Goal: Information Seeking & Learning: Find specific fact

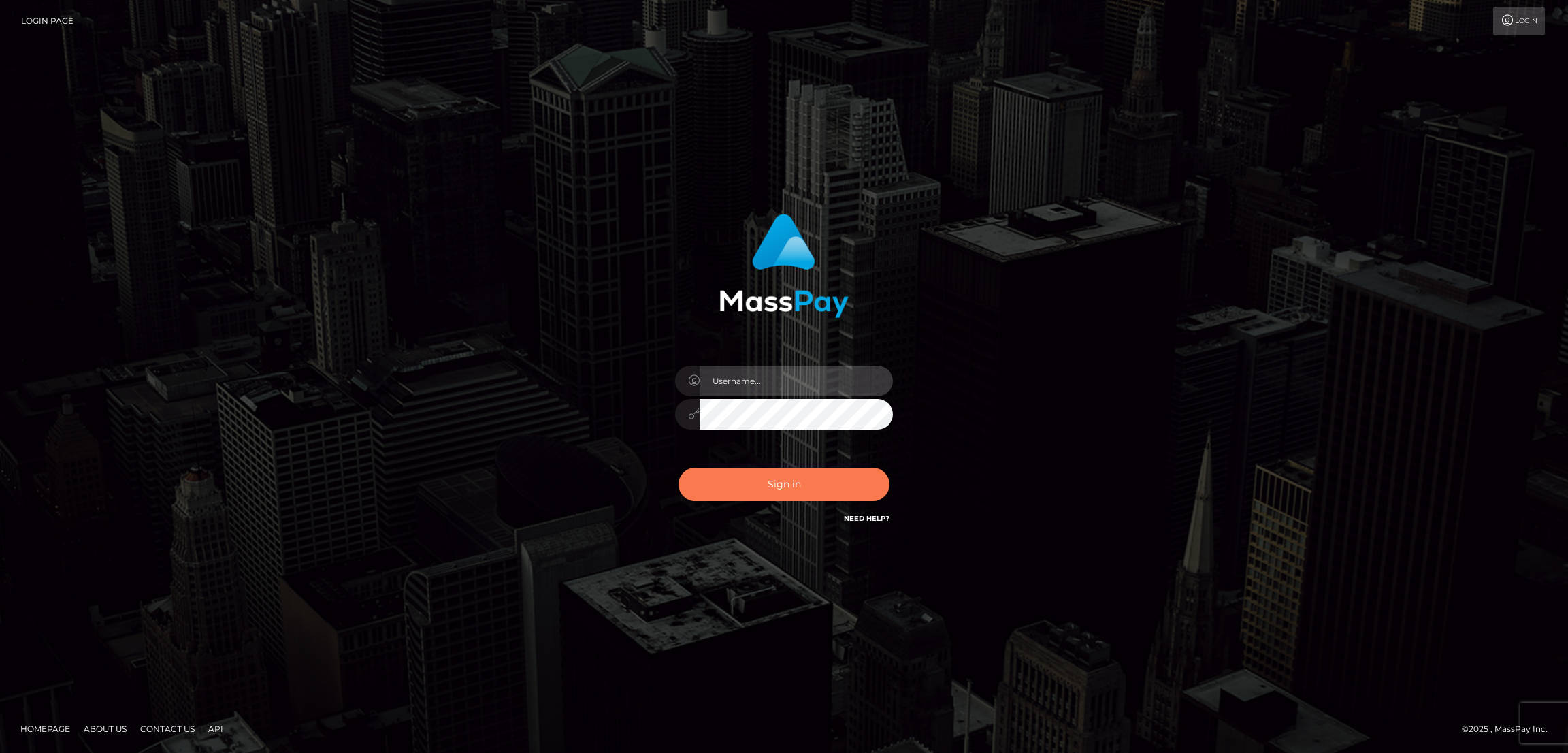
type input "nb.es"
click at [795, 475] on button "Sign in" at bounding box center [784, 485] width 211 height 33
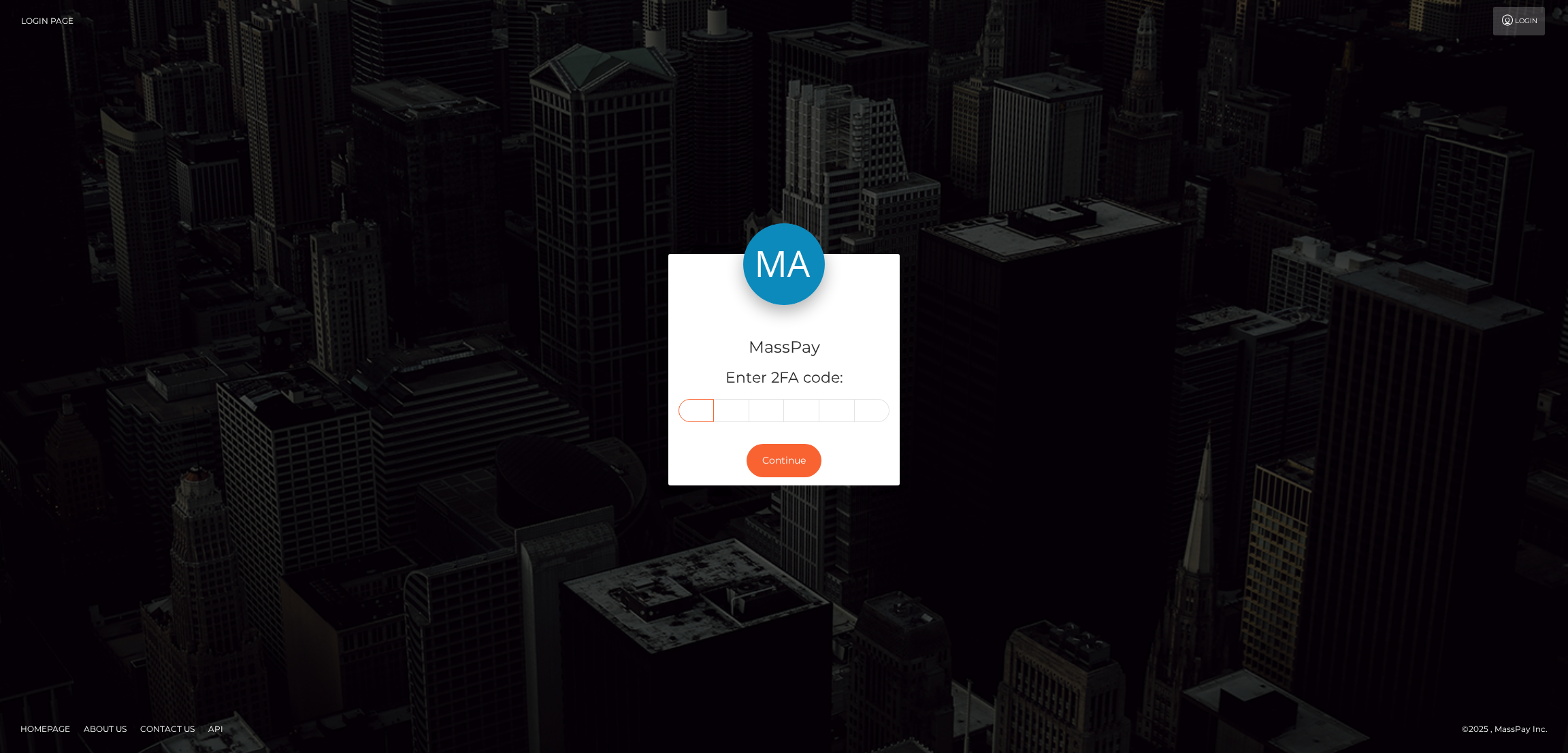
click at [691, 410] on input "text" at bounding box center [696, 410] width 36 height 23
paste input "0"
type input "0"
type input "7"
type input "3"
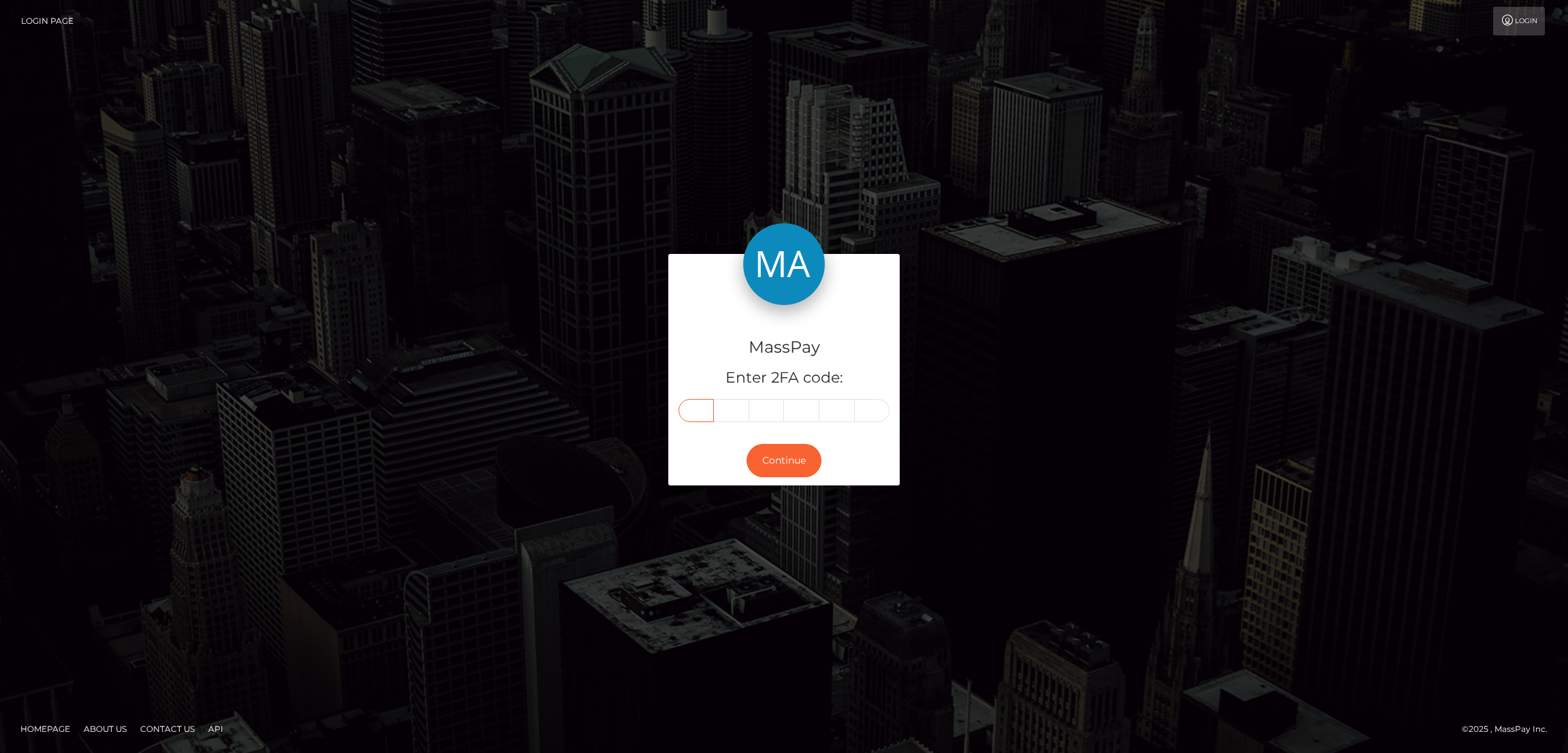
type input "9"
type input "7"
click at [797, 466] on button "Continue" at bounding box center [784, 460] width 75 height 33
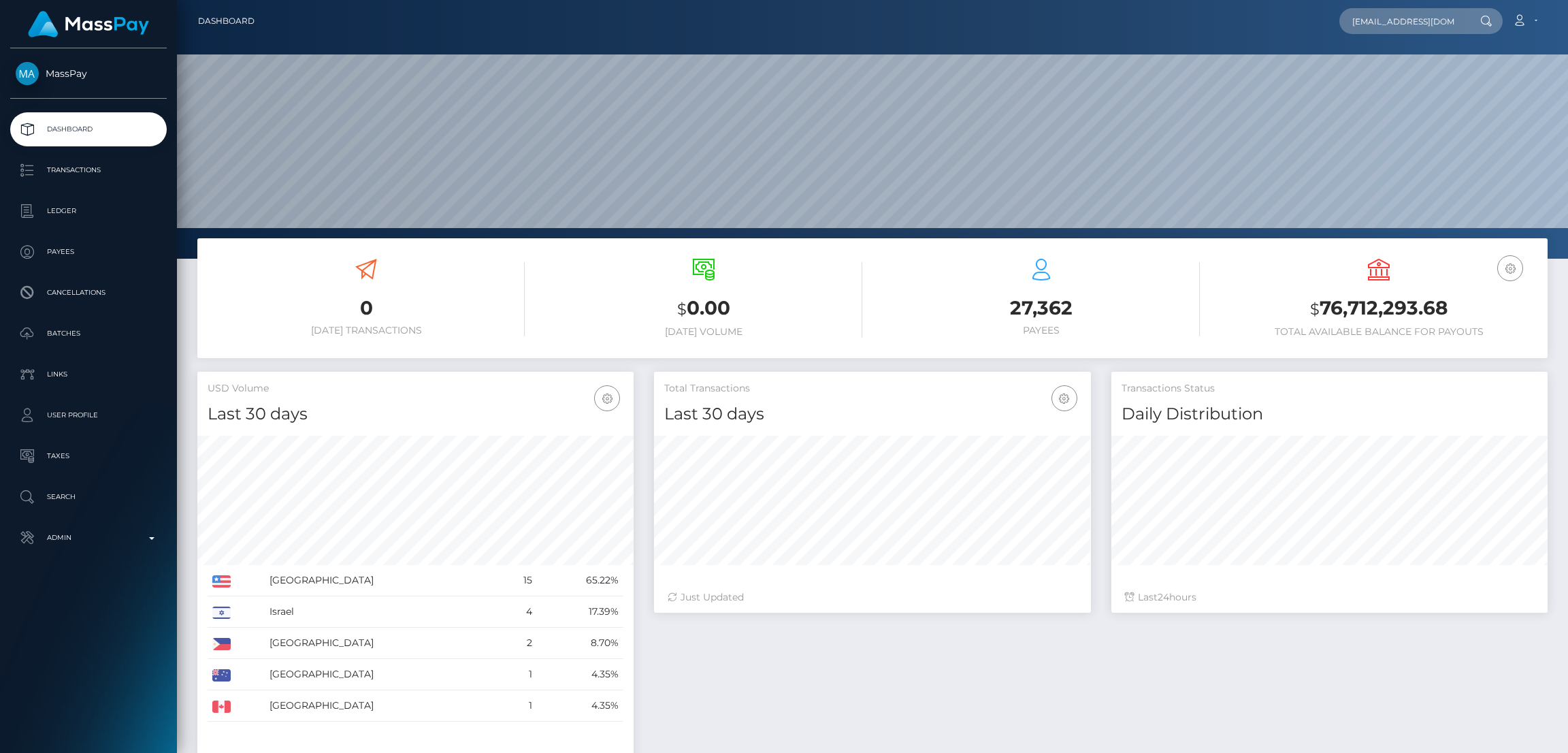
scroll to position [0, 2]
type input "[EMAIL_ADDRESS][DOMAIN_NAME]"
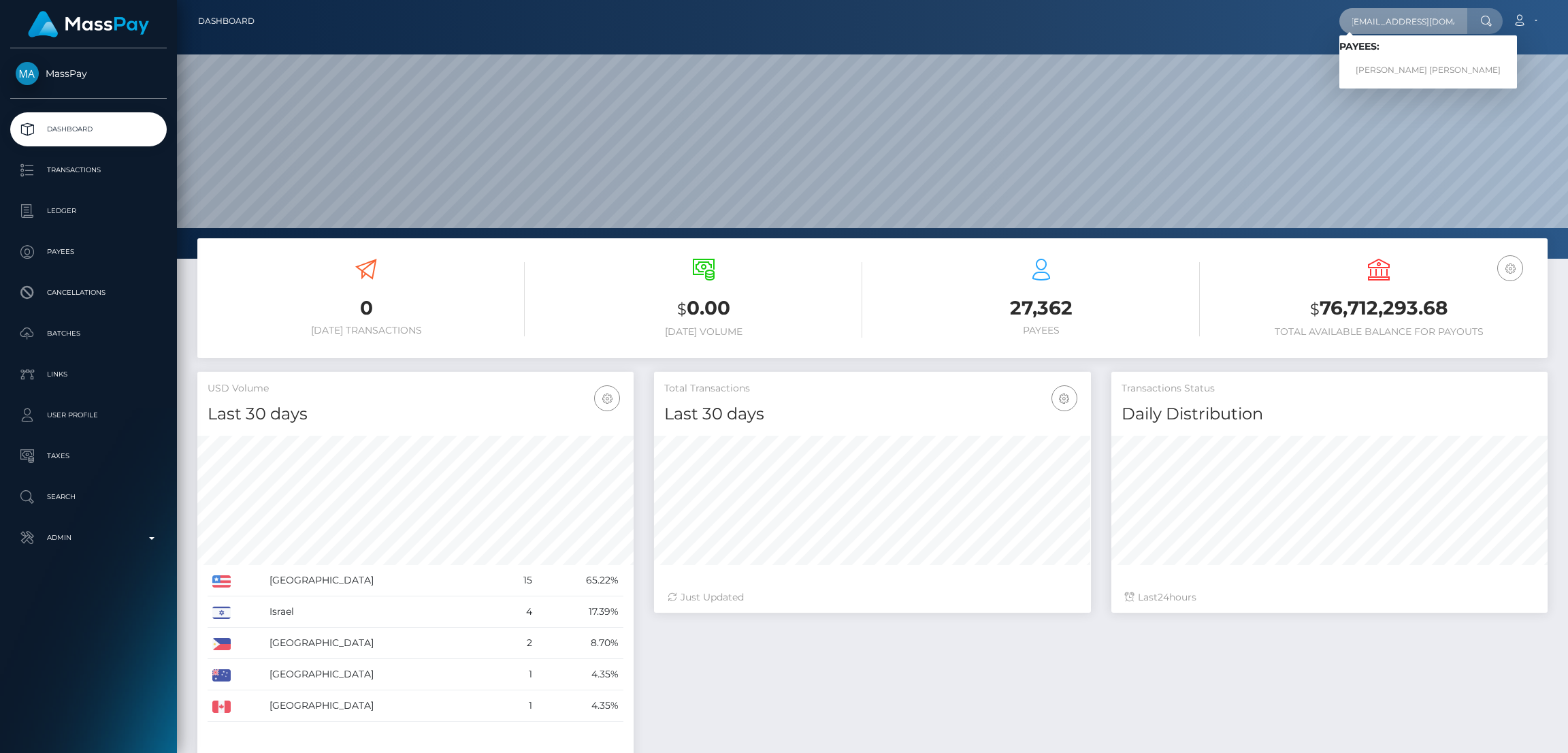
scroll to position [0, 0]
click at [1371, 69] on link "COURTNEY CLAIR SWAIN" at bounding box center [1428, 70] width 178 height 25
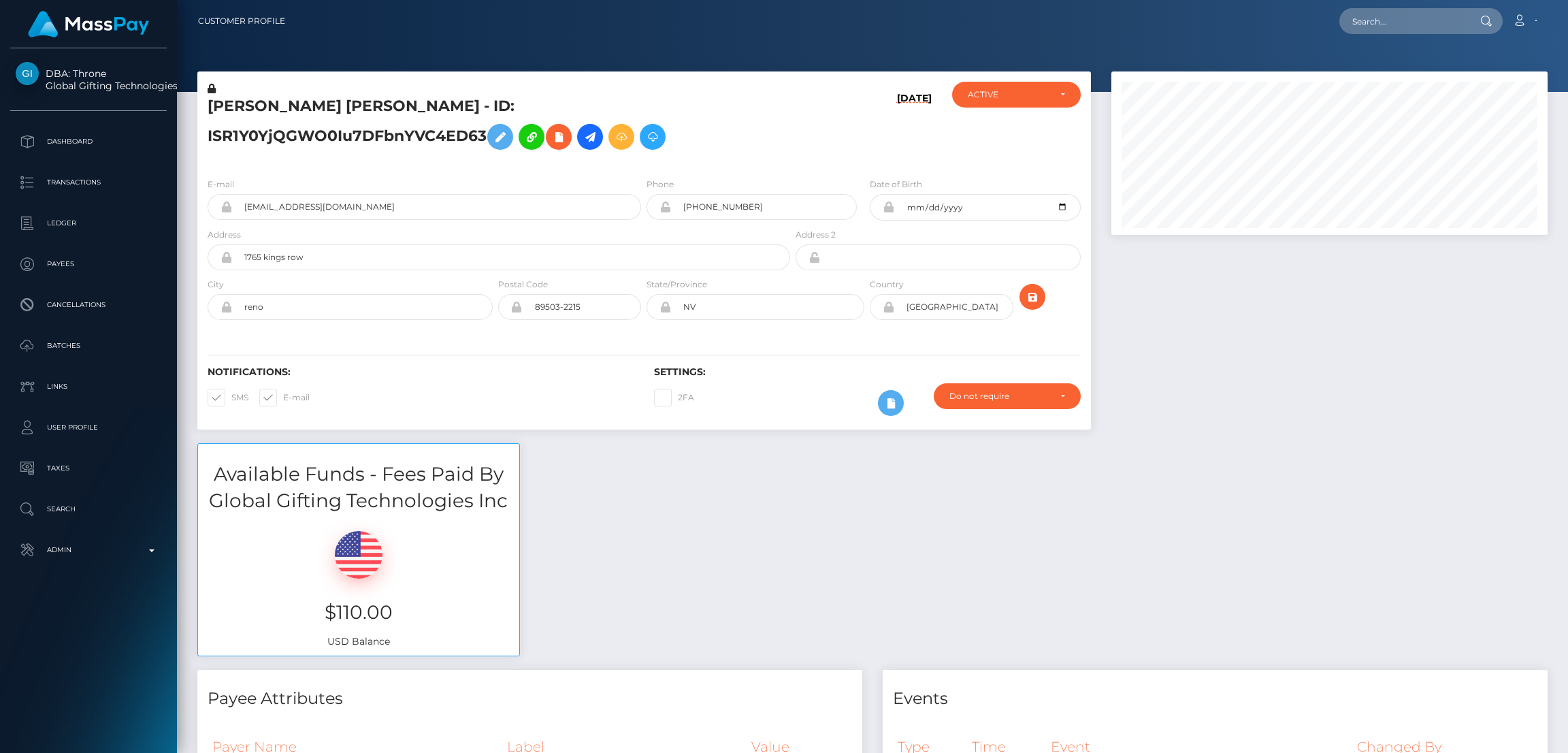
scroll to position [163, 436]
click at [1353, 21] on input "text" at bounding box center [1403, 21] width 128 height 26
paste input "[EMAIL_ADDRESS][DOMAIN_NAME]"
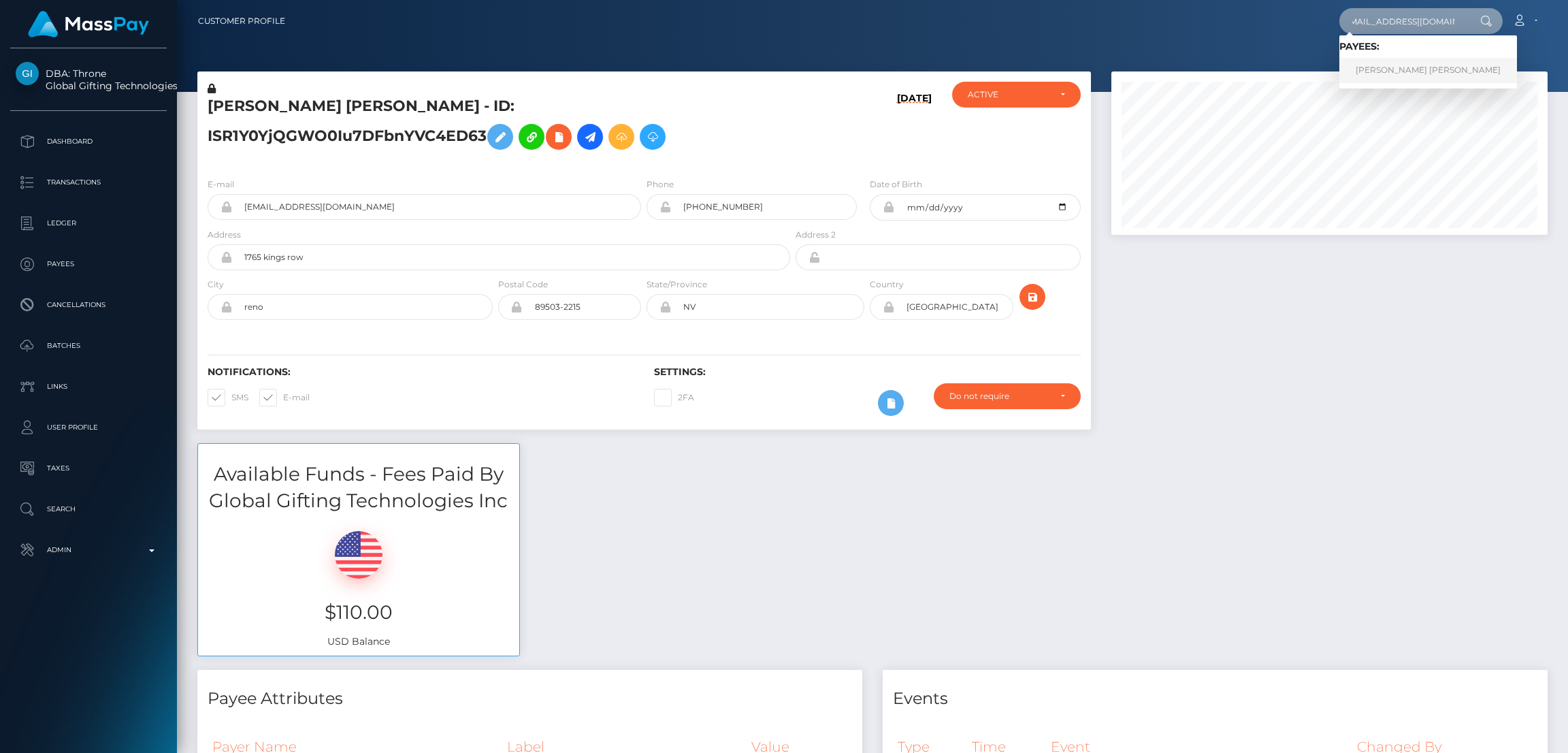
type input "charlieglynn22@gmail.com"
click at [1387, 70] on link "CHARLIE MEGAN GLYNN" at bounding box center [1428, 70] width 178 height 25
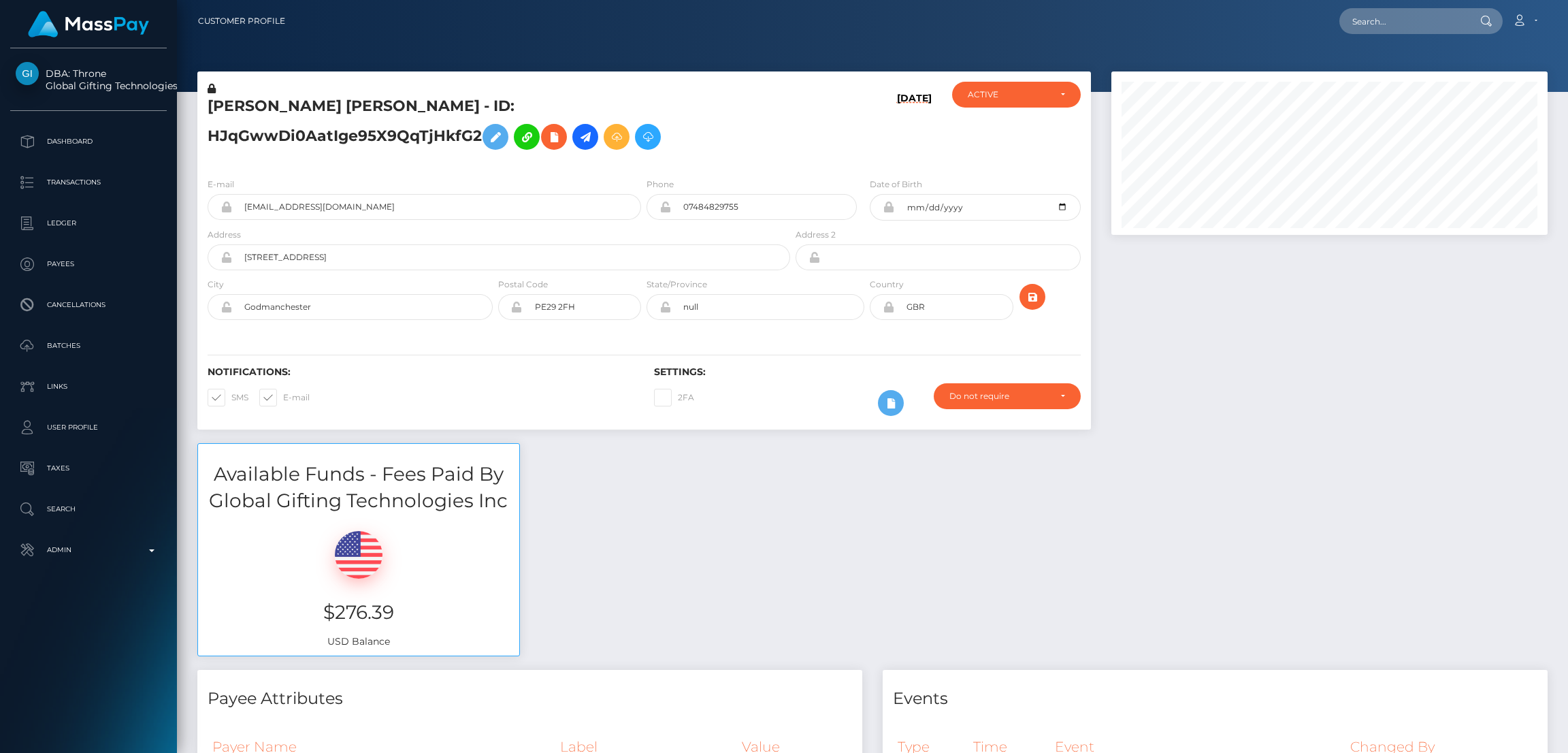
scroll to position [163, 436]
click at [1369, 14] on input "text" at bounding box center [1403, 21] width 128 height 26
click at [1383, 17] on input "text" at bounding box center [1403, 21] width 128 height 26
paste input "[EMAIL_ADDRESS][DOMAIN_NAME]"
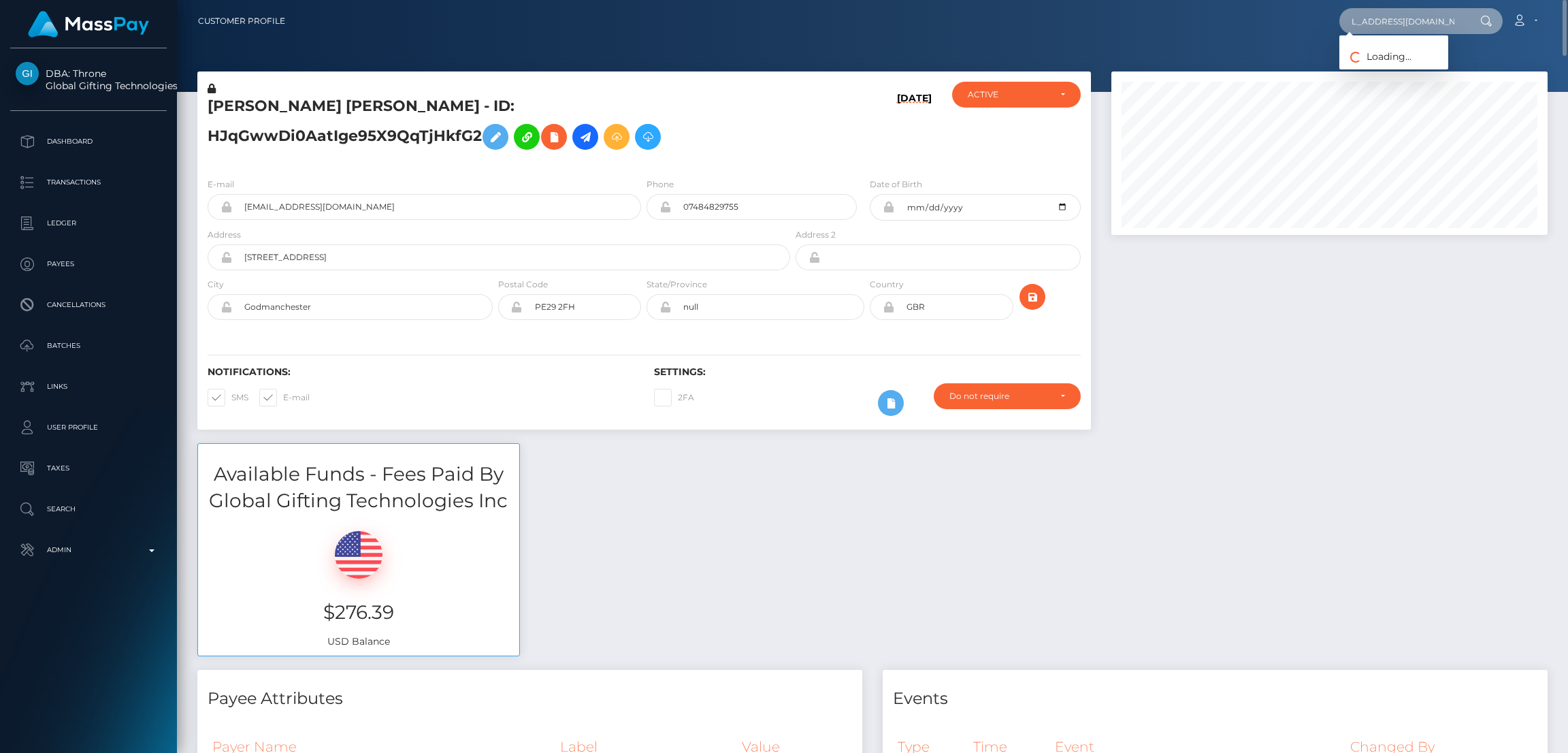
type input "soufianefreedoms@gmail.com"
click at [1367, 73] on link "Soufiane Elfarjie" at bounding box center [1394, 70] width 109 height 25
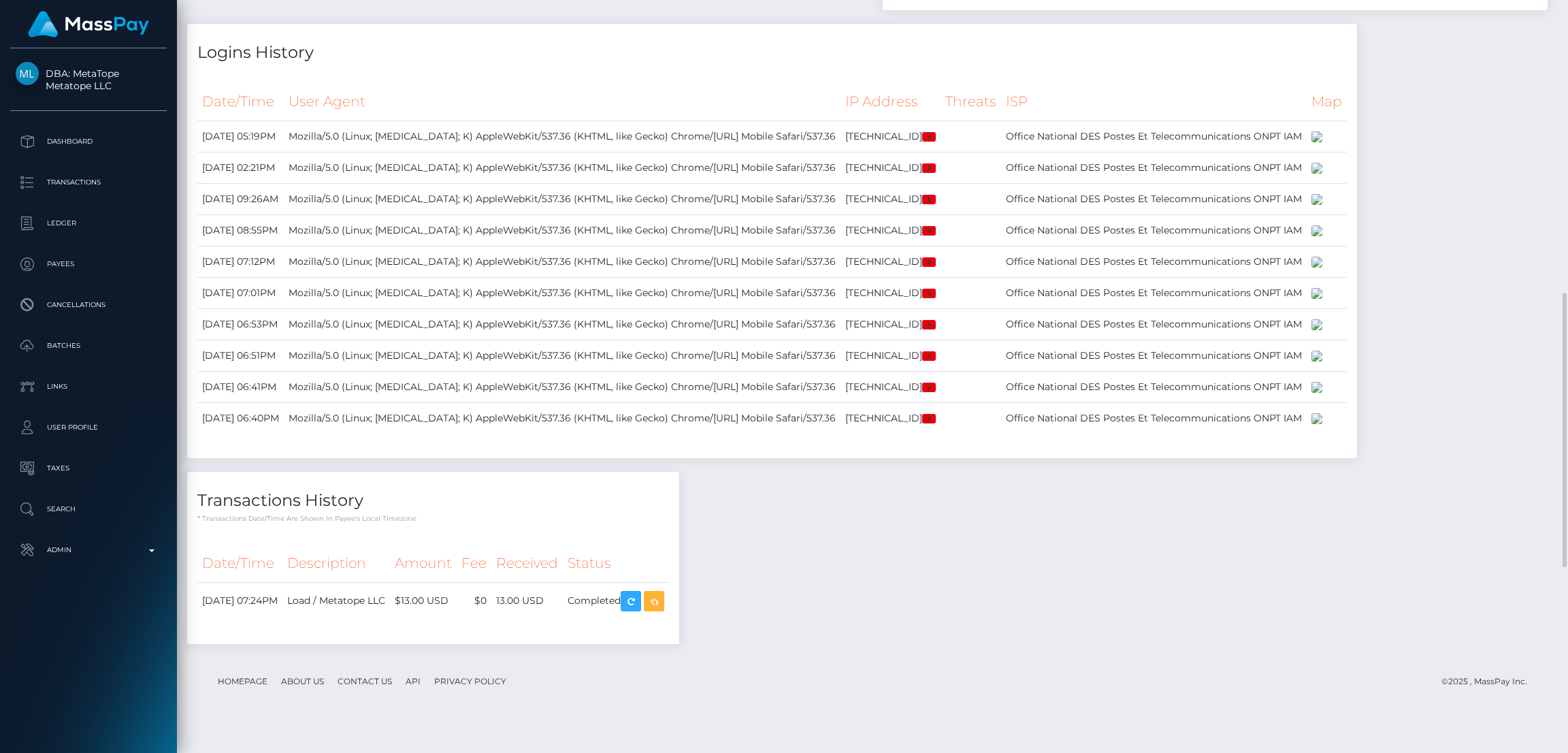
scroll to position [395, 0]
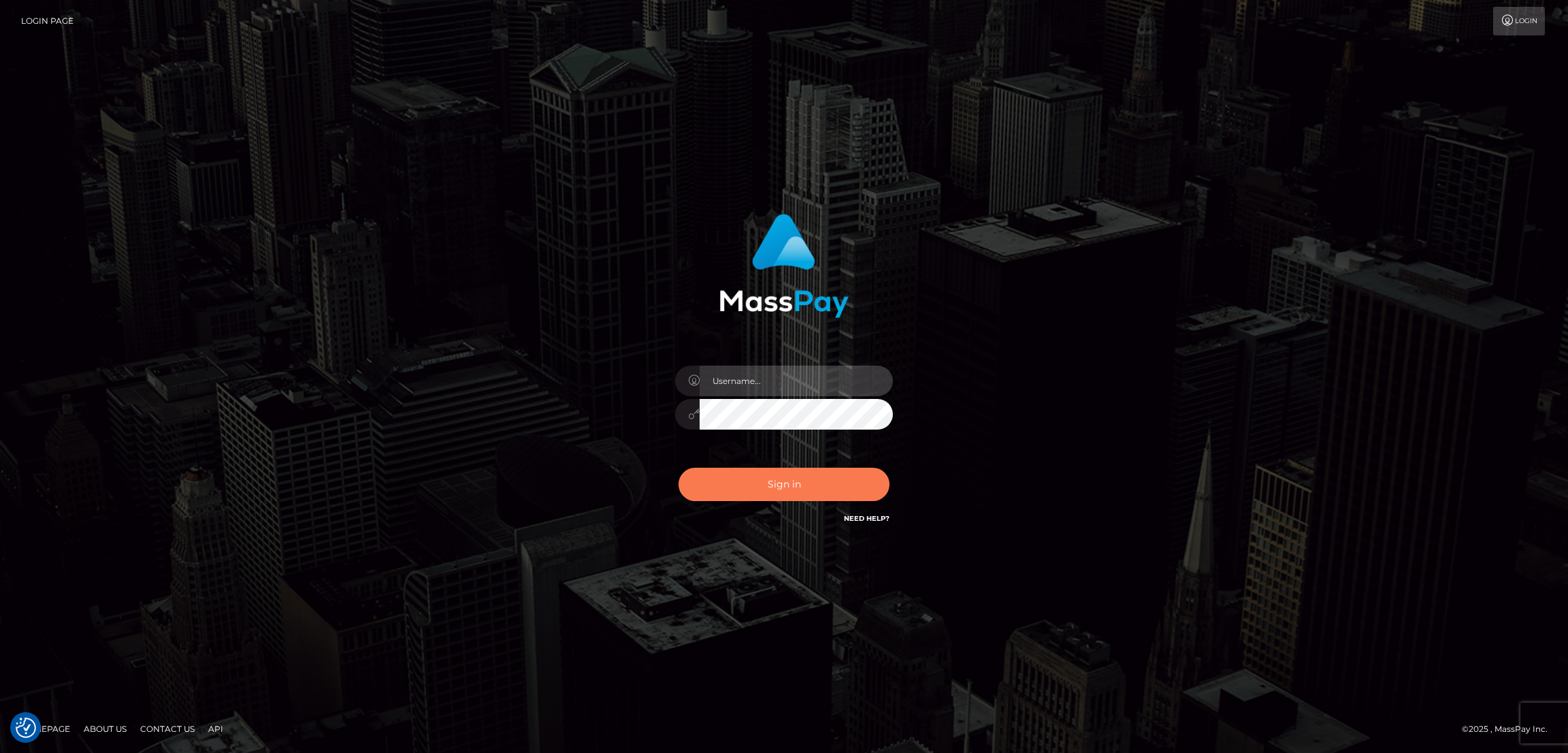
type input "nb.es"
click at [795, 479] on button "Sign in" at bounding box center [784, 485] width 211 height 33
type input "[DOMAIN_NAME]"
click at [765, 479] on button "Sign in" at bounding box center [784, 485] width 211 height 33
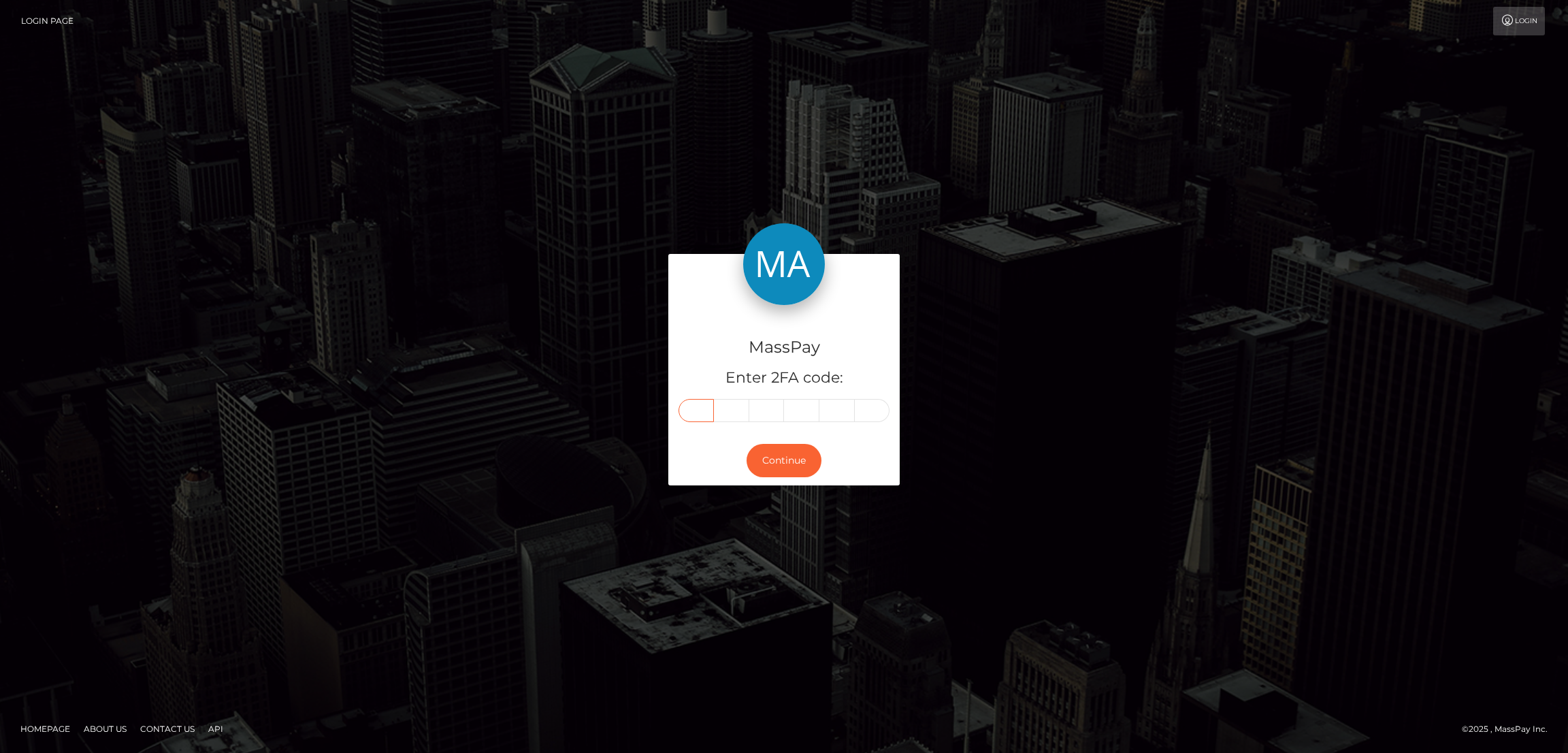
click at [688, 406] on input "text" at bounding box center [696, 410] width 36 height 23
paste input "3"
type input "3"
type input "8"
type input "6"
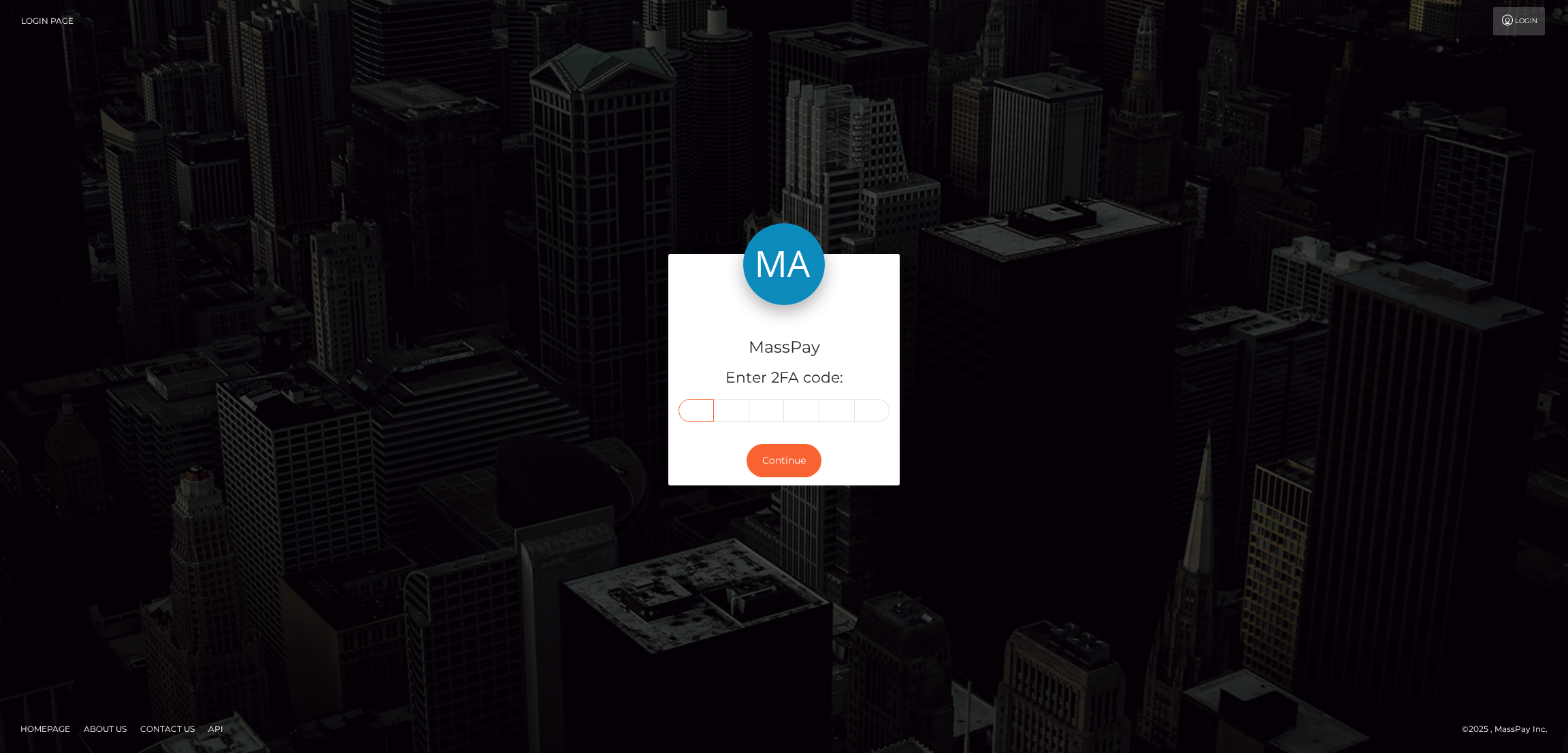
type input "0"
type input "3"
type input "8"
click at [795, 457] on button "Continue" at bounding box center [784, 460] width 75 height 33
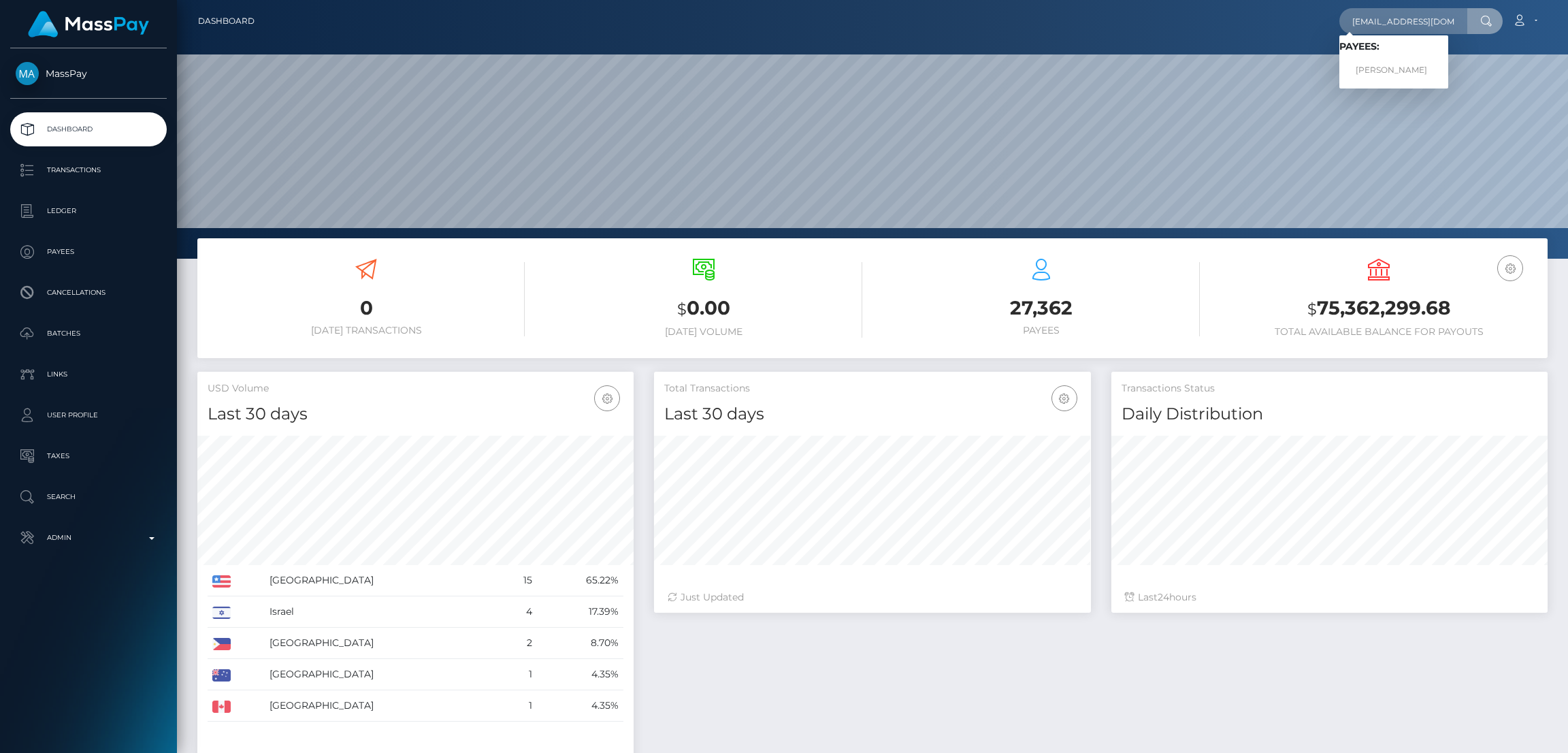
scroll to position [242, 436]
type input "rotso@me.com"
click at [1394, 69] on link "Nikolay Titov" at bounding box center [1394, 70] width 109 height 25
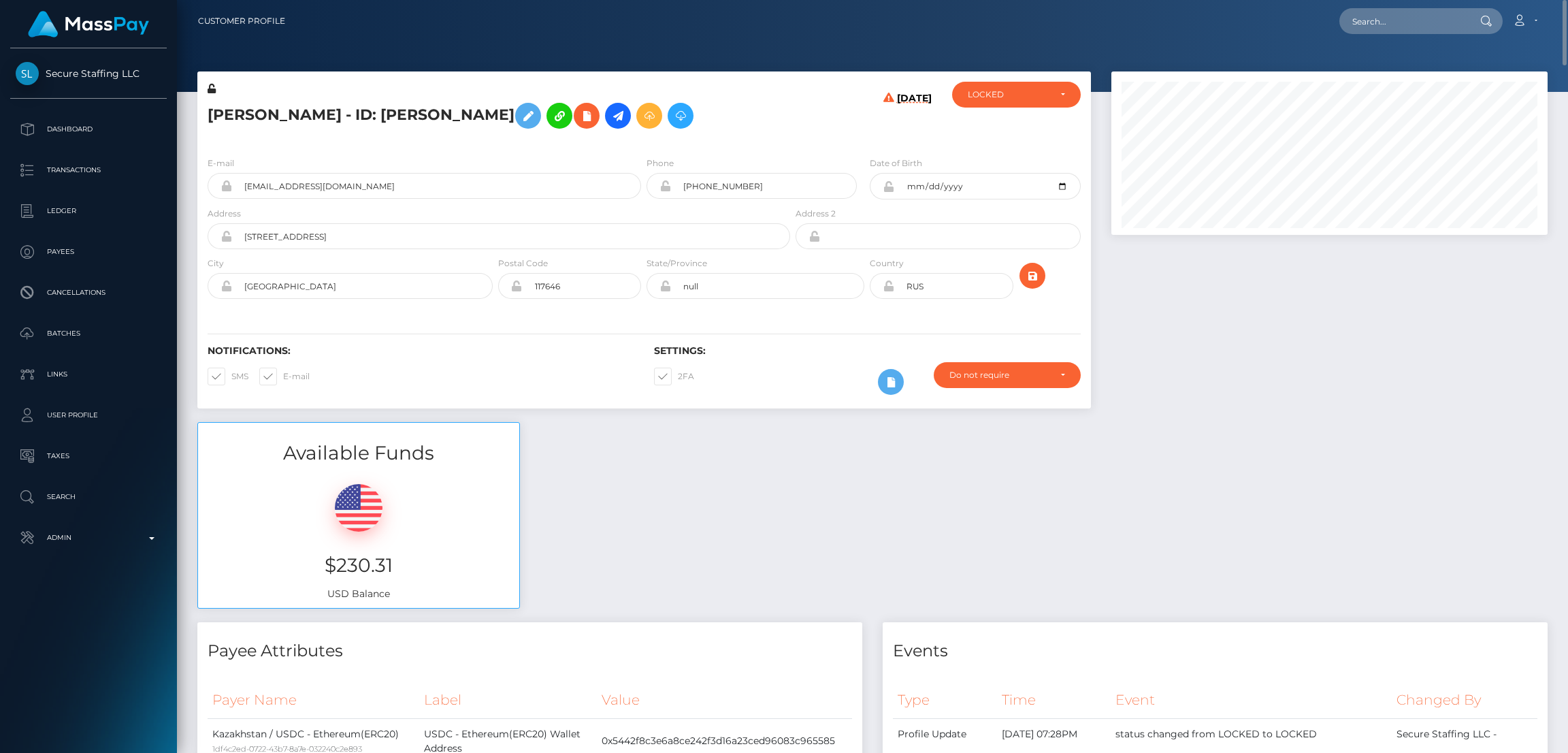
click at [287, 107] on h5 "Nikolay Titov - ID: Nikolay Titov" at bounding box center [495, 116] width 575 height 39
copy h5 "Nikolay Titov - ID: Nikolay Titov"
click at [1388, 17] on input "text" at bounding box center [1403, 21] width 128 height 26
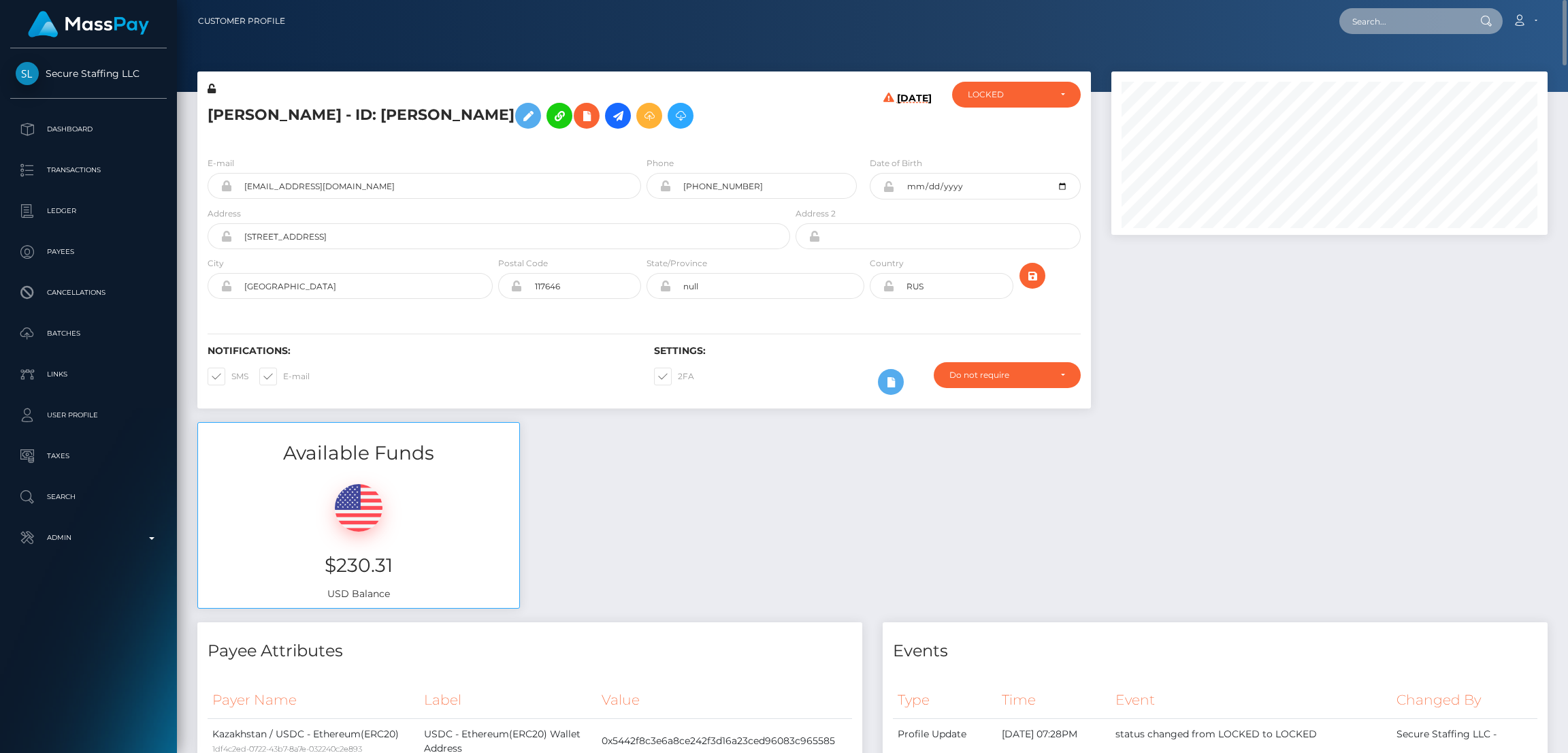
paste input "admvalerialavine@gmail.com"
type input "admvalerialavine@gmail.com"
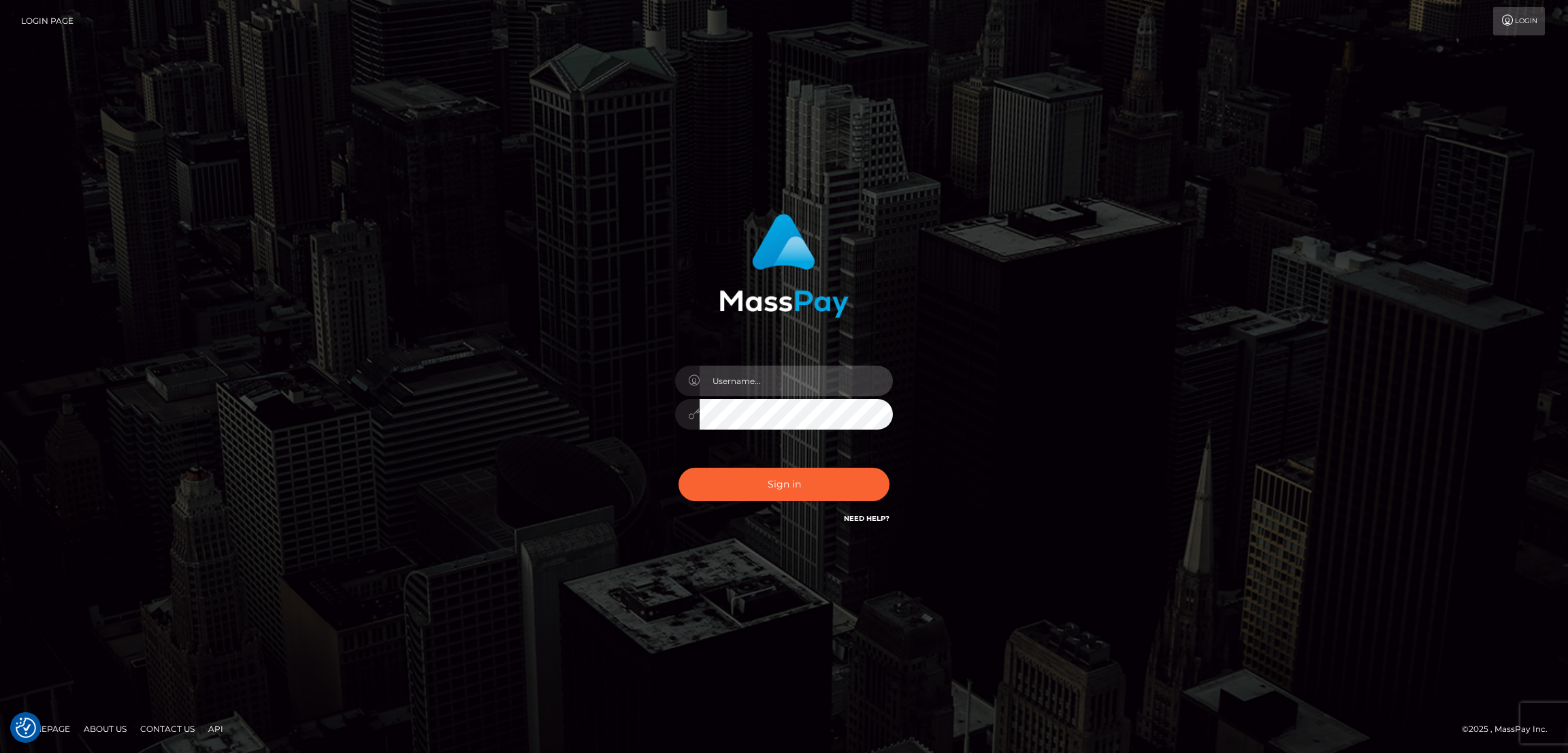
type input "[DOMAIN_NAME]"
click at [773, 475] on button "Sign in" at bounding box center [784, 485] width 211 height 33
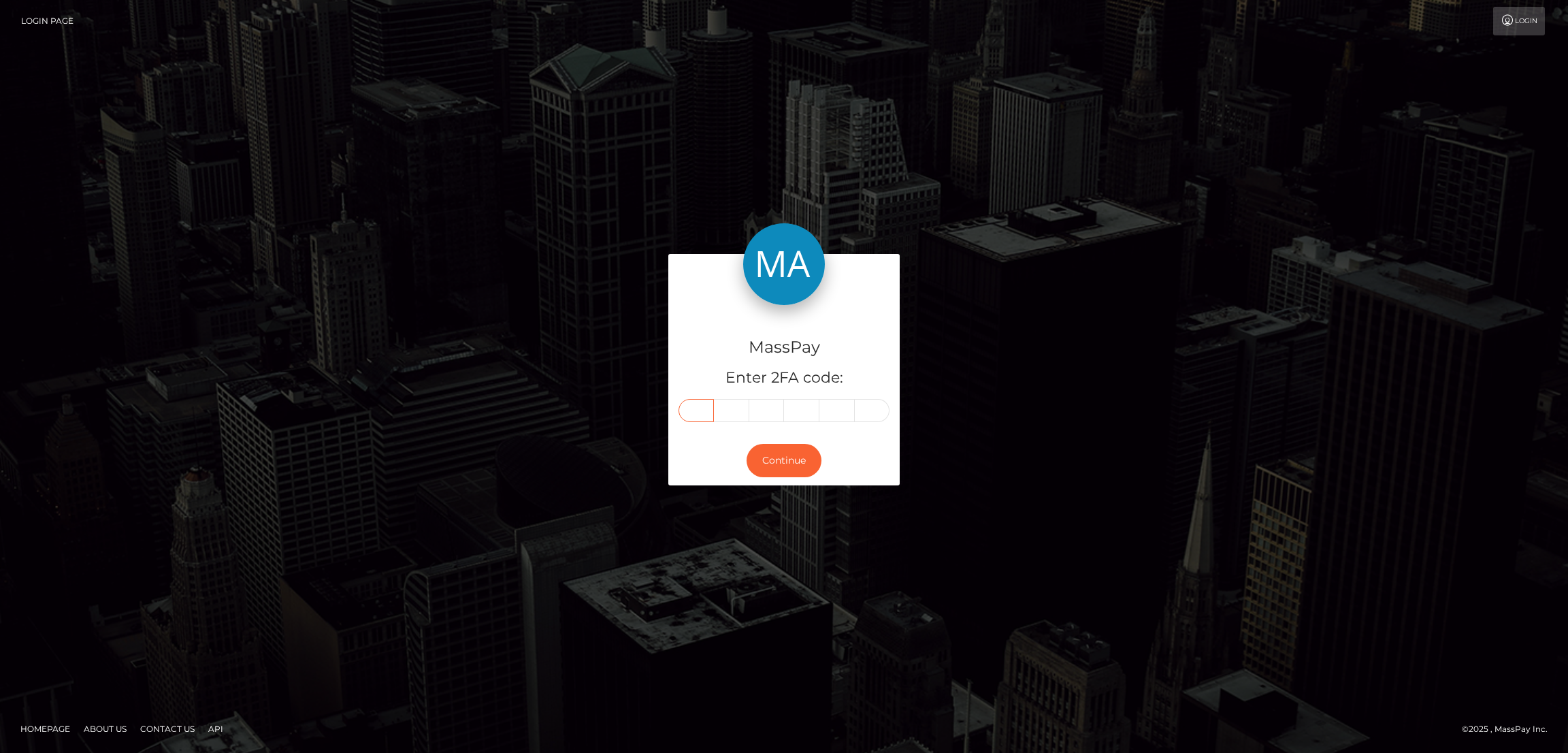
click at [691, 410] on input "text" at bounding box center [696, 410] width 36 height 23
paste input "8"
type input "8"
type input "0"
type input "7"
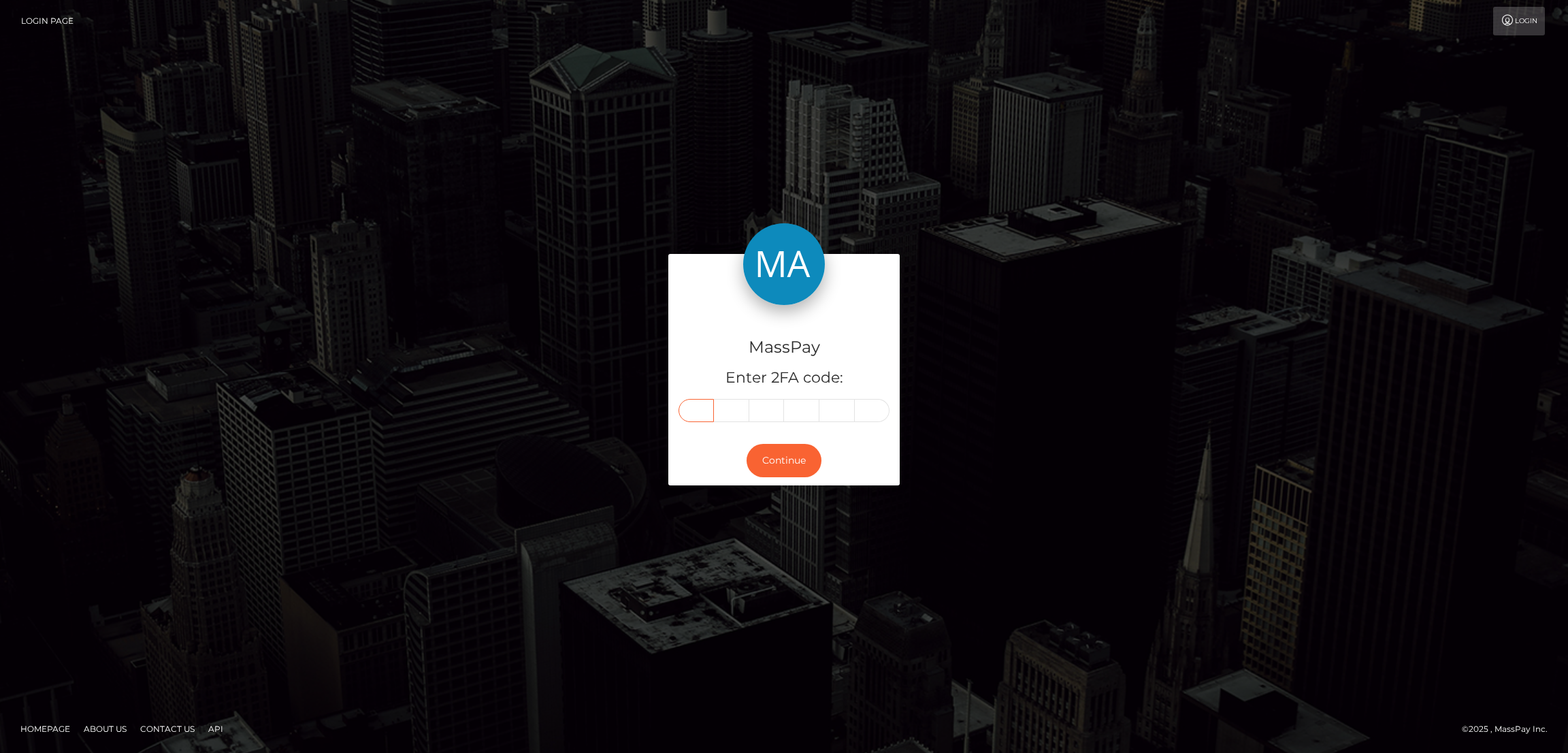
type input "3"
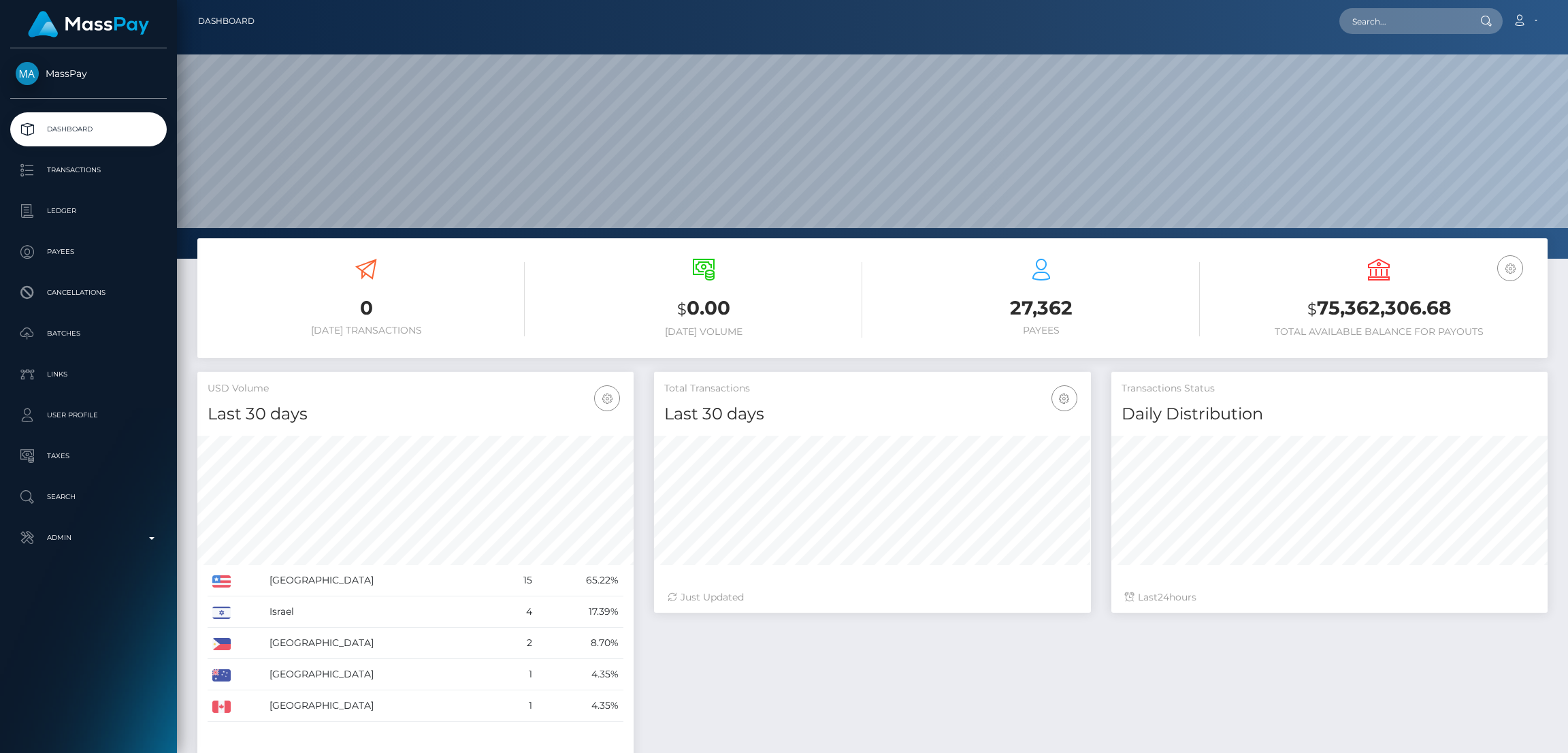
scroll to position [405, 436]
click at [1379, 25] on input "text" at bounding box center [1403, 21] width 128 height 26
paste input "[EMAIL_ADDRESS][DOMAIN_NAME]"
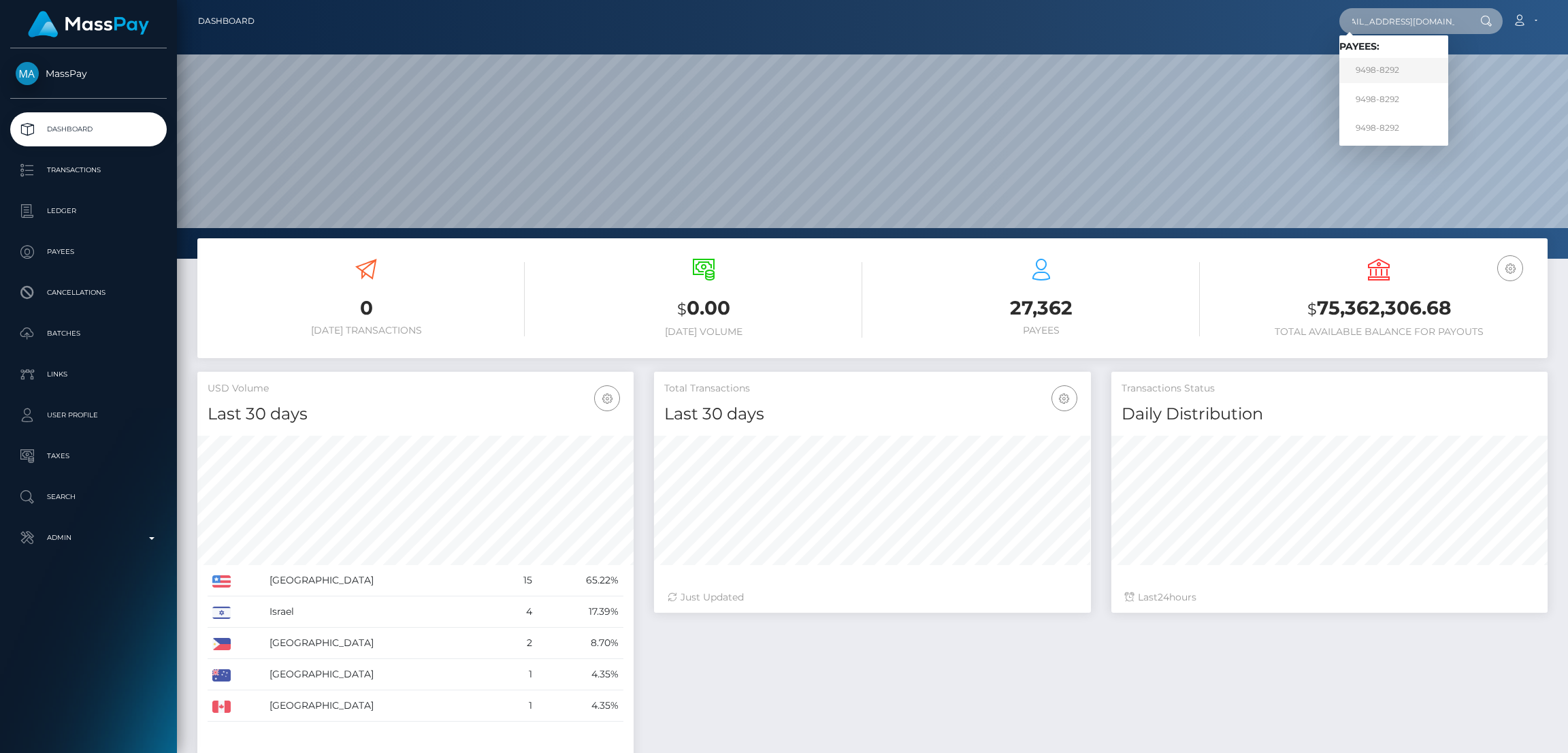
type input "[EMAIL_ADDRESS][DOMAIN_NAME]"
click at [1382, 71] on link "9498-8292" at bounding box center [1394, 70] width 109 height 25
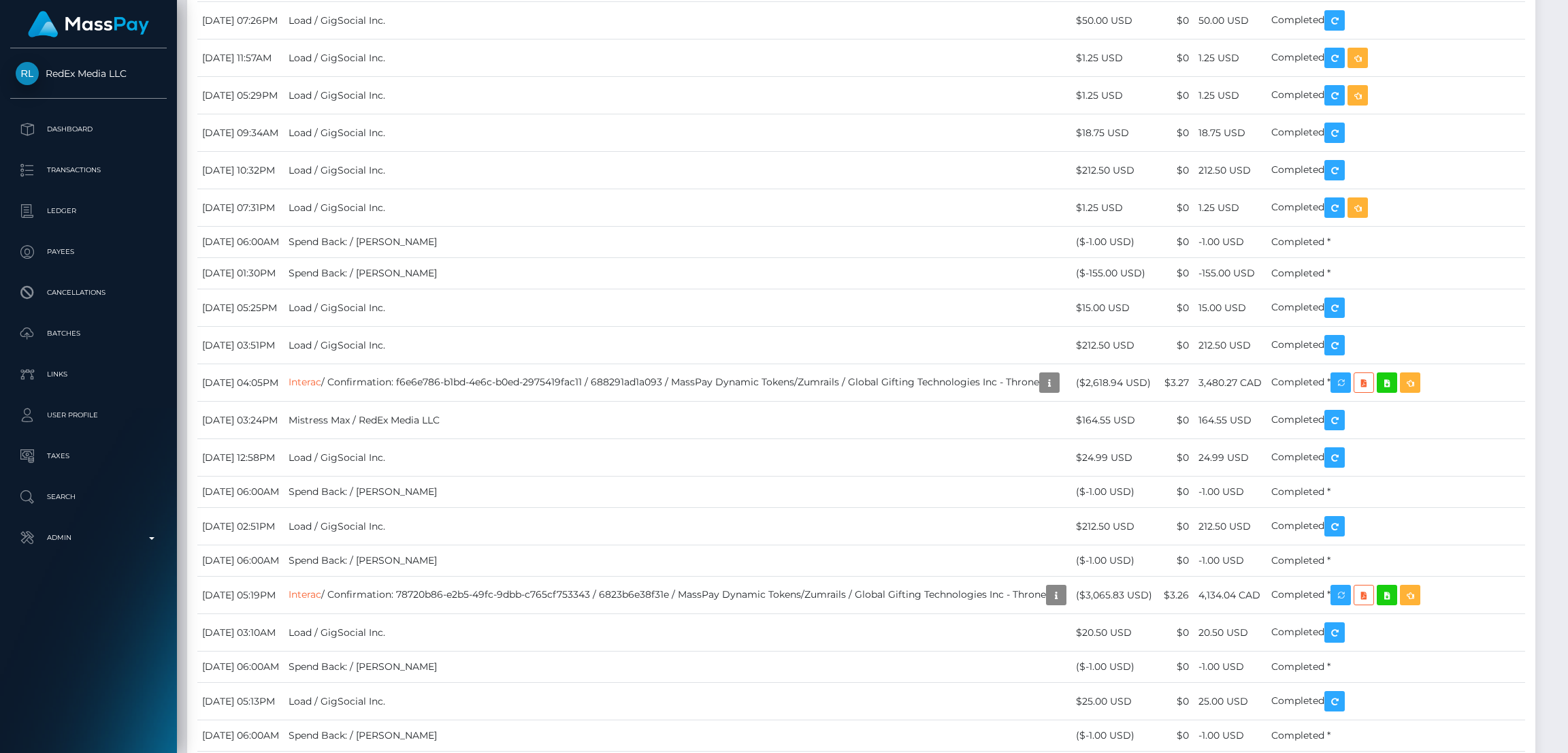
scroll to position [3778, 0]
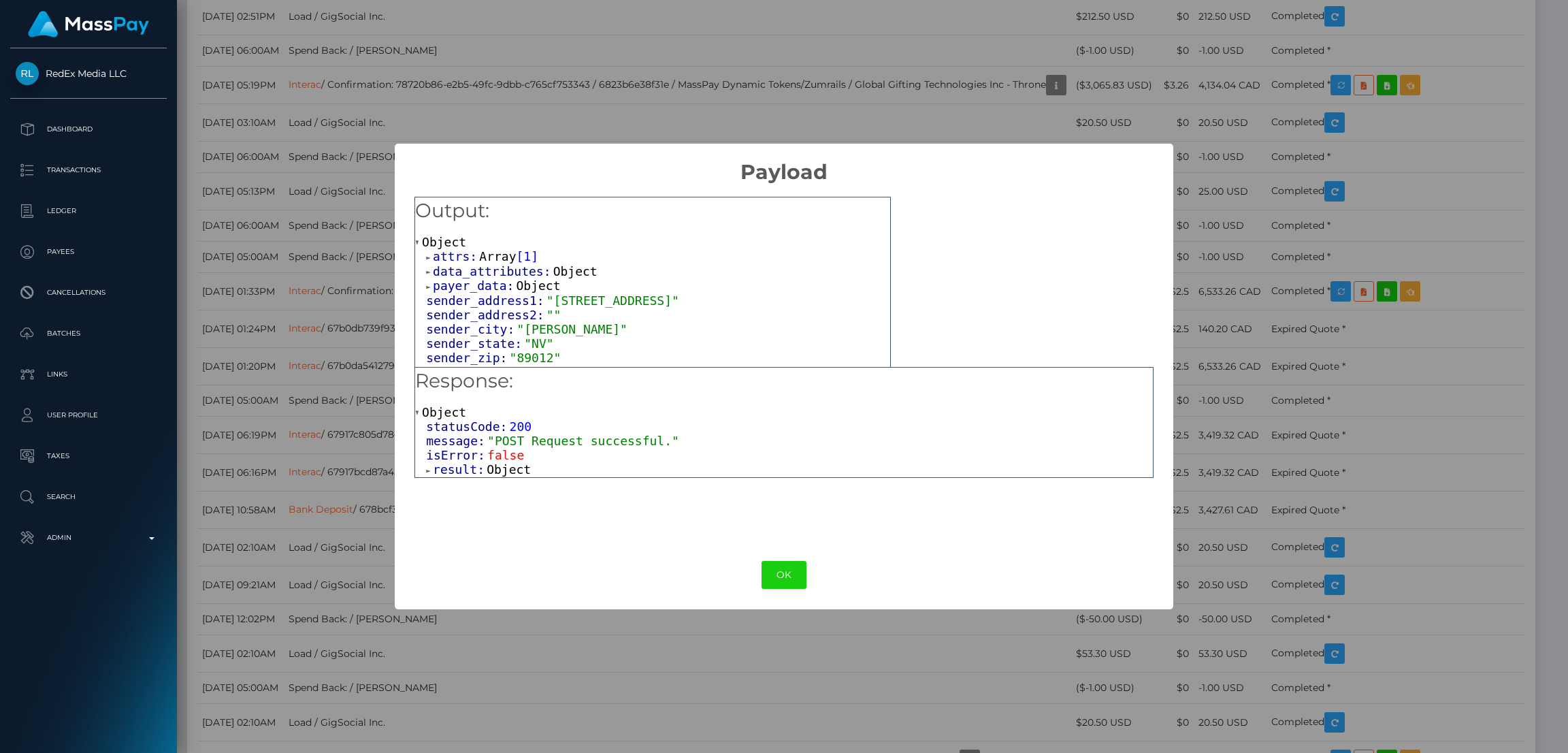
click at [506, 471] on span "Object" at bounding box center [509, 470] width 44 height 14
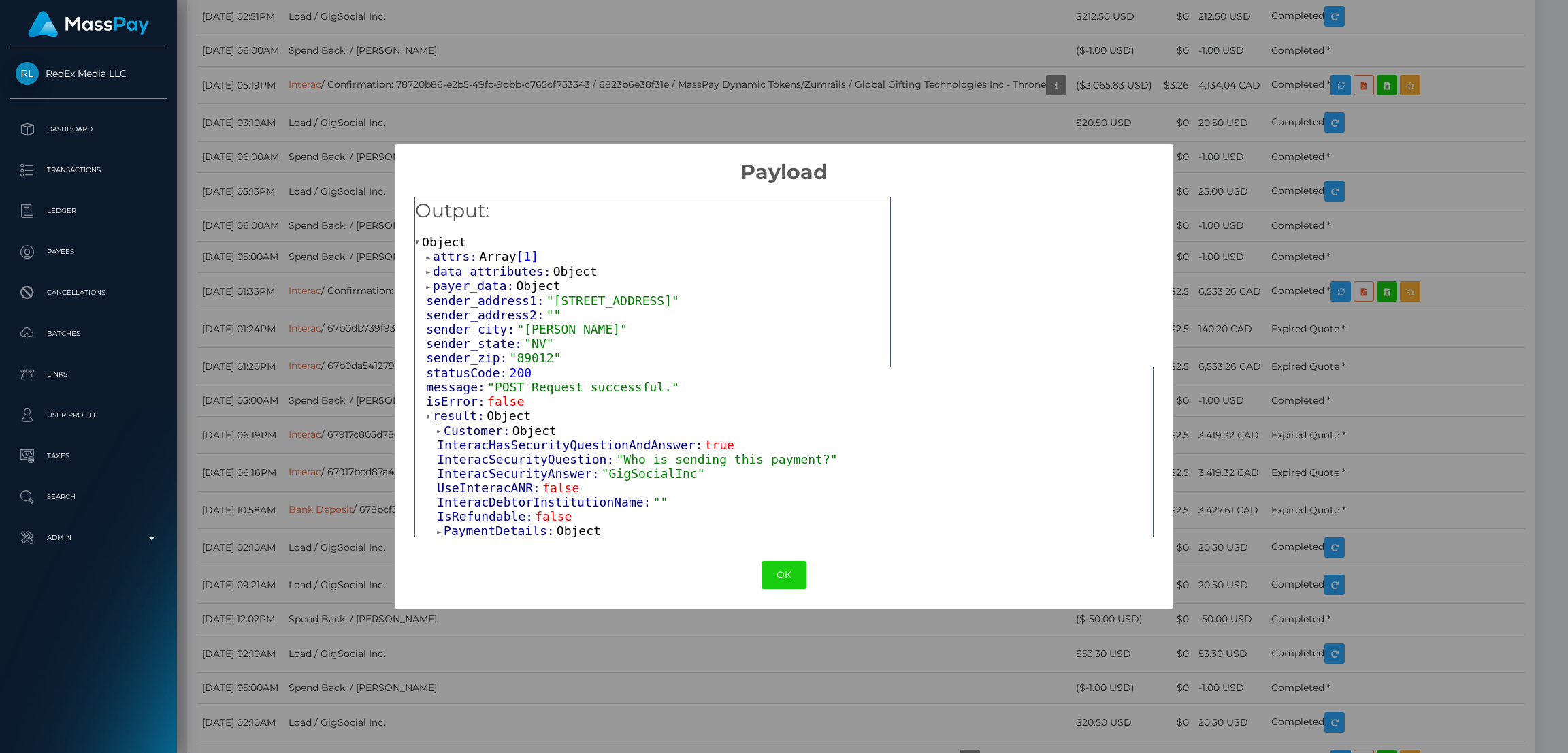
scroll to position [102, 0]
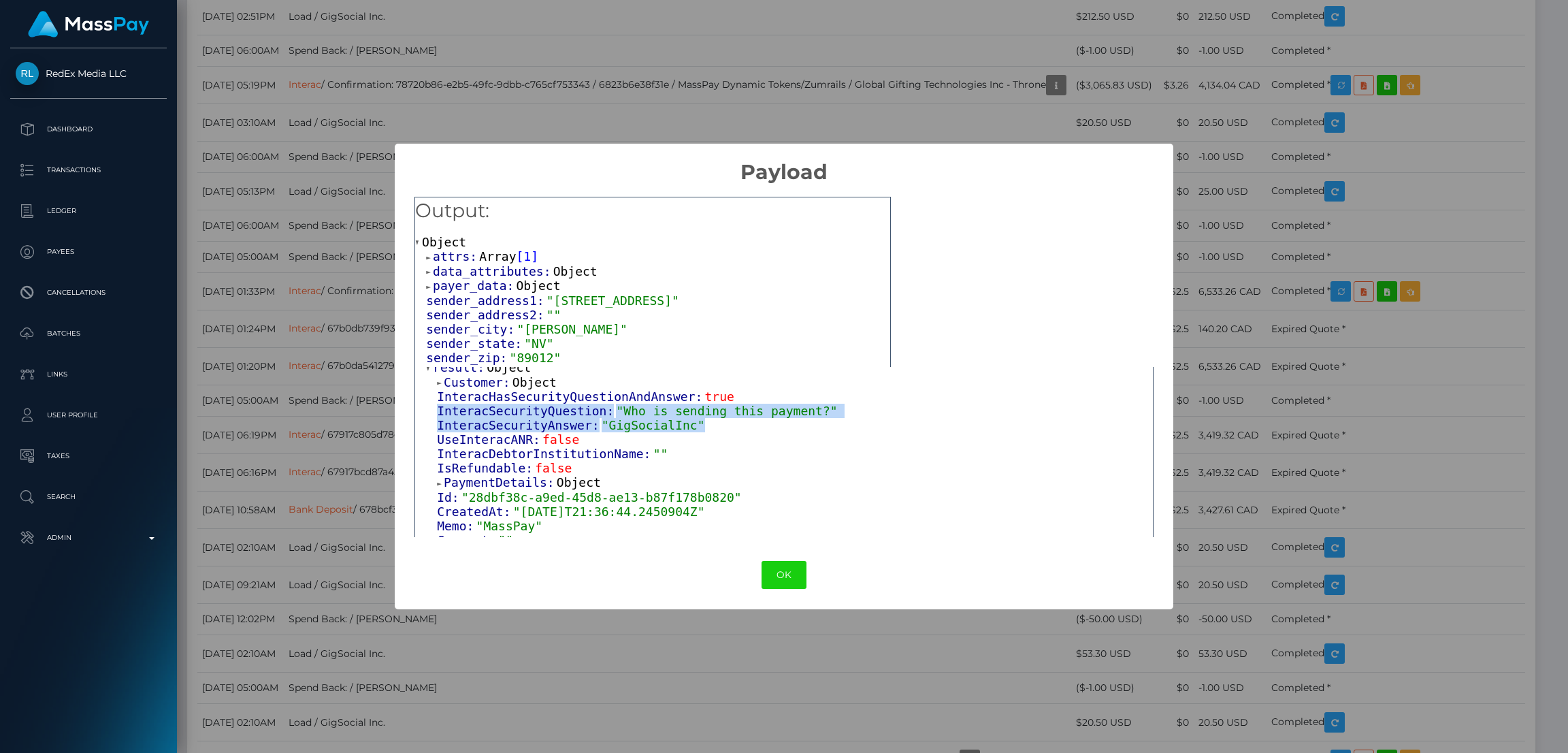
drag, startPoint x: 438, startPoint y: 414, endPoint x: 684, endPoint y: 429, distance: 246.5
click at [684, 429] on div "Customer: Object InteracHasSecurityQuestionAndAnswer: true InteracSecurityQuest…" at bounding box center [789, 541] width 727 height 332
copy div "InteracSecurityQuestion: "Who is sending this payment?" InteracSecurityAnswer: …"
click at [795, 575] on button "OK" at bounding box center [784, 575] width 45 height 28
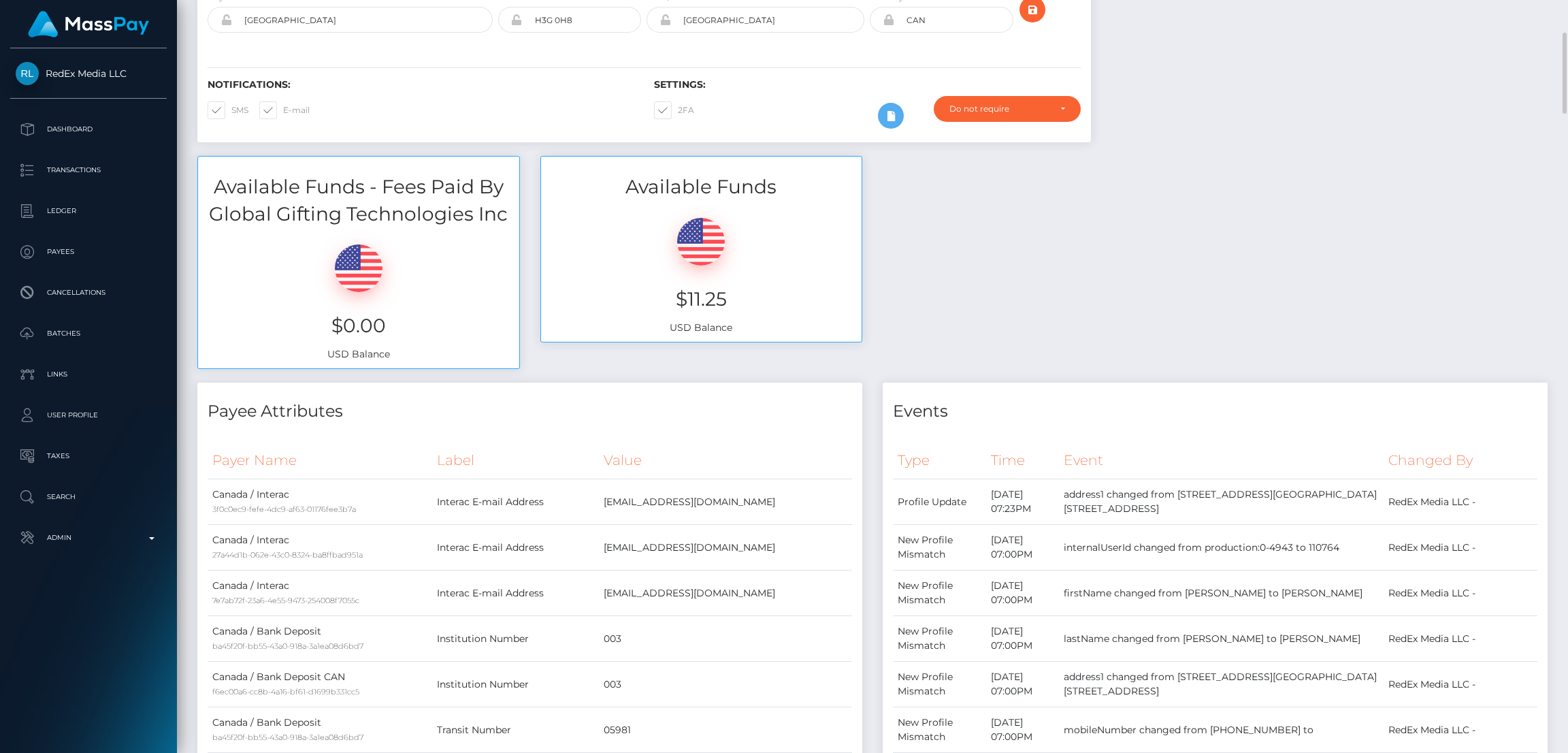
scroll to position [0, 0]
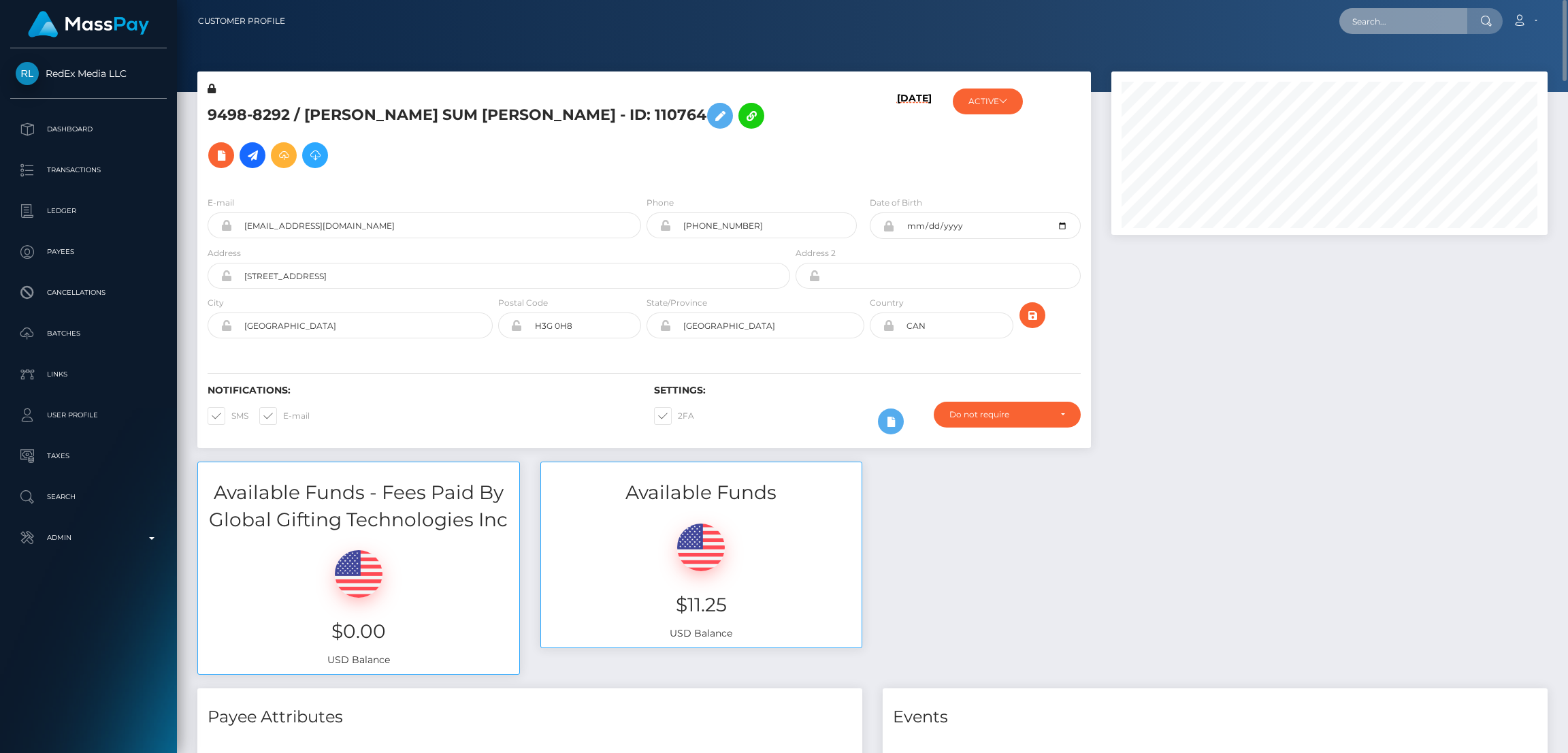
click at [1394, 22] on input "text" at bounding box center [1403, 21] width 128 height 26
paste input "simonesiren@gmail.com"
type input "simonesiren@gmail.com"
click at [1390, 66] on link "BREE ALEXANDRA SWITCHENKO" at bounding box center [1404, 70] width 129 height 25
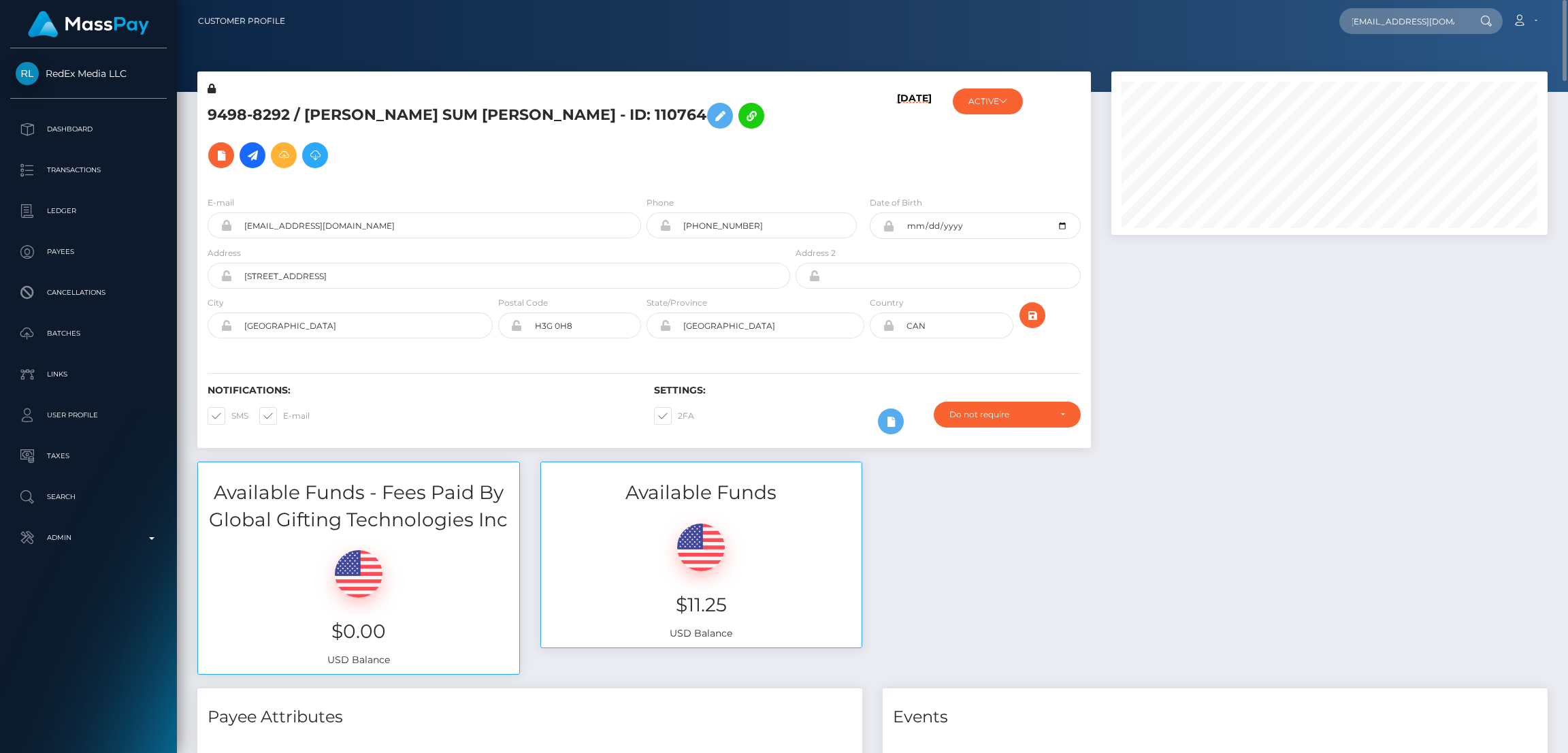
scroll to position [0, 0]
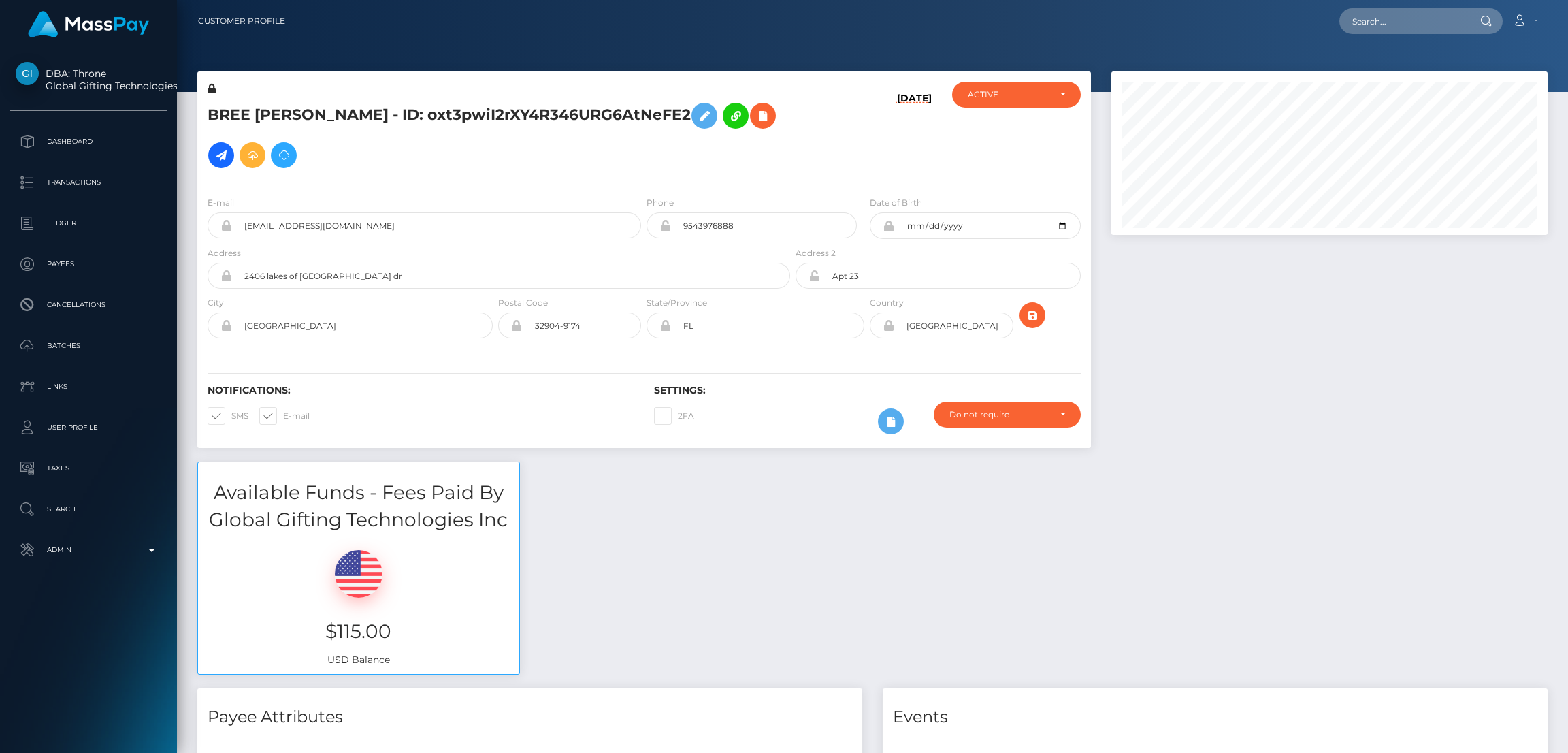
scroll to position [163, 436]
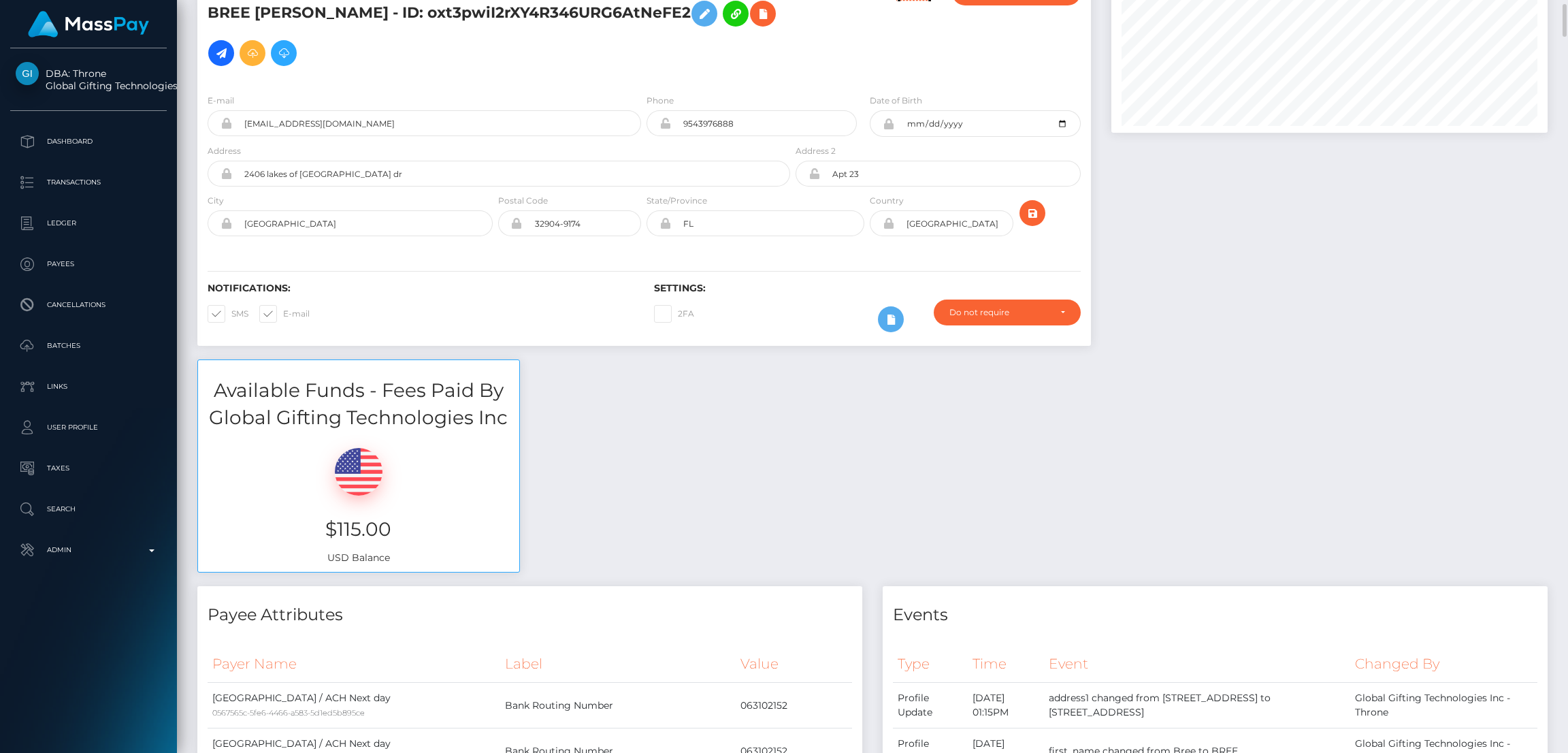
scroll to position [0, 0]
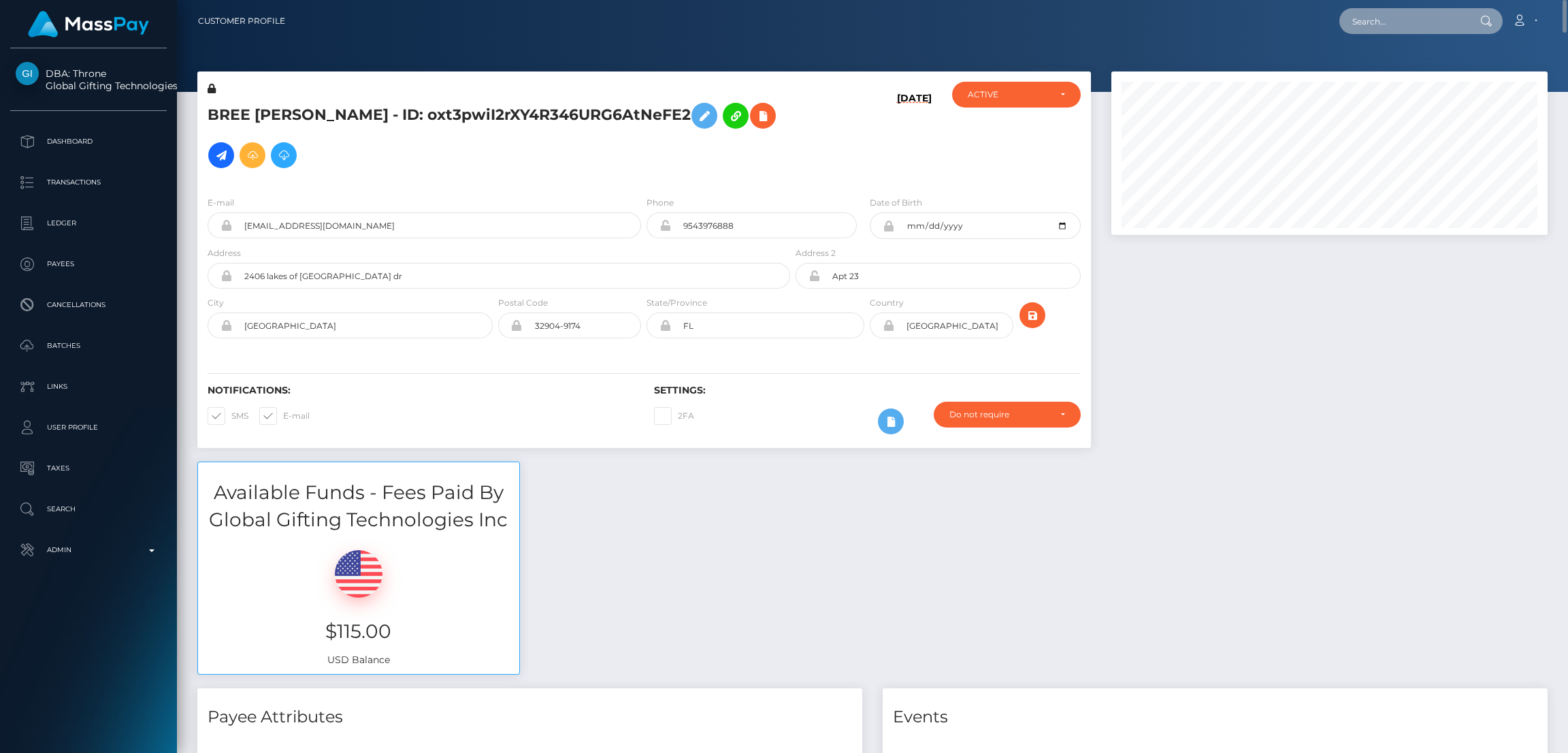
click at [1382, 13] on input "text" at bounding box center [1403, 21] width 128 height 26
paste input "runningwithit1@gmail.com"
type input "runningwithit1@gmail.com"
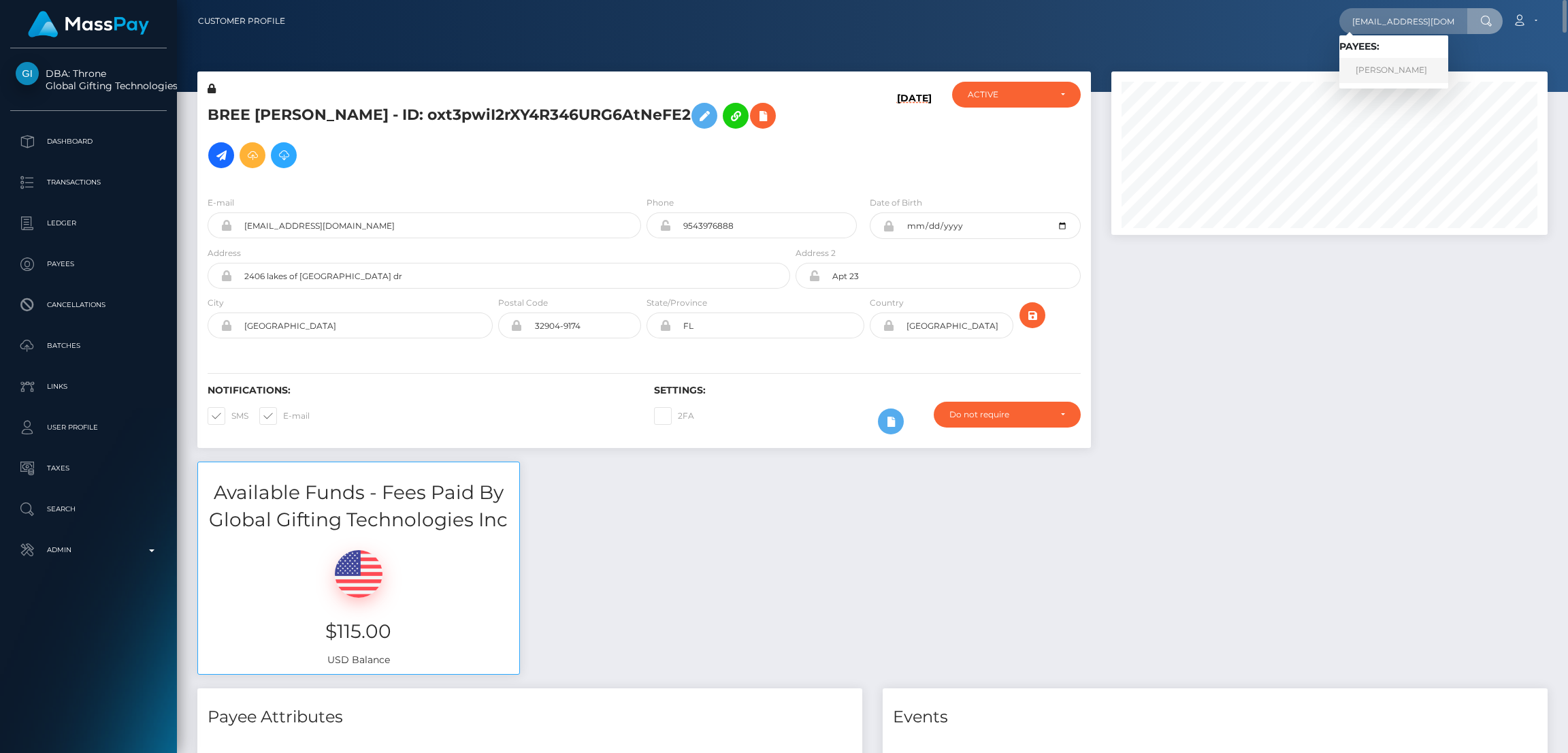
click at [1378, 67] on link "Sarah Verbeek" at bounding box center [1394, 70] width 109 height 25
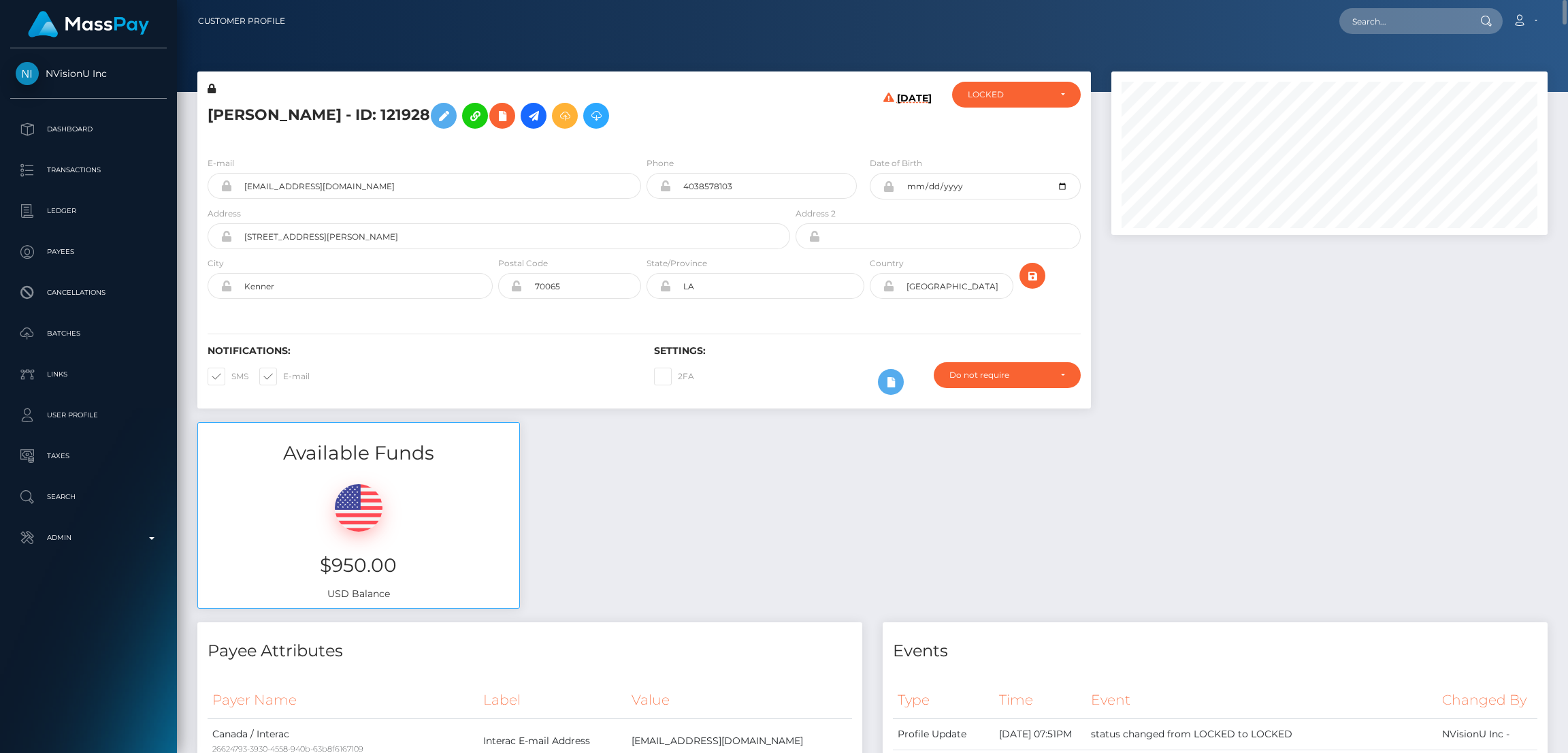
click at [291, 111] on h5 "Sarah Verbeek - ID: 121928" at bounding box center [495, 116] width 575 height 39
copy h5 "Sarah Verbeek - ID: 121928"
click at [1383, 22] on input "text" at bounding box center [1403, 21] width 128 height 26
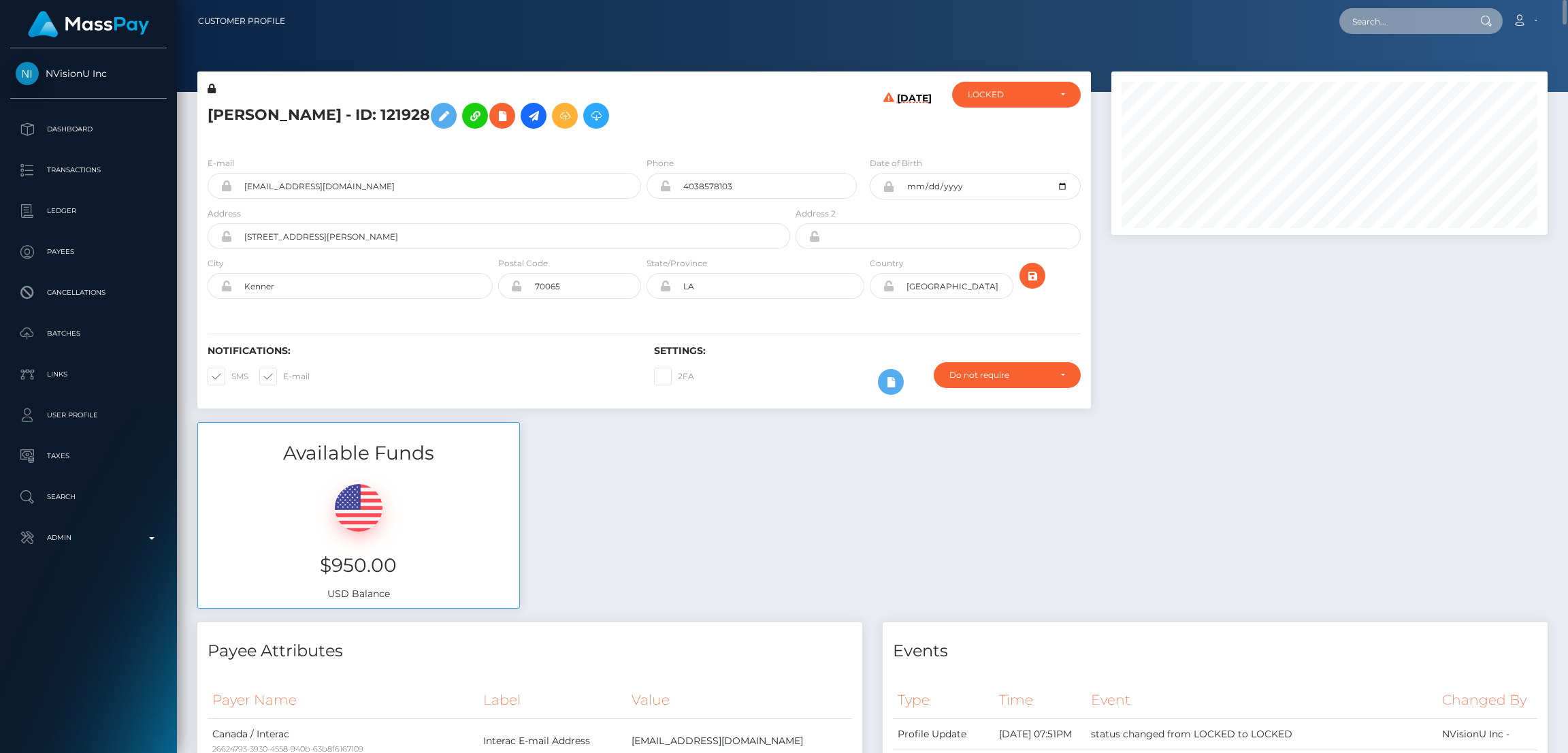
paste input "andre.andre.9800@gmail.com"
type input "andre.andre.9800@gmail.com"
click at [1375, 67] on link "Andrii Matiushev" at bounding box center [1394, 70] width 109 height 25
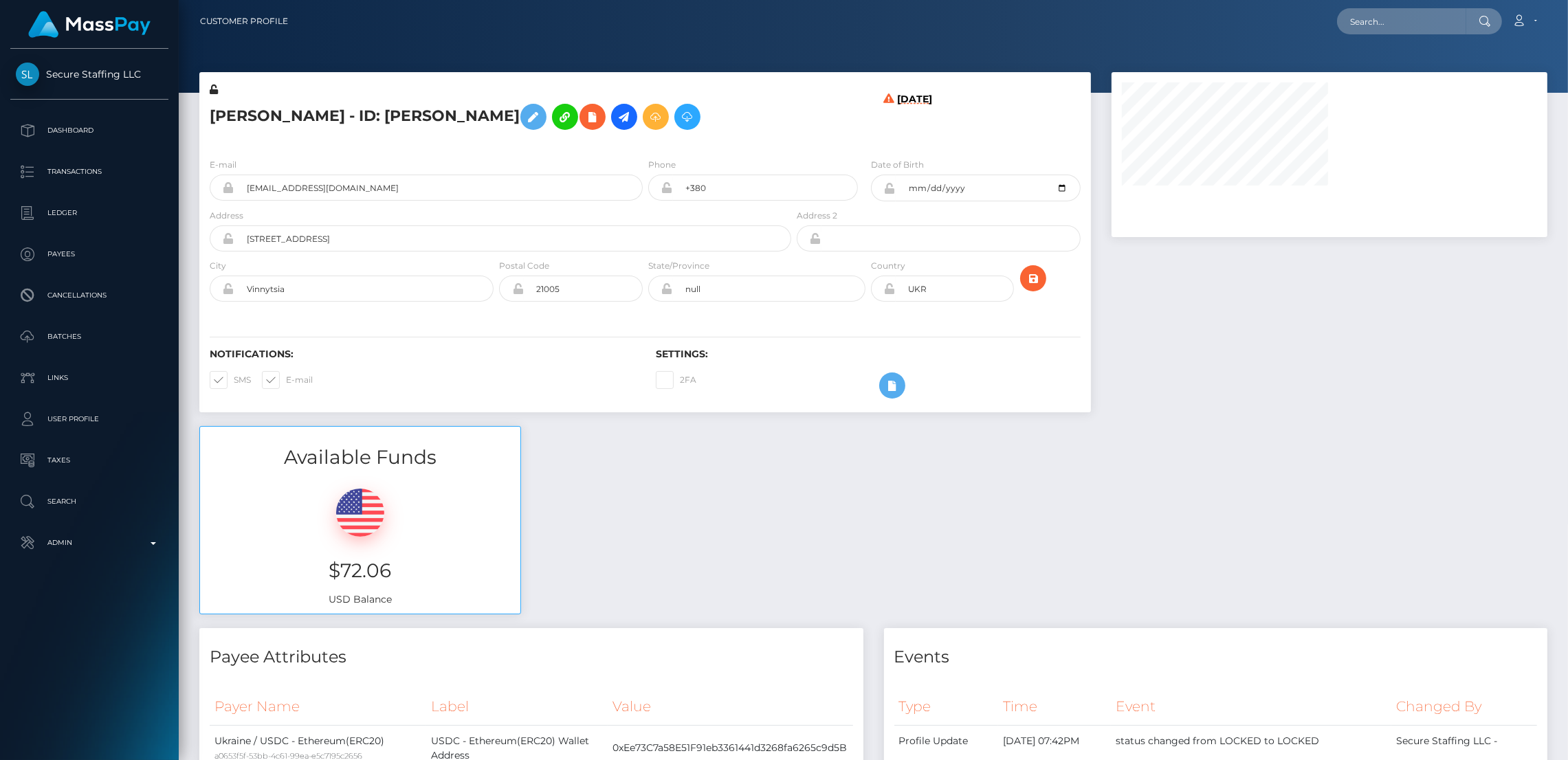
click at [261, 108] on h5 "[PERSON_NAME] - ID: [PERSON_NAME]" at bounding box center [497, 117] width 574 height 40
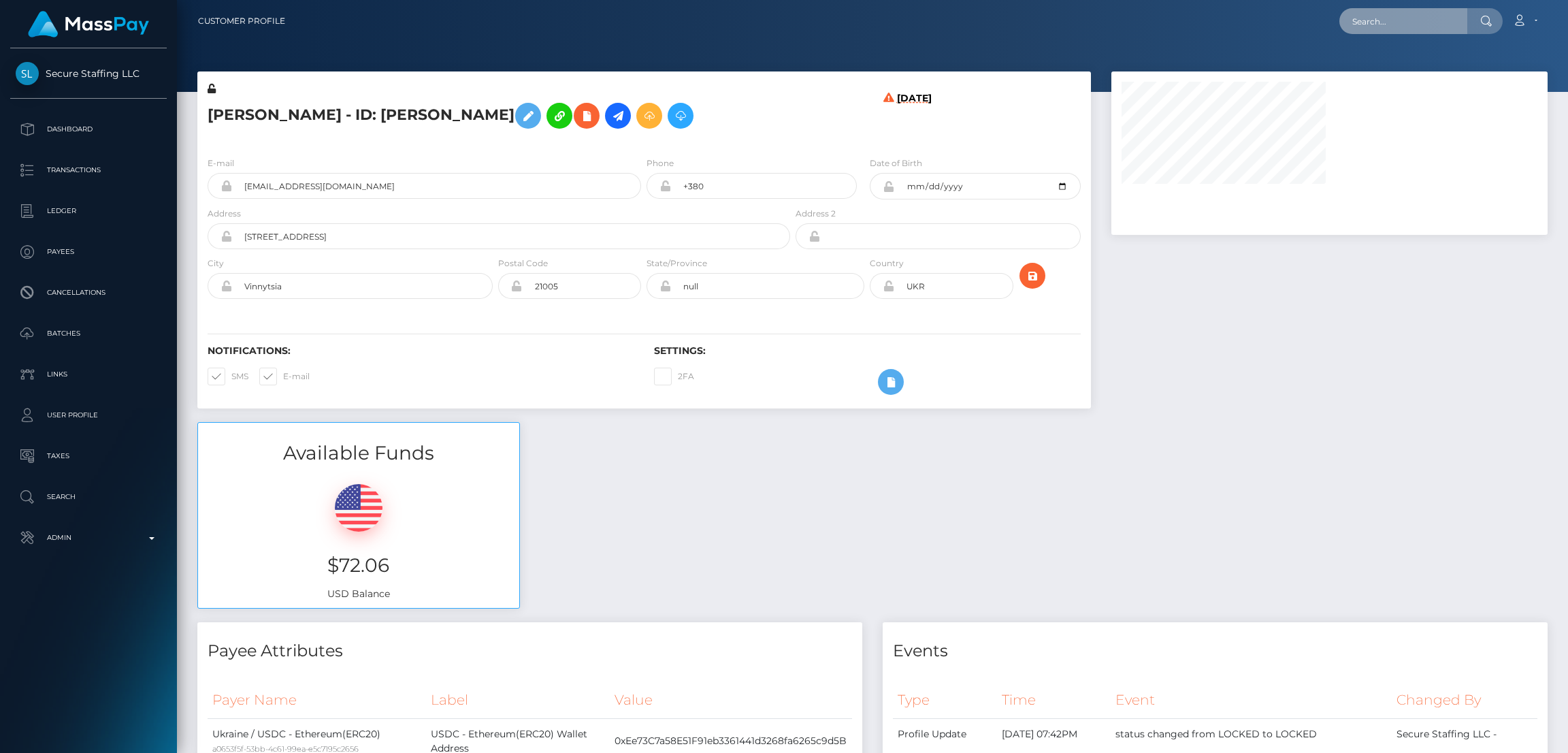
click at [1373, 22] on input "text" at bounding box center [1403, 21] width 128 height 26
paste input "[EMAIL_ADDRESS][DOMAIN_NAME]"
type input "[EMAIL_ADDRESS][DOMAIN_NAME]"
click at [1383, 16] on input "text" at bounding box center [1403, 21] width 128 height 26
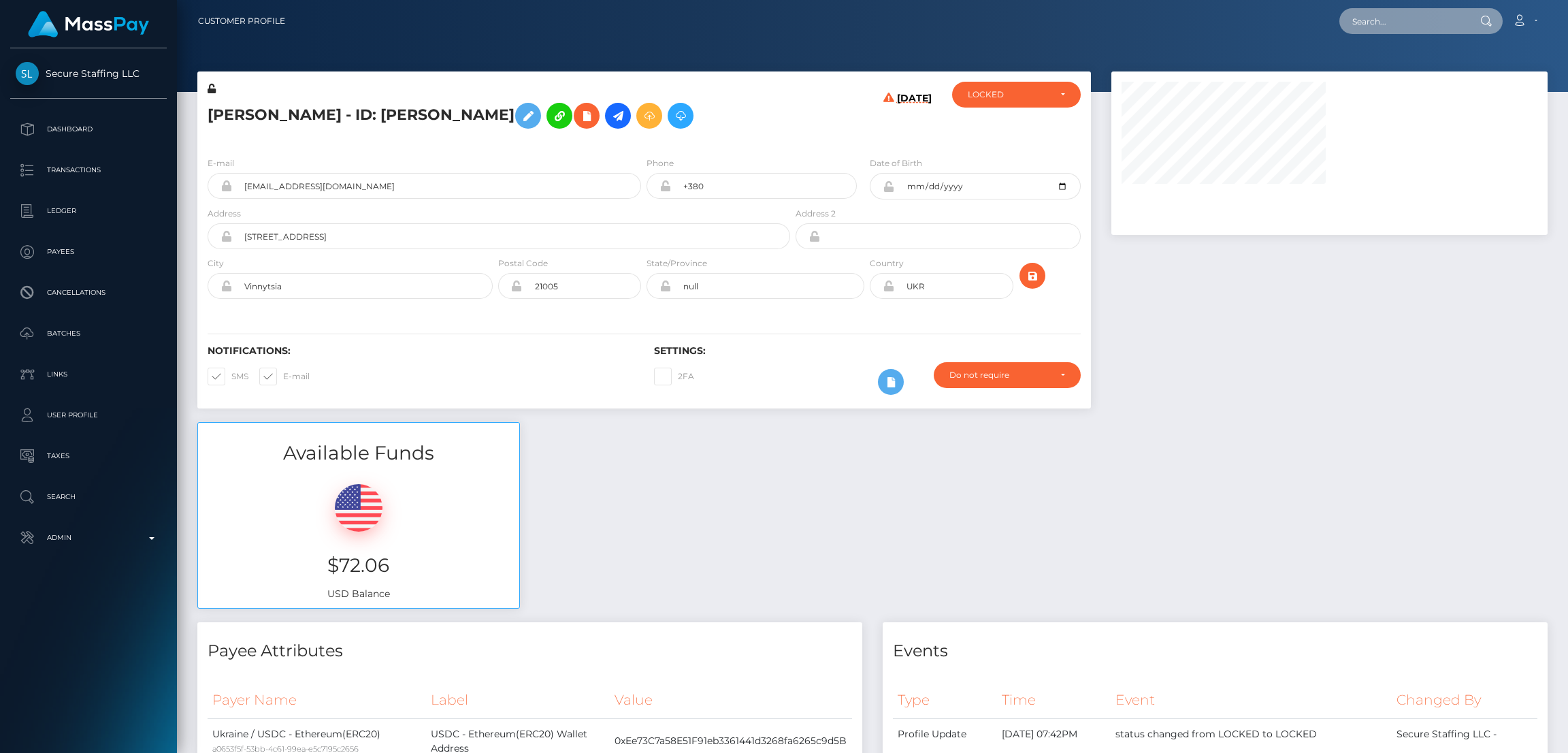
paste input "[EMAIL_ADDRESS][DOMAIN_NAME]"
type input "[EMAIL_ADDRESS][DOMAIN_NAME]"
click at [1383, 62] on link "[PERSON_NAME]" at bounding box center [1394, 70] width 109 height 25
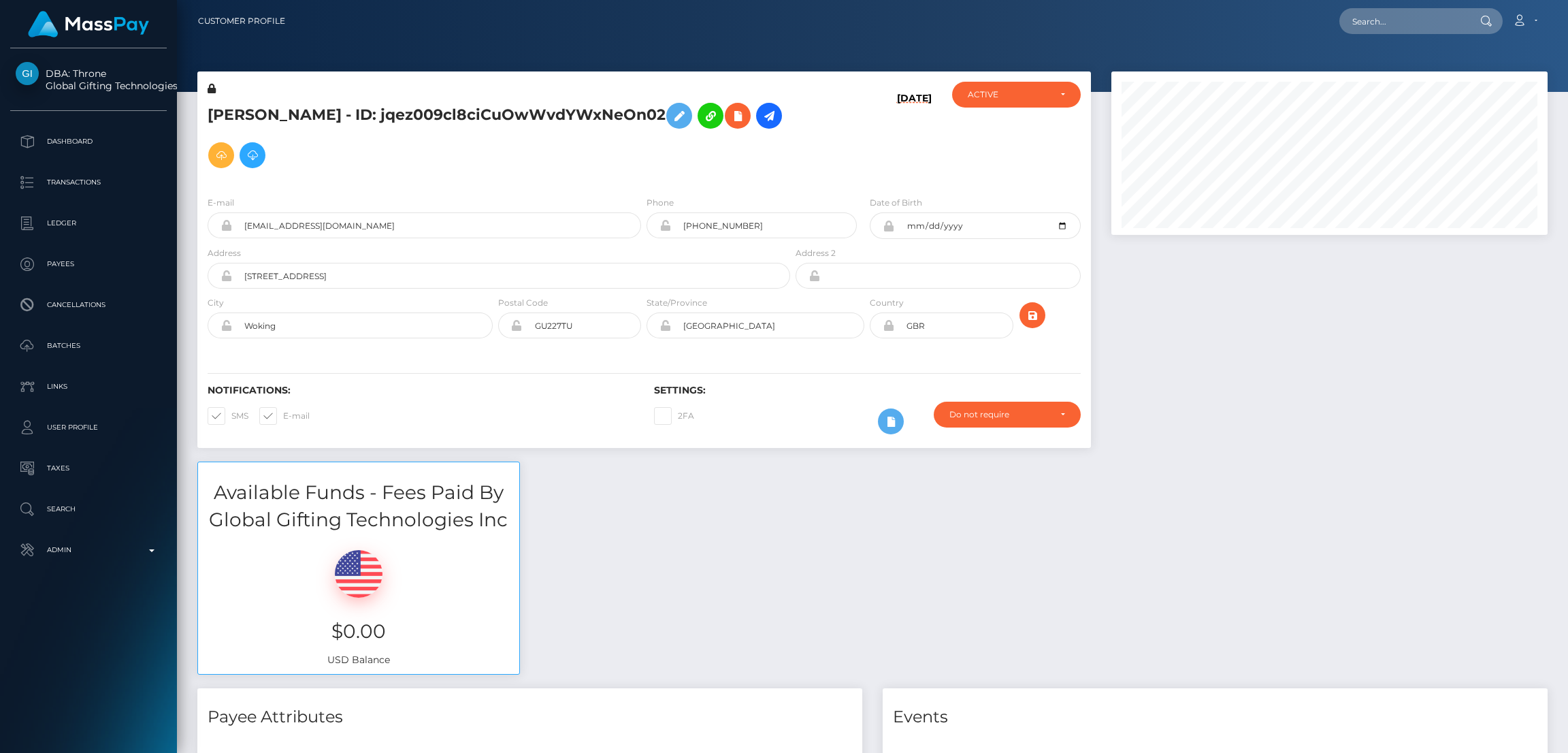
scroll to position [163, 436]
click at [687, 119] on icon at bounding box center [679, 116] width 17 height 17
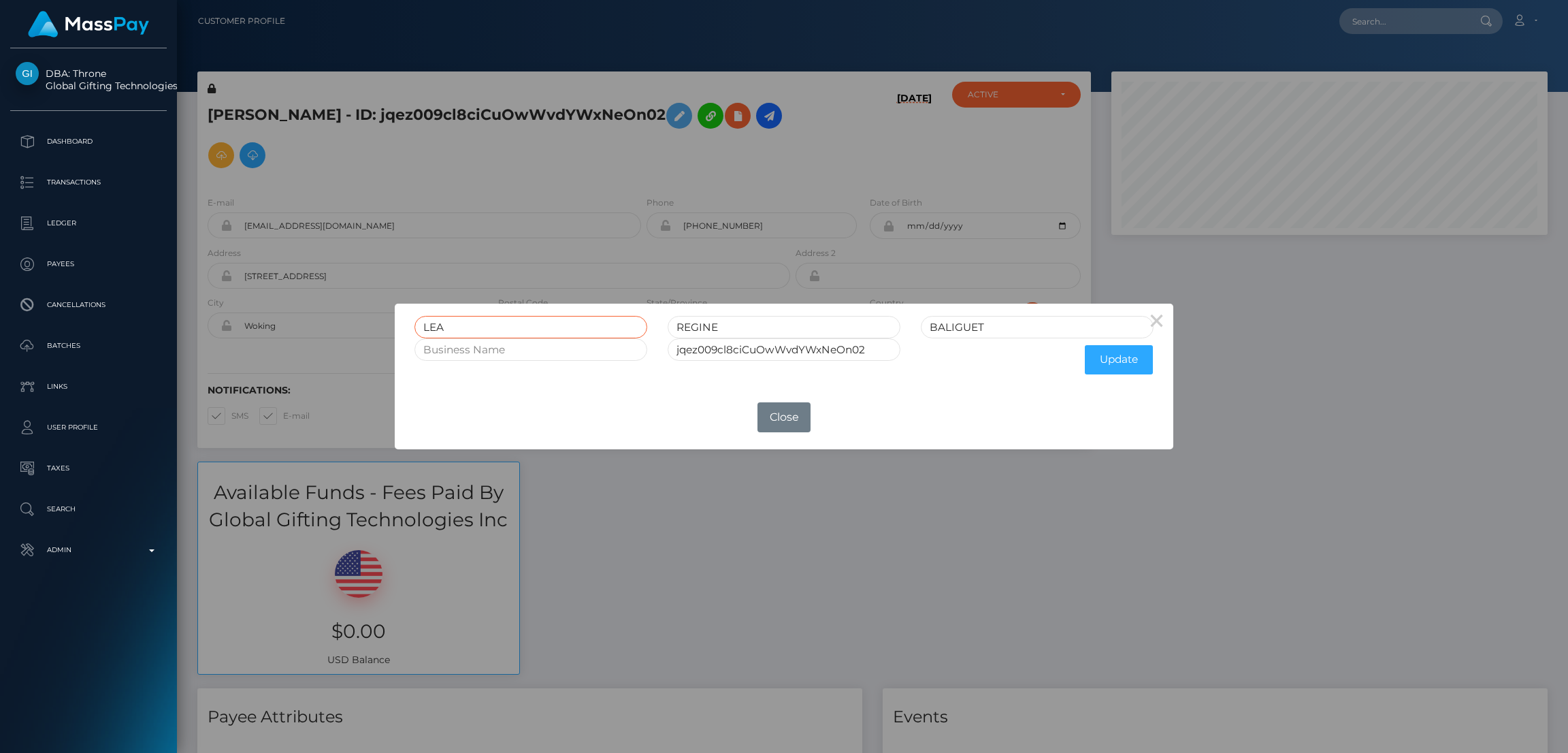
click at [436, 324] on input "LEA" at bounding box center [530, 327] width 233 height 22
click at [1375, 13] on div "× LEA REGINE BALIGUET jqez009cl8ciCuOwWvdYWxNeOn02 Update OK No Close" at bounding box center [784, 376] width 1568 height 753
click at [1374, 13] on div "× LEA REGINE BALIGUET jqez009cl8ciCuOwWvdYWxNeOn02 Update OK No Close" at bounding box center [784, 376] width 1568 height 753
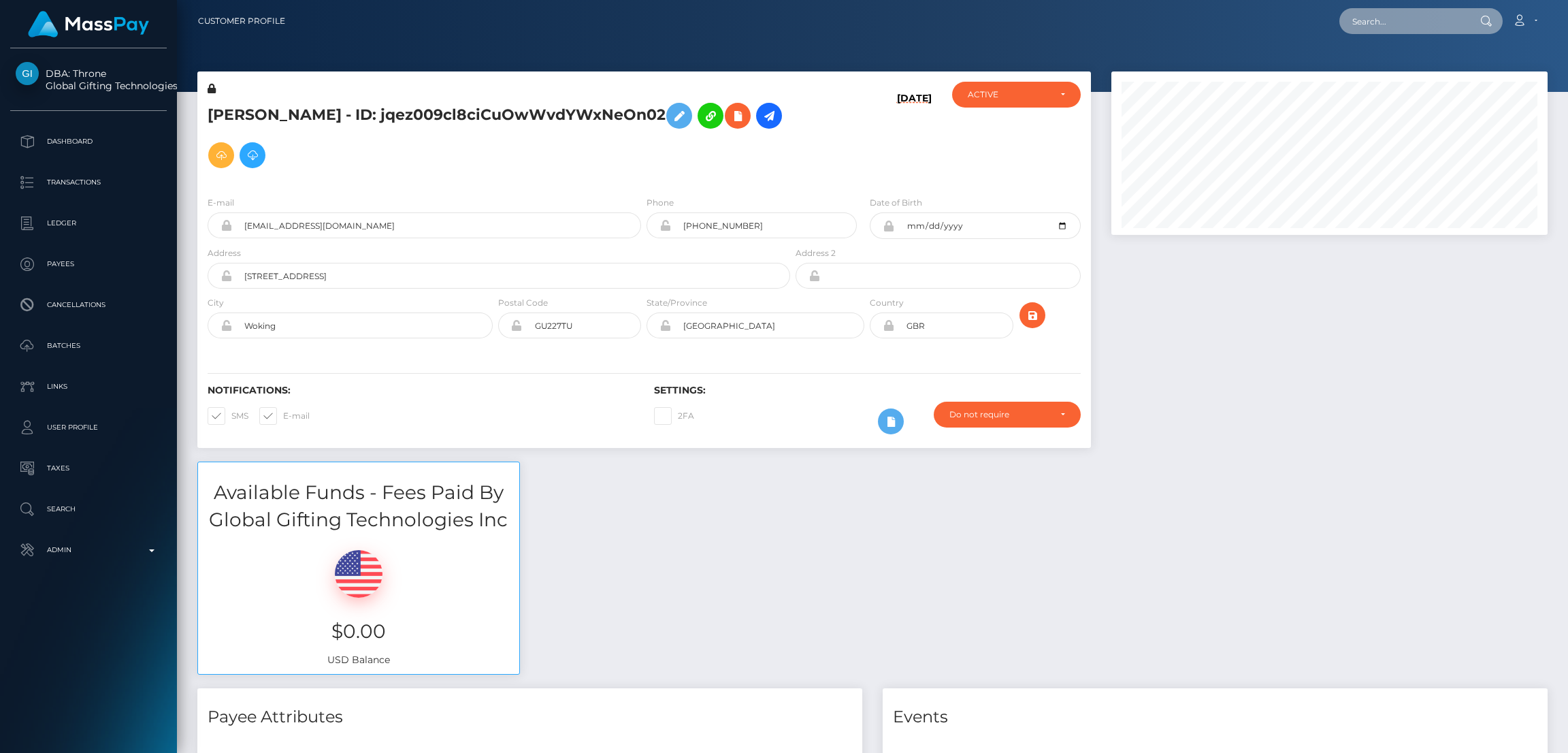
click at [1374, 17] on input "text" at bounding box center [1403, 21] width 128 height 26
paste input "annapax2025@outlook.com"
click at [1390, 24] on input "annapax2025@outlook.com" at bounding box center [1403, 21] width 128 height 26
paste input "fxyrxy157@hotmail"
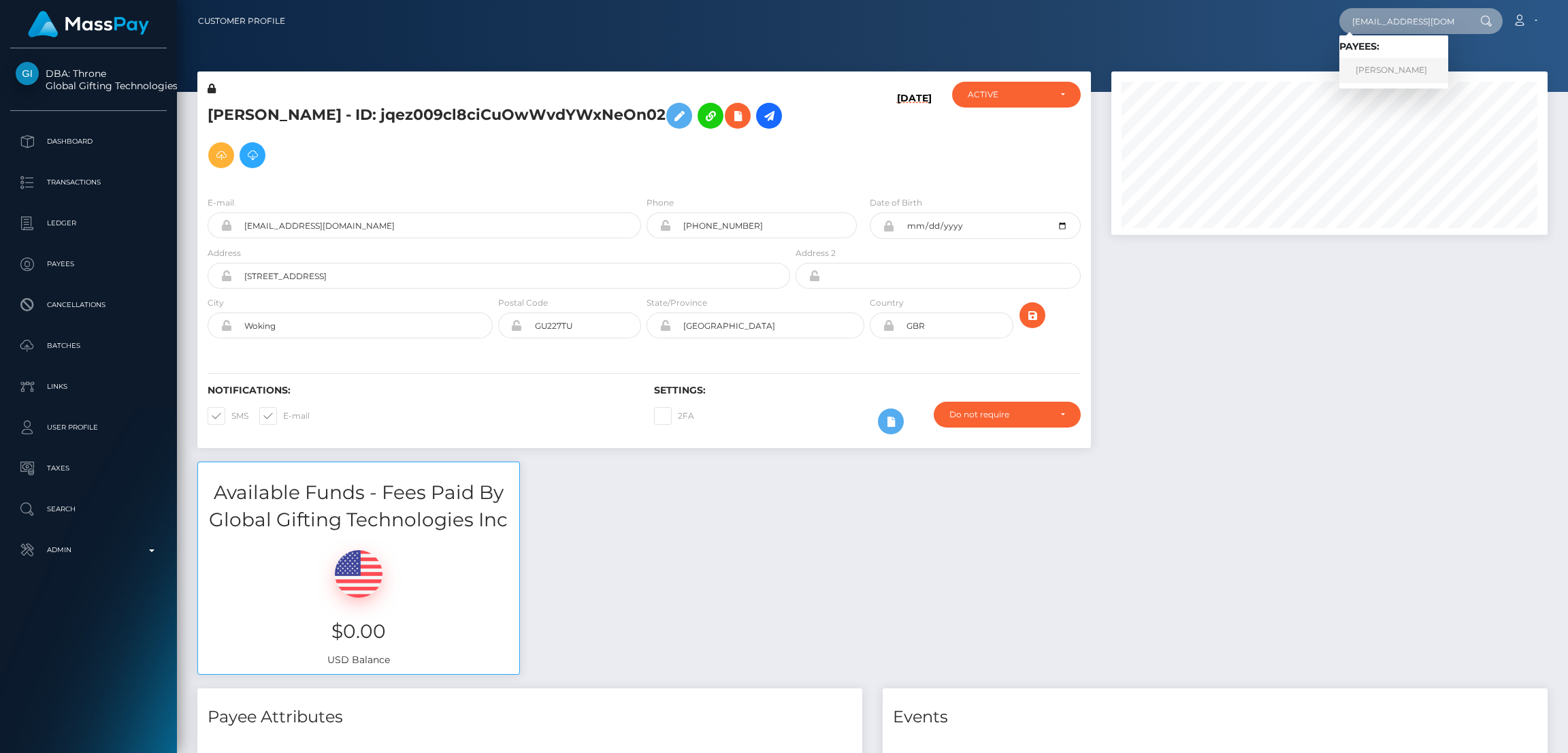
type input "fxyrxy157@hotmail.com"
click at [1389, 67] on link "Janson Pashniak" at bounding box center [1394, 70] width 109 height 25
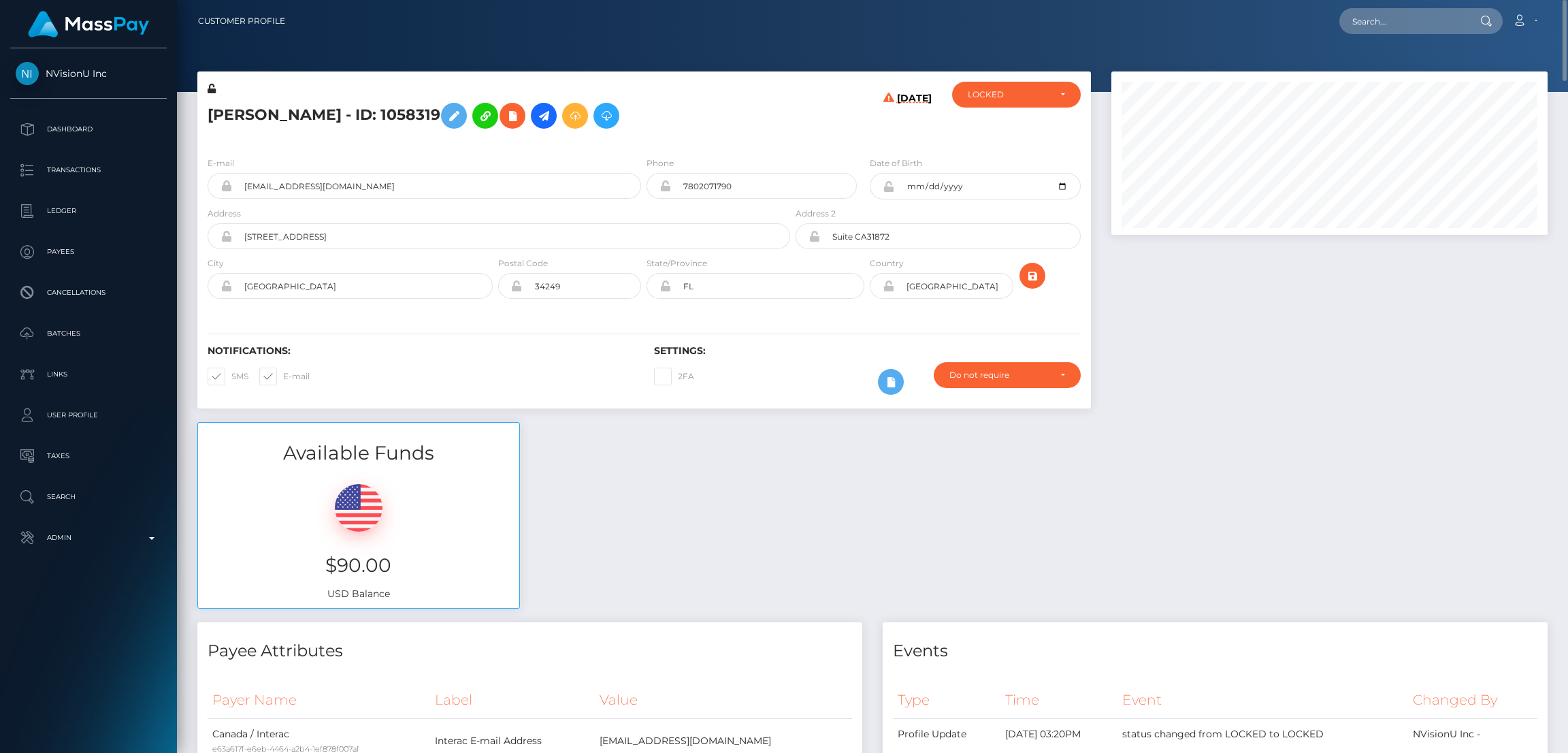
scroll to position [163, 436]
click at [315, 111] on h5 "Janson Pashniak - ID: 1058319" at bounding box center [495, 116] width 575 height 39
copy h5 "Janson Pashniak - ID: 1058319"
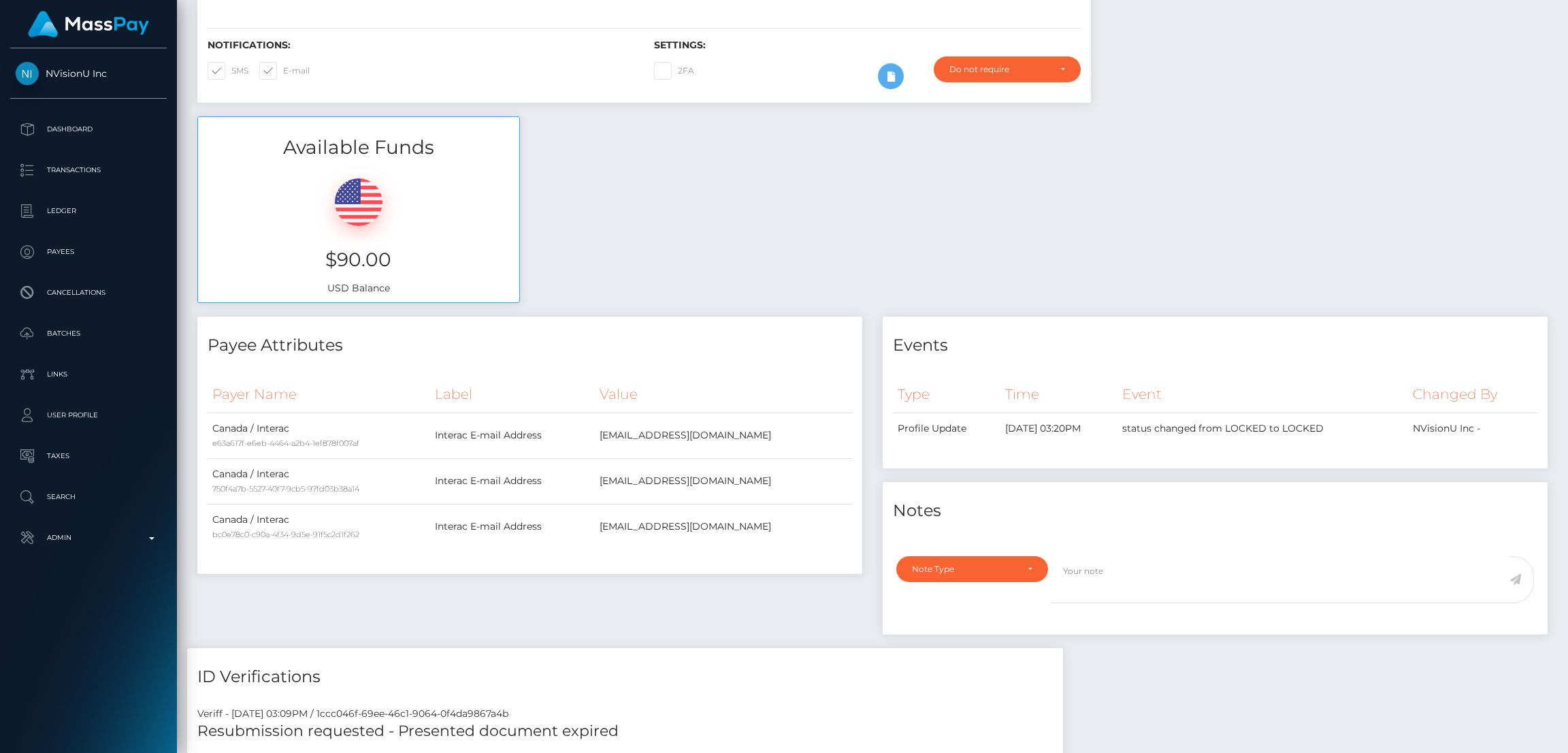
scroll to position [0, 0]
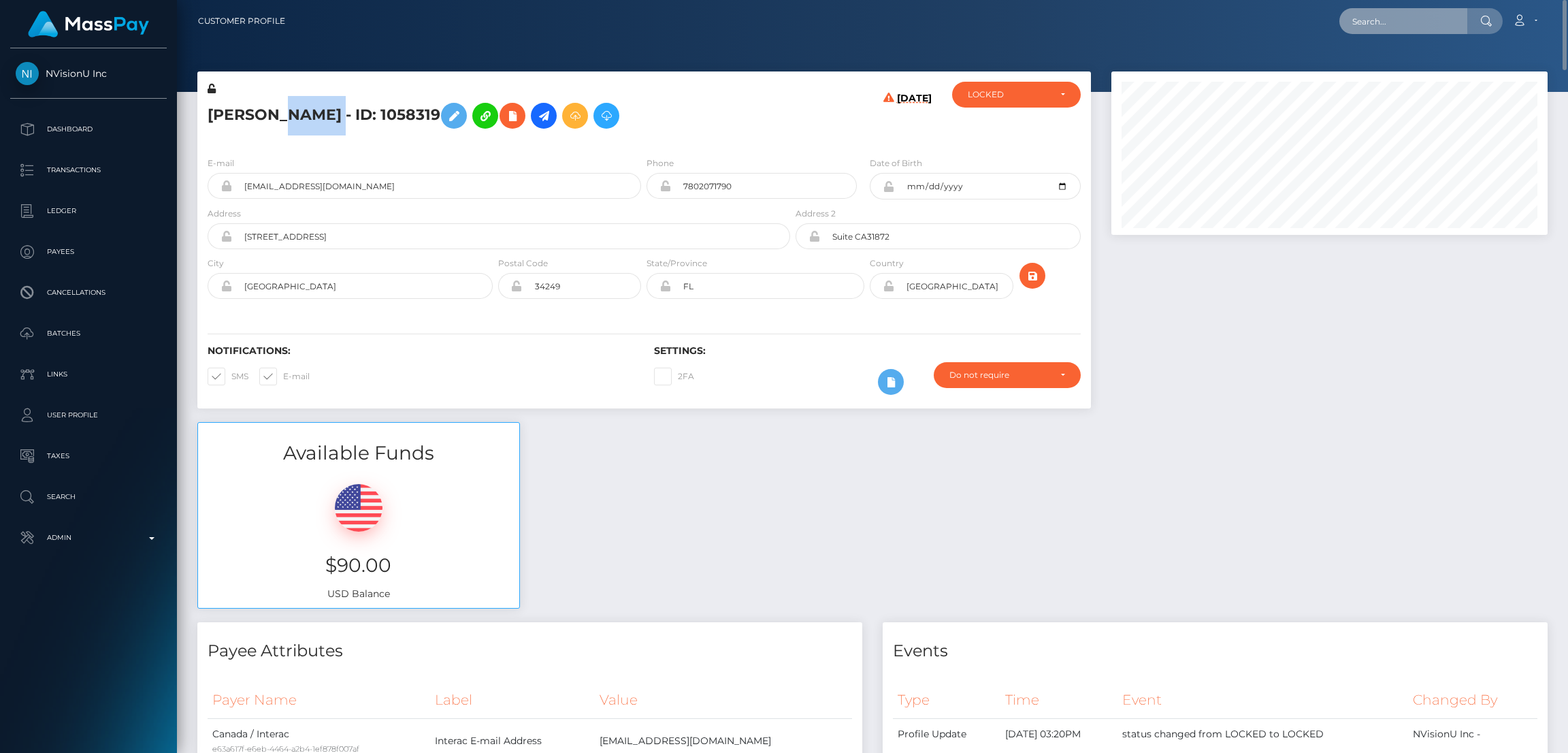
click at [1358, 17] on input "text" at bounding box center [1403, 21] width 128 height 26
paste input "aprilmayonline@gmail.com"
type input "aprilmayonline@gmail.com"
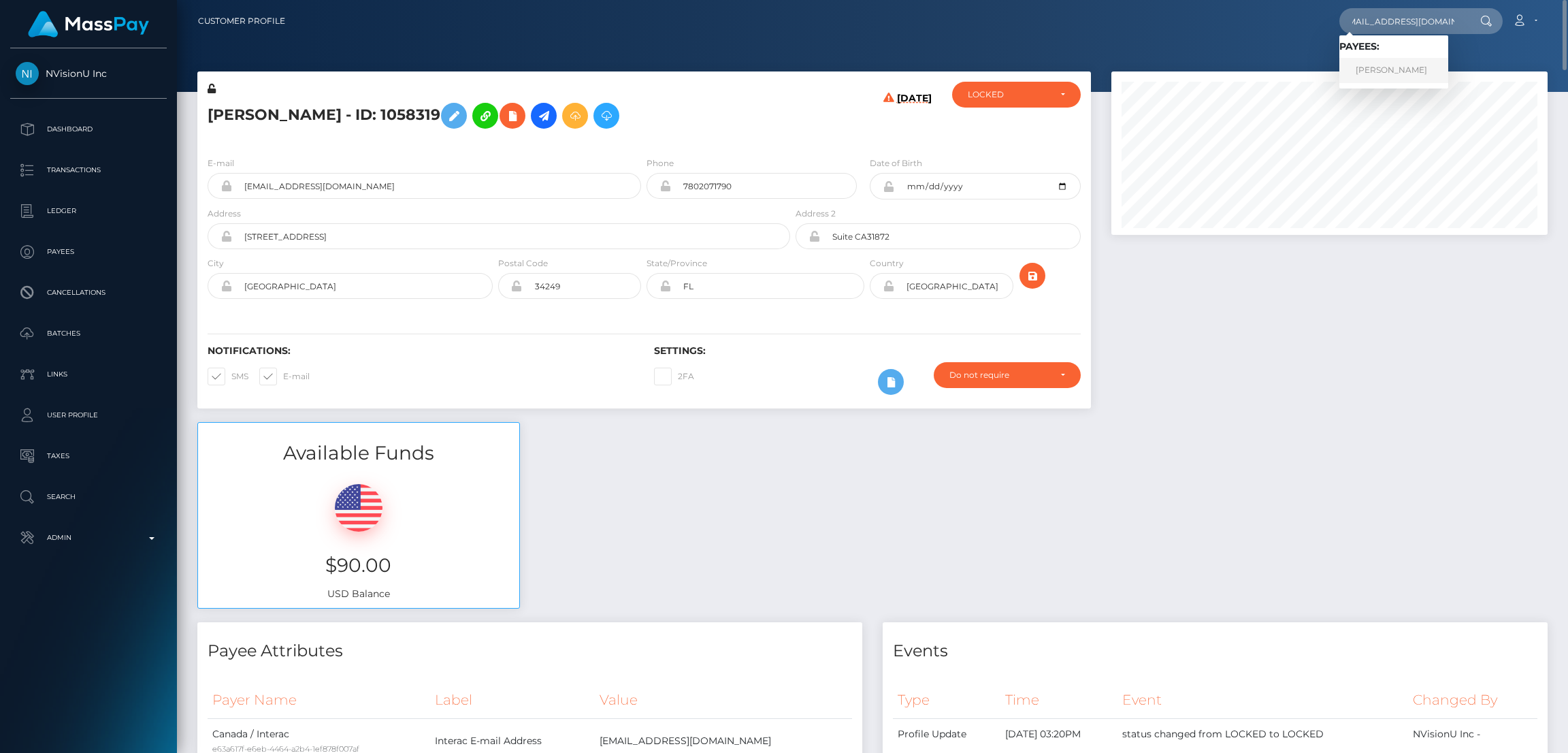
click at [1385, 70] on link "MADISON LINDSAY GILBERT" at bounding box center [1394, 70] width 109 height 25
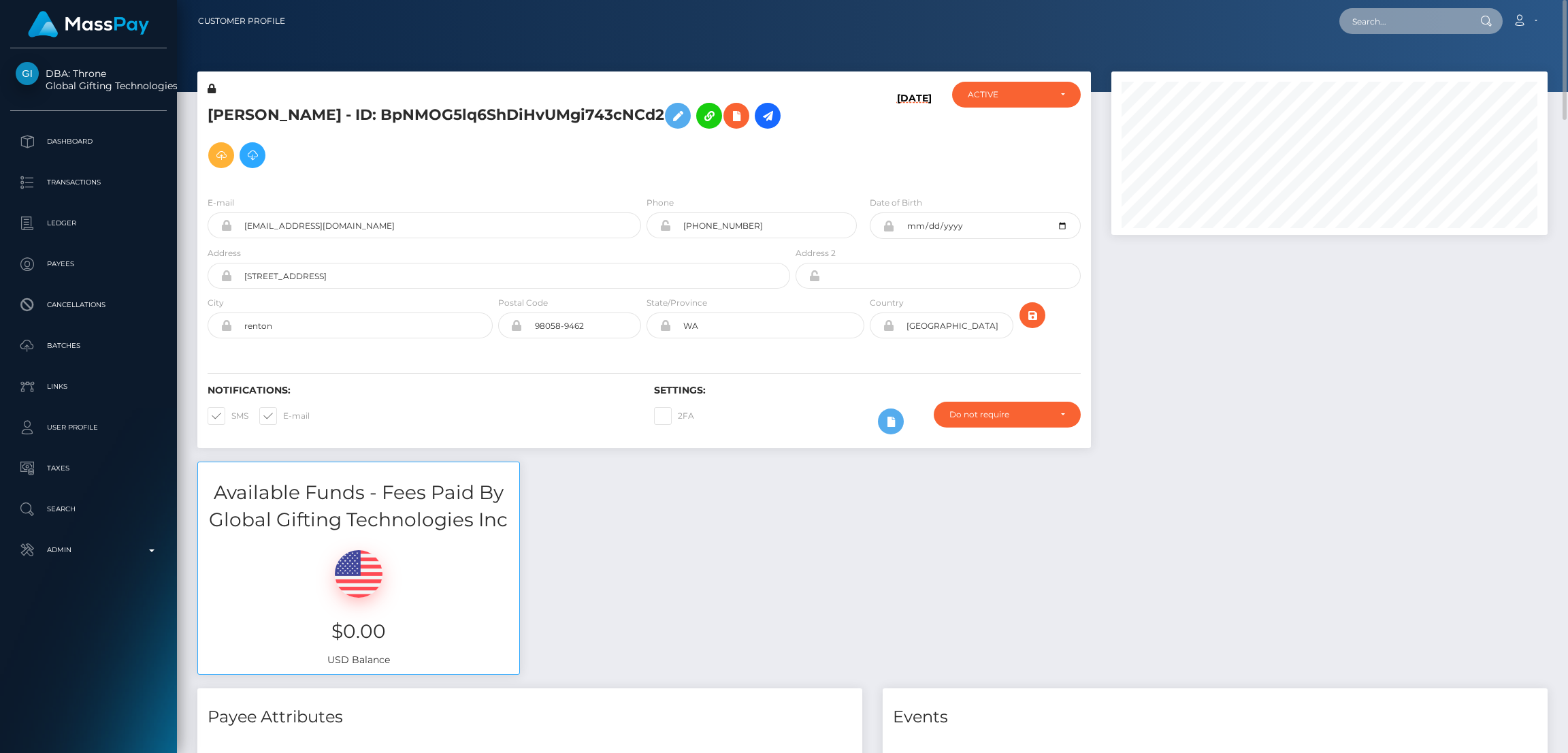
click at [1366, 17] on input "text" at bounding box center [1403, 21] width 128 height 26
paste input "[EMAIL_ADDRESS][DOMAIN_NAME]"
type input "[EMAIL_ADDRESS][DOMAIN_NAME]"
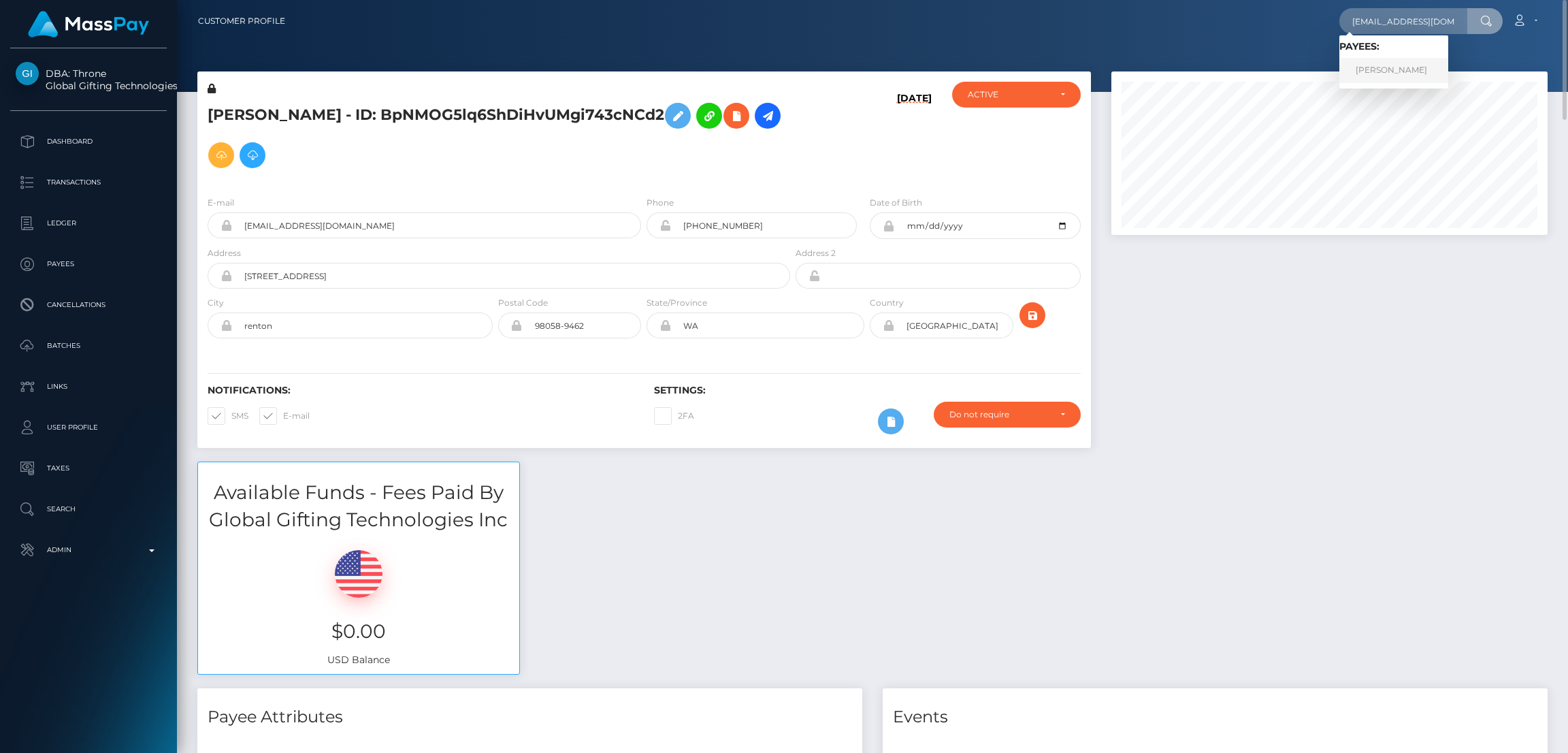
click at [1374, 69] on link "[PERSON_NAME]" at bounding box center [1394, 70] width 109 height 25
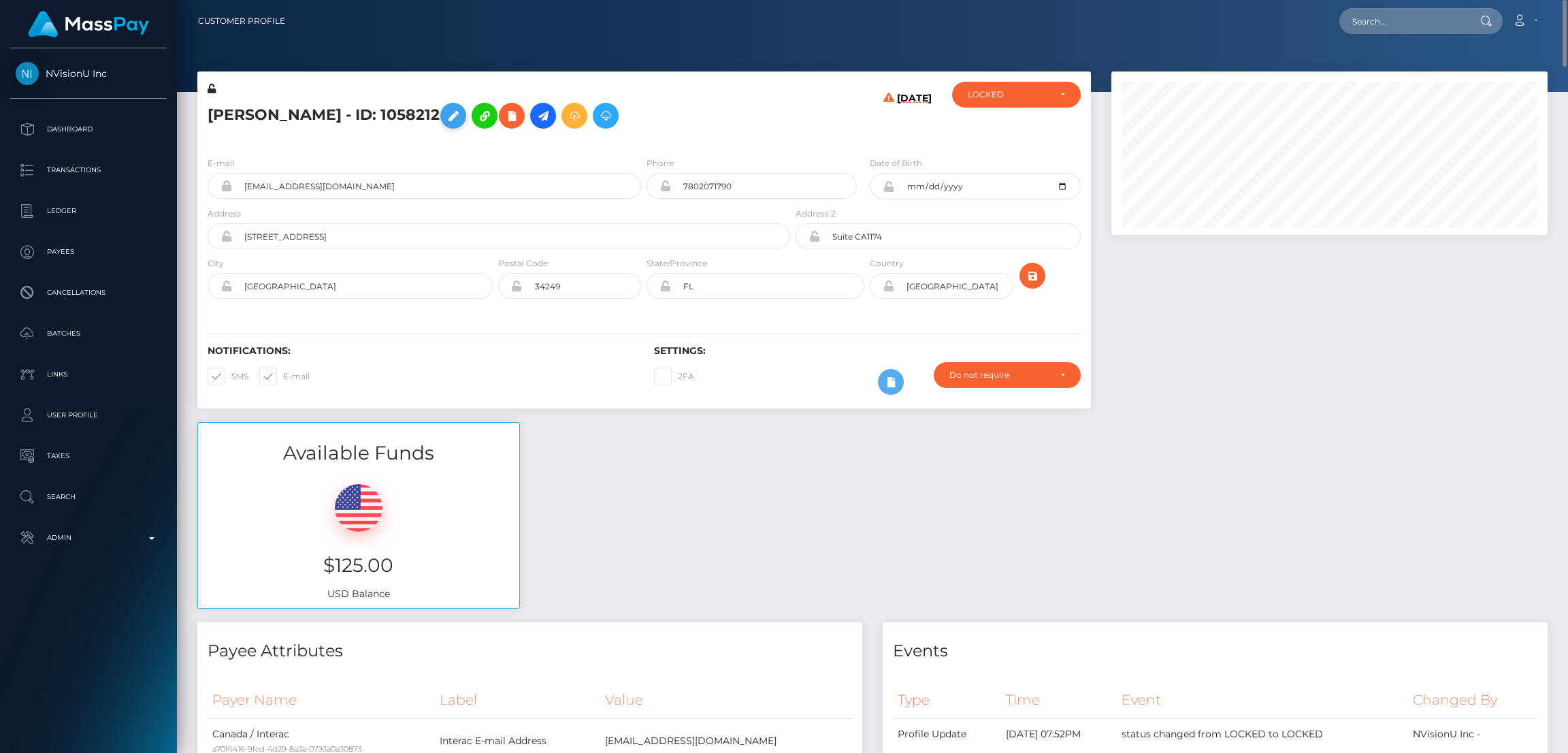
click at [462, 116] on icon at bounding box center [453, 116] width 17 height 17
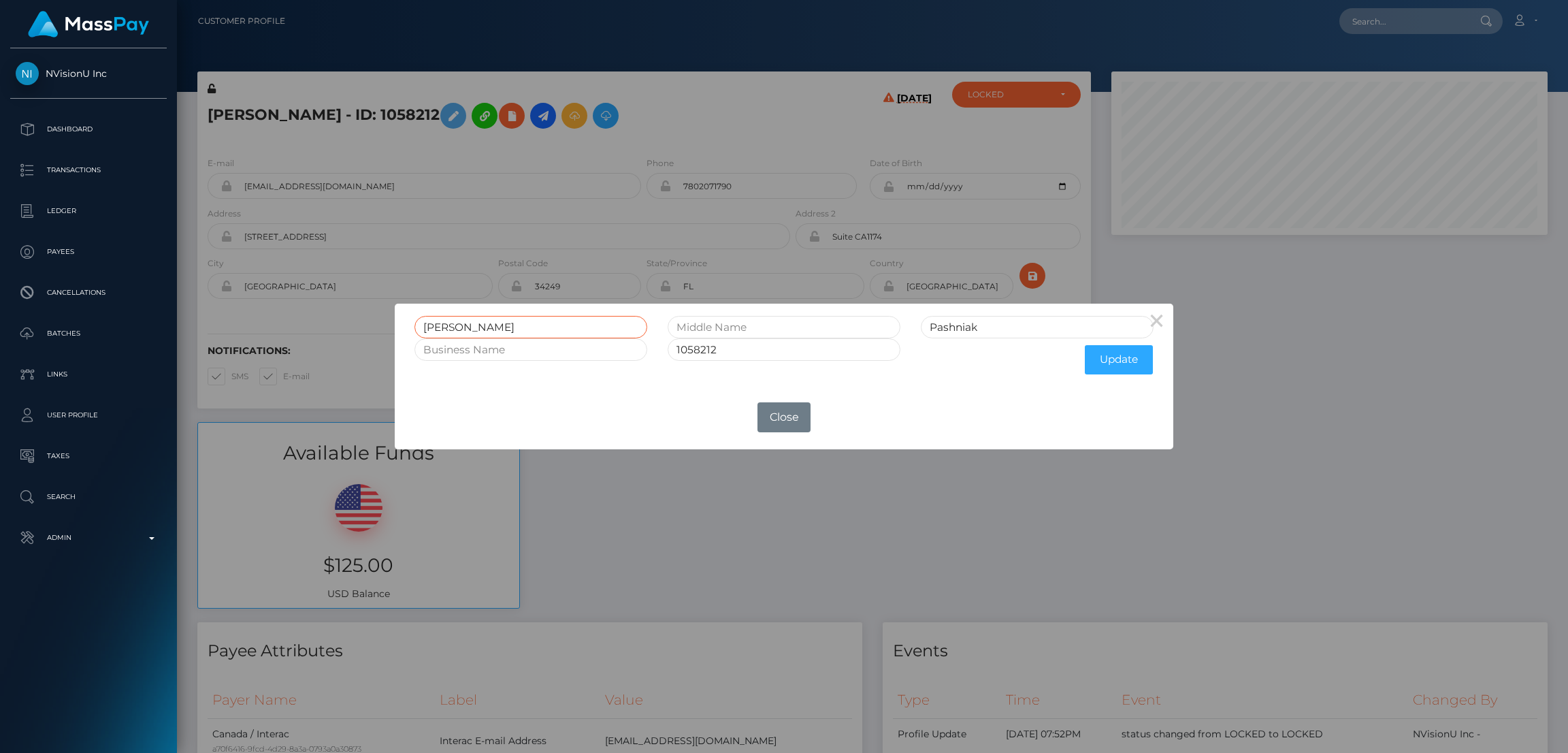
click at [456, 324] on input "Roxanne" at bounding box center [530, 327] width 233 height 22
click at [292, 108] on div "× Roxanne Pashniak 1058212 Update OK No Close" at bounding box center [784, 376] width 1568 height 753
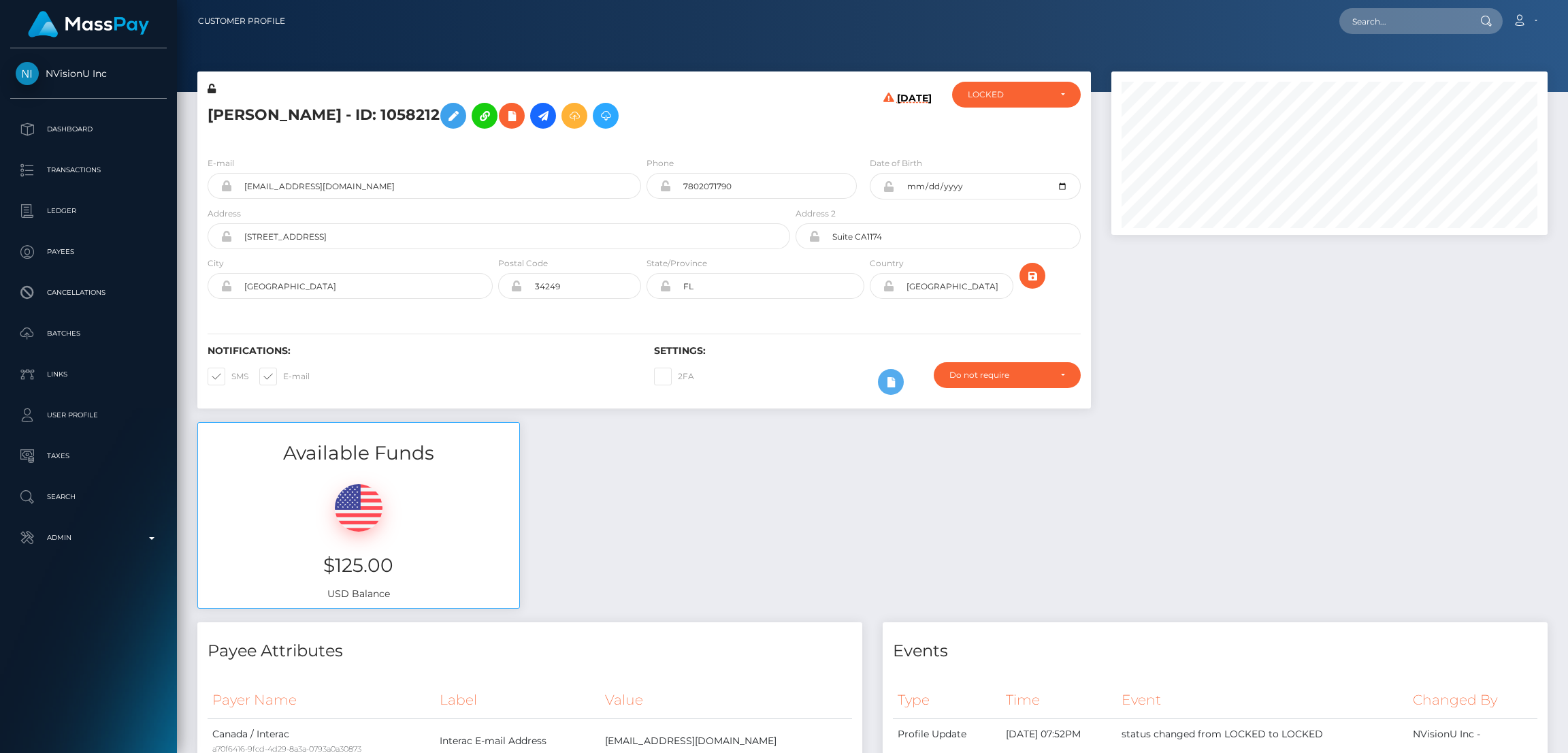
click at [292, 108] on h5 "Roxanne Pashniak - ID: 1058212" at bounding box center [495, 116] width 575 height 39
copy h5 "Roxanne Pashniak - ID: 1058212"
click at [1383, 22] on input "text" at bounding box center [1403, 21] width 128 height 26
paste input "christabelakhamete@gmail.com"
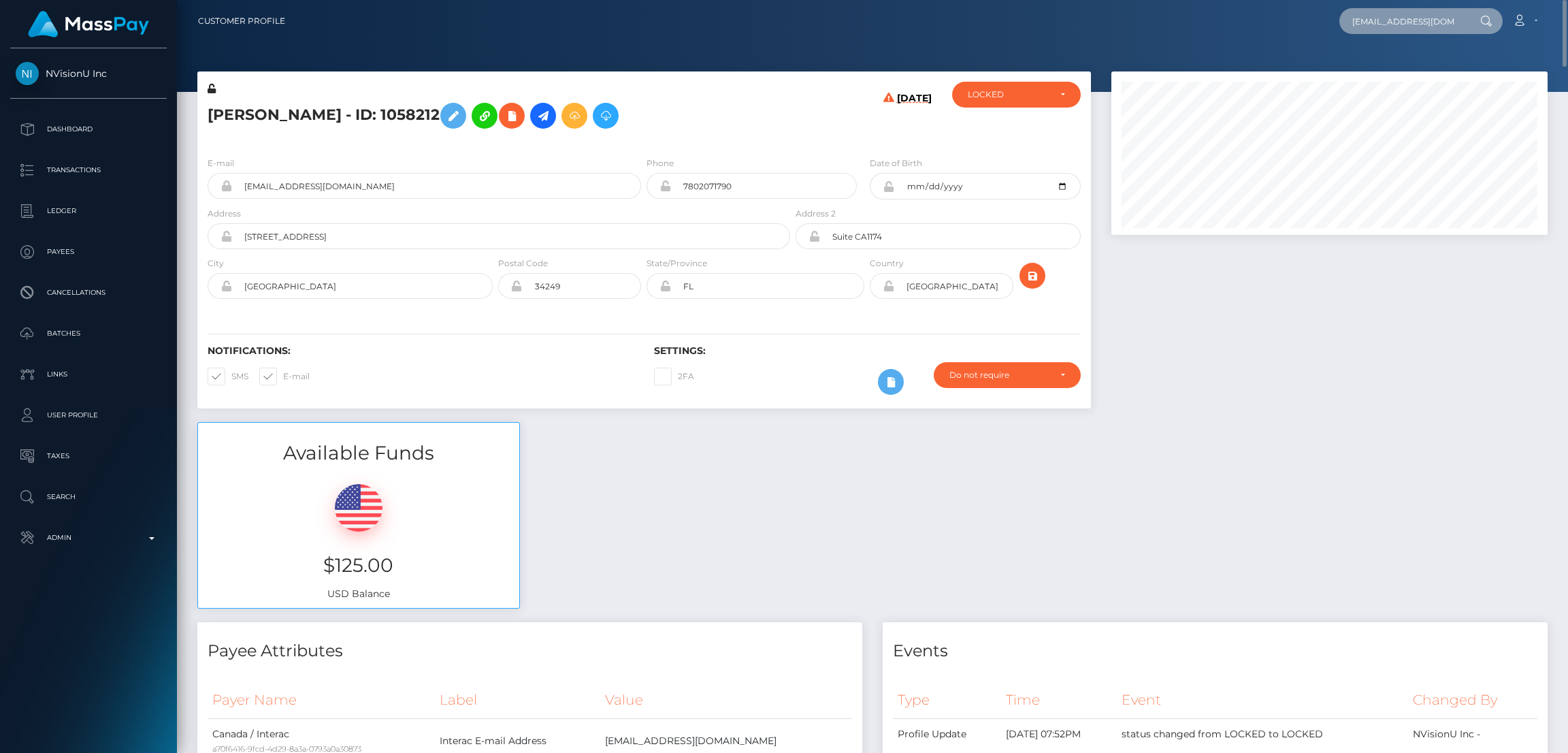
scroll to position [0, 33]
type input "christabelakhamete@gmail.com"
click at [1381, 65] on link "Abigael Tsieri" at bounding box center [1394, 70] width 109 height 25
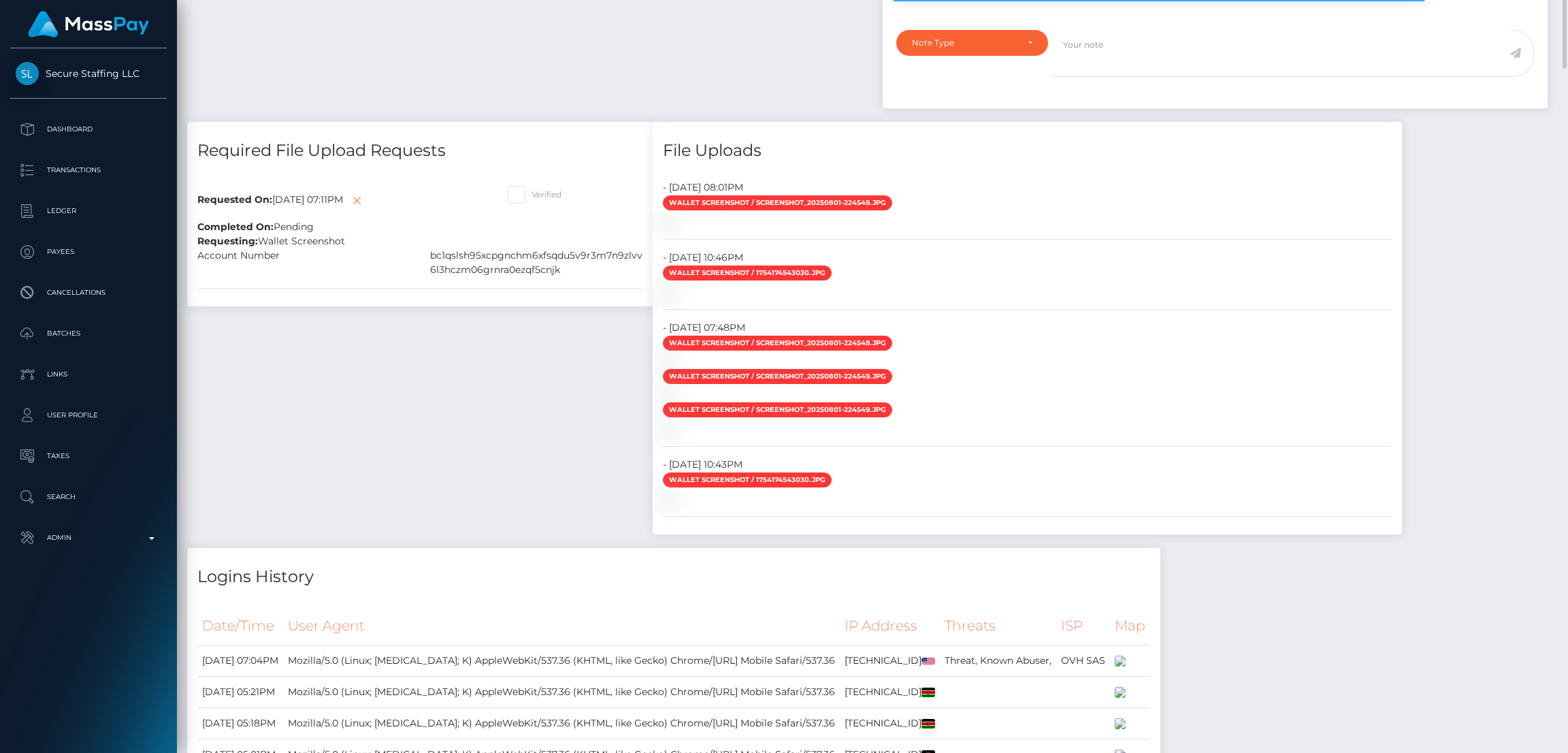
scroll to position [612, 0]
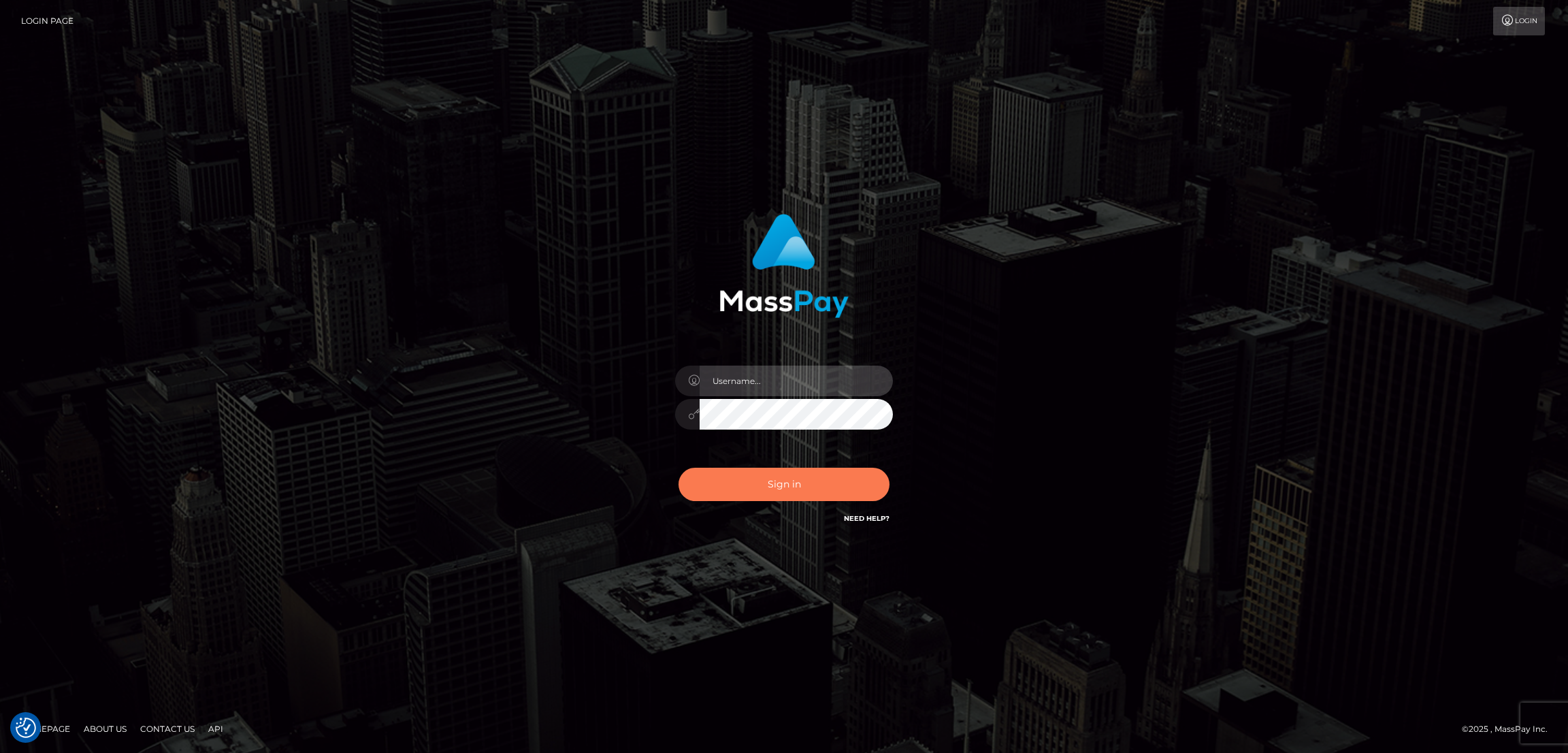
type input "nb.es"
click at [784, 478] on button "Sign in" at bounding box center [784, 485] width 211 height 33
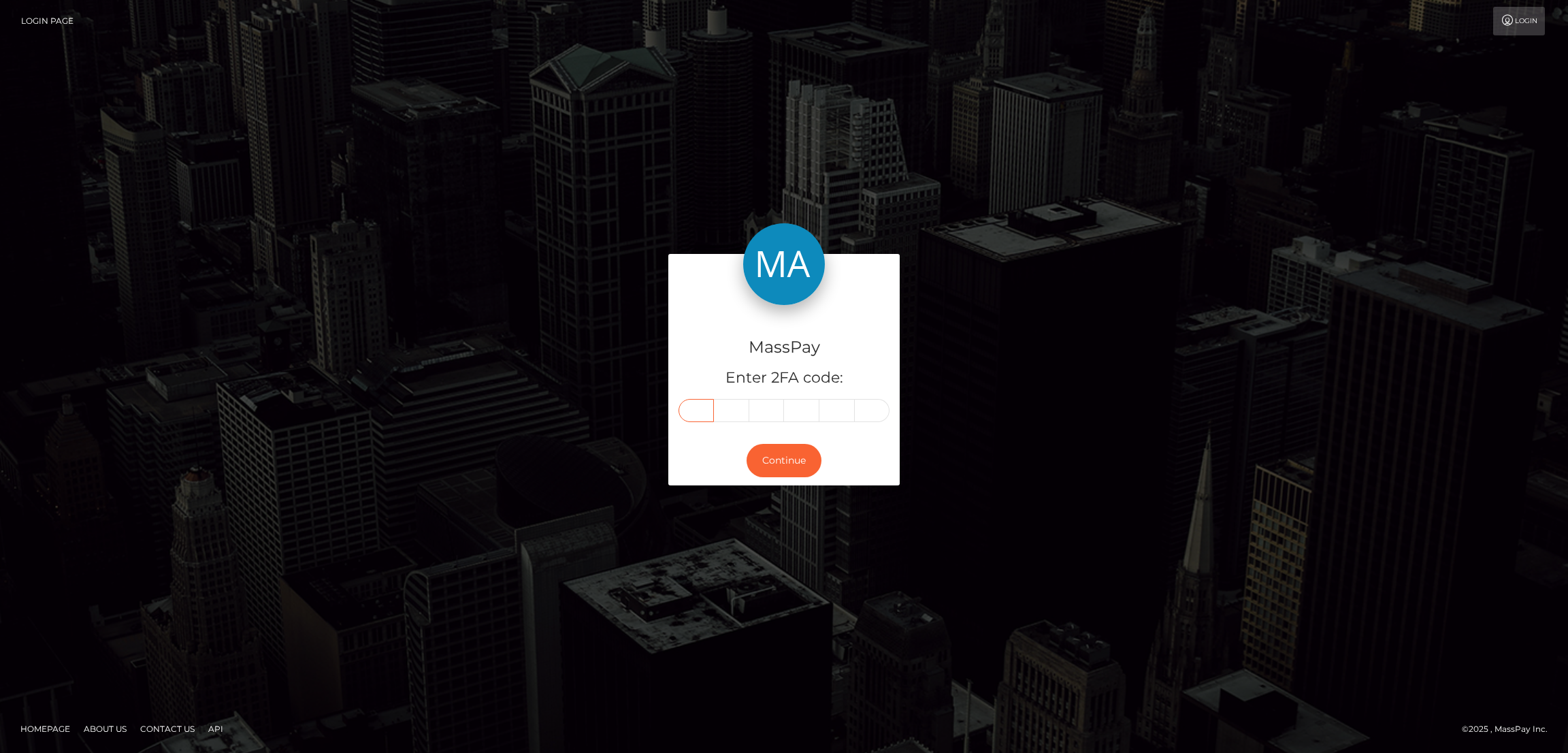
drag, startPoint x: 694, startPoint y: 420, endPoint x: 695, endPoint y: 403, distance: 17.0
click at [695, 418] on input "text" at bounding box center [696, 410] width 36 height 23
paste input "3"
type input "3"
type input "6"
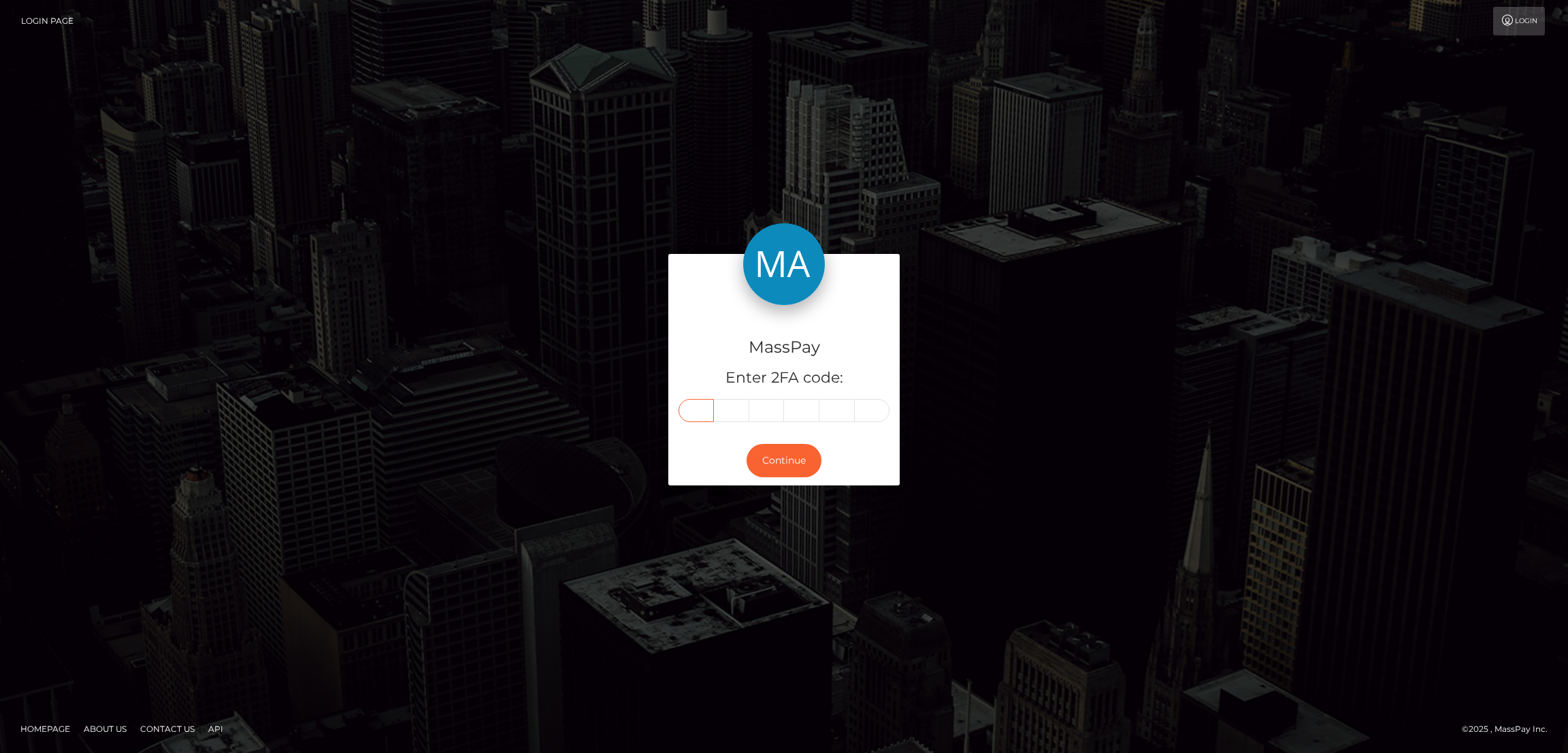
type input "6"
type input "9"
type input "1"
type input "7"
click at [788, 448] on button "Continue" at bounding box center [784, 460] width 75 height 33
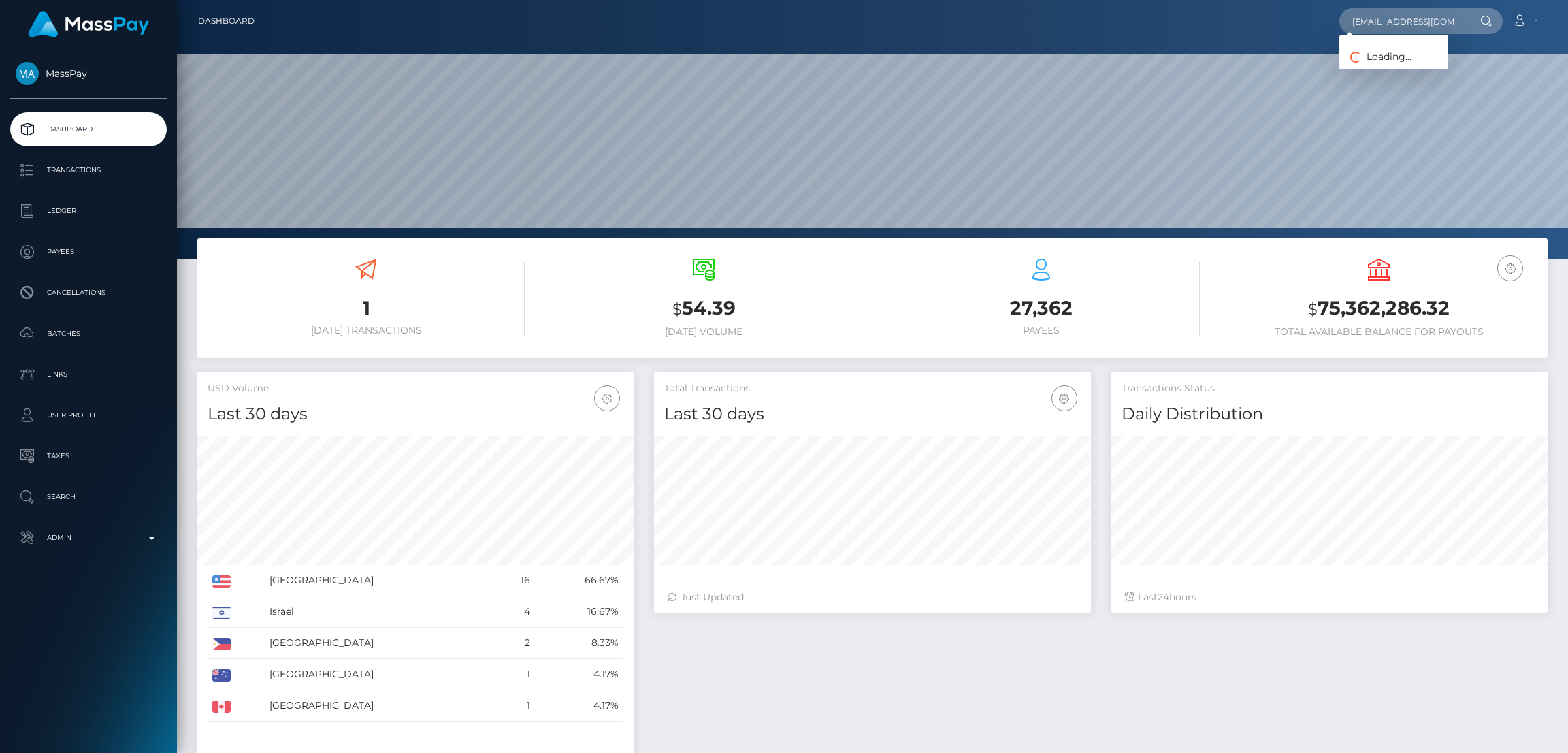
scroll to position [0, 6]
type input "[EMAIL_ADDRESS][DOMAIN_NAME]"
click at [1379, 62] on link "Oriana Ochoa" at bounding box center [1394, 70] width 109 height 25
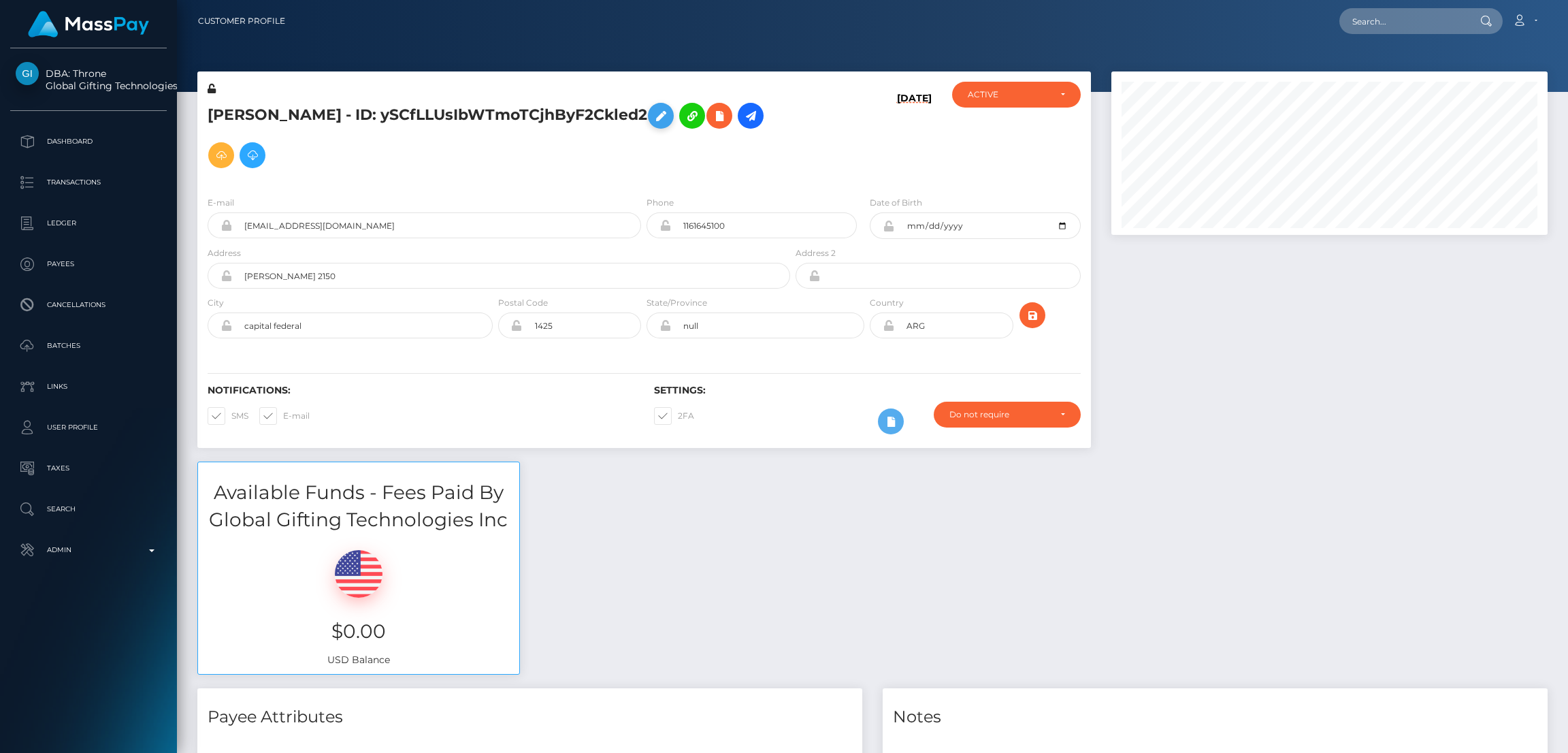
scroll to position [163, 436]
click at [653, 118] on icon at bounding box center [661, 116] width 17 height 17
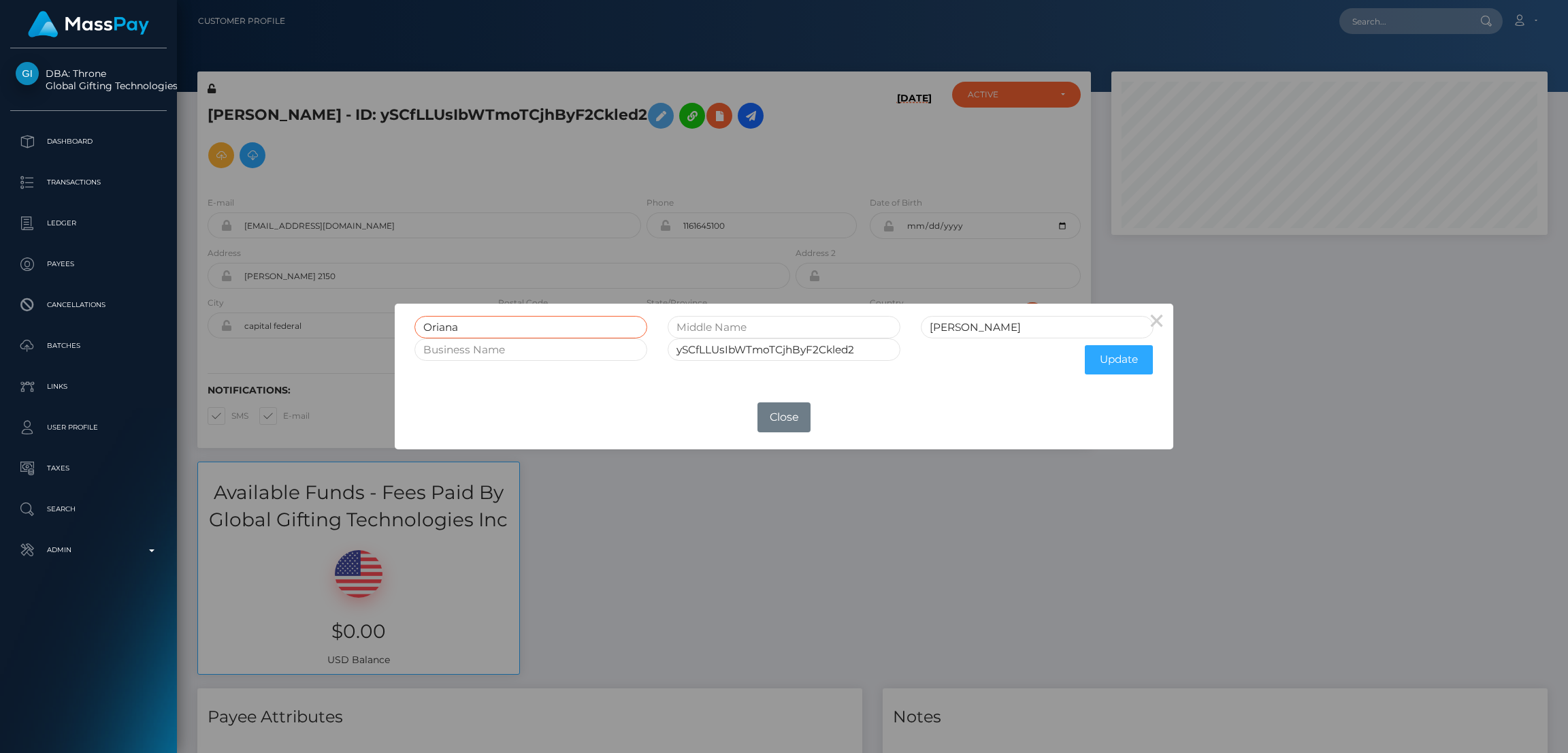
click at [444, 324] on input "Oriana" at bounding box center [530, 327] width 233 height 22
click at [1374, 21] on div "× Oriana Ochoa ySCfLLUsIbWTmoTCjhByF2Ckled2 Update OK No Close" at bounding box center [784, 376] width 1568 height 753
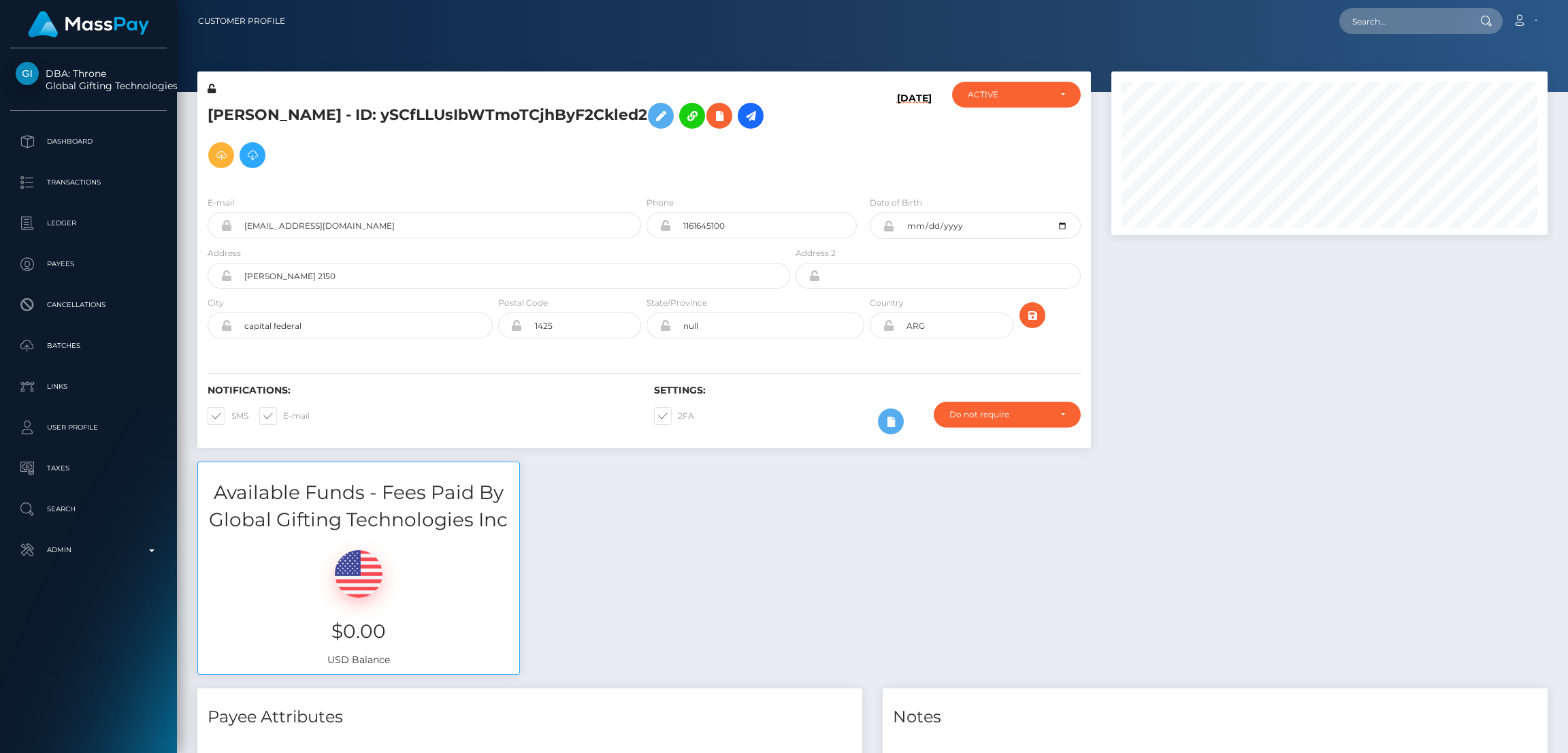
click at [1374, 21] on div "× Oriana Ochoa ySCfLLUsIbWTmoTCjhByF2Ckled2 Update OK No Close" at bounding box center [784, 376] width 1568 height 753
click at [1374, 21] on input "text" at bounding box center [1403, 21] width 128 height 26
paste input "osscaarg@gmail.com"
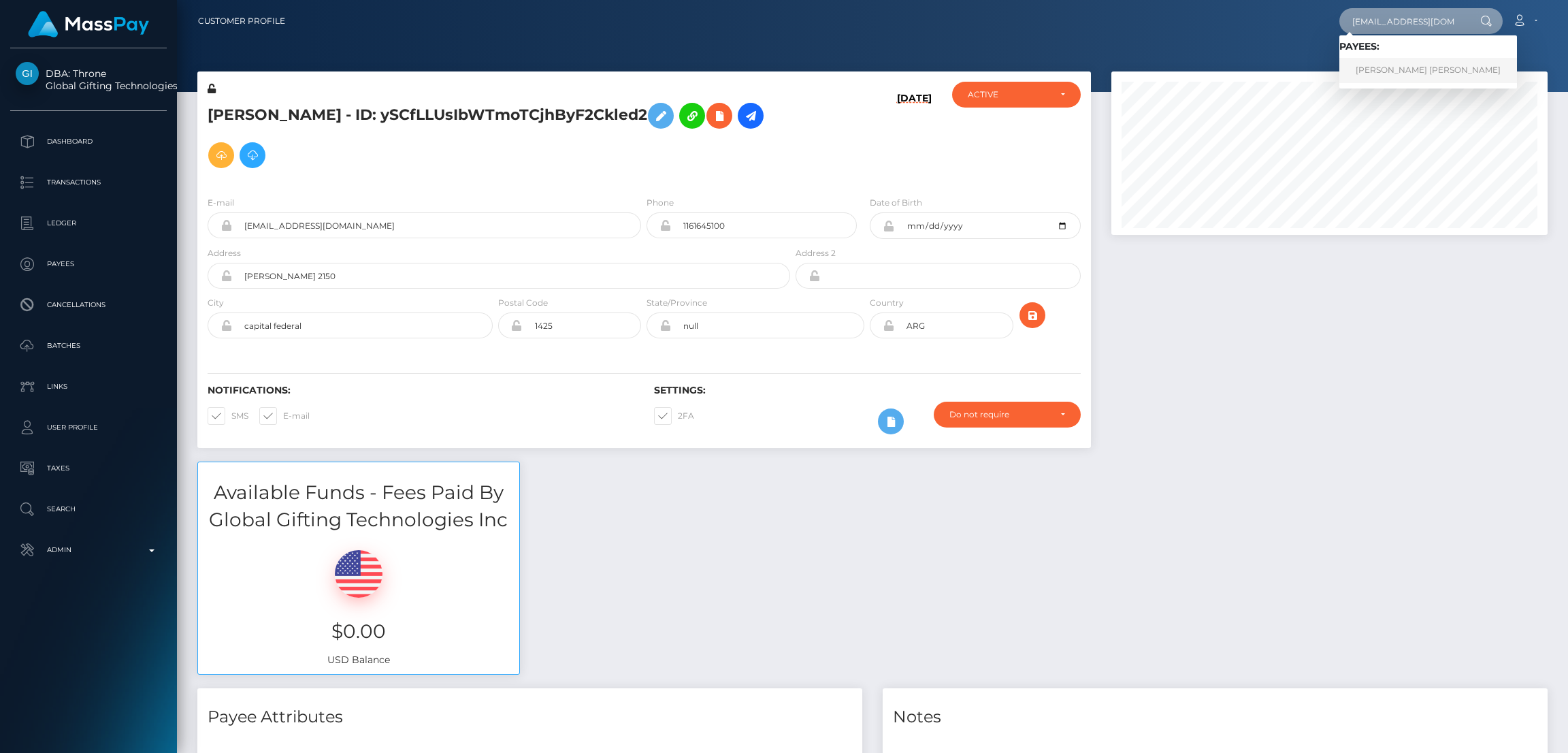
type input "osscaarg@gmail.com"
click at [1386, 66] on link "OSCAR JESUS GARCIA MARTINEZ" at bounding box center [1428, 70] width 178 height 25
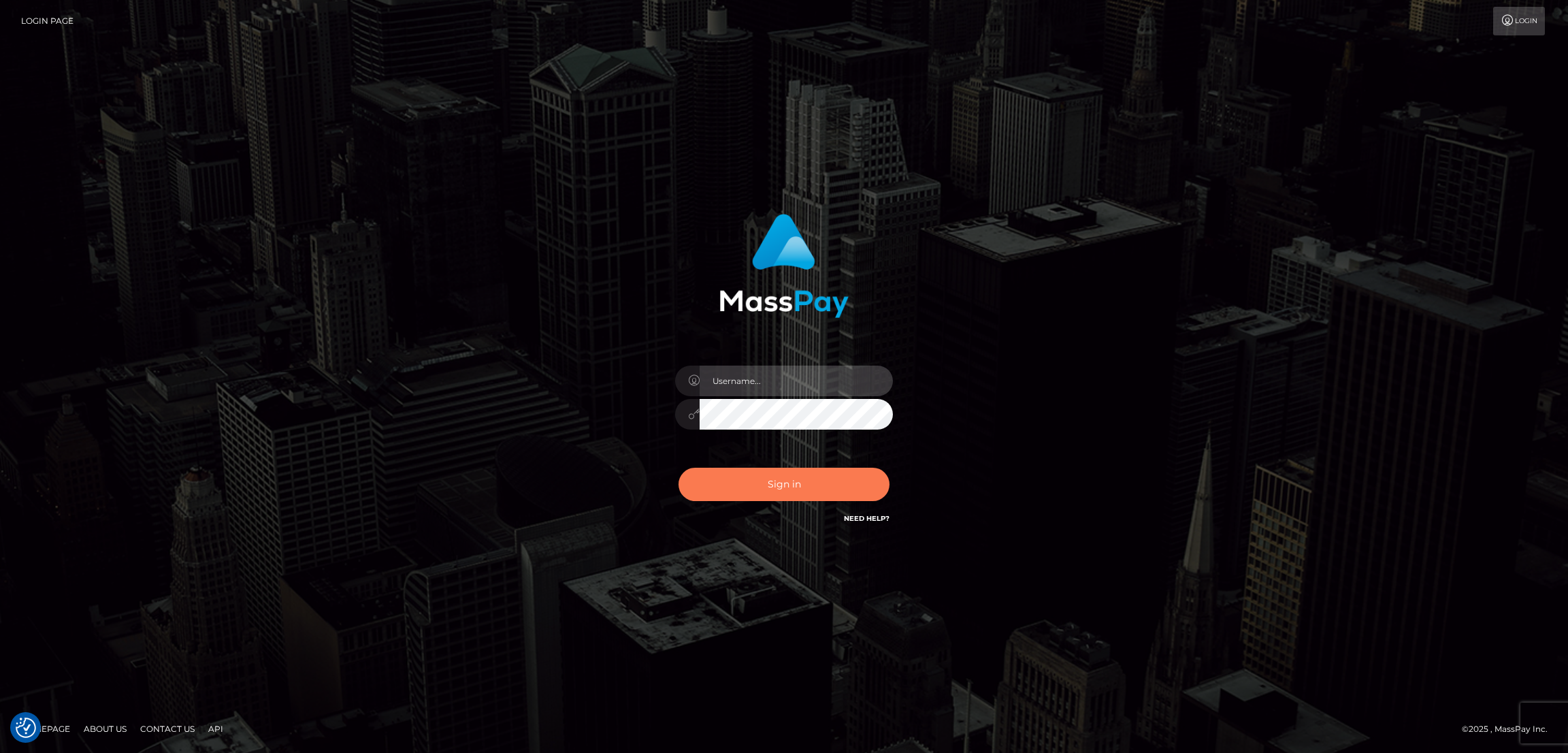
type input "nb.es"
click at [773, 489] on button "Sign in" at bounding box center [784, 485] width 211 height 33
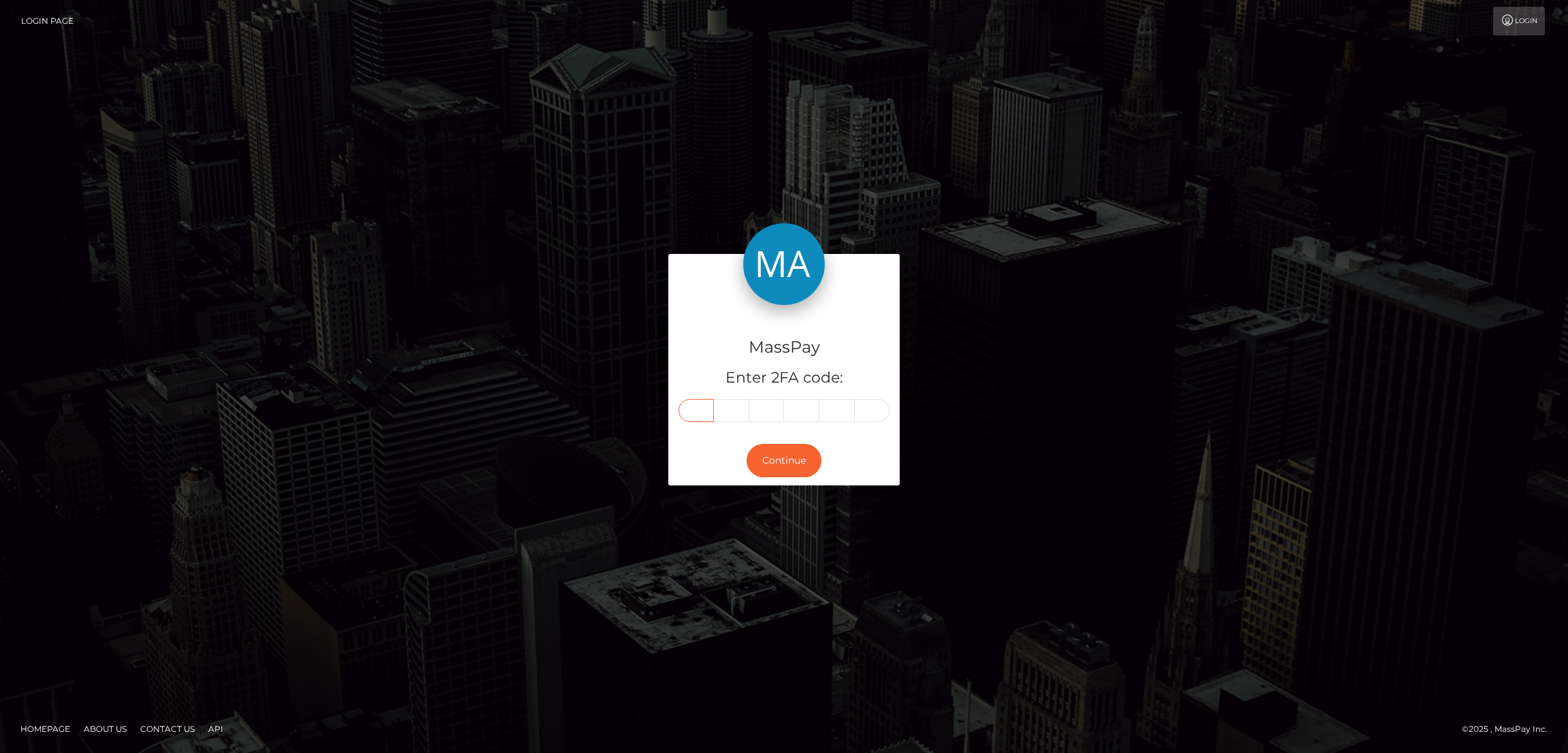
click at [699, 403] on input "text" at bounding box center [696, 410] width 36 height 23
paste input "0"
type input "0"
type input "2"
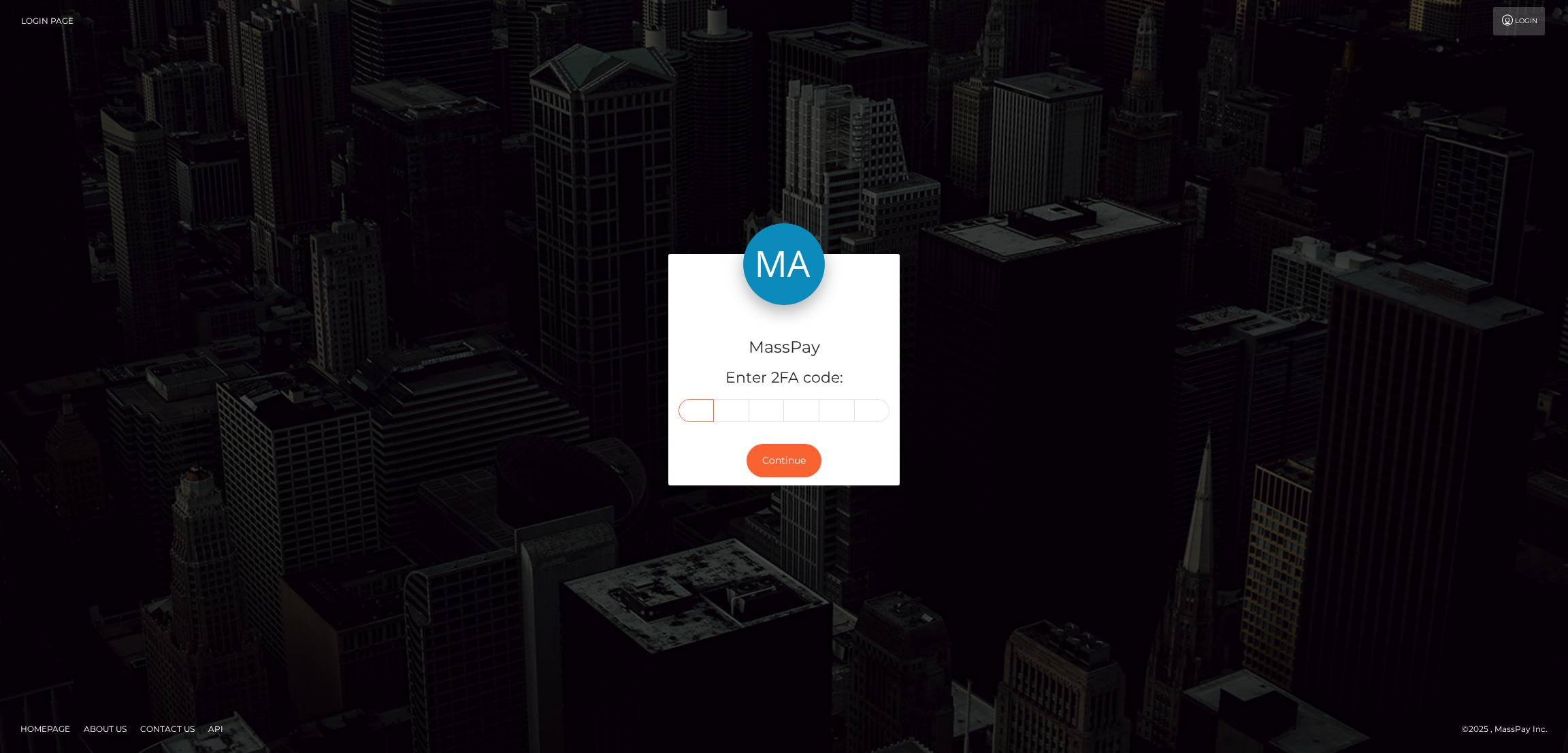
type input "0"
type input "8"
type input "1"
click at [799, 463] on button "Continue" at bounding box center [784, 460] width 75 height 33
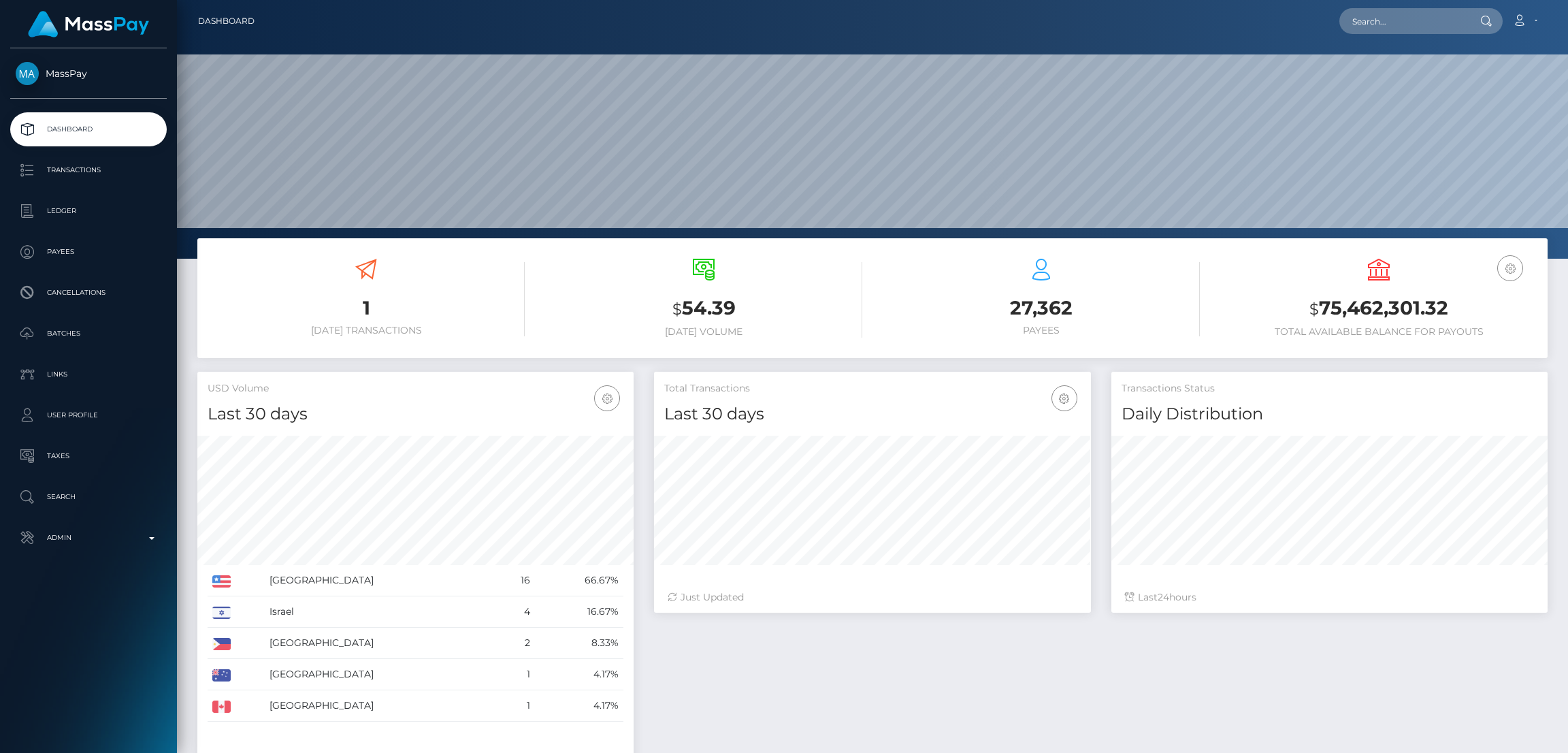
scroll to position [242, 436]
click at [1391, 25] on input "text" at bounding box center [1403, 21] width 128 height 26
paste input "[EMAIL_ADDRESS][DOMAIN_NAME]"
type input "jenniferraeroach@hotmail.com"
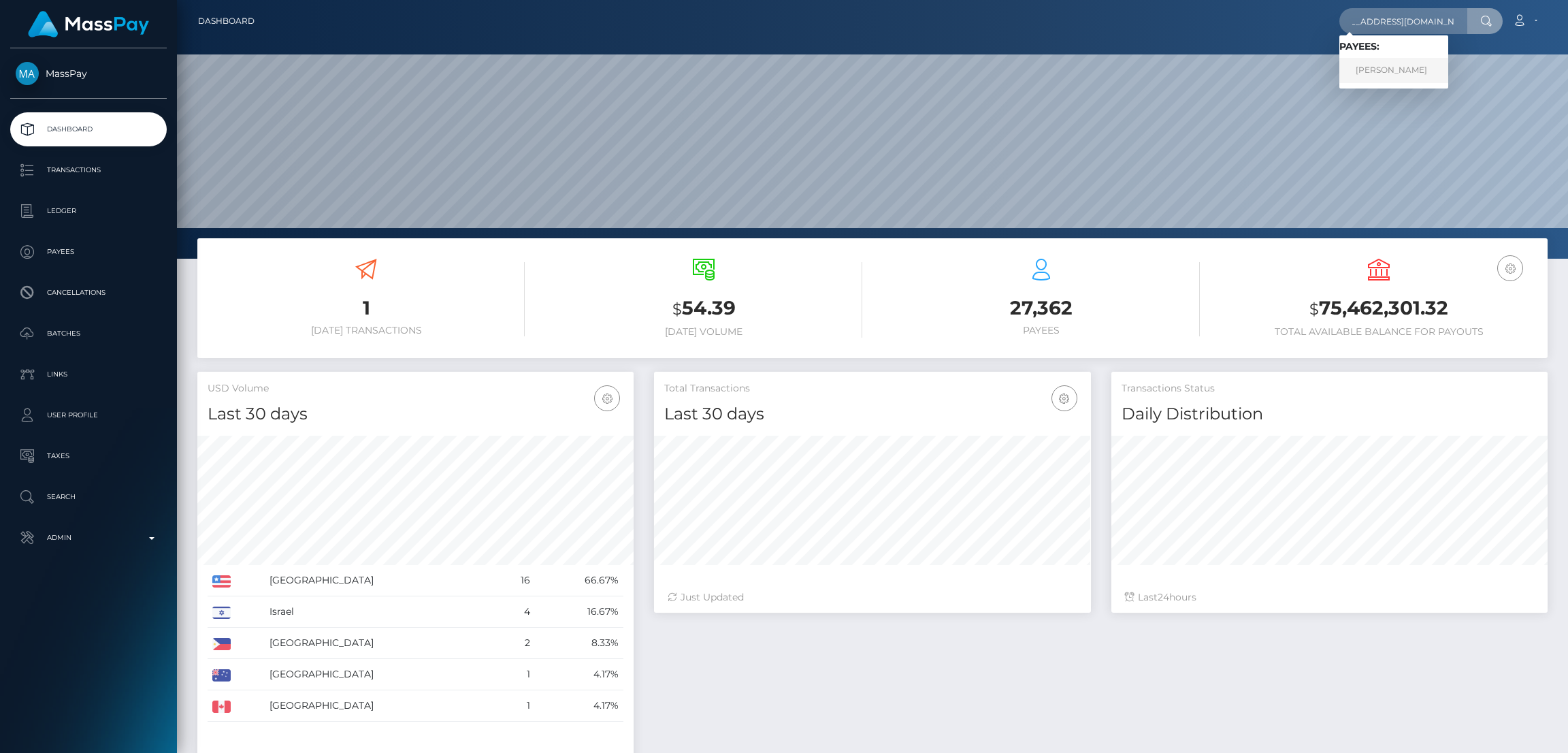
click at [1386, 66] on link "Jennifer Fletcher" at bounding box center [1394, 70] width 109 height 25
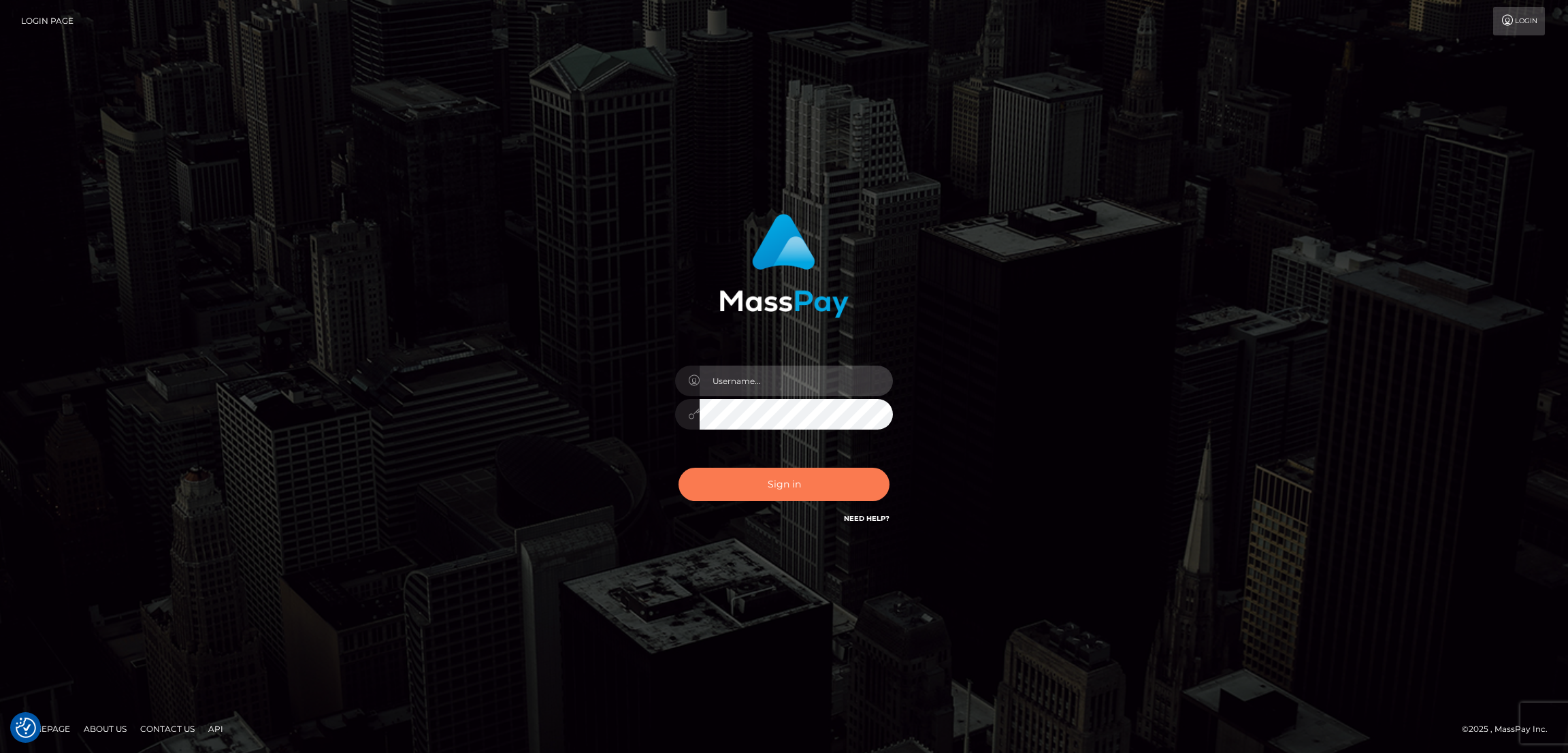
type input "[DOMAIN_NAME]"
click at [839, 474] on button "Sign in" at bounding box center [784, 485] width 211 height 33
type input "[DOMAIN_NAME]"
click at [794, 488] on button "Sign in" at bounding box center [784, 485] width 211 height 33
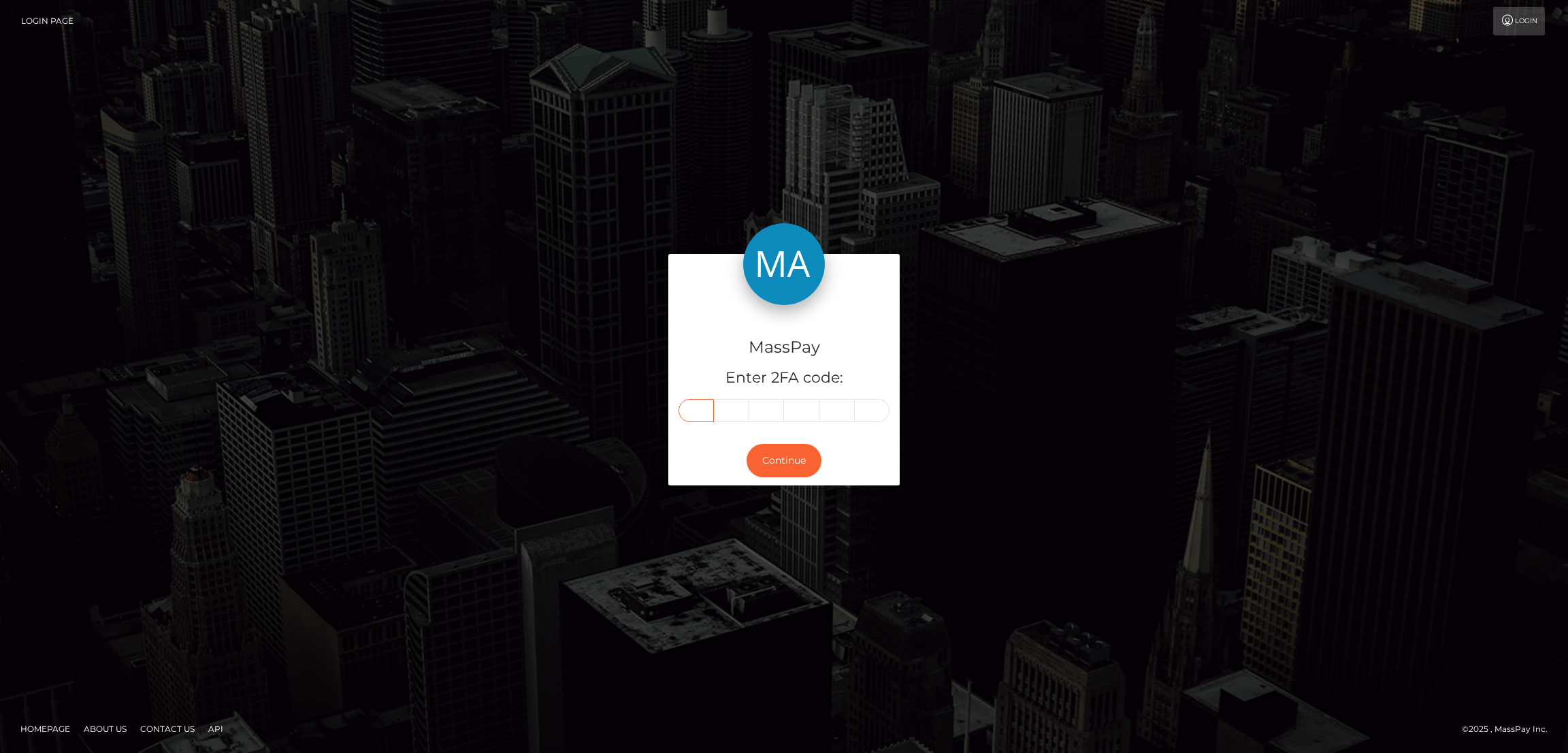
click at [693, 412] on input "text" at bounding box center [696, 410] width 36 height 23
paste input "9"
type input "9"
type input "8"
type input "7"
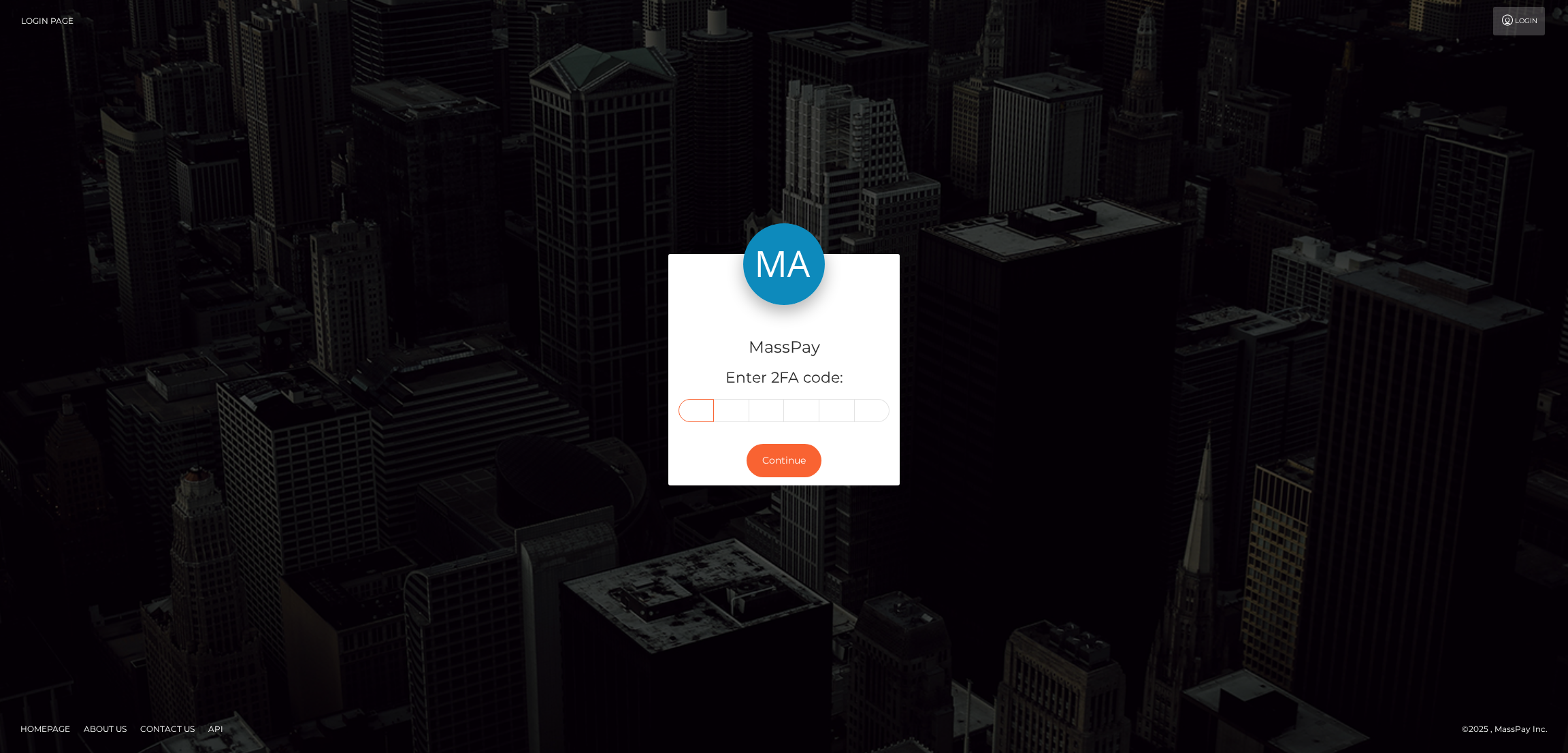
type input "5"
type input "9"
click at [790, 462] on button "Continue" at bounding box center [784, 460] width 75 height 33
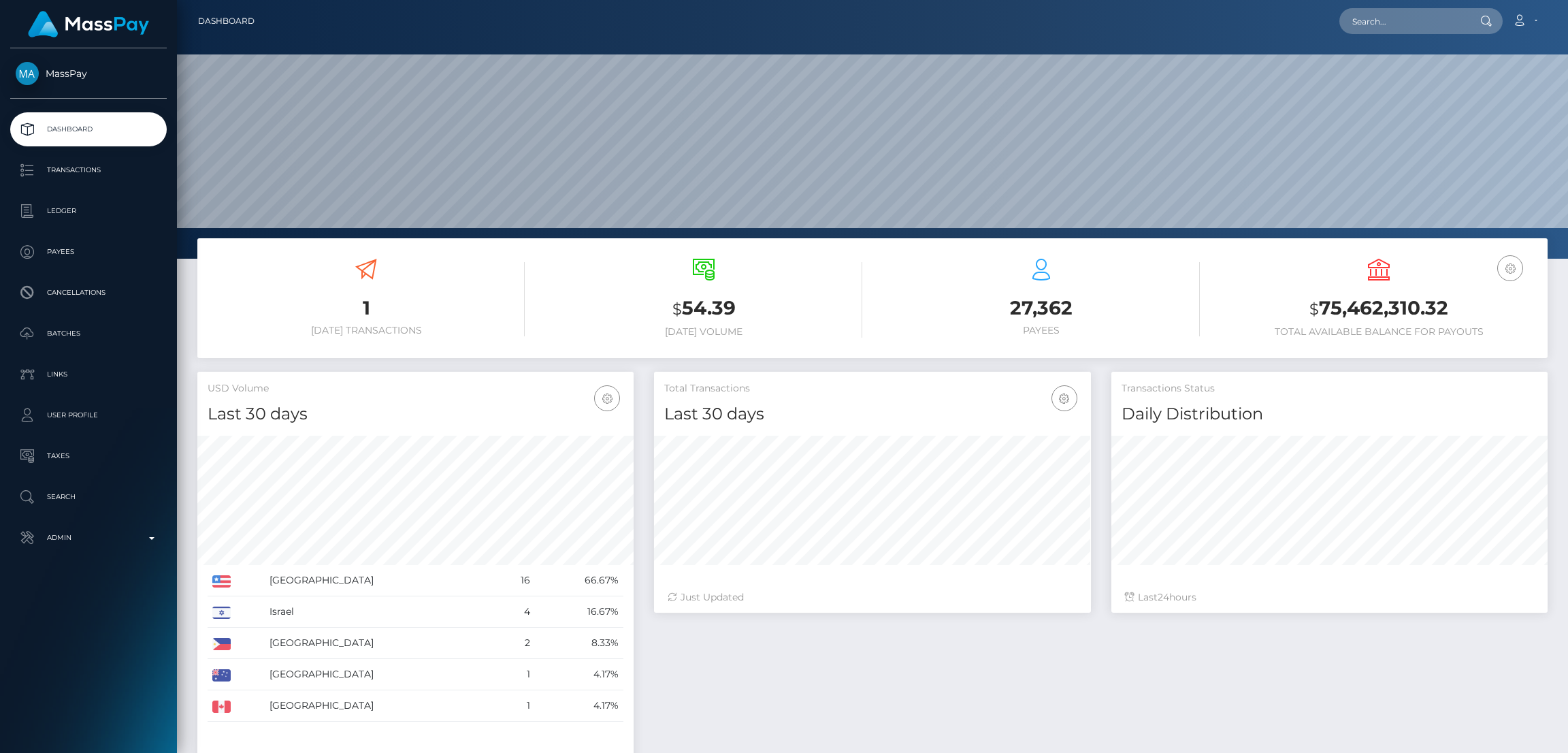
scroll to position [242, 436]
click at [1403, 14] on input "text" at bounding box center [1403, 21] width 128 height 26
paste input "[PERSON_NAME][DOMAIN_NAME][EMAIL_ADDRESS][DOMAIN_NAME]"
type input "[PERSON_NAME][DOMAIN_NAME][EMAIL_ADDRESS][DOMAIN_NAME]"
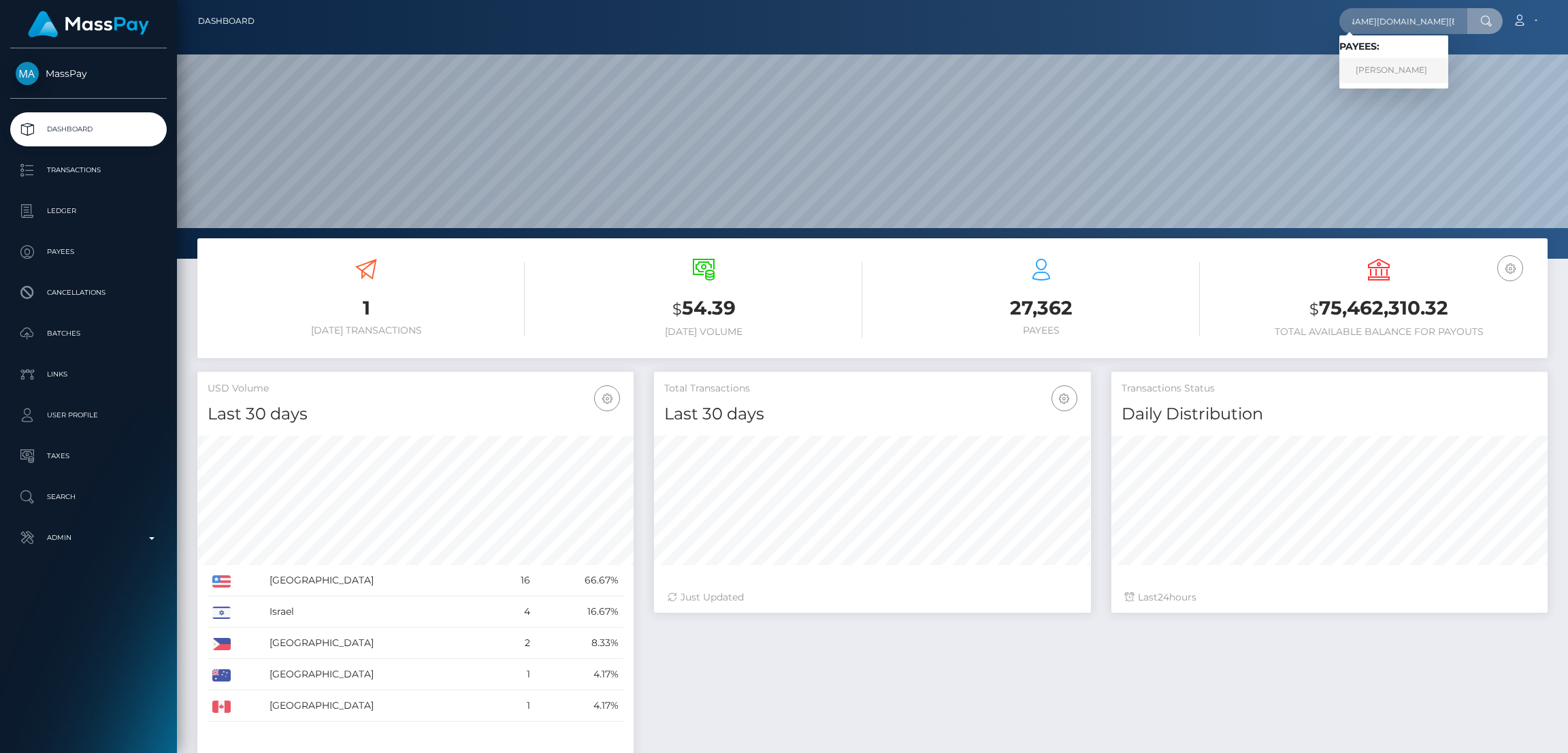
click at [1395, 73] on link "PRERONA BARUAH" at bounding box center [1394, 70] width 109 height 25
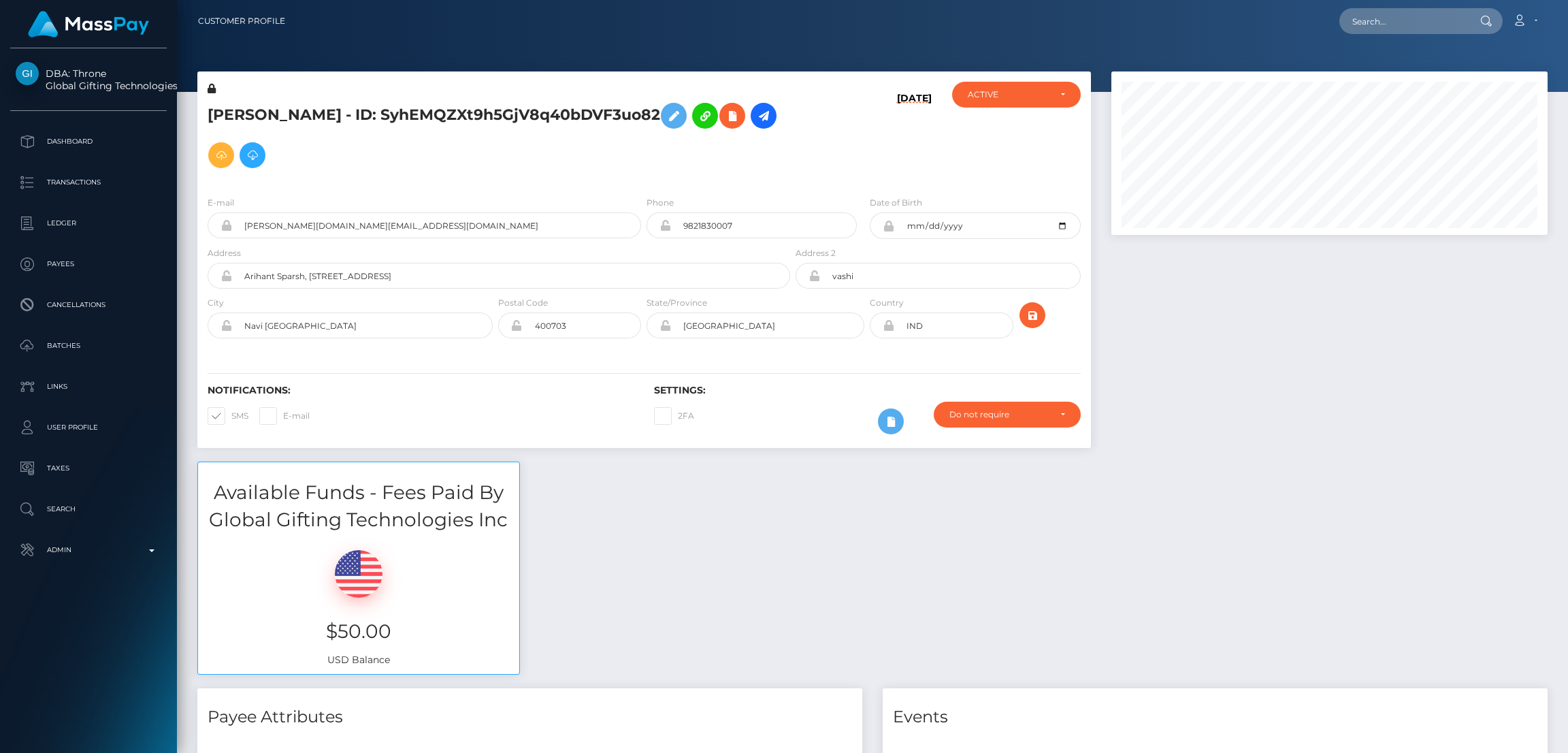
scroll to position [163, 436]
click at [682, 114] on icon at bounding box center [674, 116] width 17 height 17
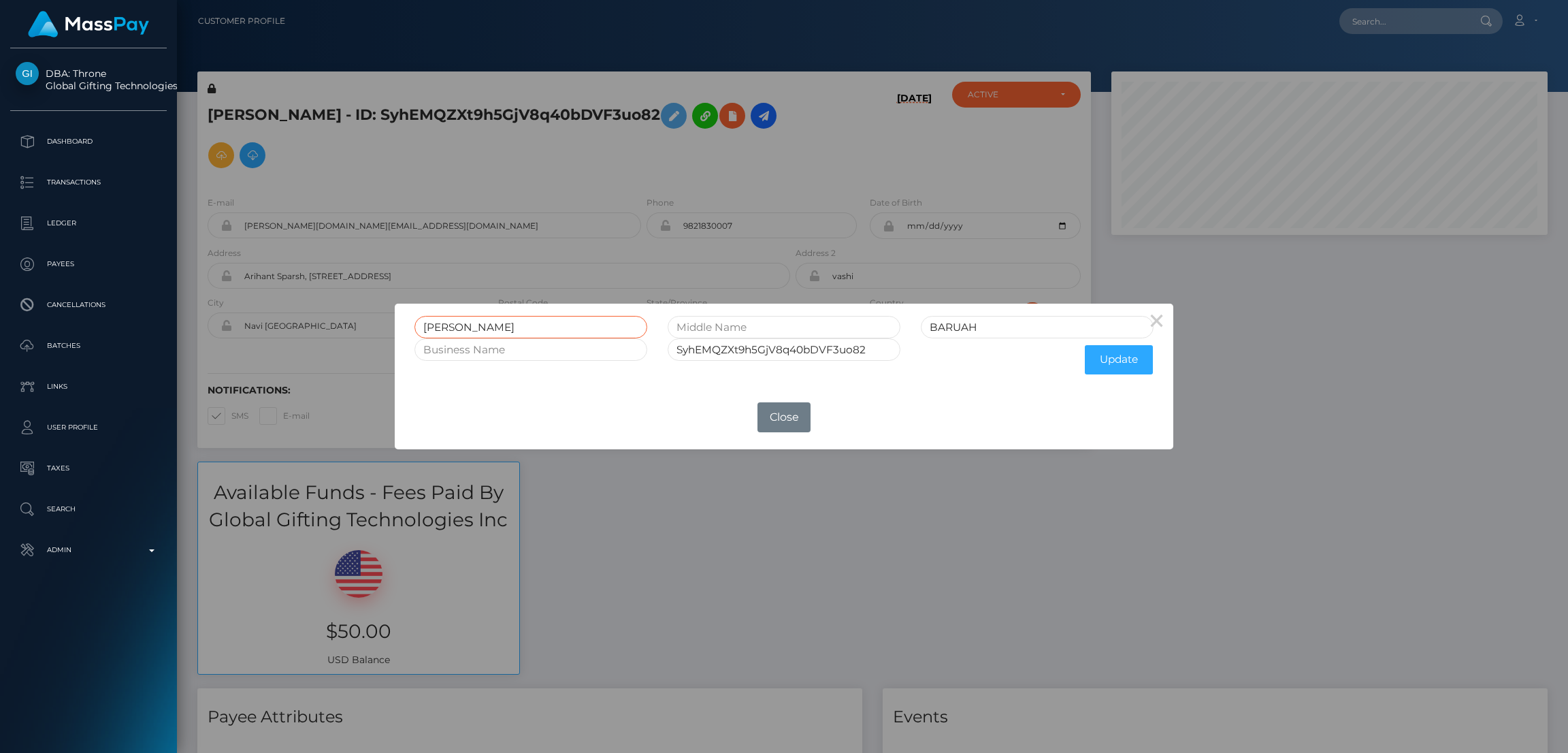
click at [443, 324] on input "PRERONA" at bounding box center [530, 327] width 233 height 22
click at [785, 421] on button "Close" at bounding box center [784, 418] width 53 height 30
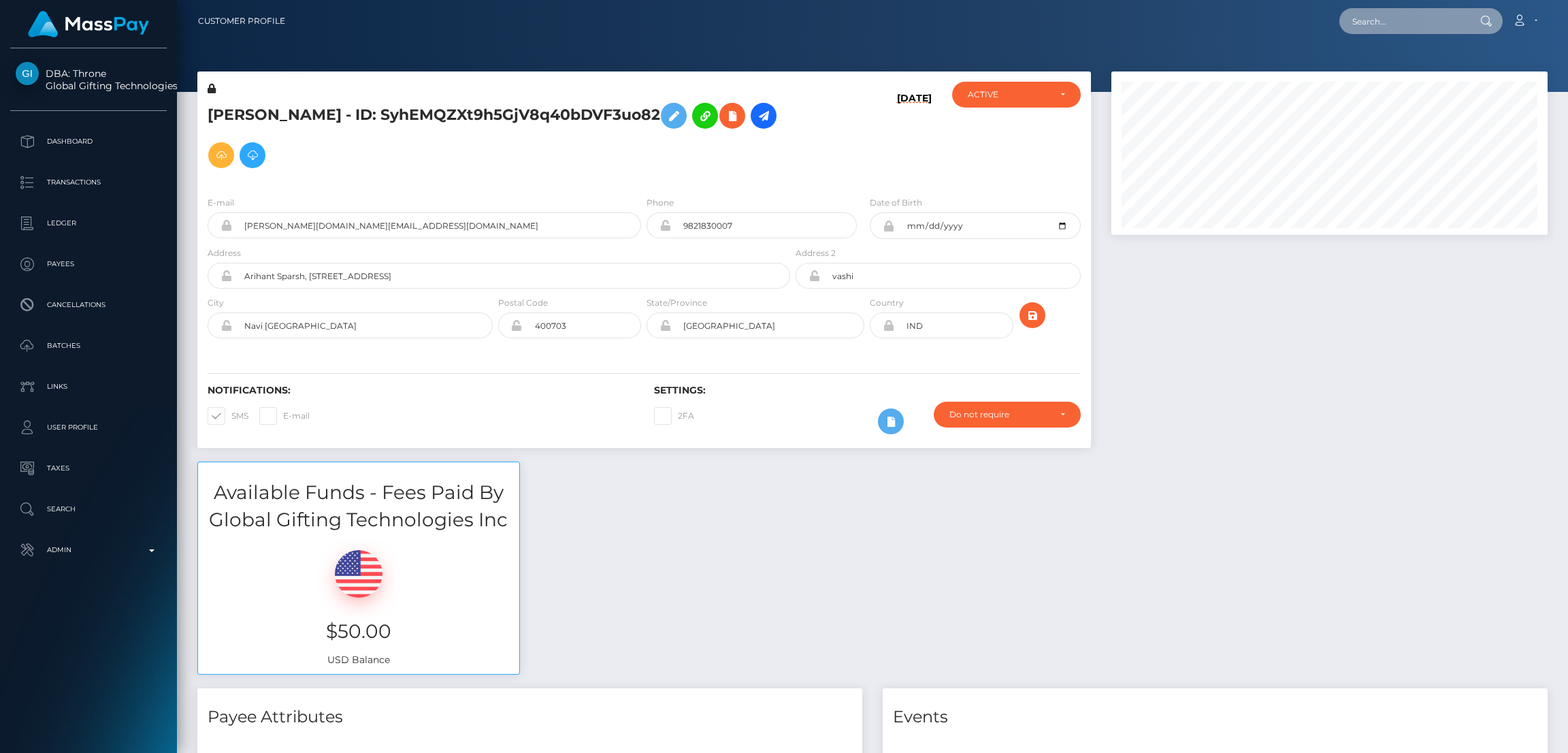
click at [1400, 16] on input "text" at bounding box center [1403, 21] width 128 height 26
paste input "katerin323@gmail.com"
type input "katerin323@gmail.com"
click at [1428, 71] on link "Katerin Guzman Gomez" at bounding box center [1394, 70] width 109 height 25
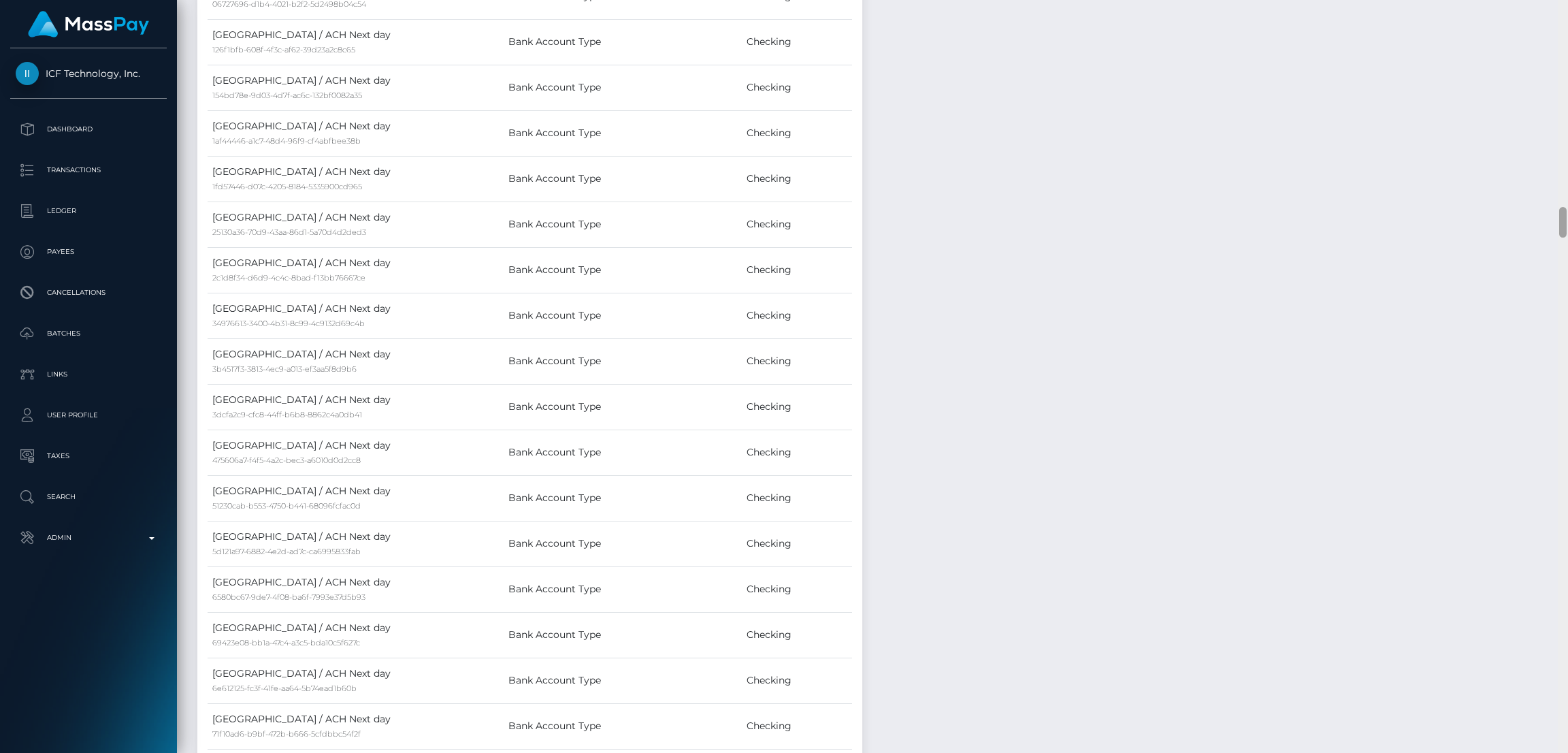
scroll to position [5138, 0]
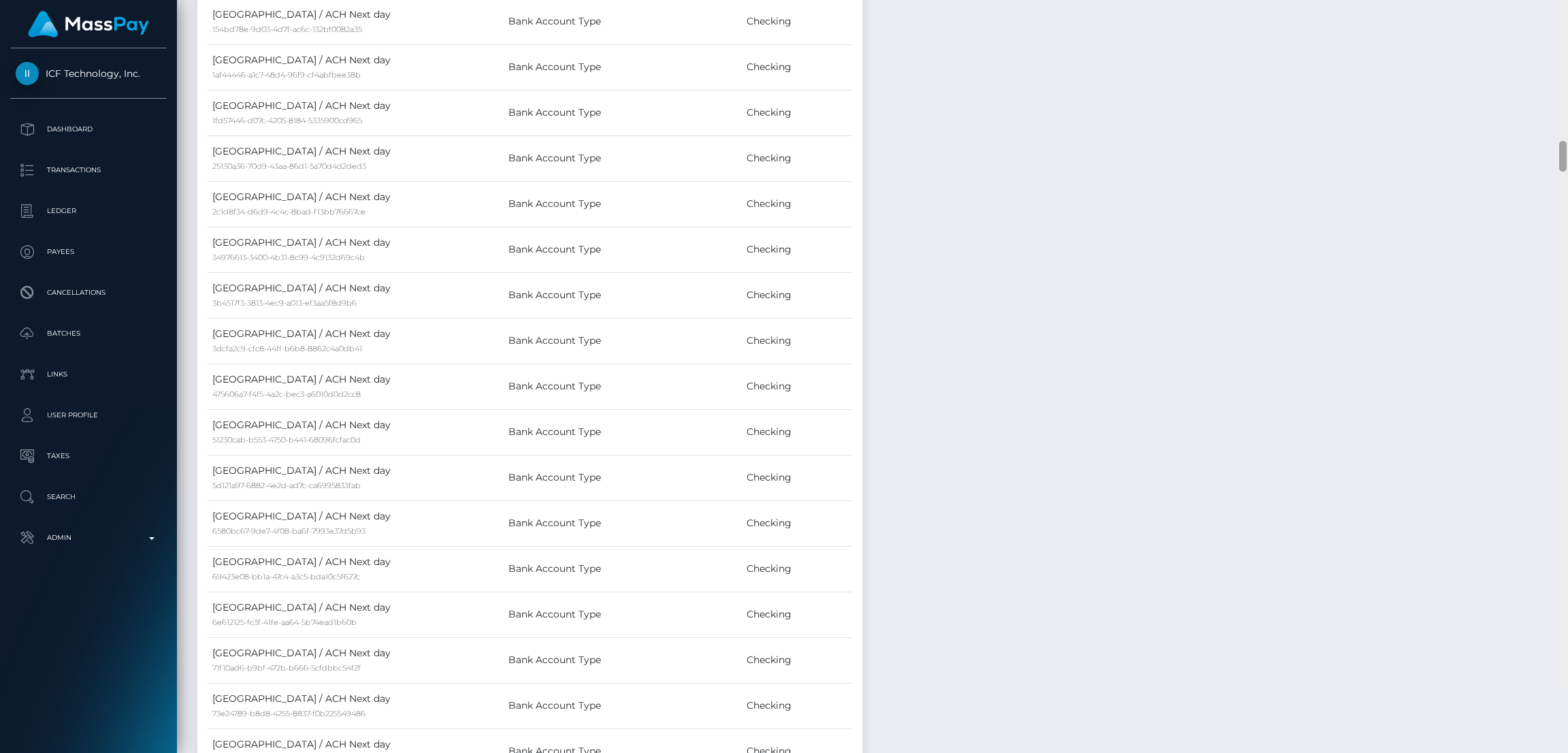
drag, startPoint x: 1561, startPoint y: 394, endPoint x: 1502, endPoint y: 214, distance: 189.4
click at [1565, 171] on div at bounding box center [1562, 156] width 7 height 31
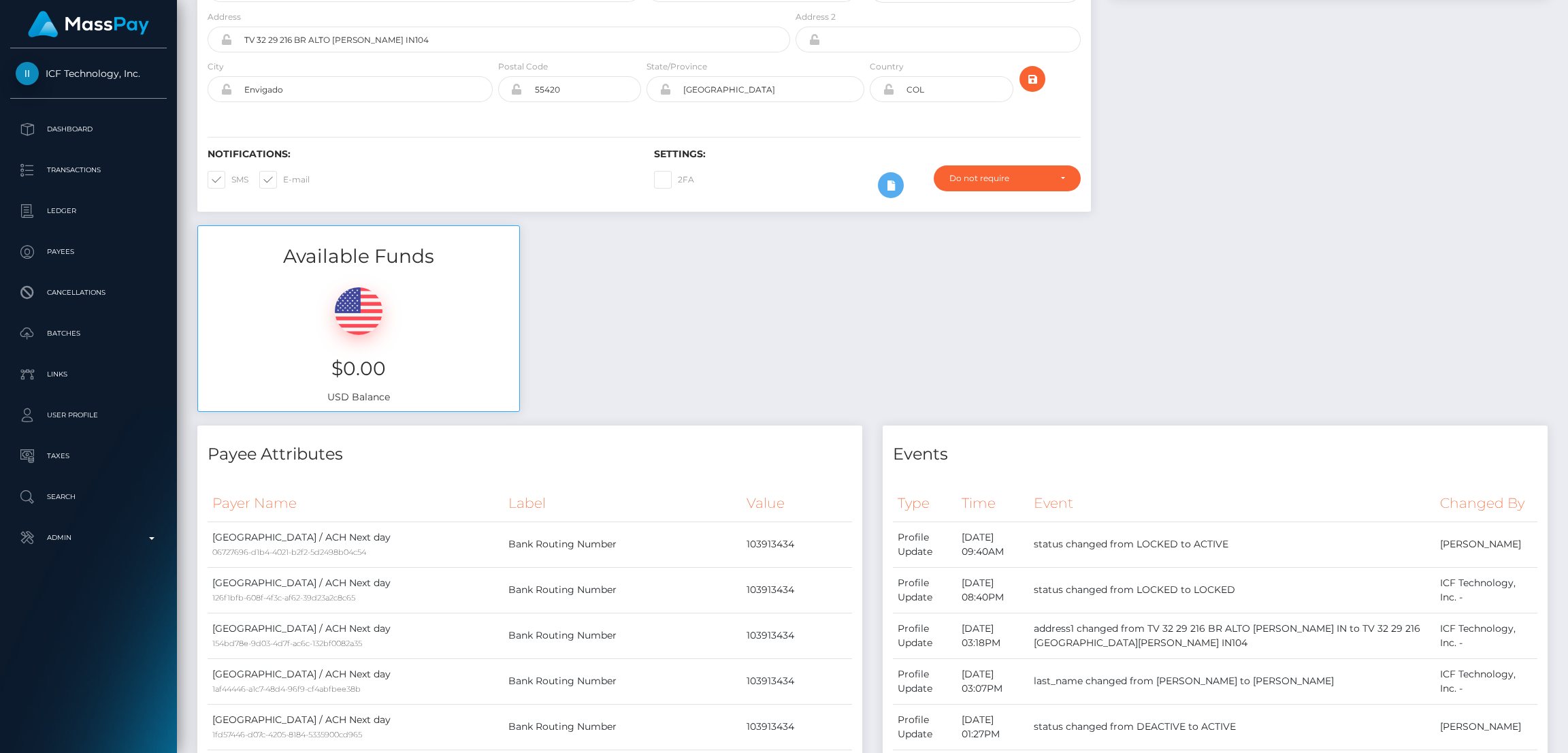
scroll to position [0, 0]
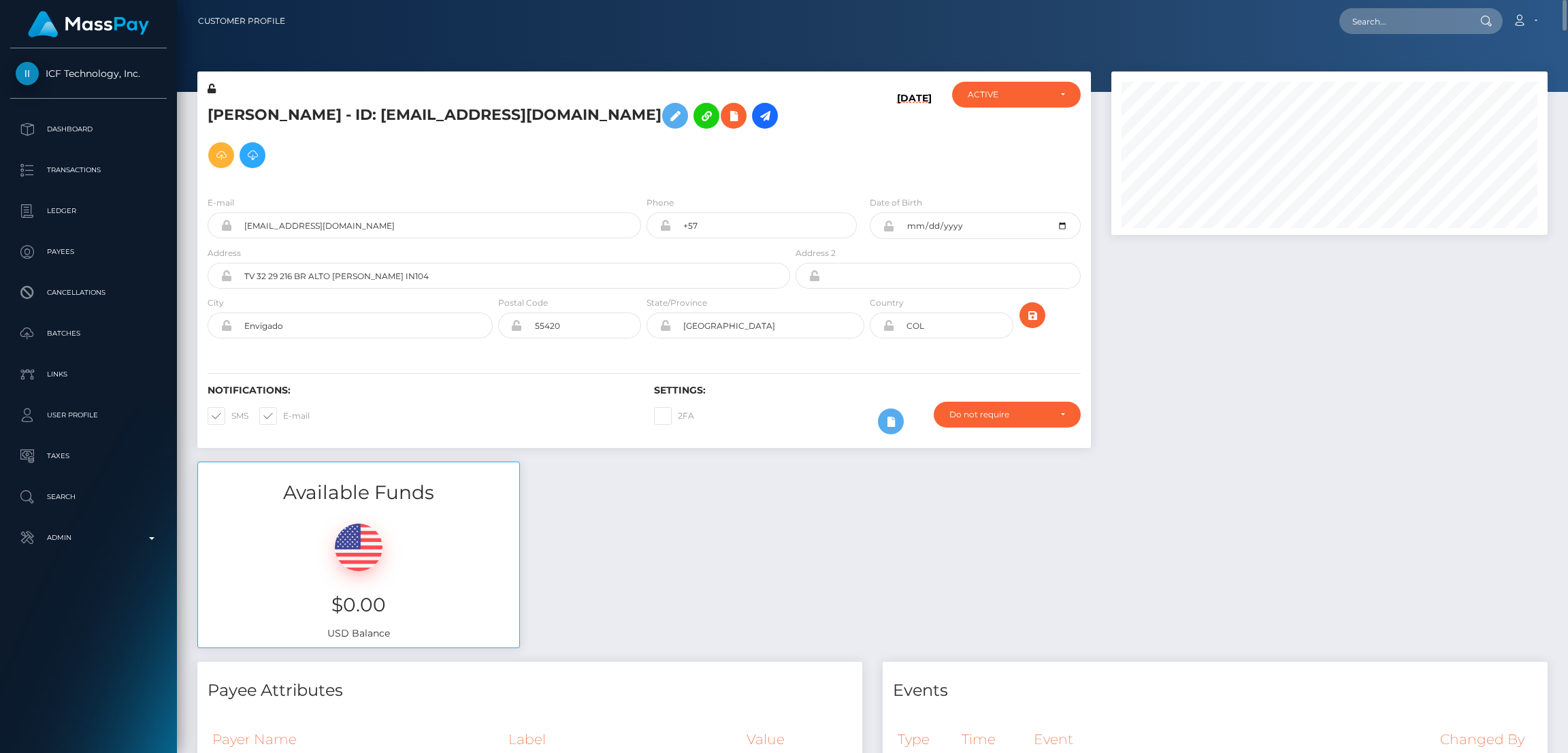
click at [1419, 7] on div "Loading... Loading... Account Edit Profile Logout" at bounding box center [921, 21] width 1251 height 28
click at [1410, 32] on input "text" at bounding box center [1403, 21] width 128 height 26
paste input "charljtx18@hotmail.com"
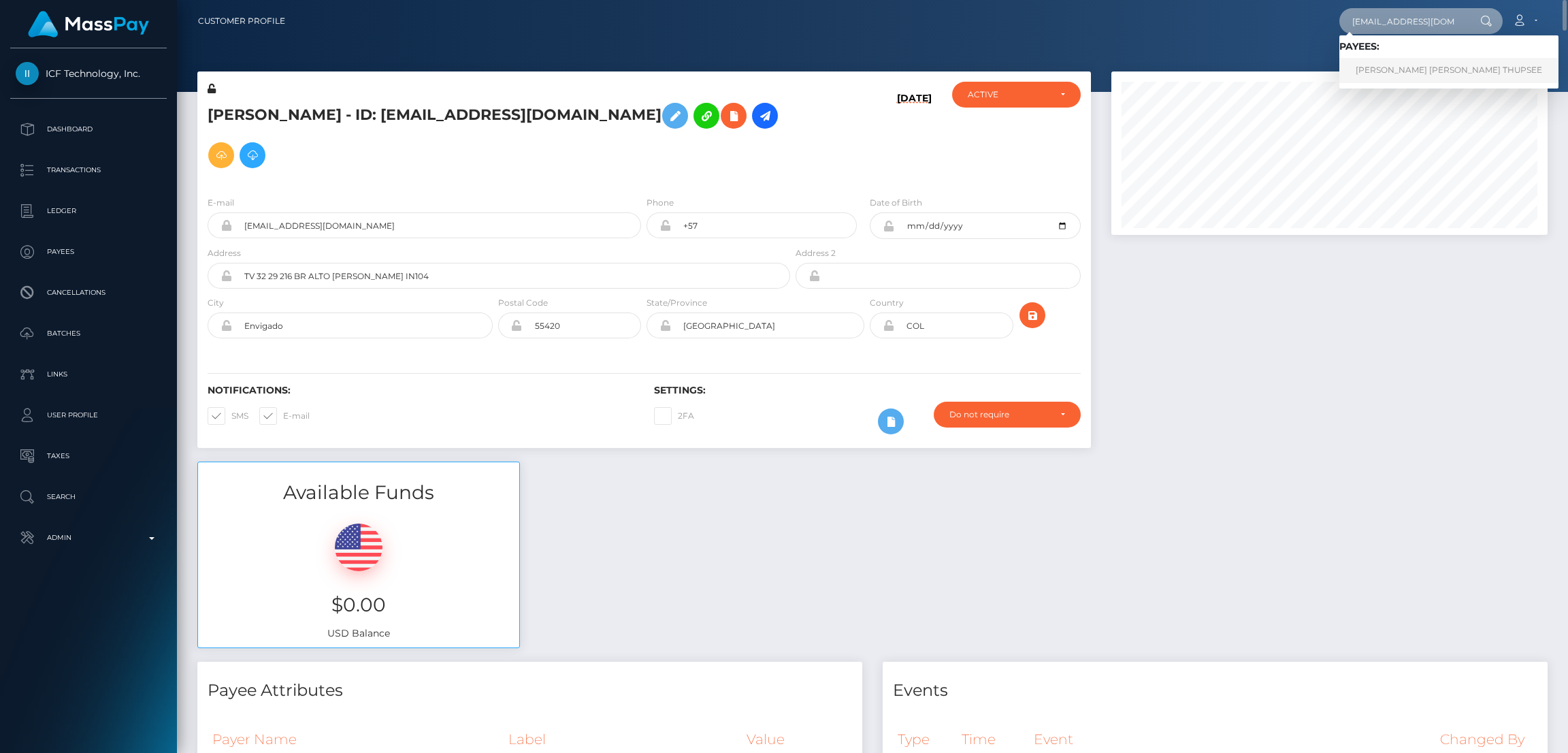
type input "charljtx18@hotmail.com"
click at [1408, 69] on link "CHARLOTTE JOAN THUPSEE" at bounding box center [1449, 70] width 219 height 25
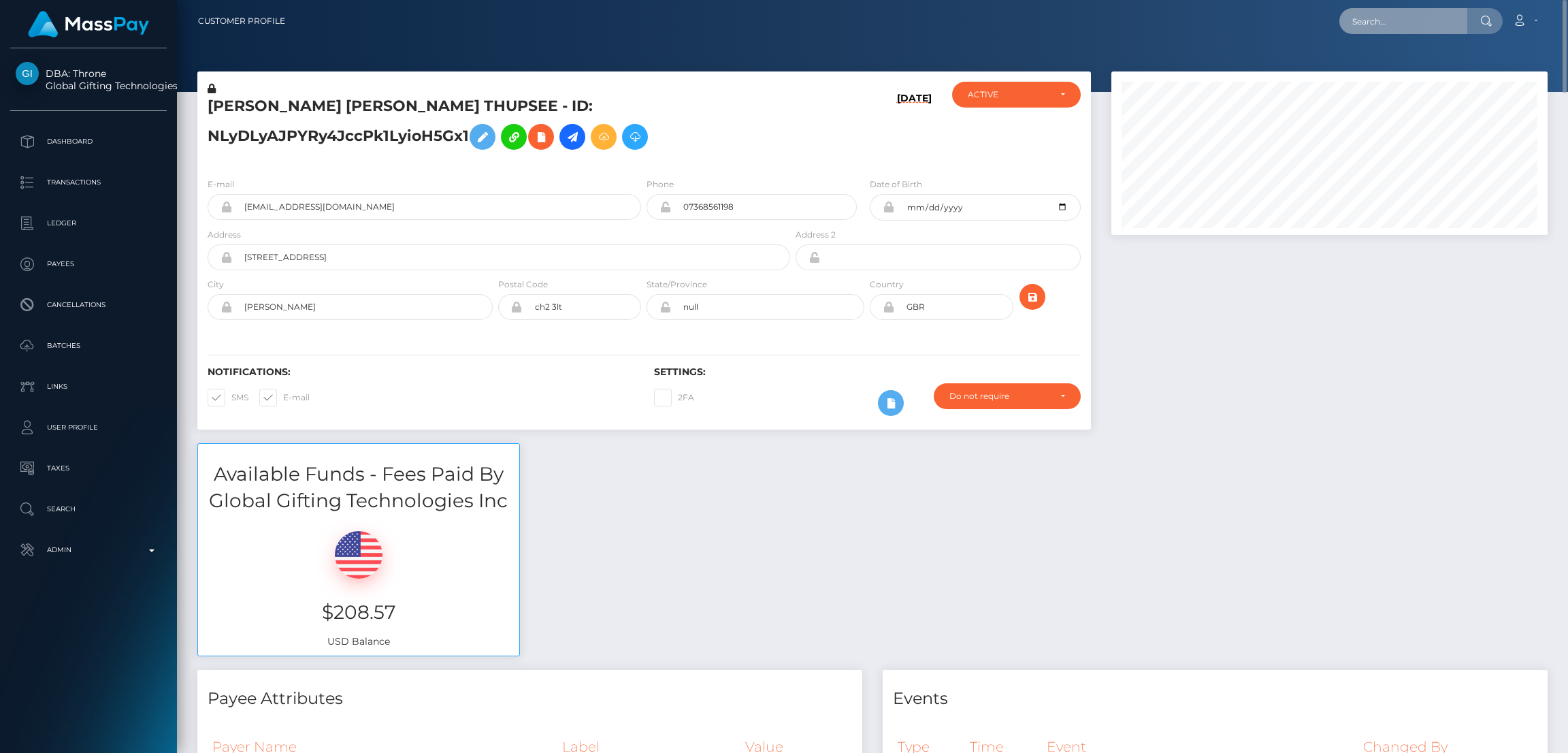
click at [1367, 18] on input "text" at bounding box center [1403, 21] width 128 height 26
click at [1359, 21] on input "text" at bounding box center [1403, 21] width 128 height 26
paste input "v.damii123@gmail.com"
type input "v.damii123@gmail.com"
click at [1383, 69] on link "MÁJA DAMIANOVÁ" at bounding box center [1394, 70] width 109 height 25
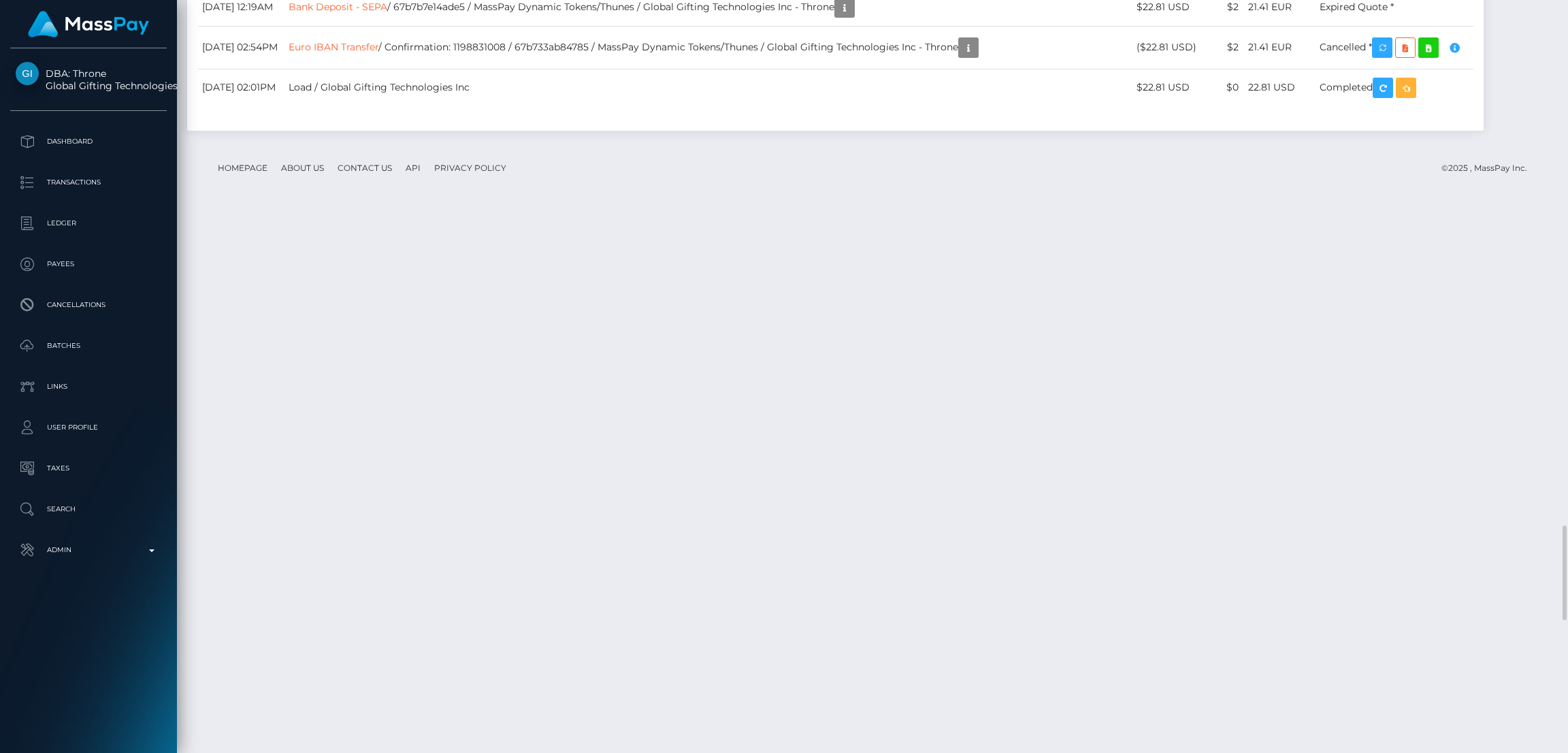
scroll to position [4186, 0]
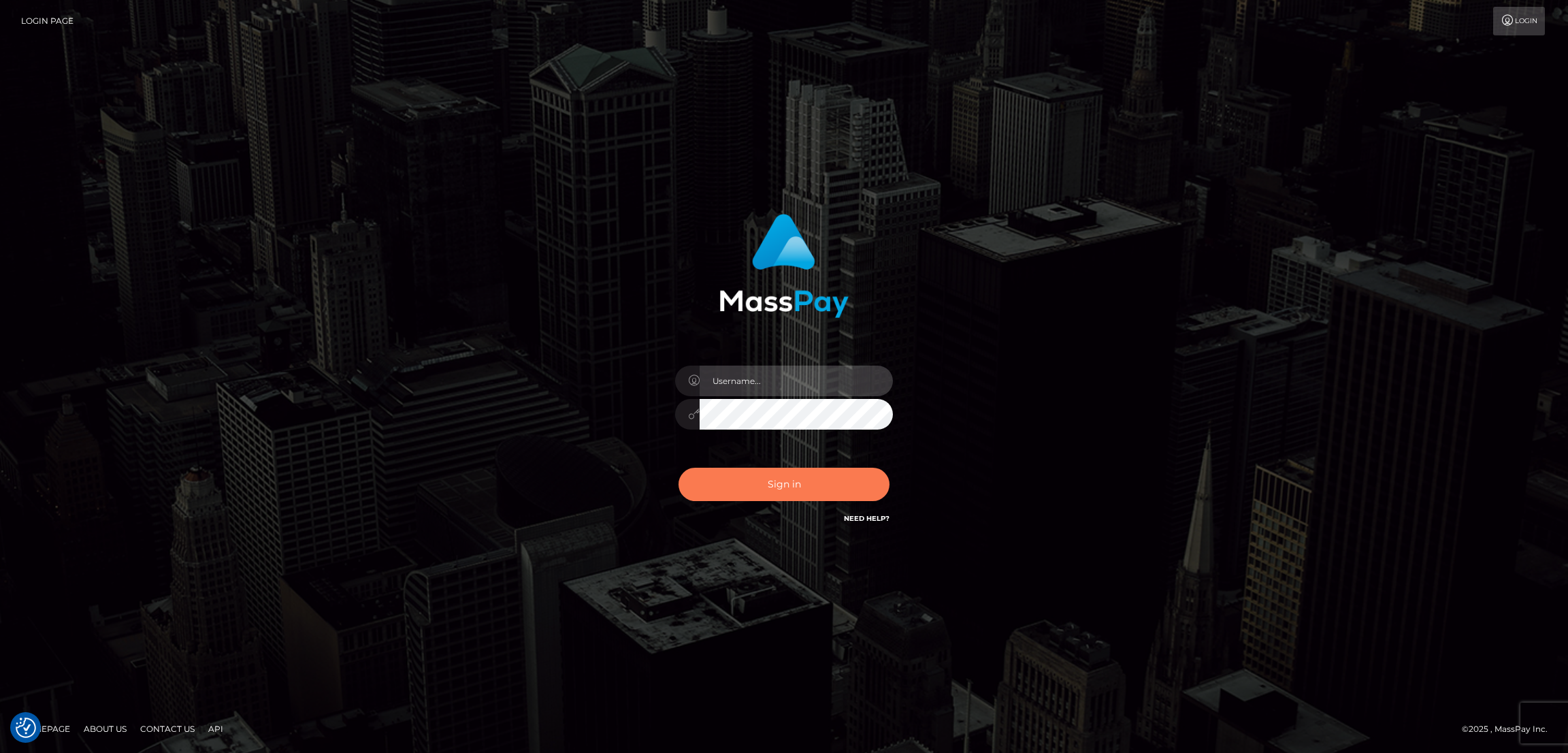
type input "[DOMAIN_NAME]"
click at [791, 480] on button "Sign in" at bounding box center [784, 485] width 211 height 33
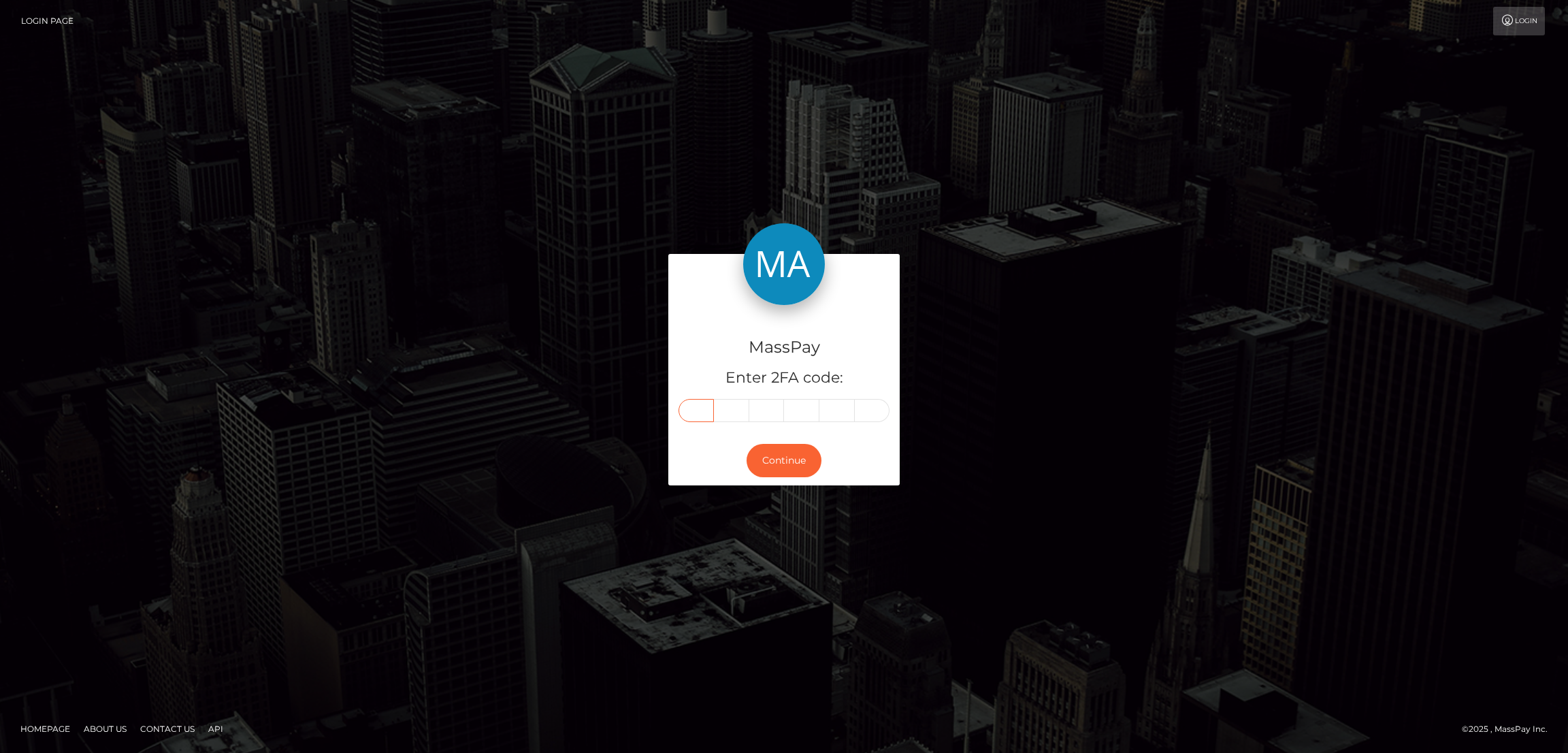
click at [700, 414] on input "text" at bounding box center [696, 410] width 36 height 23
paste input "5"
type input "5"
type input "2"
type input "4"
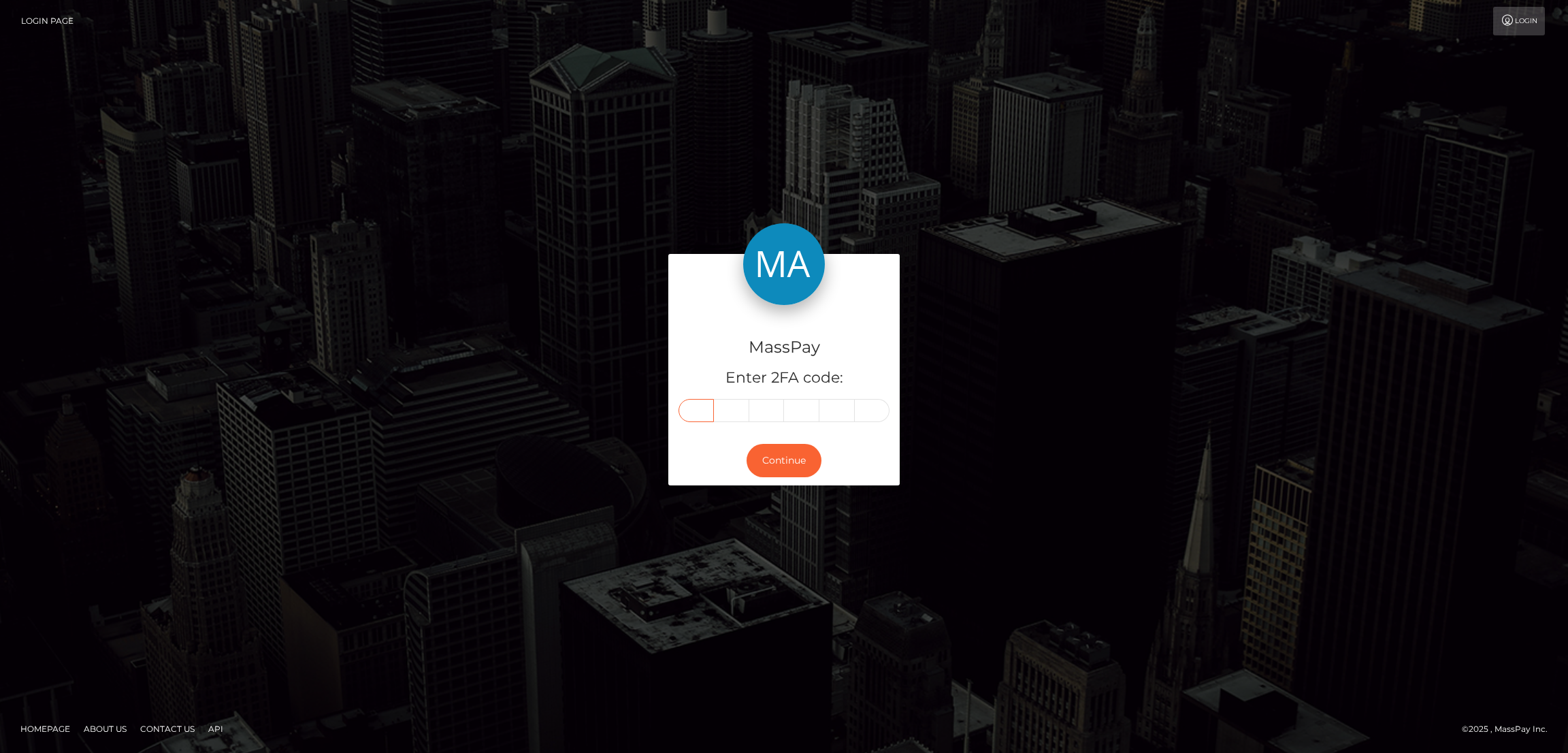
type input "8"
type input "4"
type input "1"
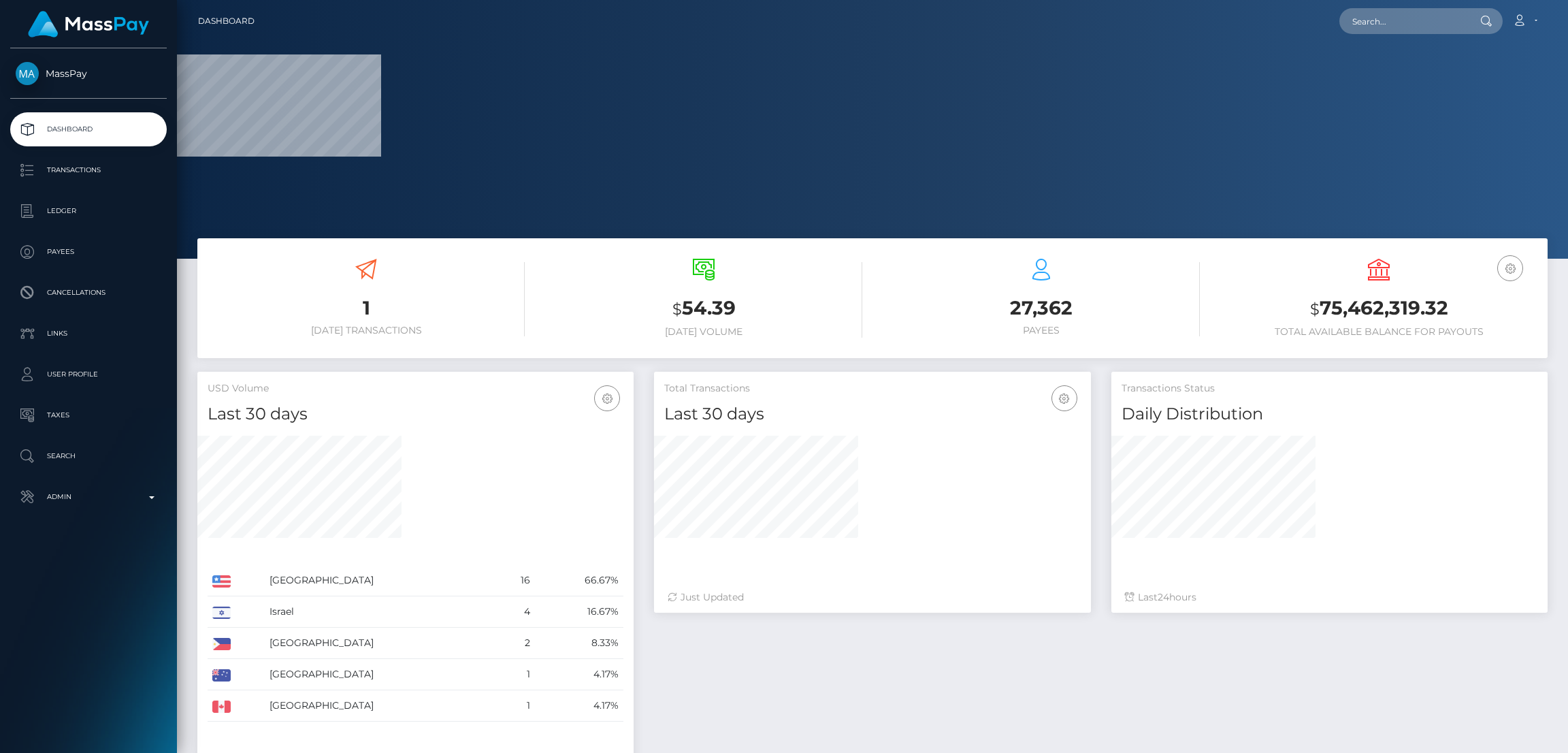
scroll to position [258, 1391]
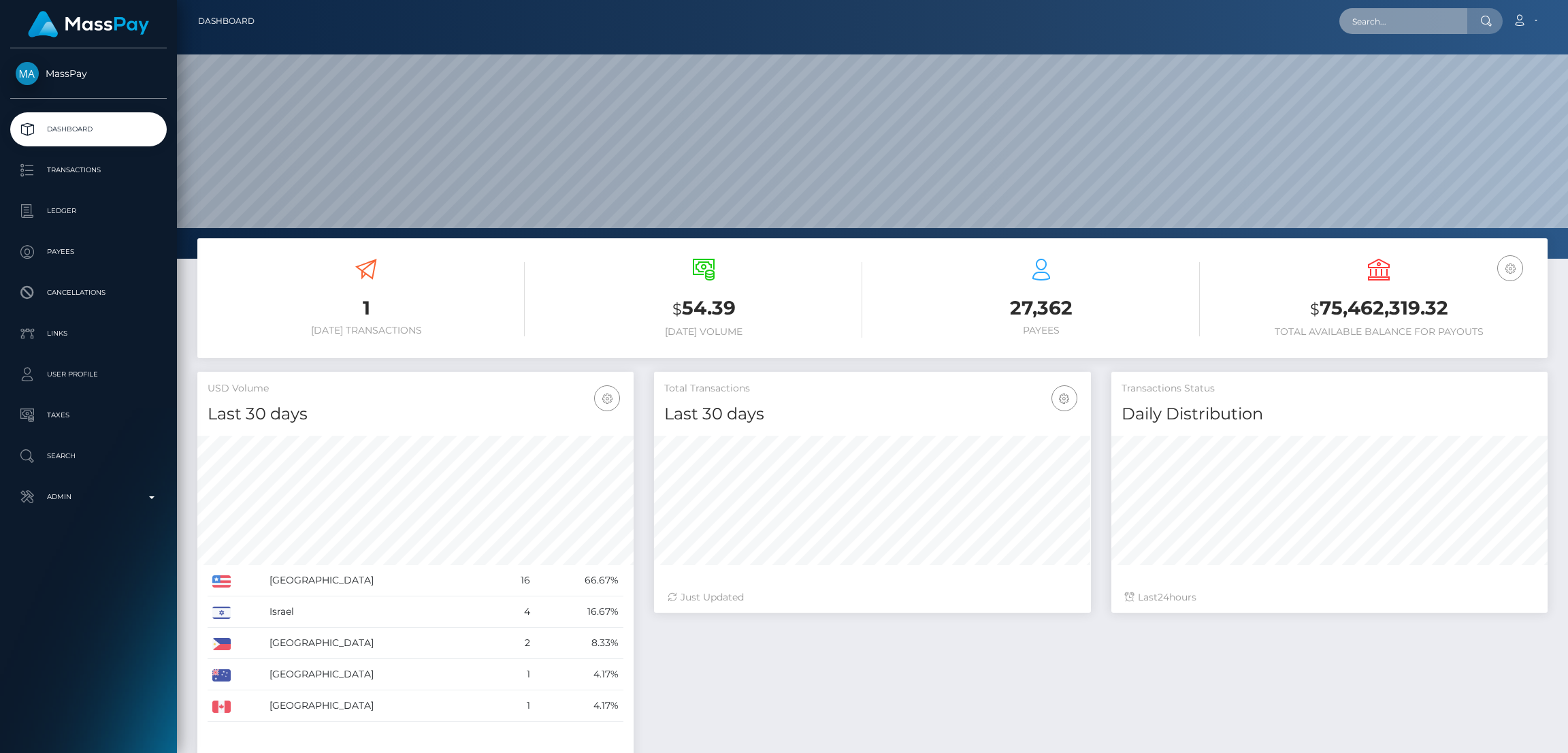
click at [1371, 12] on input "text" at bounding box center [1403, 21] width 128 height 26
paste input "[EMAIL_ADDRESS][DOMAIN_NAME]"
type input "[EMAIL_ADDRESS][DOMAIN_NAME]"
click at [1394, 62] on link "[PERSON_NAME]" at bounding box center [1394, 70] width 109 height 25
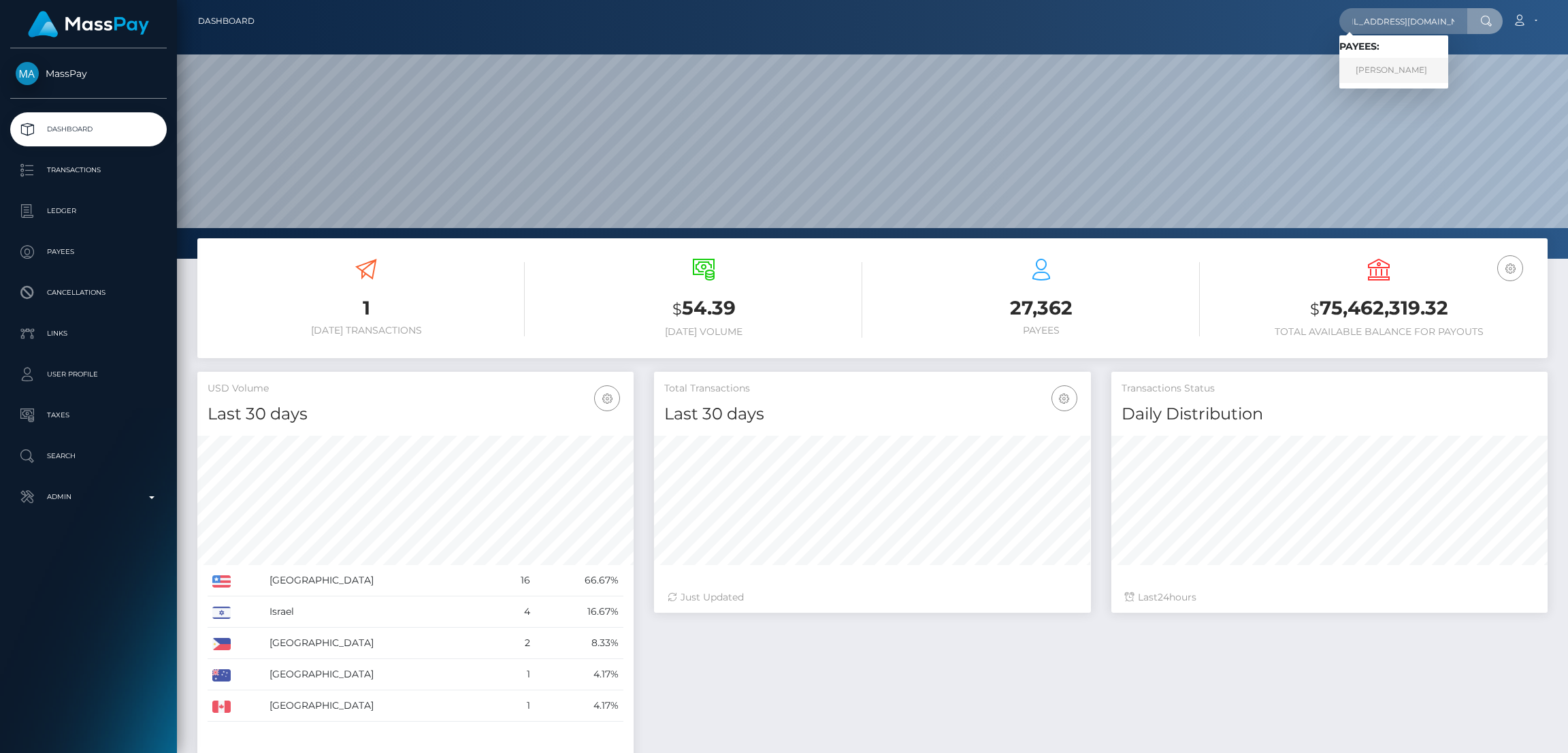
scroll to position [0, 0]
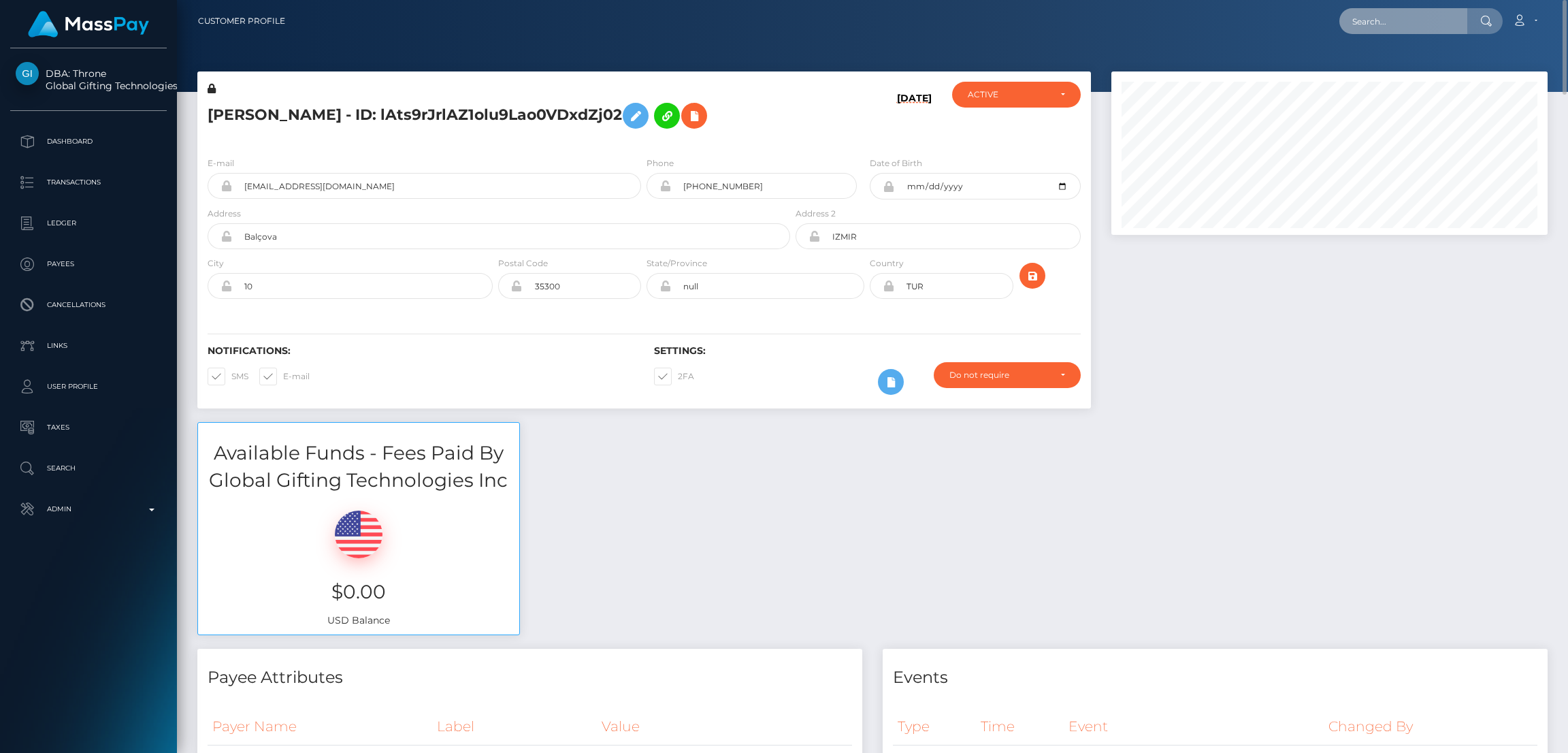
click at [1415, 22] on input "text" at bounding box center [1403, 21] width 128 height 26
paste input "baddiewafattyy@gmail.com"
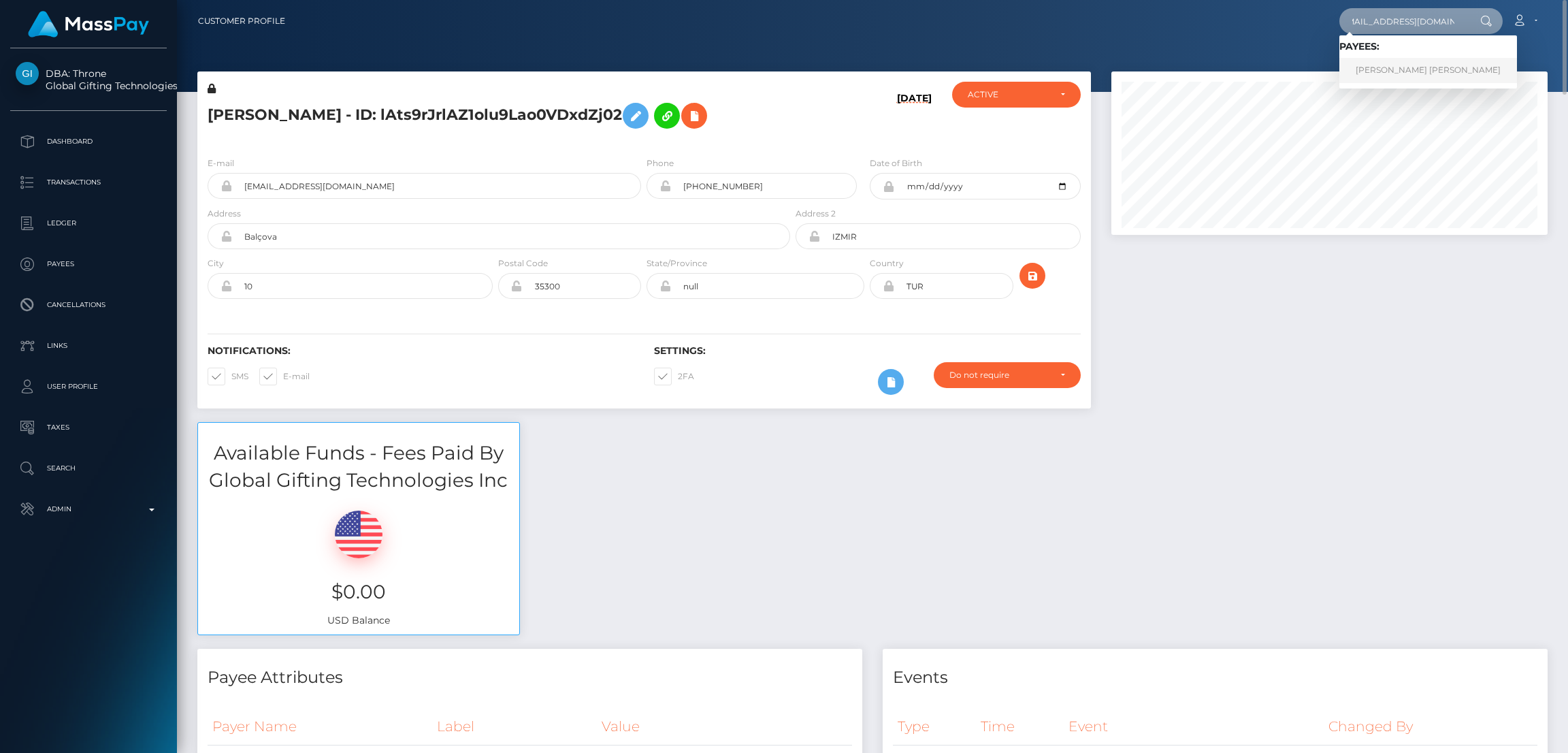
type input "baddiewafattyy@gmail.com"
click at [1383, 67] on link "ALEXIS CHRISTINE AQUINO" at bounding box center [1428, 70] width 178 height 25
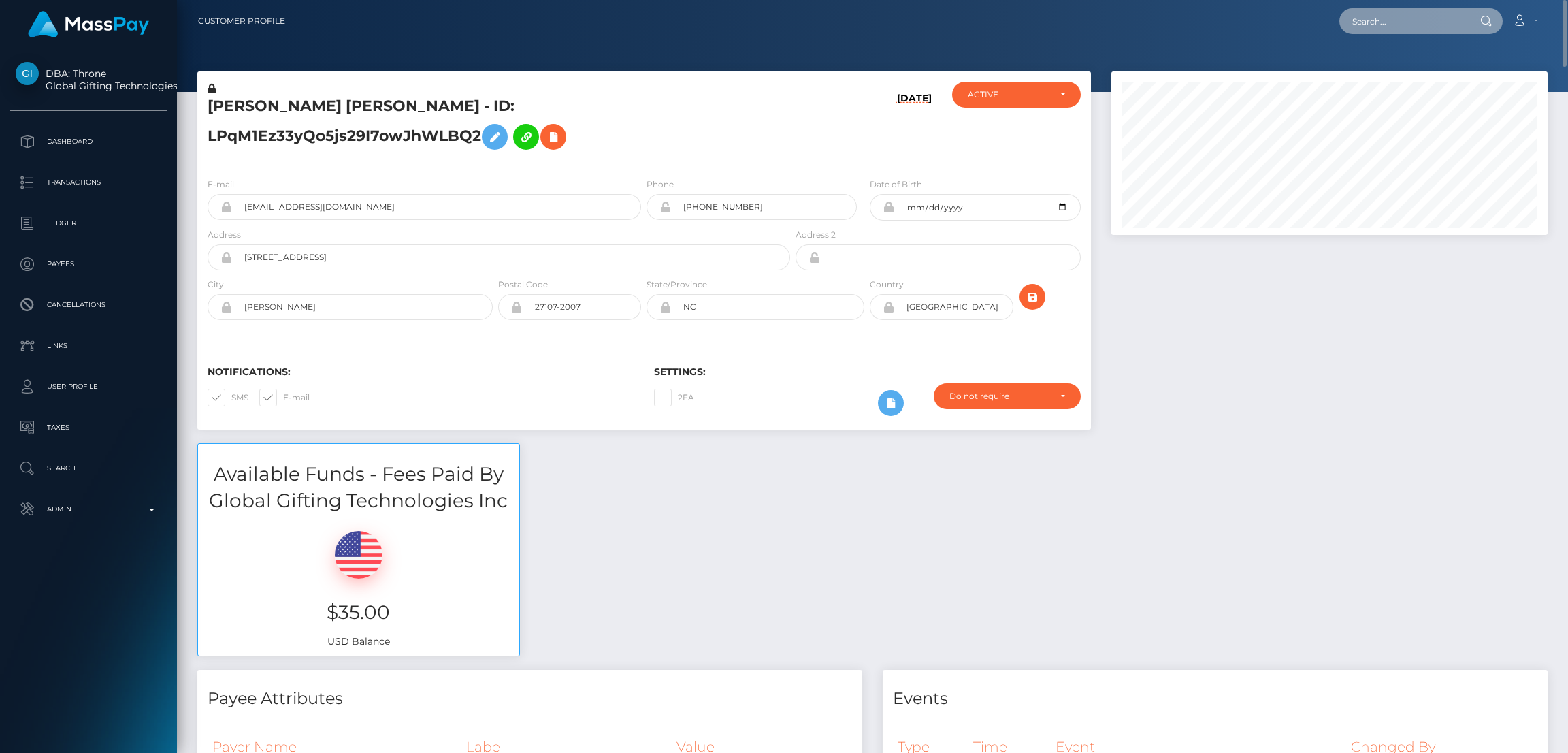
click at [1386, 17] on input "text" at bounding box center [1403, 21] width 128 height 26
paste input "onlyfeetdc@gmail.com"
type input "onlyfeetdc@gmail.com"
click at [1378, 74] on link "Nidale Feet" at bounding box center [1394, 70] width 109 height 25
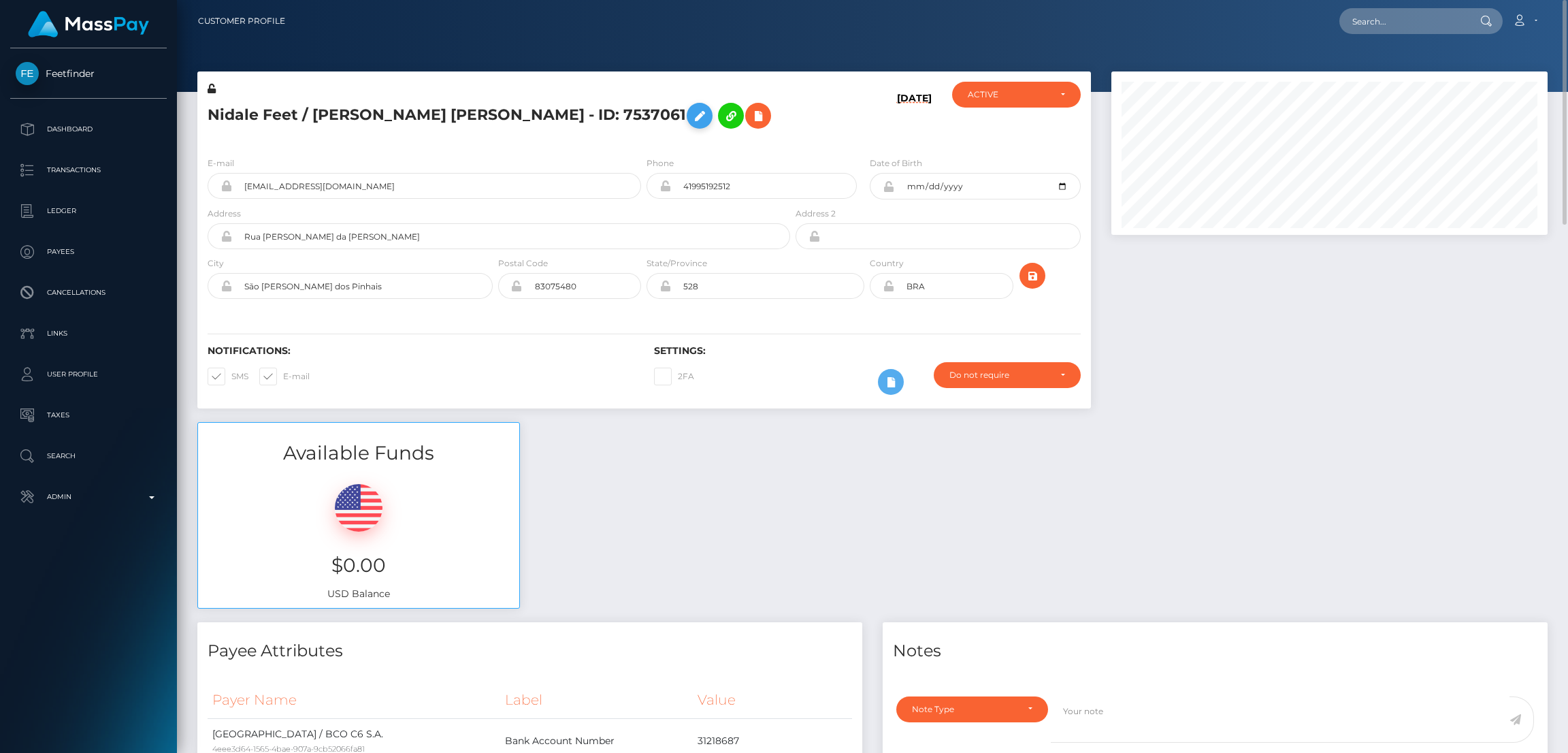
click at [687, 116] on button at bounding box center [699, 115] width 26 height 26
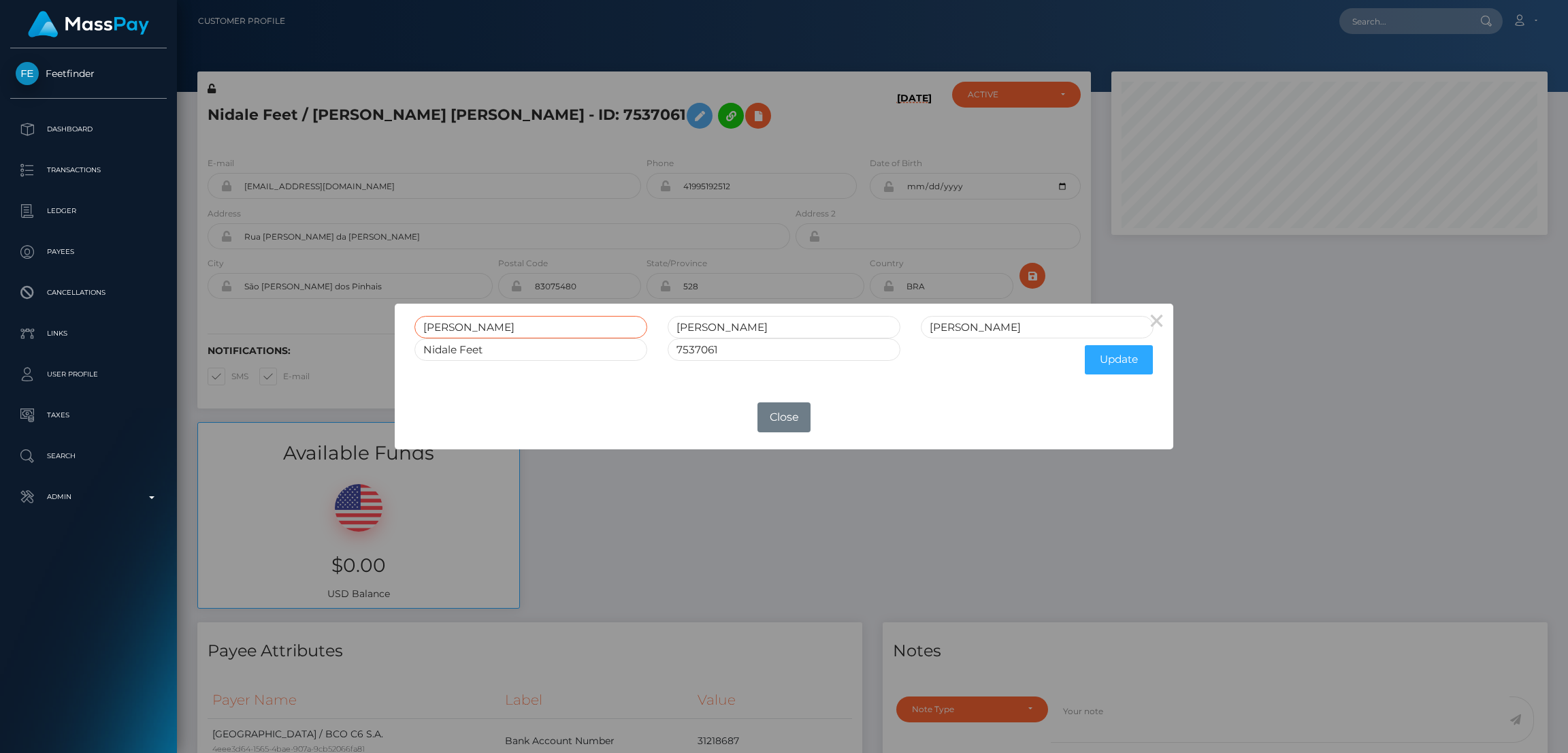
click at [450, 322] on input "Daniela" at bounding box center [530, 327] width 233 height 22
click at [1398, 14] on div "× Daniela Camilo Santos Nidale Feet 7537061 Update OK No Close" at bounding box center [784, 376] width 1568 height 753
click at [1395, 14] on div "× Daniela Camilo Santos Nidale Feet 7537061 Update OK No Close" at bounding box center [784, 376] width 1568 height 753
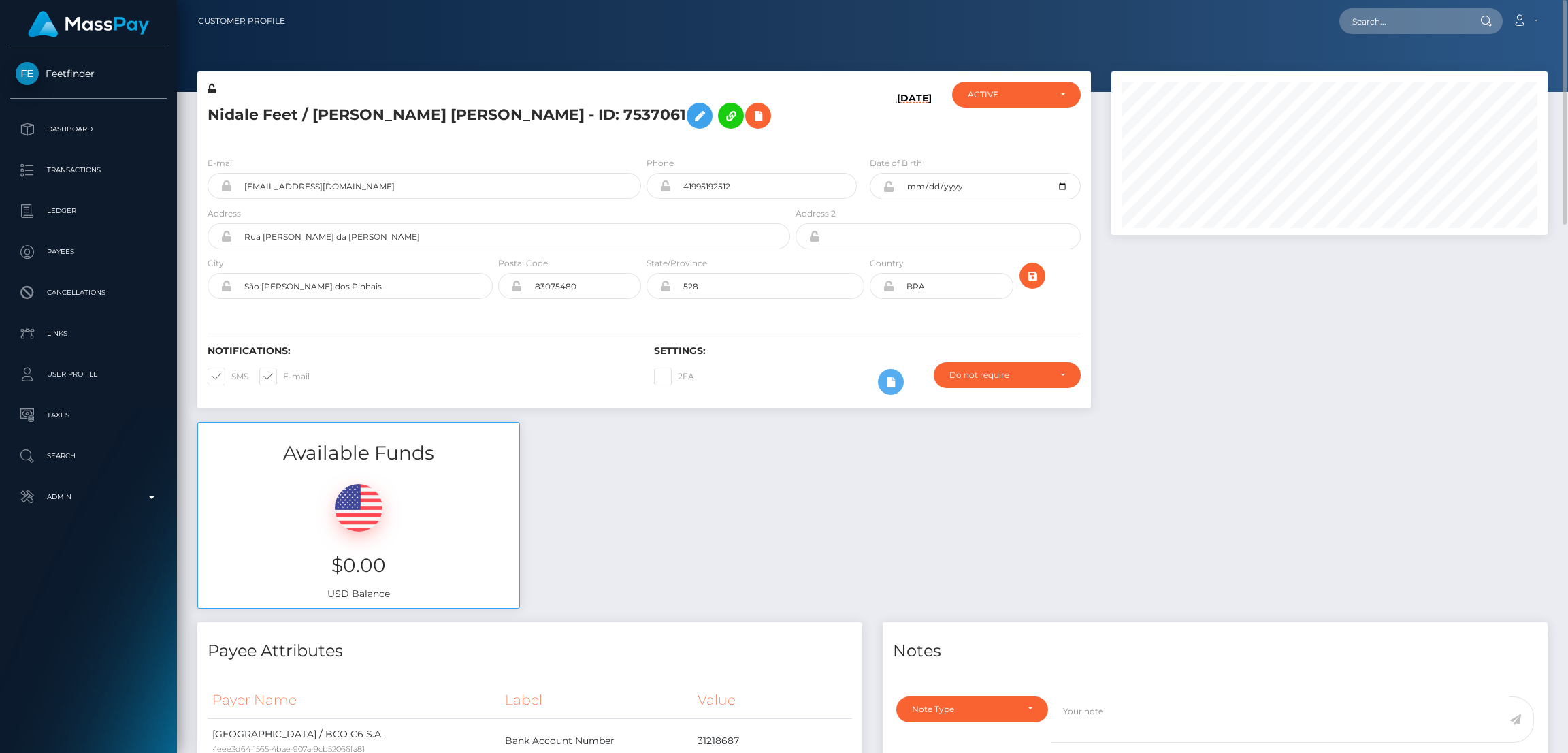
click at [1395, 14] on input "text" at bounding box center [1403, 21] width 128 height 26
click at [1387, 24] on input "text" at bounding box center [1403, 21] width 128 height 26
paste input "chielamebentulan4@gmail.com"
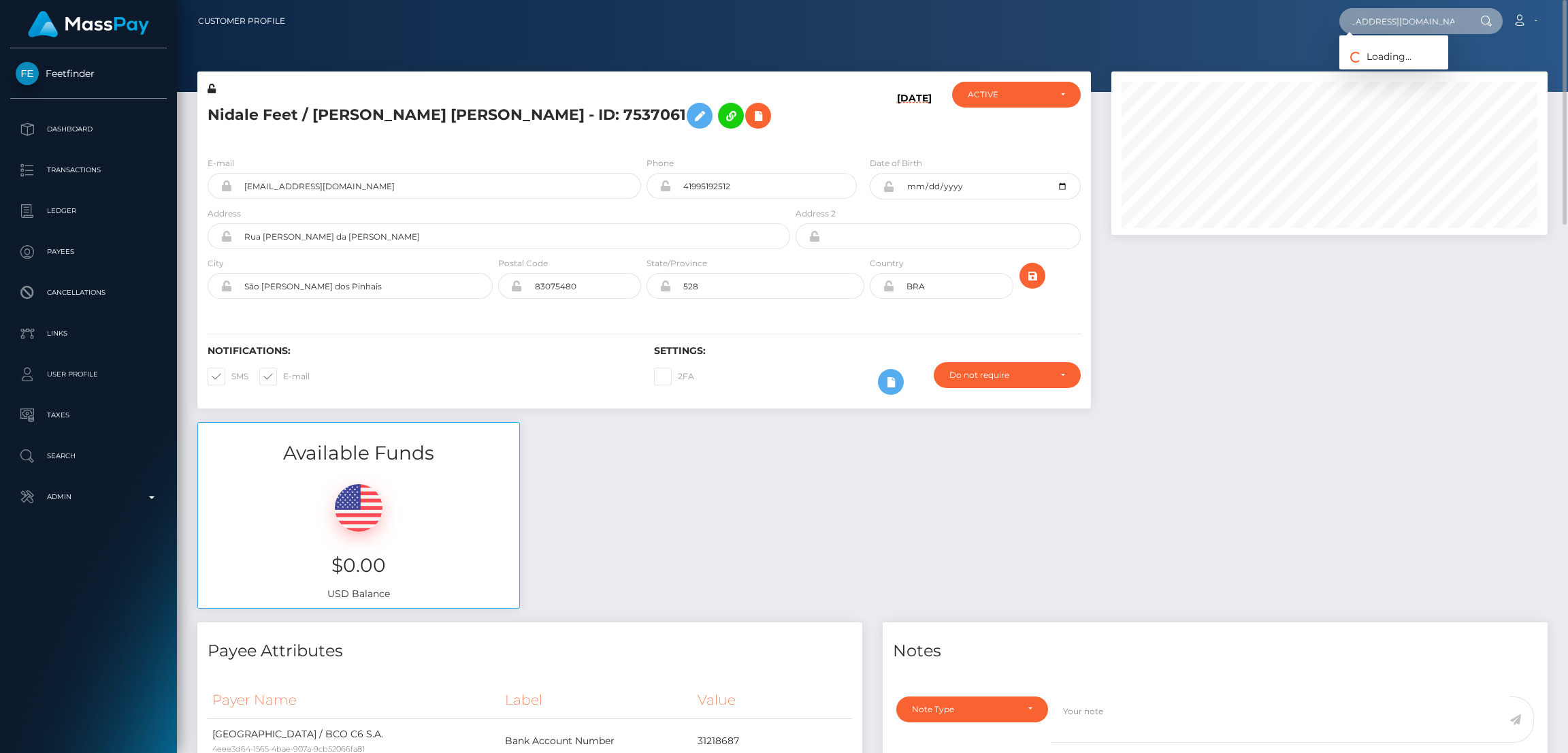
type input "chielamebentulan4@gmail.com"
click at [1406, 69] on link "CHIELAME LOZANO BENTULAN" at bounding box center [1394, 70] width 109 height 25
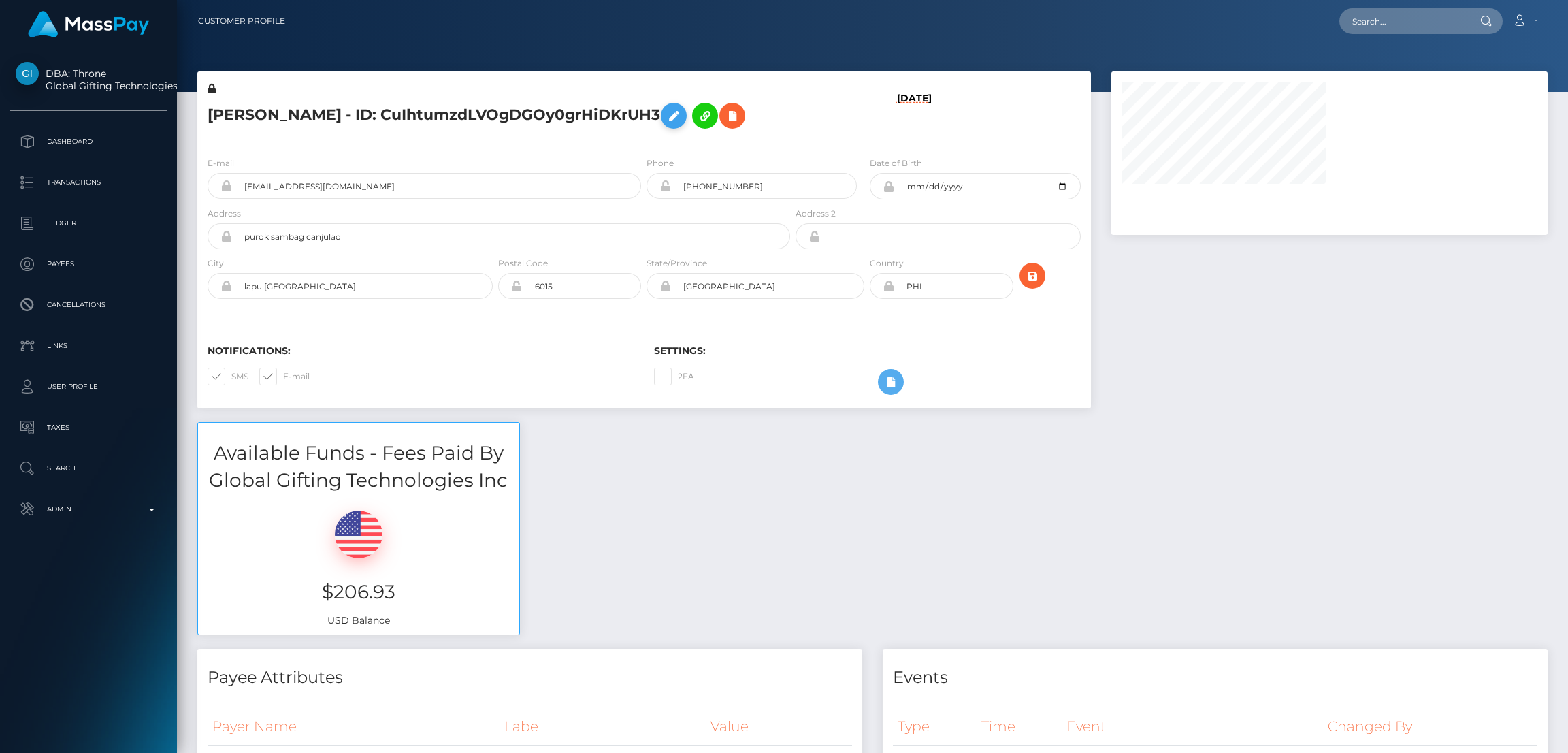
click at [666, 125] on icon at bounding box center [674, 116] width 17 height 17
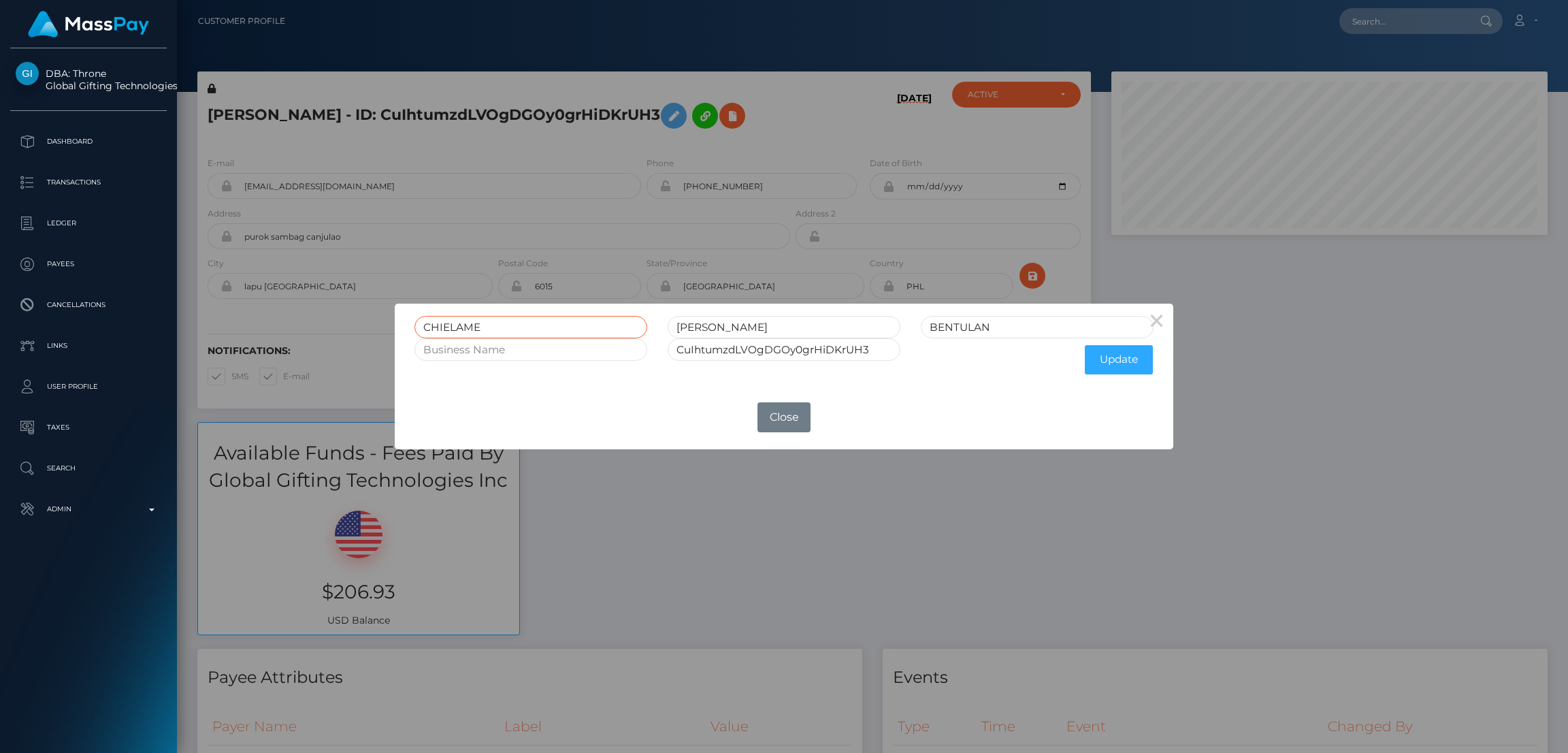
click at [448, 327] on input "CHIELAME" at bounding box center [530, 327] width 233 height 22
click at [471, 156] on div "× CHIELAME LOZANO BENTULAN CuIhtumzdLVOgDGOy0grHiDKrUH3 Update OK No Close" at bounding box center [784, 376] width 1568 height 753
click at [451, 140] on div "× CHIELAME LOZANO BENTULAN CuIhtumzdLVOgDGOy0grHiDKrUH3 Update OK No Close" at bounding box center [784, 376] width 1568 height 753
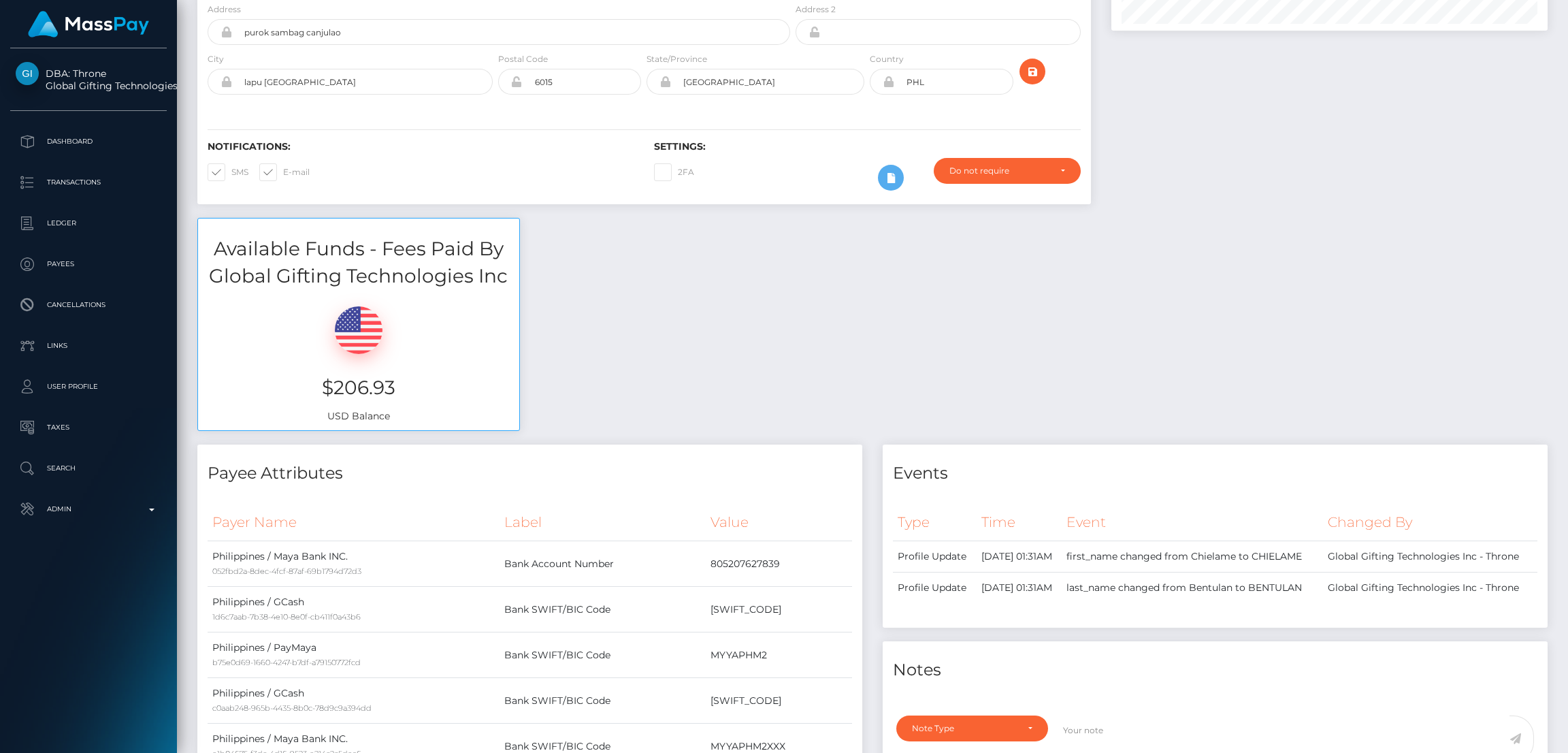
scroll to position [0, 0]
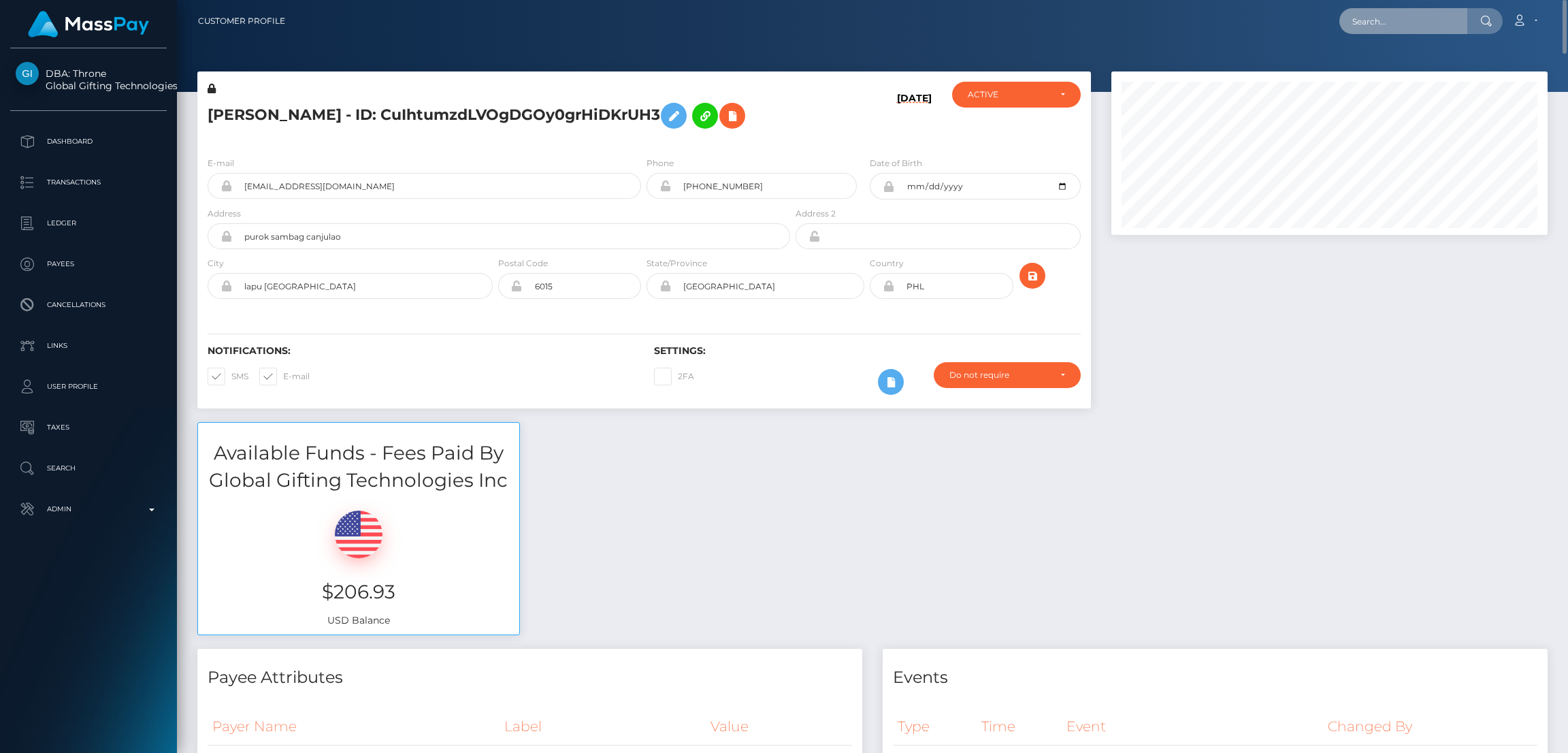
click at [1400, 13] on input "text" at bounding box center [1403, 21] width 128 height 26
paste input "cthupsee@icloud.com"
click at [1378, 22] on input "cthupsee@icloud.com" at bounding box center [1403, 21] width 128 height 26
paste input "allthingssecure27@gmail"
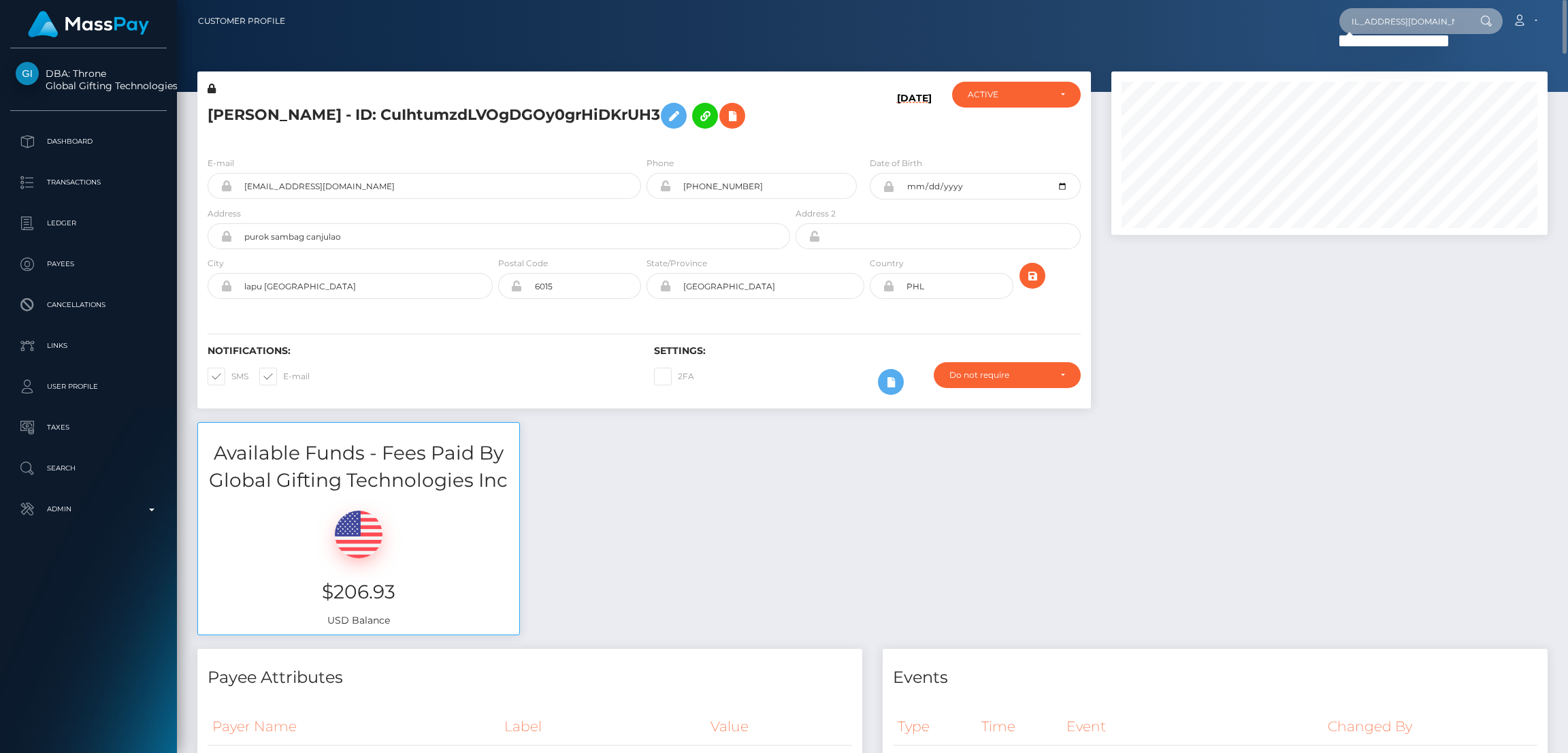
type input "allthingssecure27@gmail.com"
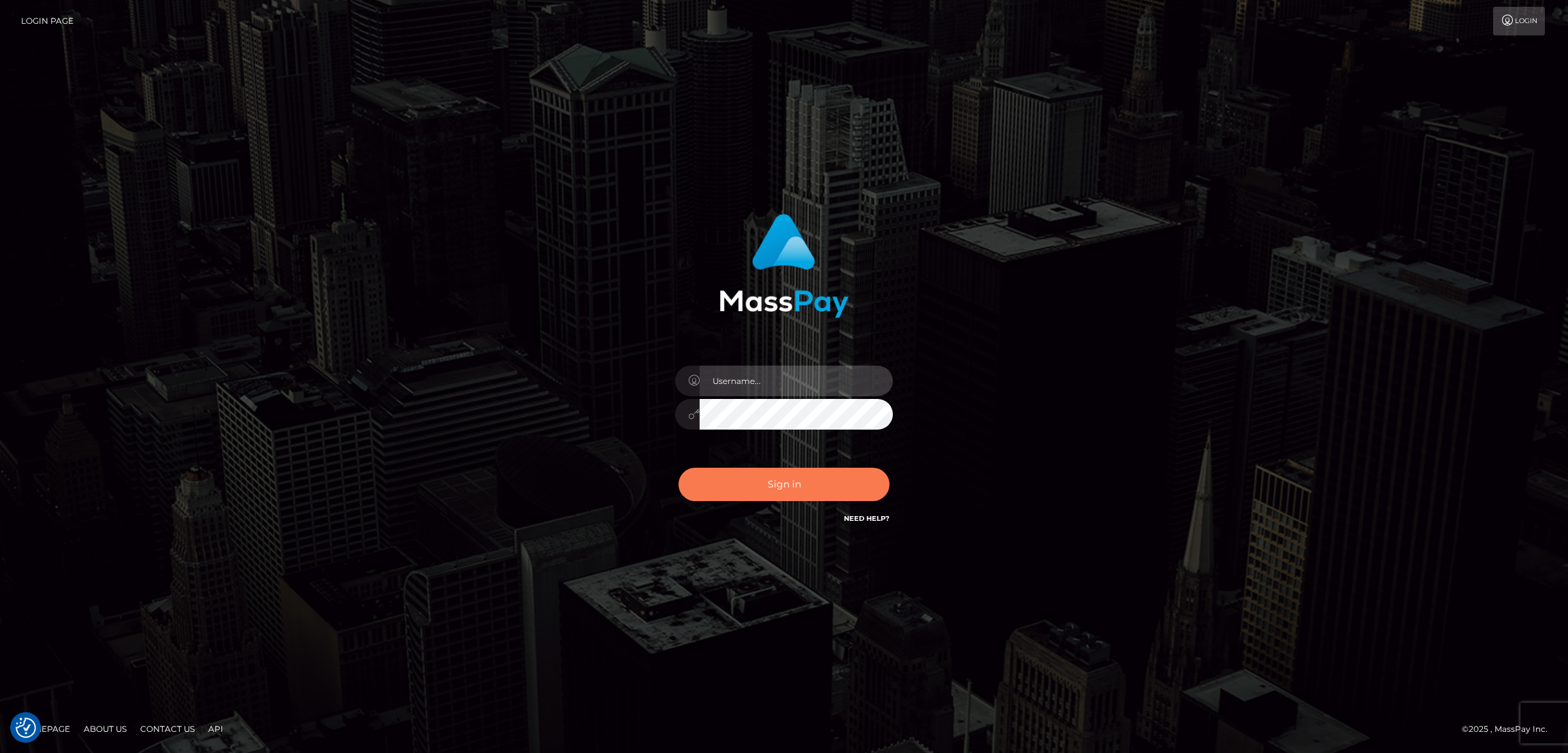
type input "[DOMAIN_NAME]"
click at [803, 478] on button "Sign in" at bounding box center [784, 485] width 211 height 33
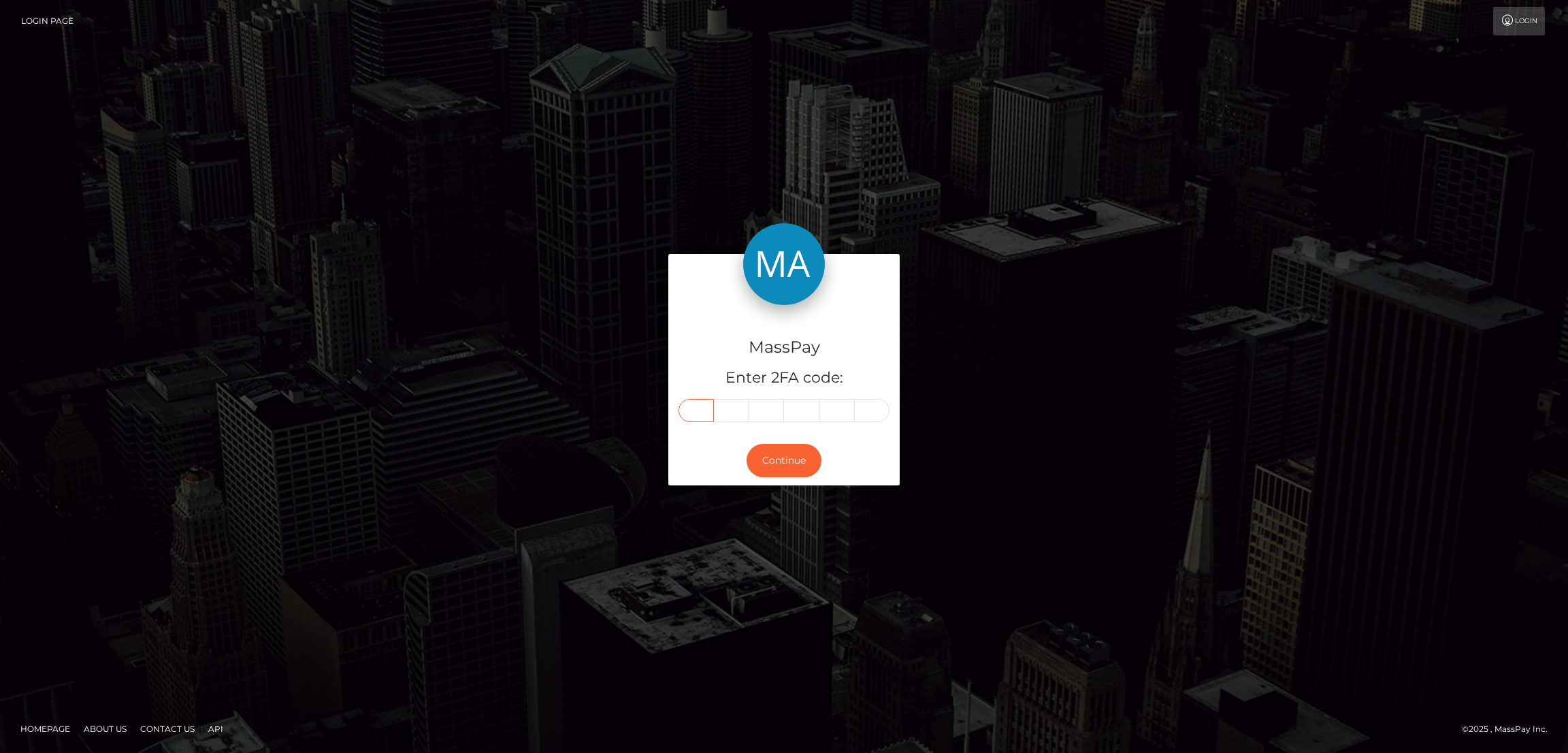
click at [705, 405] on input "text" at bounding box center [696, 410] width 36 height 23
paste input "5"
type input "5"
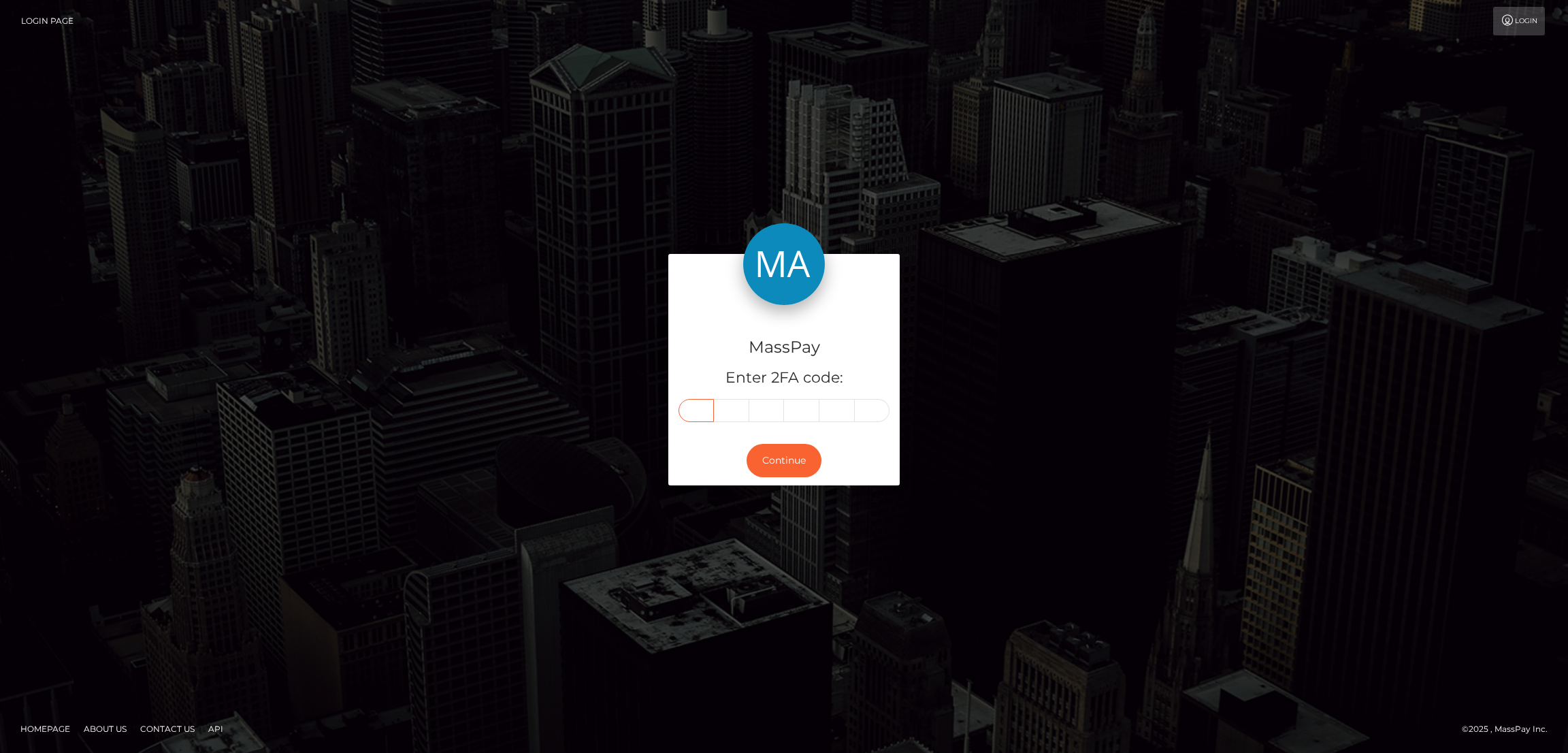
type input "5"
type input "7"
type input "3"
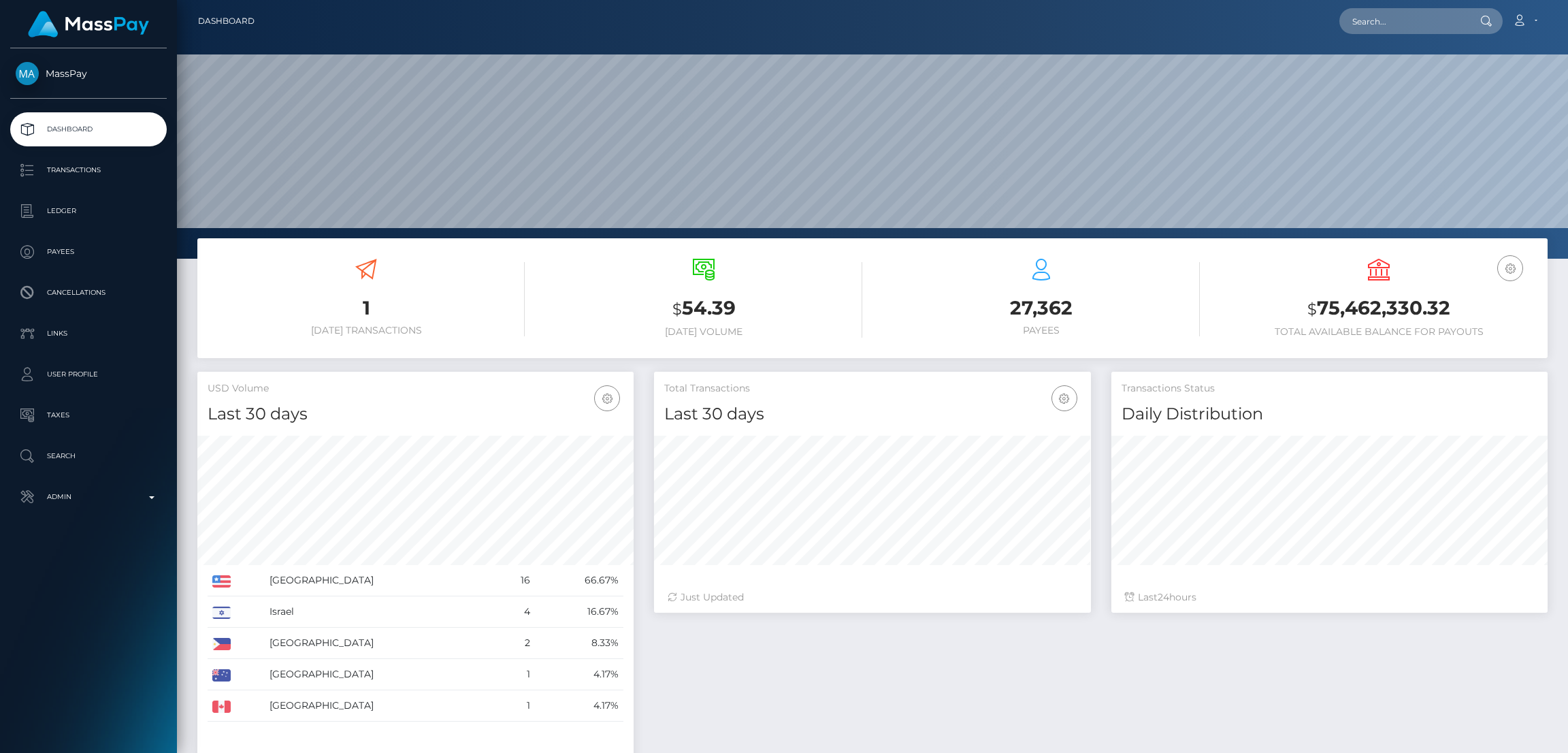
scroll to position [242, 436]
click at [1373, 20] on input "text" at bounding box center [1403, 21] width 128 height 26
paste input "[EMAIL_ADDRESS][DOMAIN_NAME]"
type input "[EMAIL_ADDRESS][DOMAIN_NAME]"
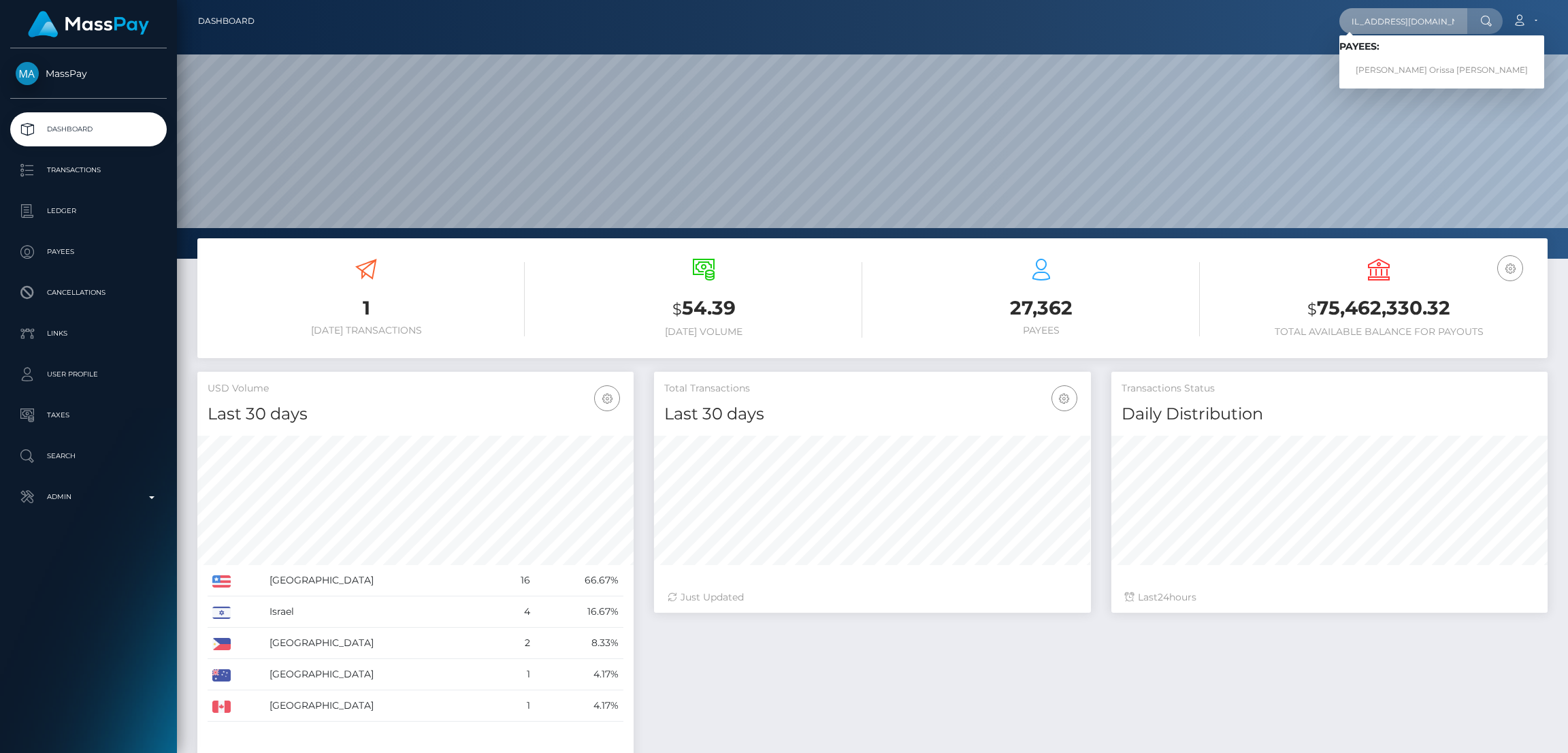
scroll to position [0, 0]
click at [1364, 69] on link "[PERSON_NAME] Orissa [PERSON_NAME]" at bounding box center [1442, 70] width 205 height 25
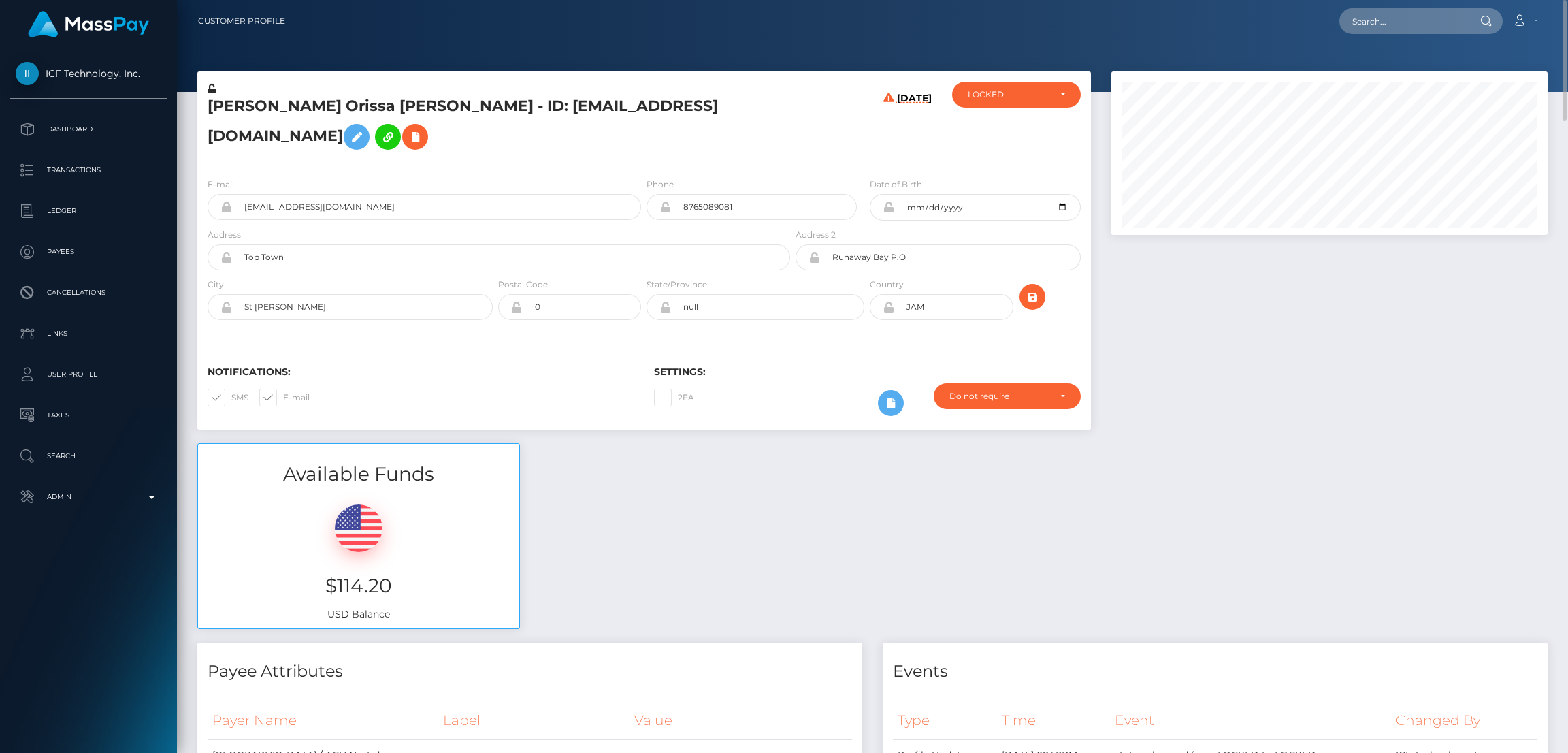
click at [281, 111] on h5 "Sandricka Orissa Thomas - ID: allthingssecure27@gmail.com" at bounding box center [495, 126] width 575 height 61
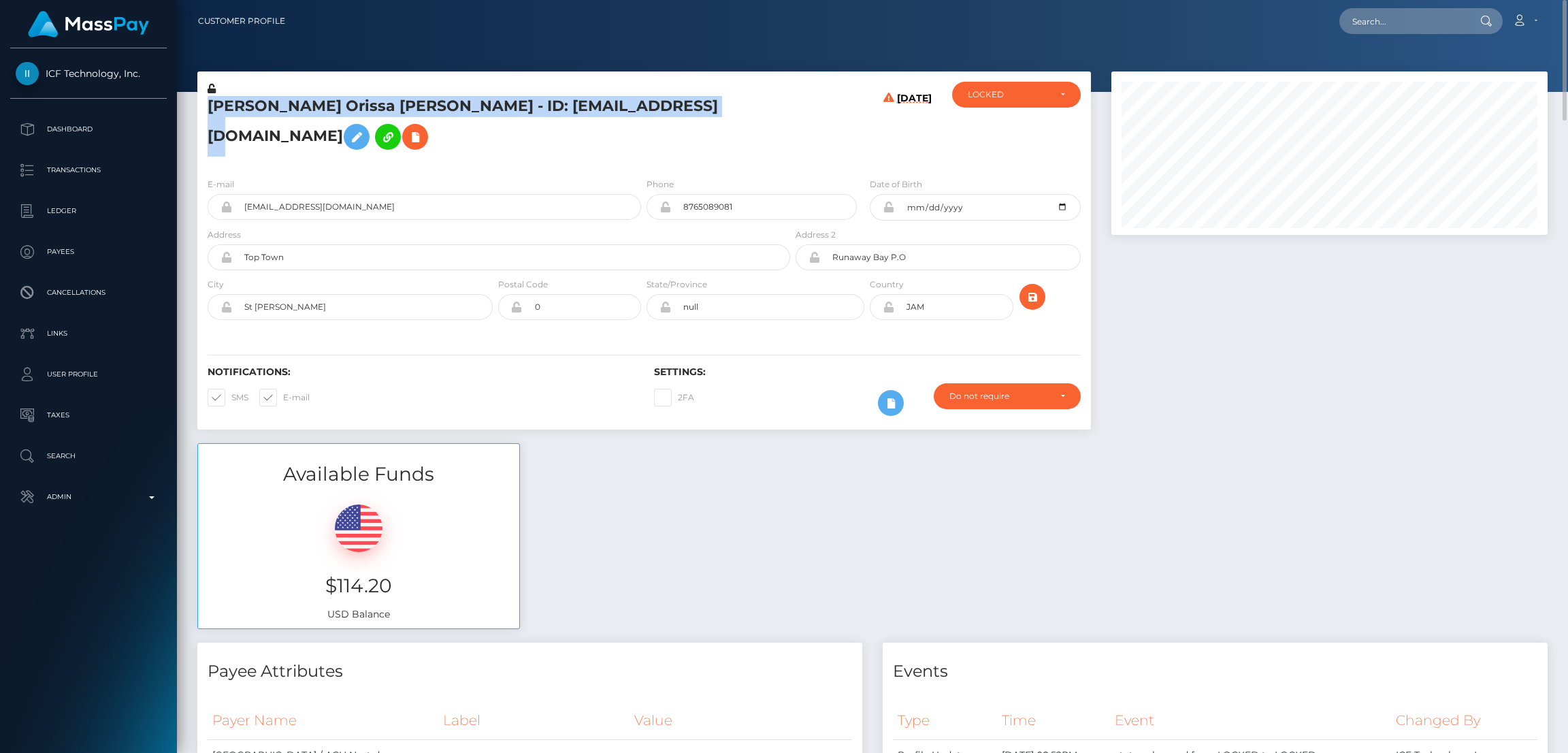
click at [281, 111] on h5 "Sandricka Orissa Thomas - ID: allthingssecure27@gmail.com" at bounding box center [495, 126] width 575 height 61
copy h5 "Sandricka Orissa Thomas - ID: allthingssecure27@gmail.com"
click at [1387, 20] on input "text" at bounding box center [1403, 21] width 128 height 26
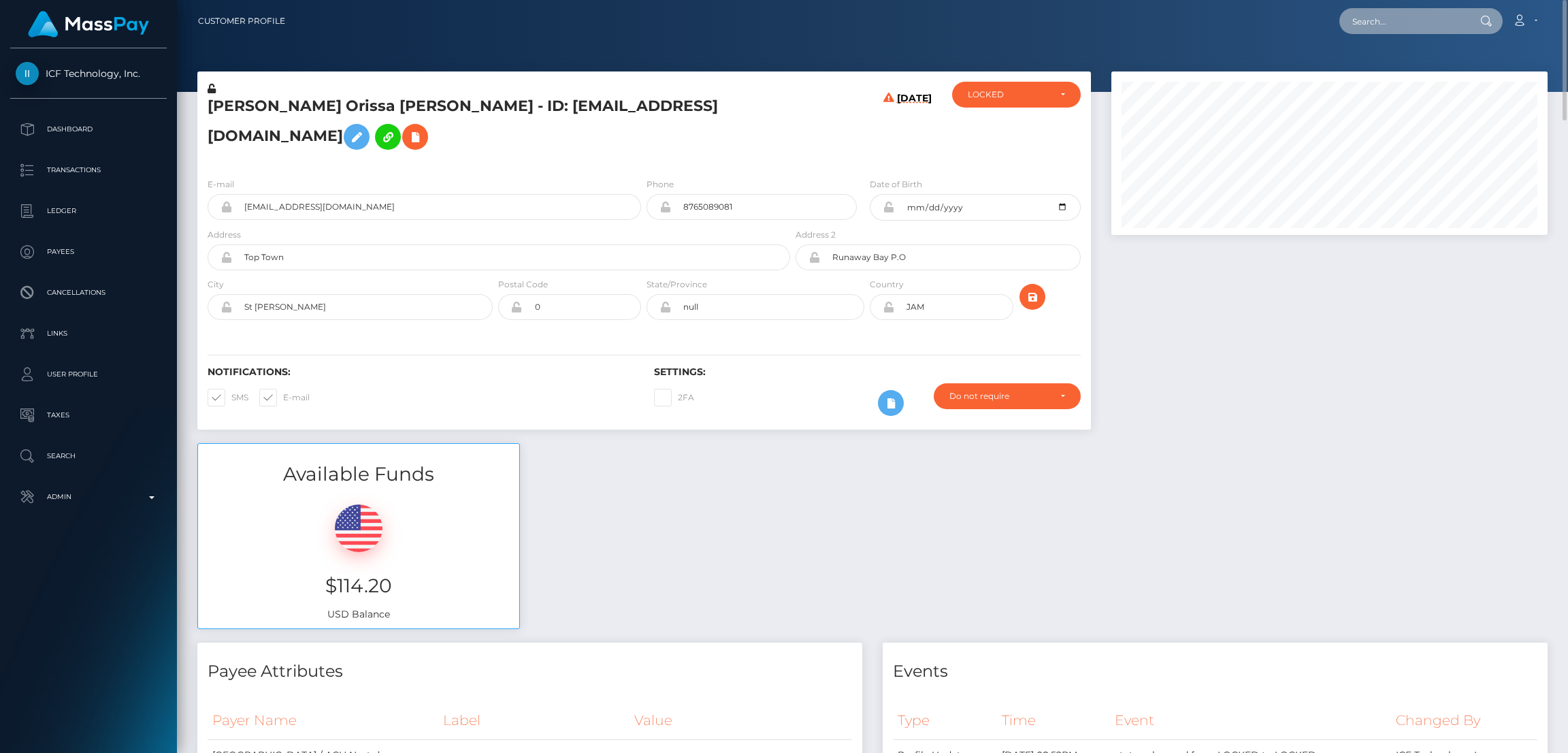
paste input "baddiewafattyy@gmail.com"
type input "baddiewafattyy@gmail.com"
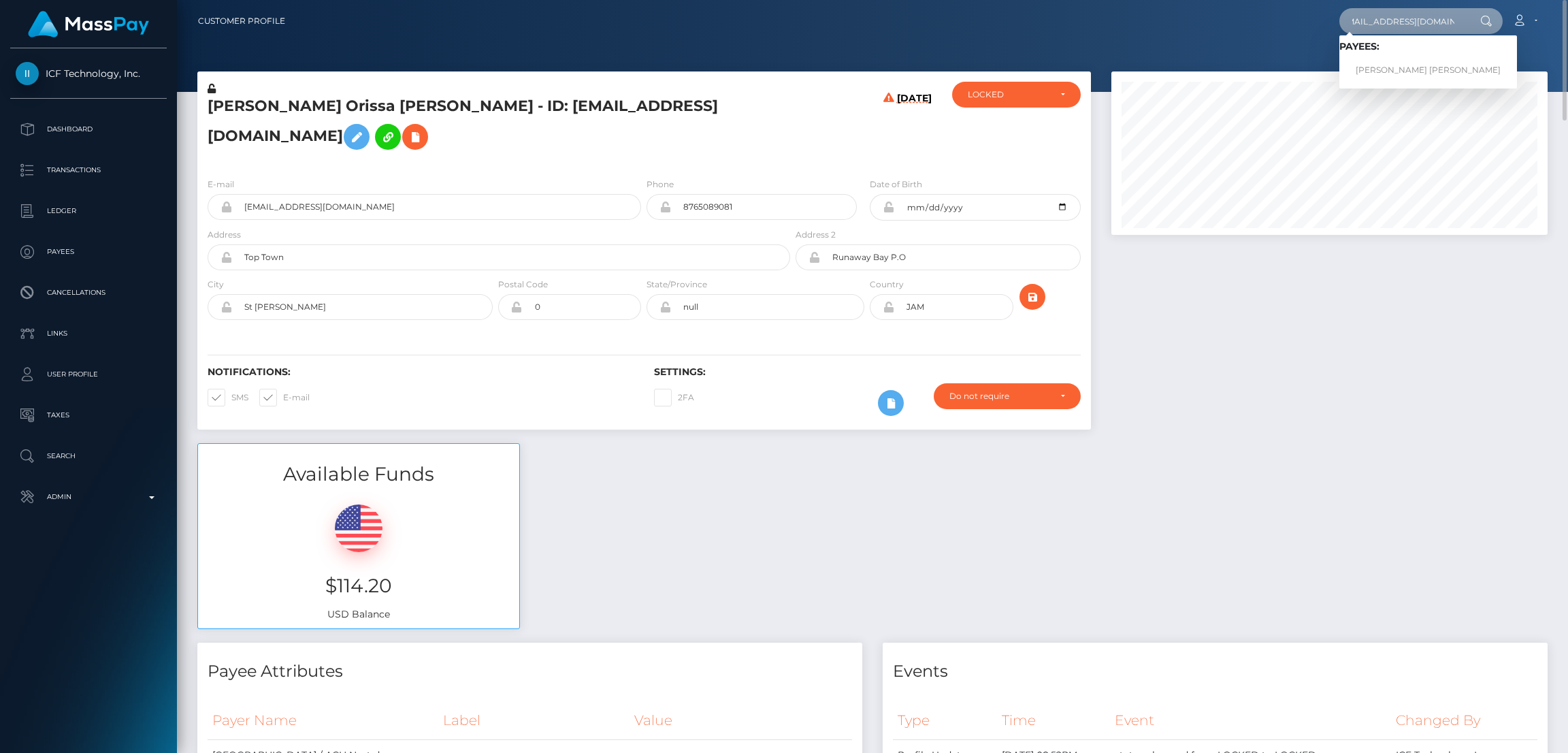
scroll to position [0, 0]
click at [1373, 69] on link "ALEXIS CHRISTINE AQUINO" at bounding box center [1428, 70] width 178 height 25
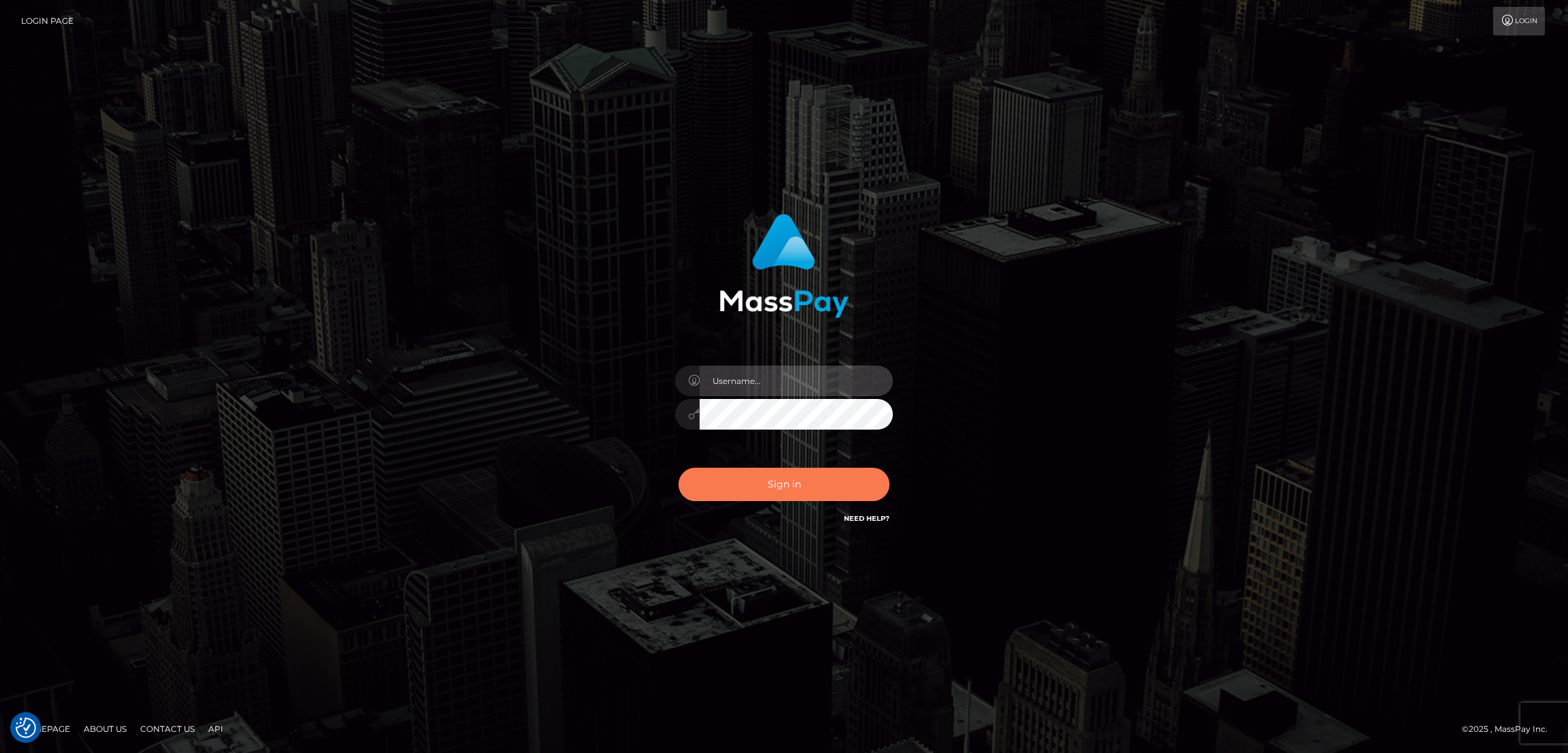
type input "[DOMAIN_NAME]"
click at [789, 479] on button "Sign in" at bounding box center [784, 485] width 211 height 33
click at [784, 483] on button "Sign in" at bounding box center [784, 485] width 211 height 33
type input "[DOMAIN_NAME]"
click at [762, 479] on button "Sign in" at bounding box center [784, 485] width 211 height 33
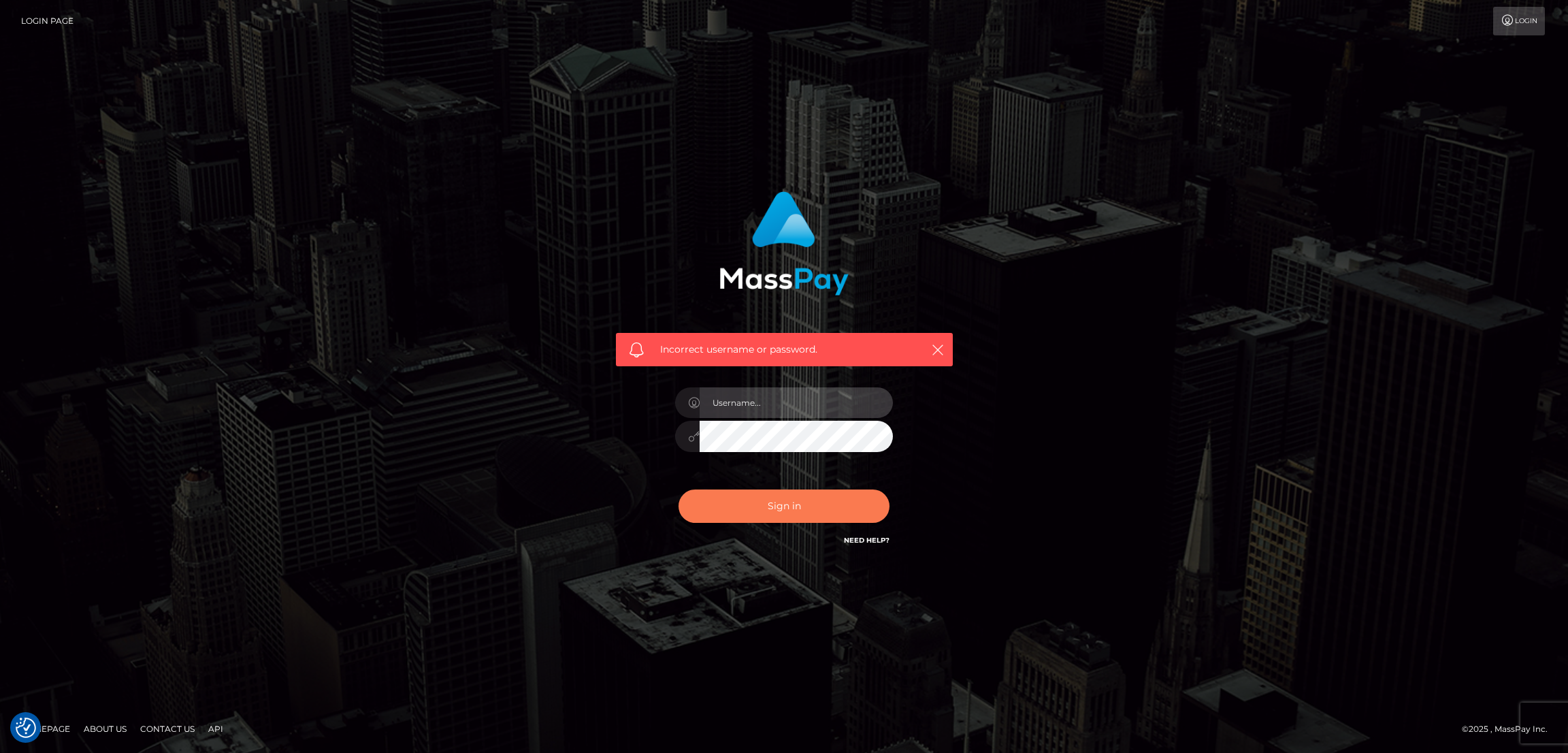
type input "[DOMAIN_NAME]"
click at [783, 510] on button "Sign in" at bounding box center [784, 506] width 211 height 33
type input "[DOMAIN_NAME]"
click at [780, 503] on button "Sign in" at bounding box center [784, 506] width 211 height 33
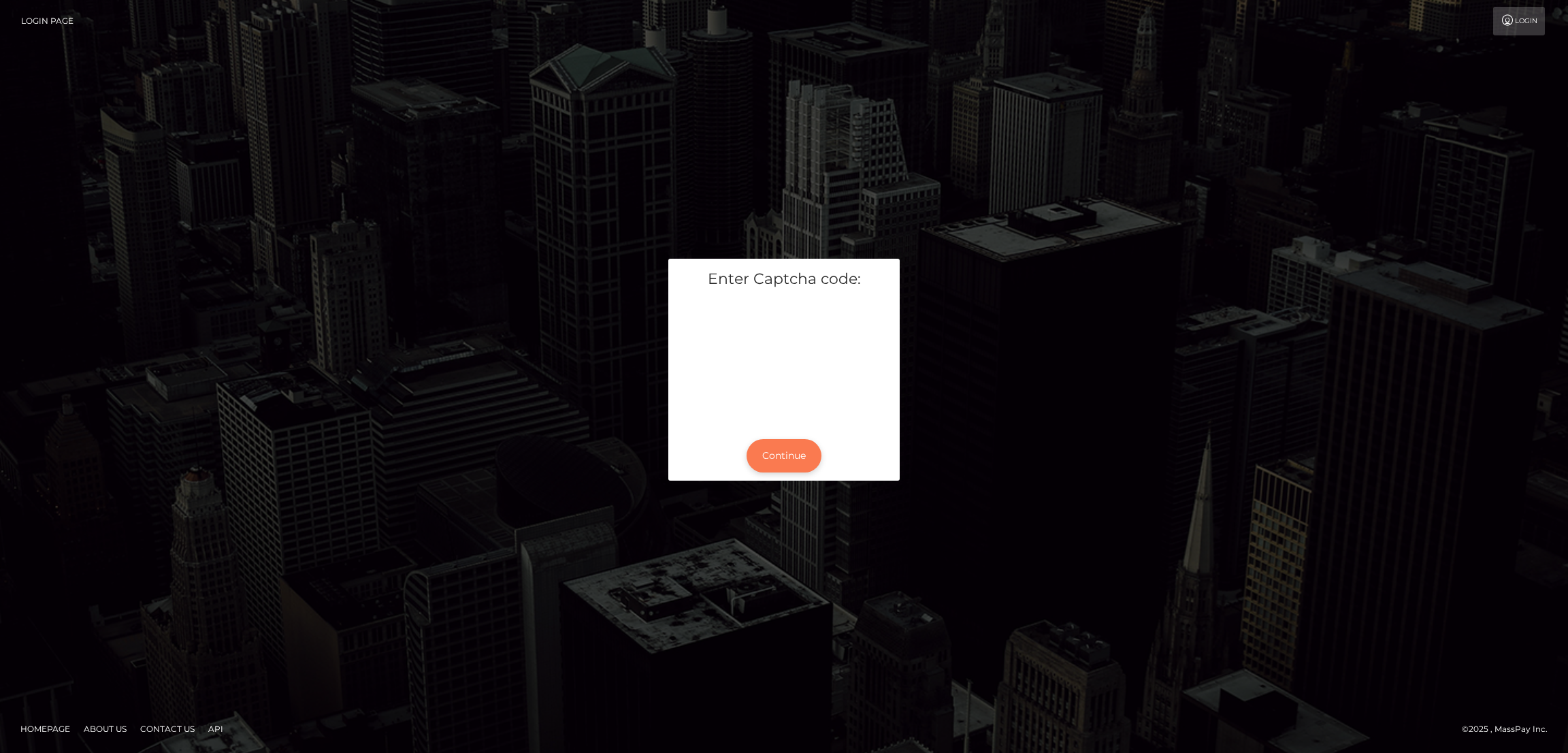
click at [799, 455] on button "Continue" at bounding box center [784, 455] width 75 height 33
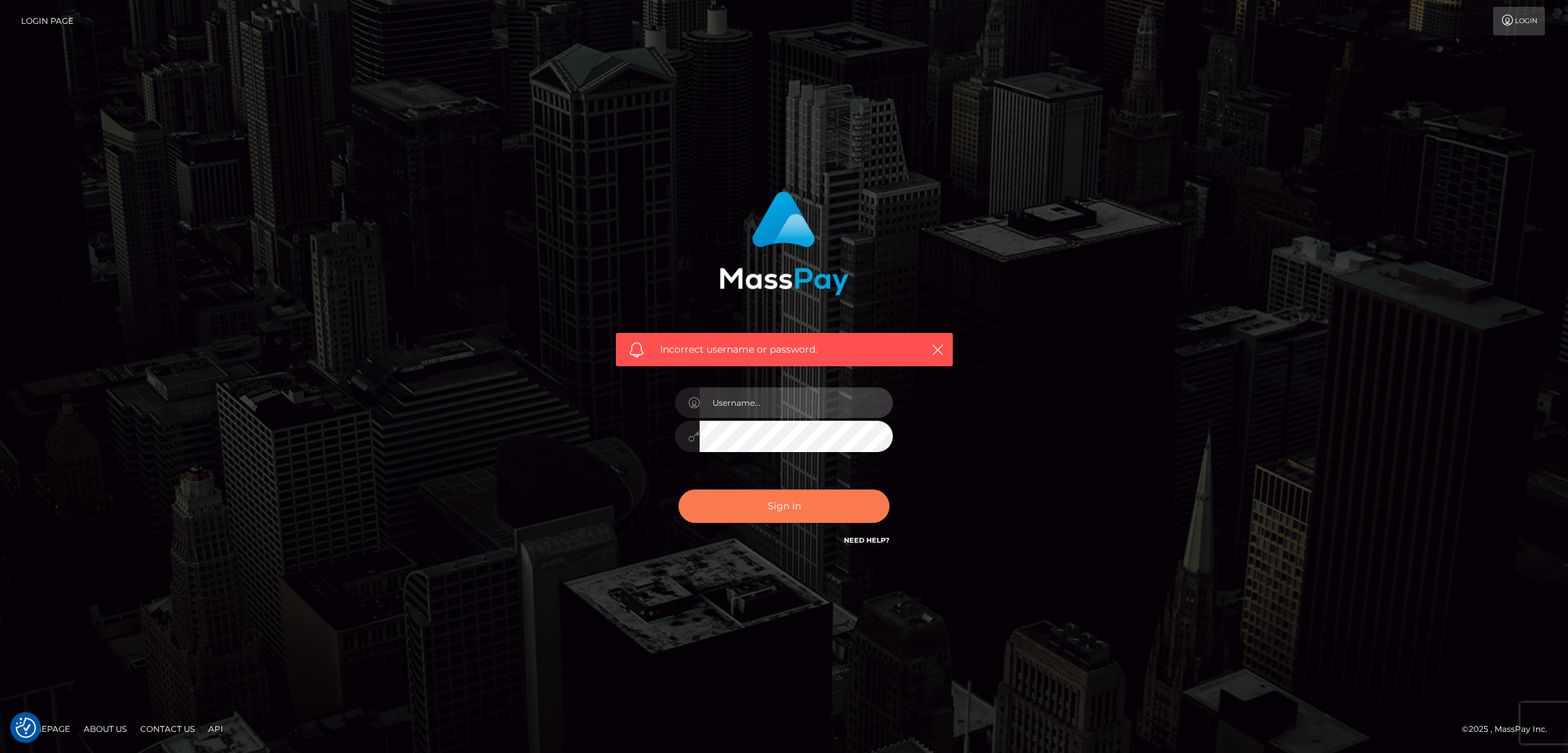
type input "[DOMAIN_NAME]"
click at [795, 512] on button "Sign in" at bounding box center [784, 506] width 211 height 33
type input "[DOMAIN_NAME]"
click at [784, 511] on button "Sign in" at bounding box center [784, 506] width 211 height 33
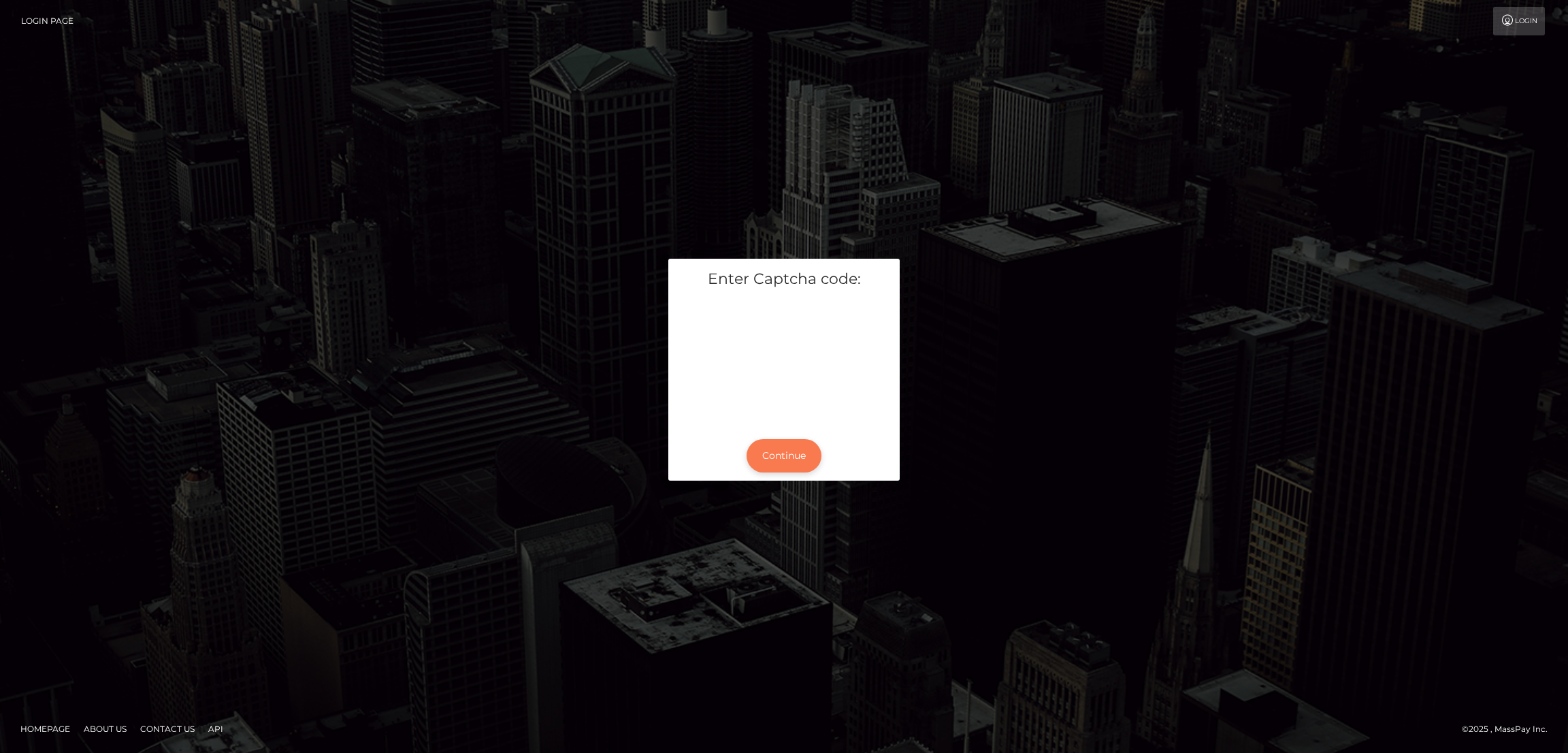
click at [783, 455] on button "Continue" at bounding box center [784, 455] width 75 height 33
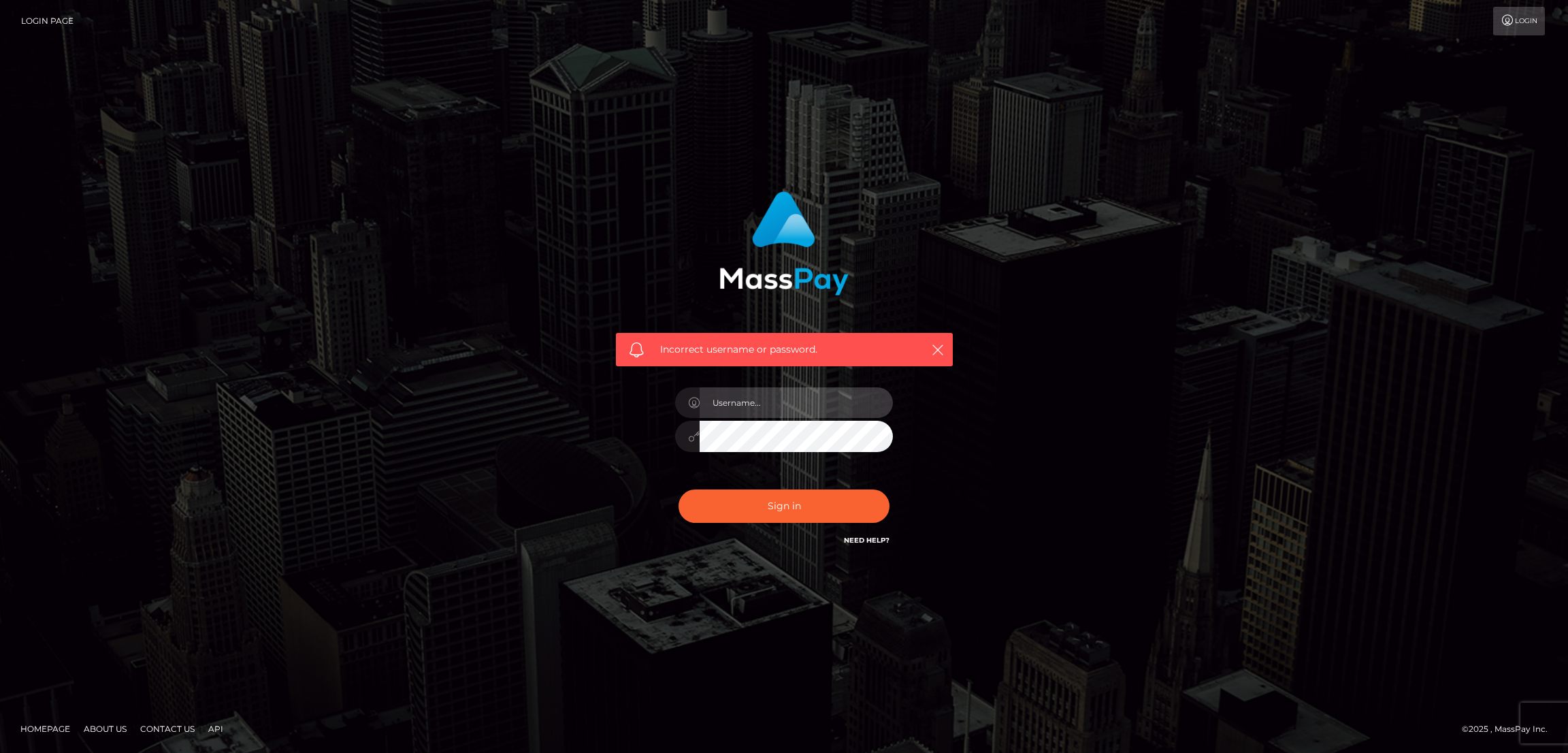
type input "[DOMAIN_NAME]"
click at [770, 403] on input "[DOMAIN_NAME]" at bounding box center [796, 403] width 193 height 31
click at [810, 512] on button "Sign in" at bounding box center [784, 506] width 211 height 33
type input "[DOMAIN_NAME]"
click at [784, 510] on button "Sign in" at bounding box center [784, 506] width 211 height 33
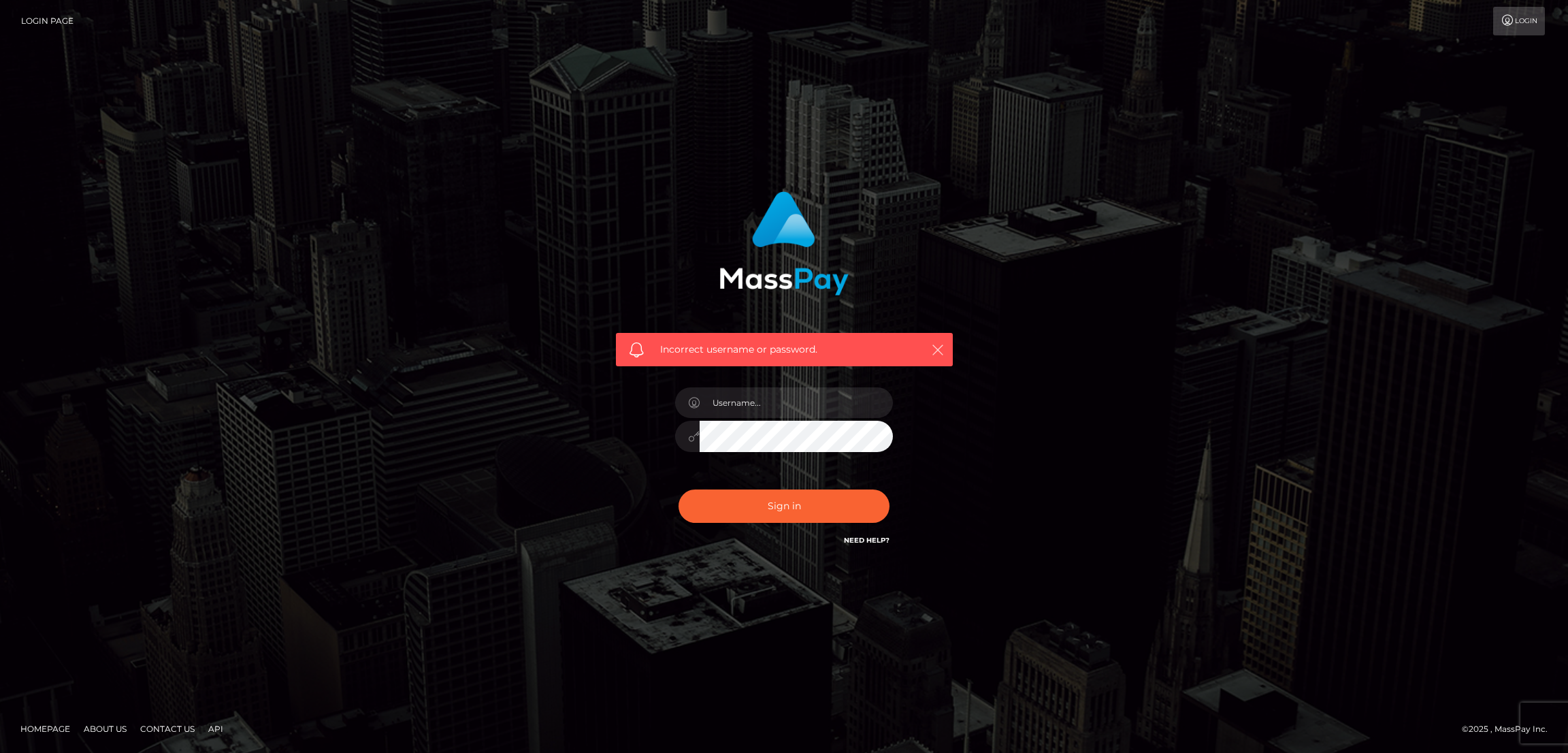
click at [938, 349] on icon "button" at bounding box center [937, 350] width 13 height 13
type input "[DOMAIN_NAME]"
click at [937, 345] on icon "button" at bounding box center [937, 350] width 13 height 13
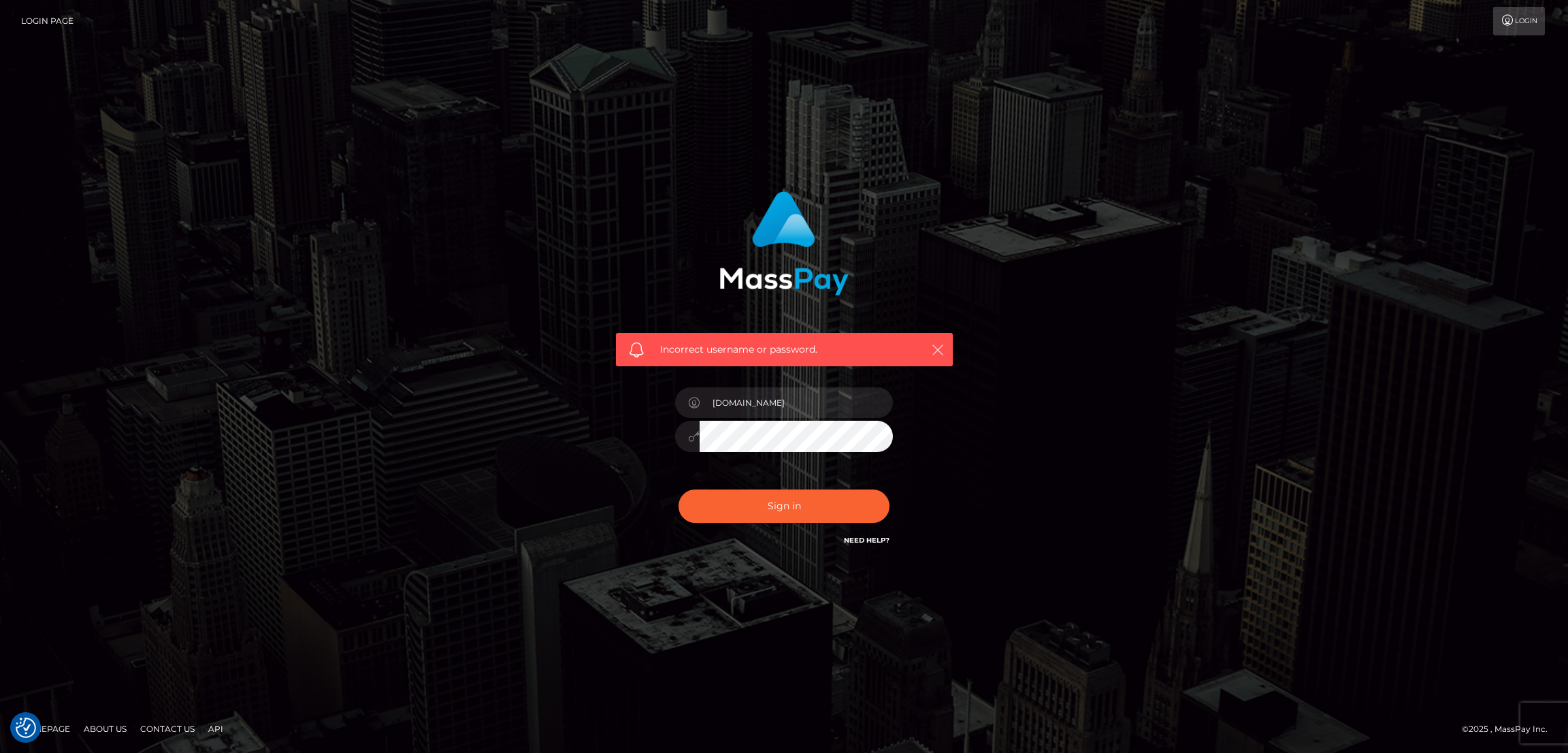
click at [937, 345] on icon "button" at bounding box center [937, 350] width 13 height 13
click at [941, 349] on icon "button" at bounding box center [937, 350] width 13 height 13
click at [941, 347] on icon "button" at bounding box center [937, 350] width 13 height 13
click at [940, 347] on icon "button" at bounding box center [937, 350] width 13 height 13
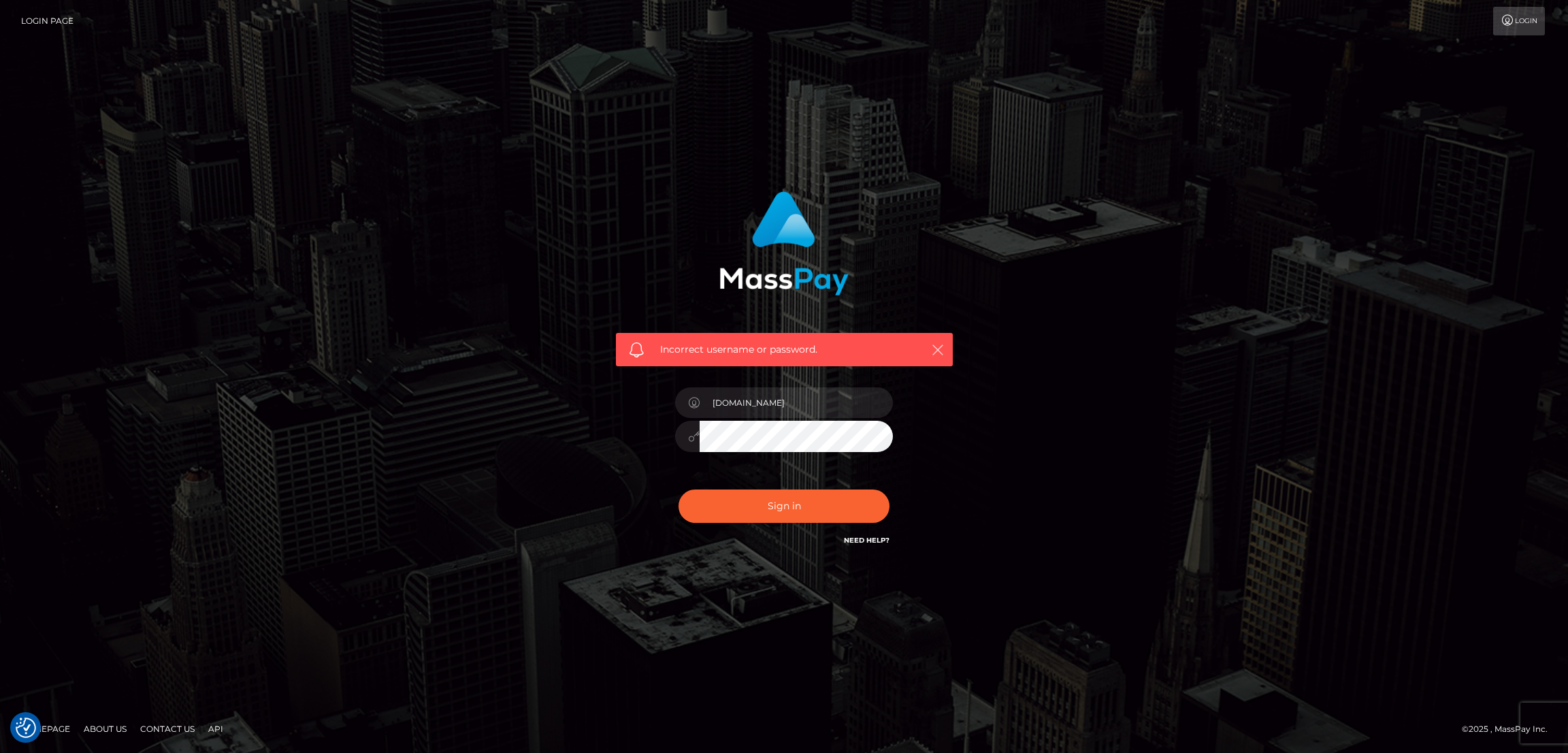
click at [940, 347] on icon "button" at bounding box center [937, 350] width 13 height 13
click at [938, 344] on icon "button" at bounding box center [937, 350] width 13 height 13
click at [936, 344] on icon "button" at bounding box center [937, 350] width 13 height 13
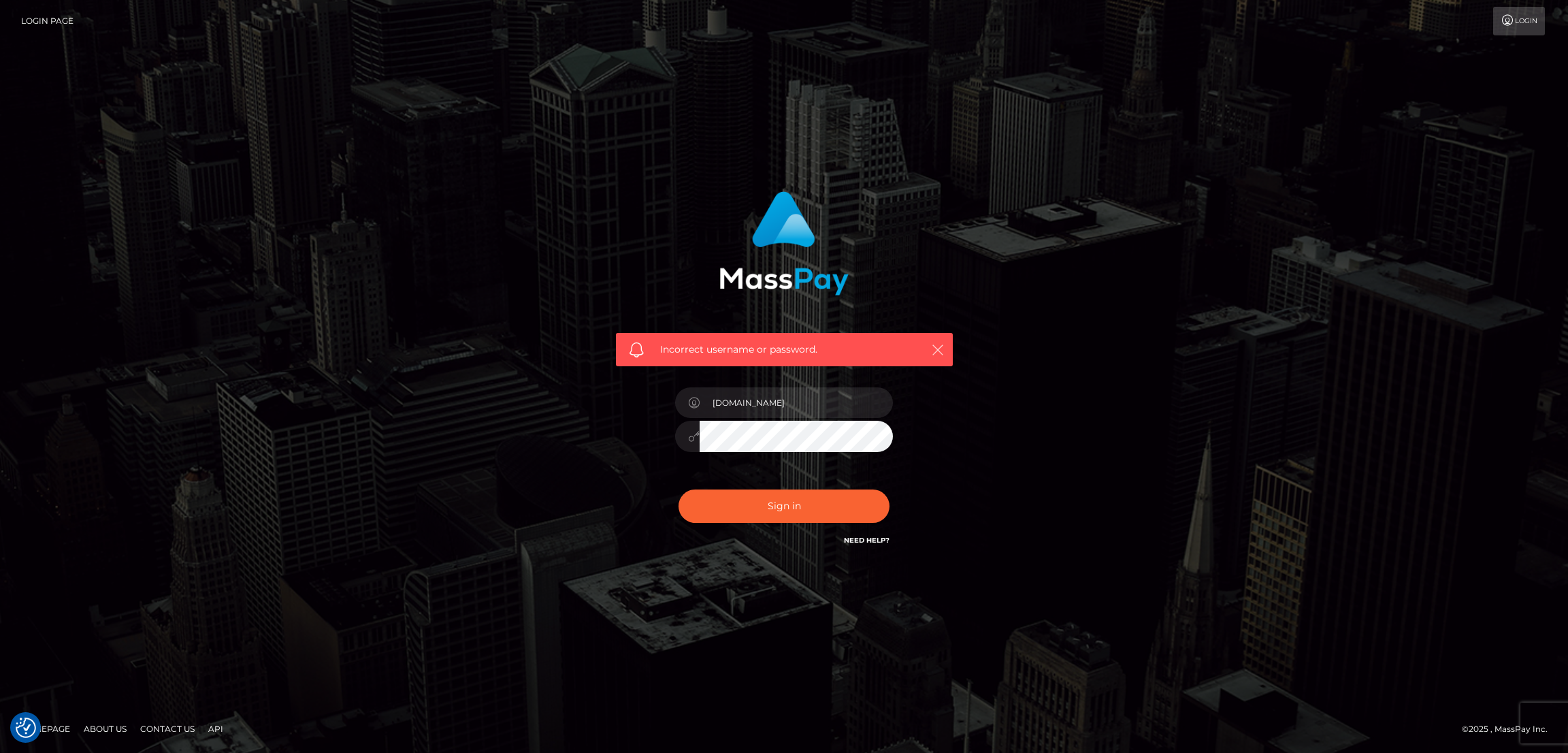
click at [936, 344] on icon "button" at bounding box center [937, 350] width 13 height 13
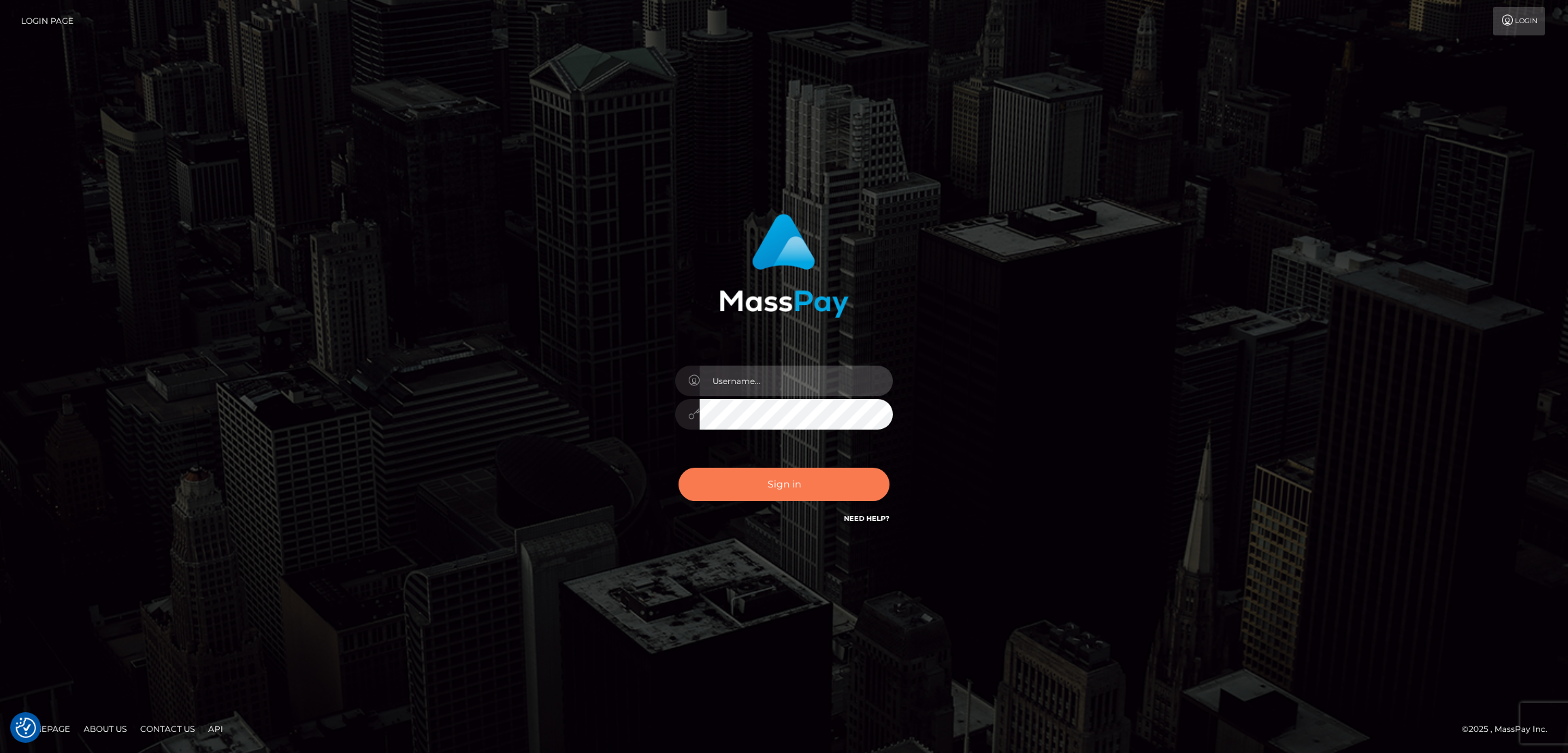
type input "[DOMAIN_NAME]"
click at [770, 483] on button "Sign in" at bounding box center [784, 485] width 211 height 33
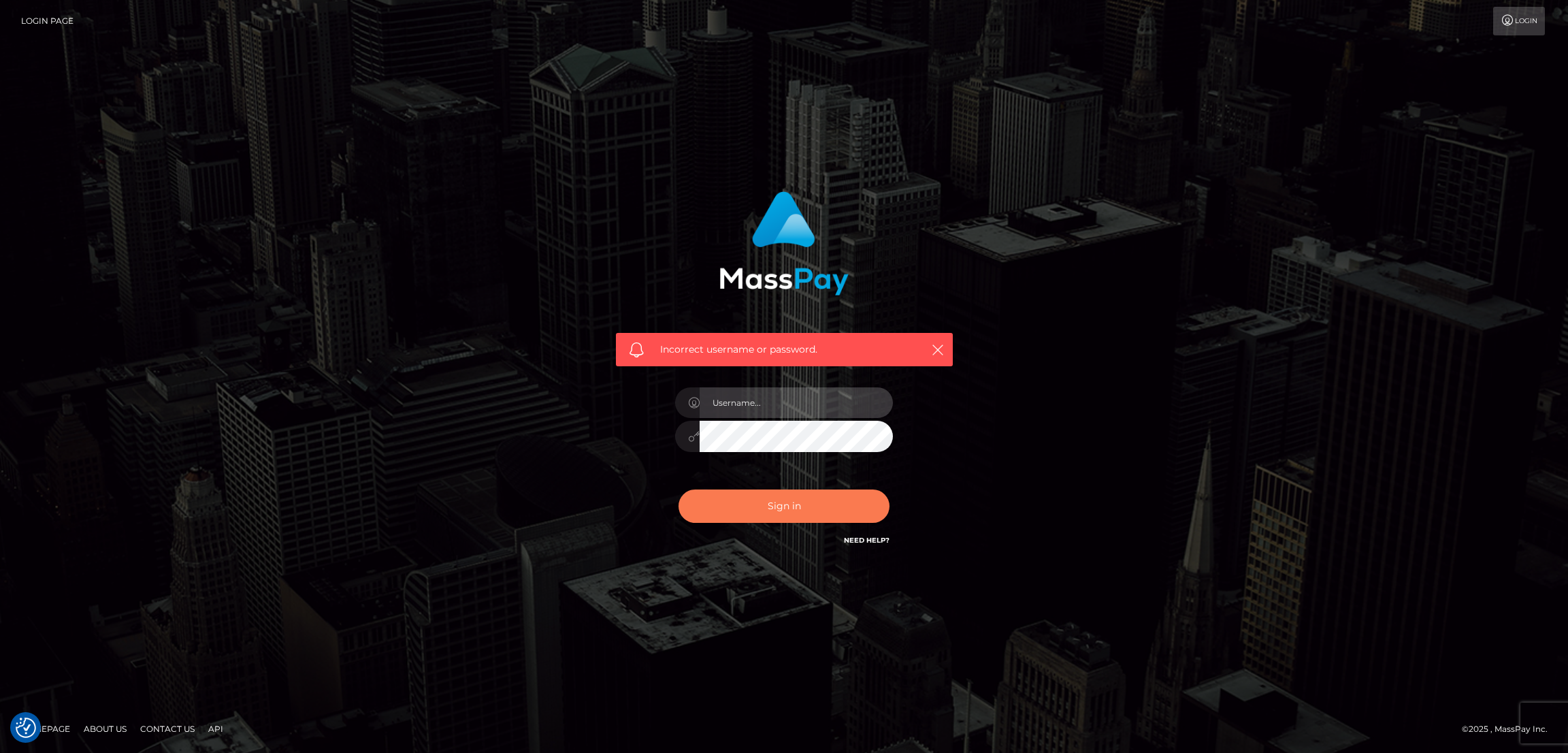
type input "nb.es"
click at [802, 512] on button "Sign in" at bounding box center [784, 506] width 211 height 33
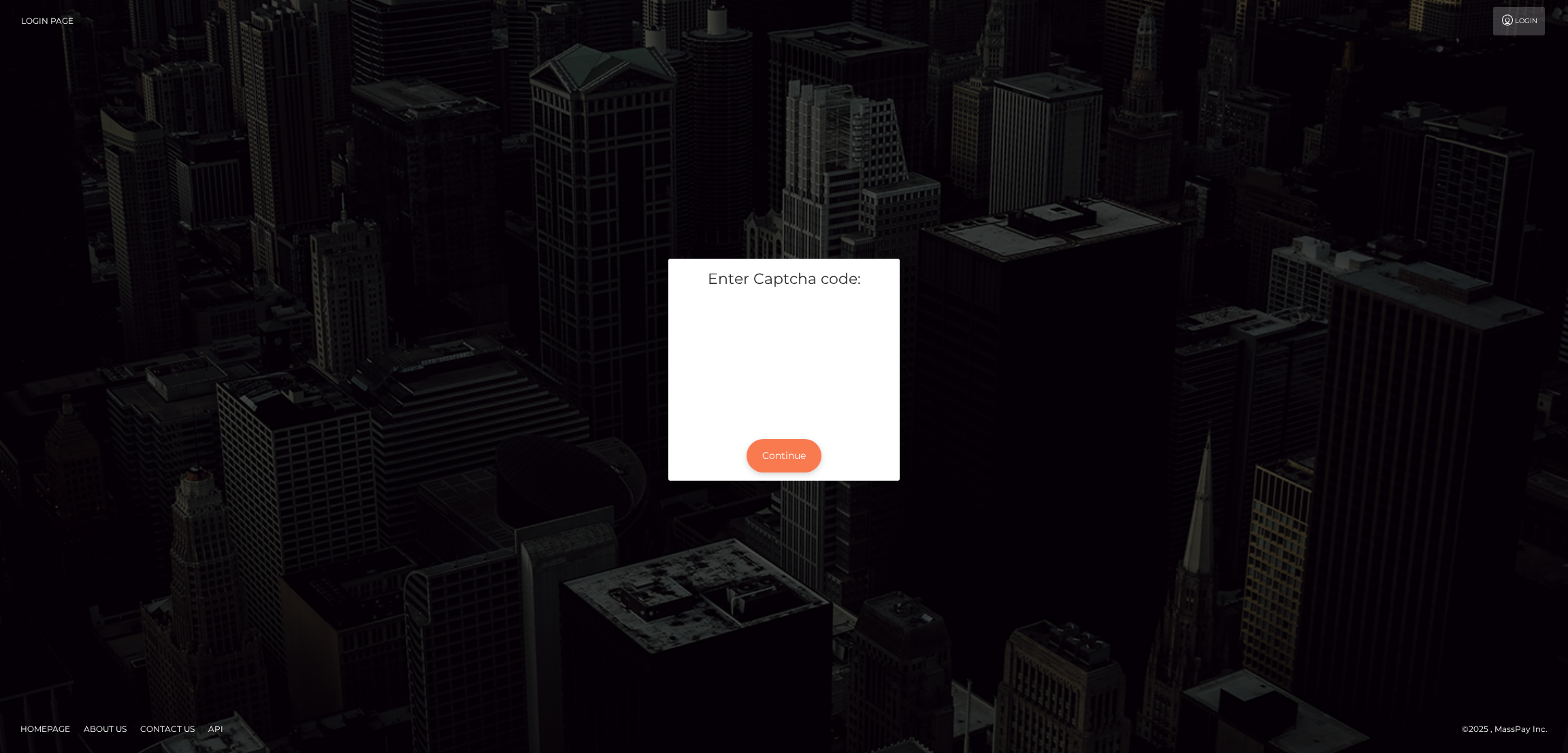
click at [786, 443] on button "Continue" at bounding box center [784, 455] width 75 height 33
click at [795, 443] on button "Continue" at bounding box center [784, 455] width 75 height 33
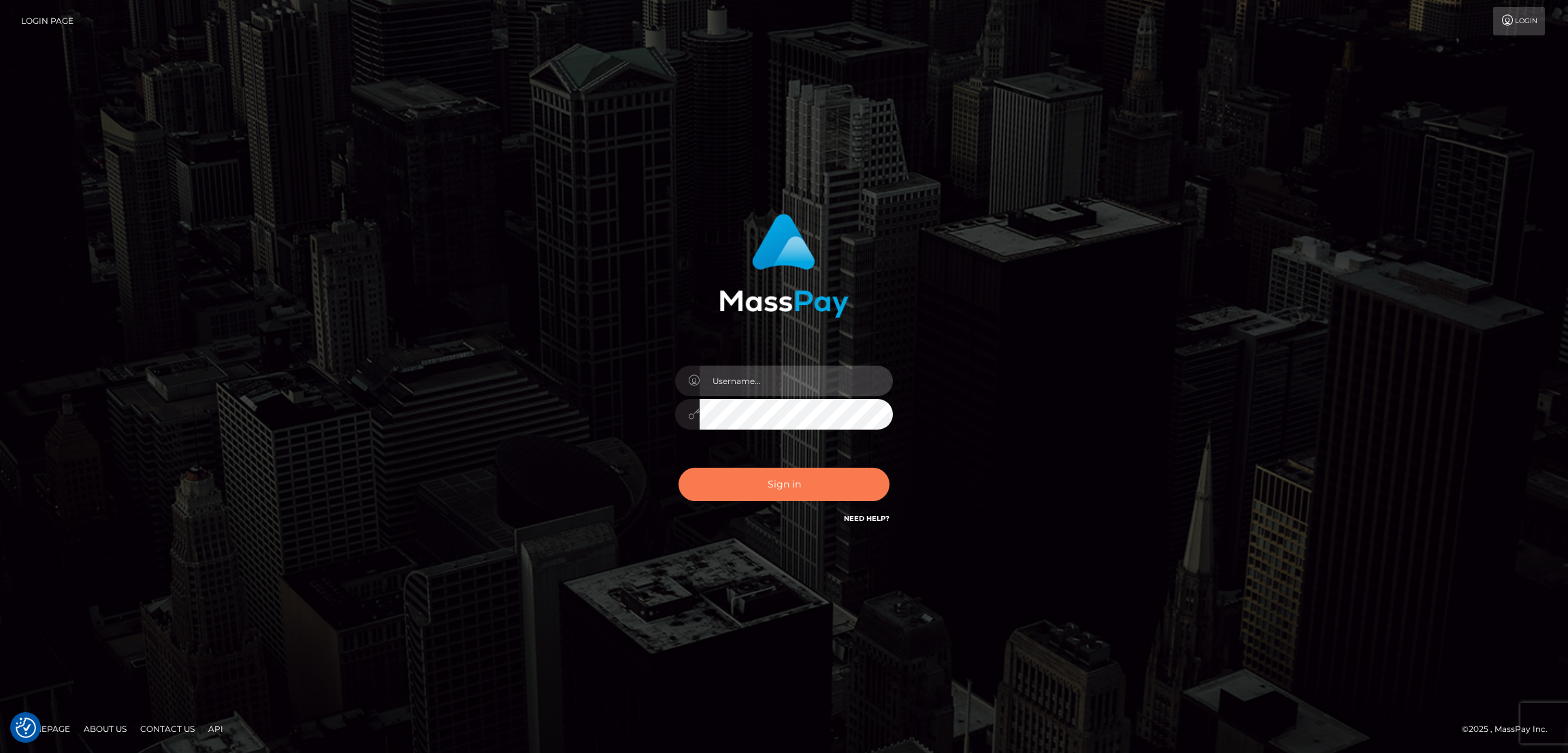
type input "[DOMAIN_NAME]"
click at [795, 475] on button "Sign in" at bounding box center [784, 485] width 211 height 33
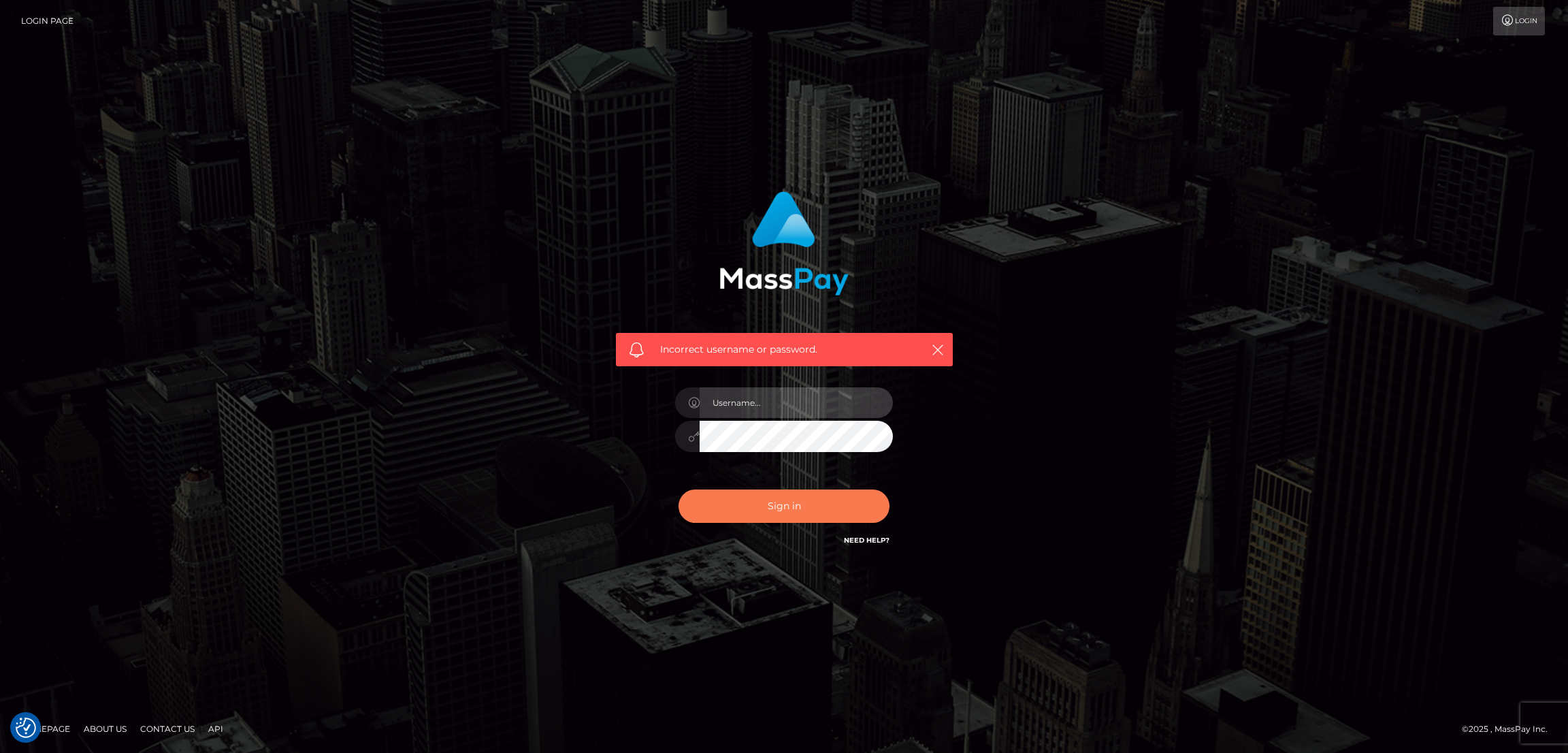
type input "[DOMAIN_NAME]"
click at [812, 508] on button "Sign in" at bounding box center [784, 506] width 211 height 33
type input "[DOMAIN_NAME]"
click at [795, 512] on button "Sign in" at bounding box center [784, 506] width 211 height 33
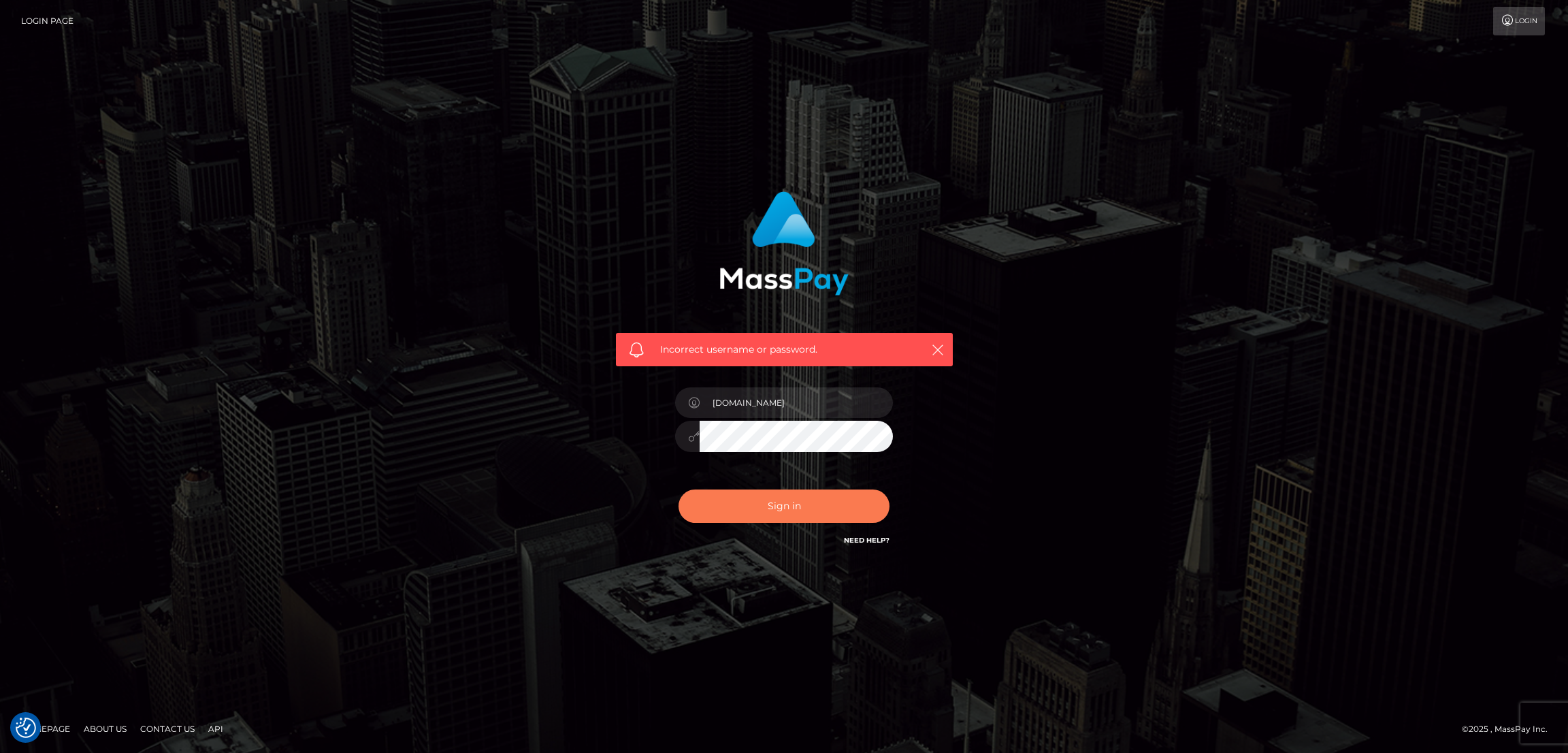
click at [795, 512] on button "Sign in" at bounding box center [784, 506] width 211 height 33
type input "[DOMAIN_NAME]"
click at [785, 512] on button "Sign in" at bounding box center [784, 506] width 211 height 33
click at [786, 512] on button "Sign in" at bounding box center [784, 506] width 211 height 33
type input "[DOMAIN_NAME]"
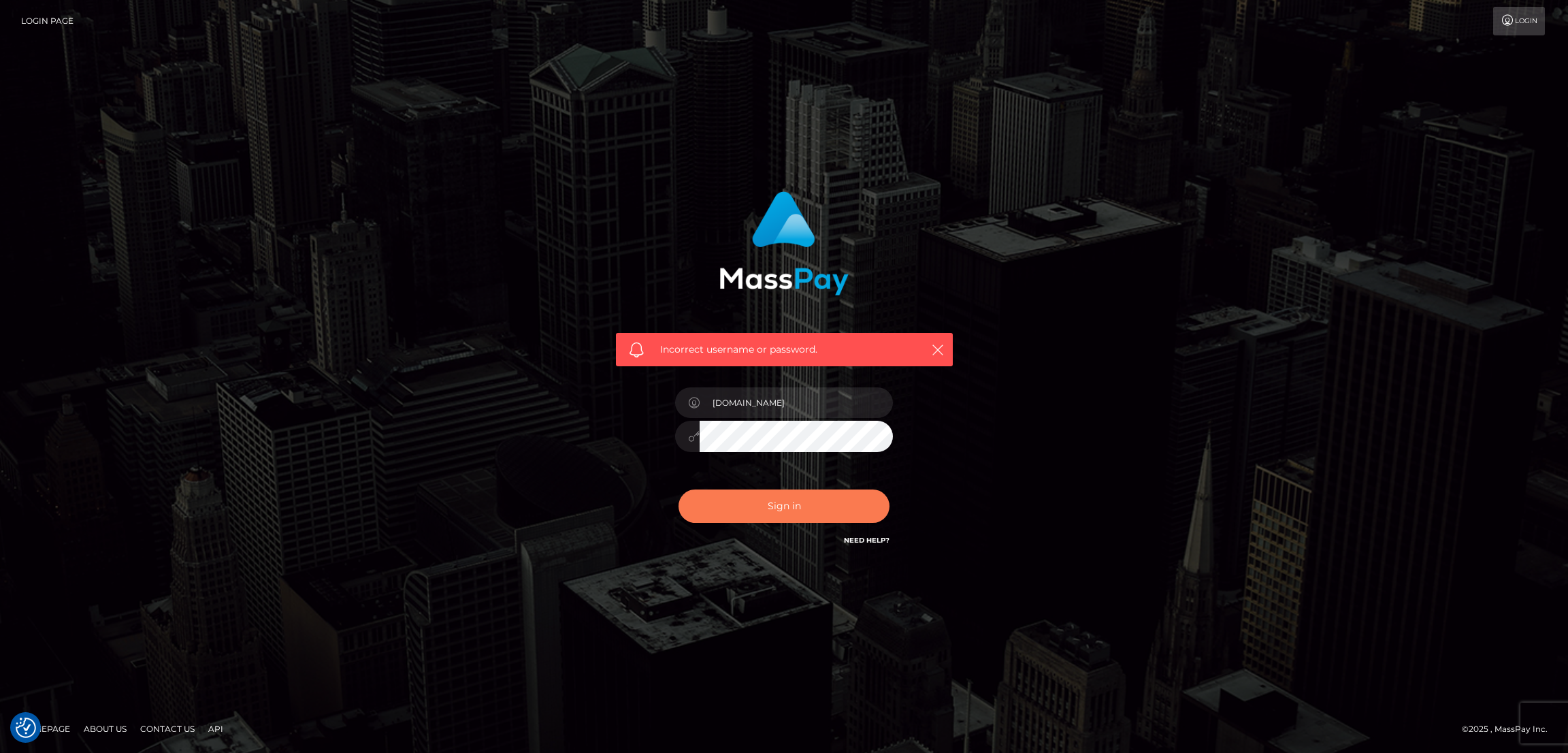
click at [786, 512] on button "Sign in" at bounding box center [784, 506] width 211 height 33
type input "[DOMAIN_NAME]"
click at [793, 498] on button "Sign in" at bounding box center [784, 506] width 211 height 33
type input "nb.es"
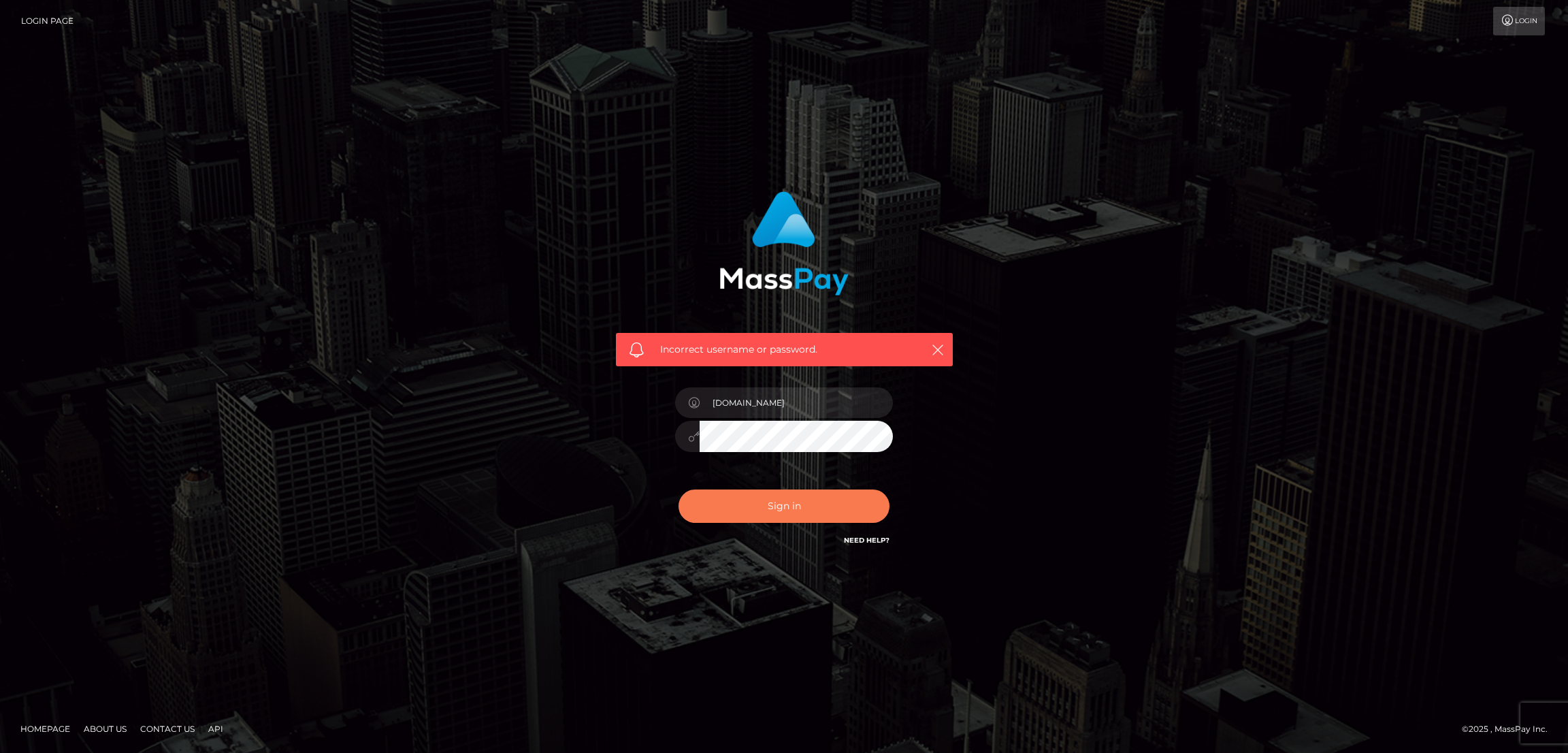
drag, startPoint x: 799, startPoint y: 518, endPoint x: 793, endPoint y: 503, distance: 16.2
click at [801, 517] on button "Sign in" at bounding box center [784, 506] width 211 height 33
click at [793, 503] on div "Sign in Need Help?" at bounding box center [784, 511] width 238 height 61
type input "nb.es"
click at [781, 510] on button "Sign in" at bounding box center [784, 506] width 211 height 33
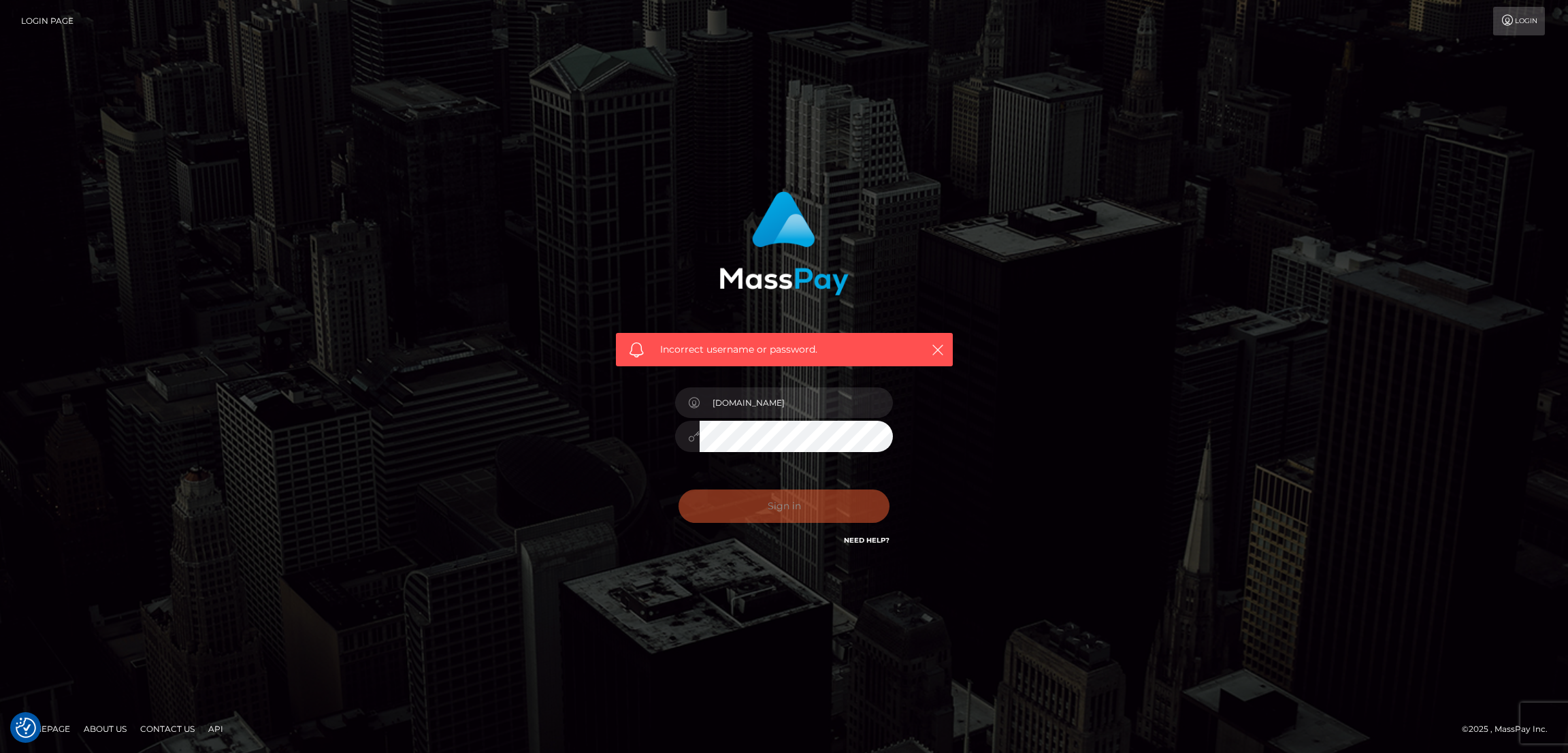
click at [780, 507] on div "Sign in Need Help?" at bounding box center [784, 511] width 238 height 61
click at [780, 507] on button "Sign in" at bounding box center [784, 506] width 211 height 33
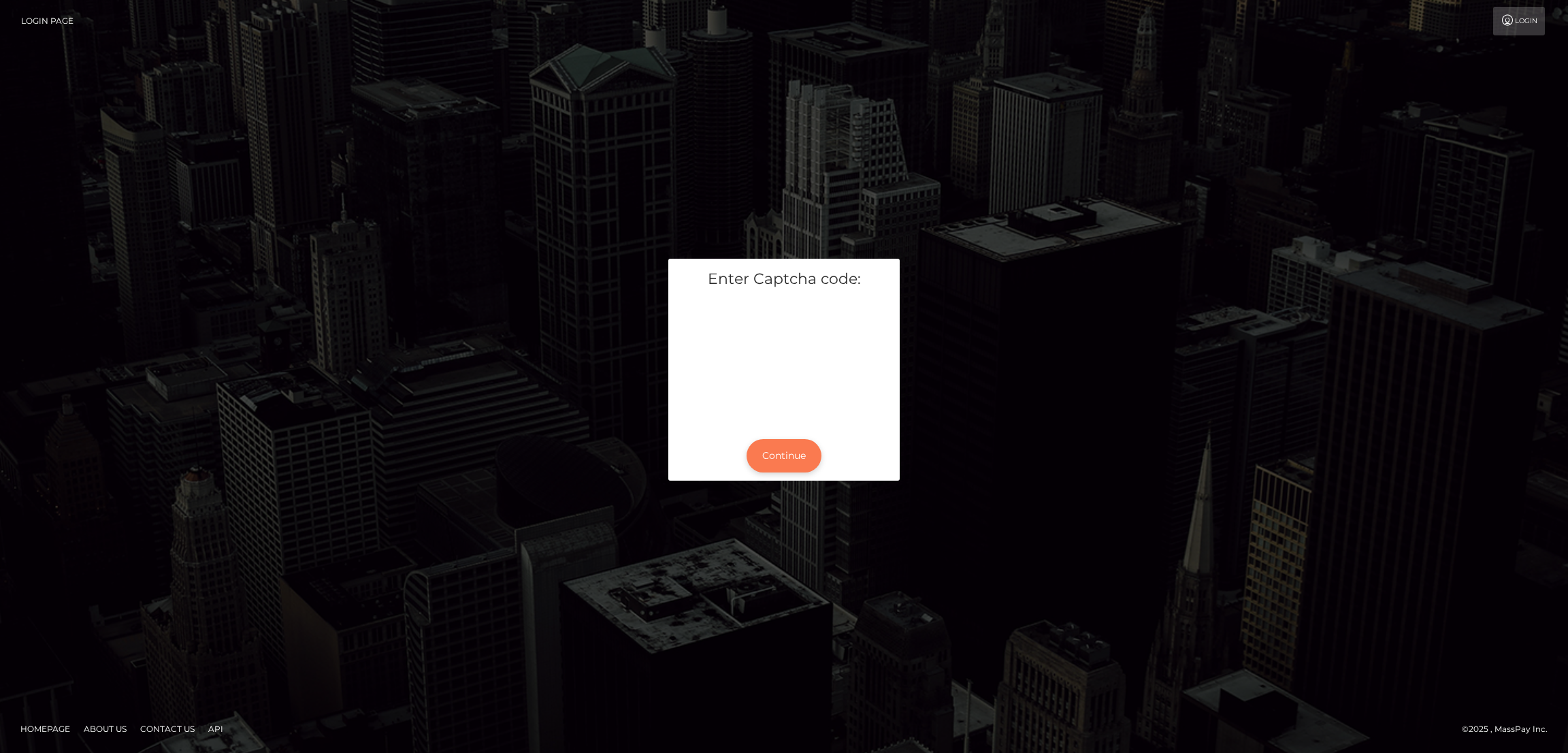
click at [784, 467] on button "Continue" at bounding box center [784, 455] width 75 height 33
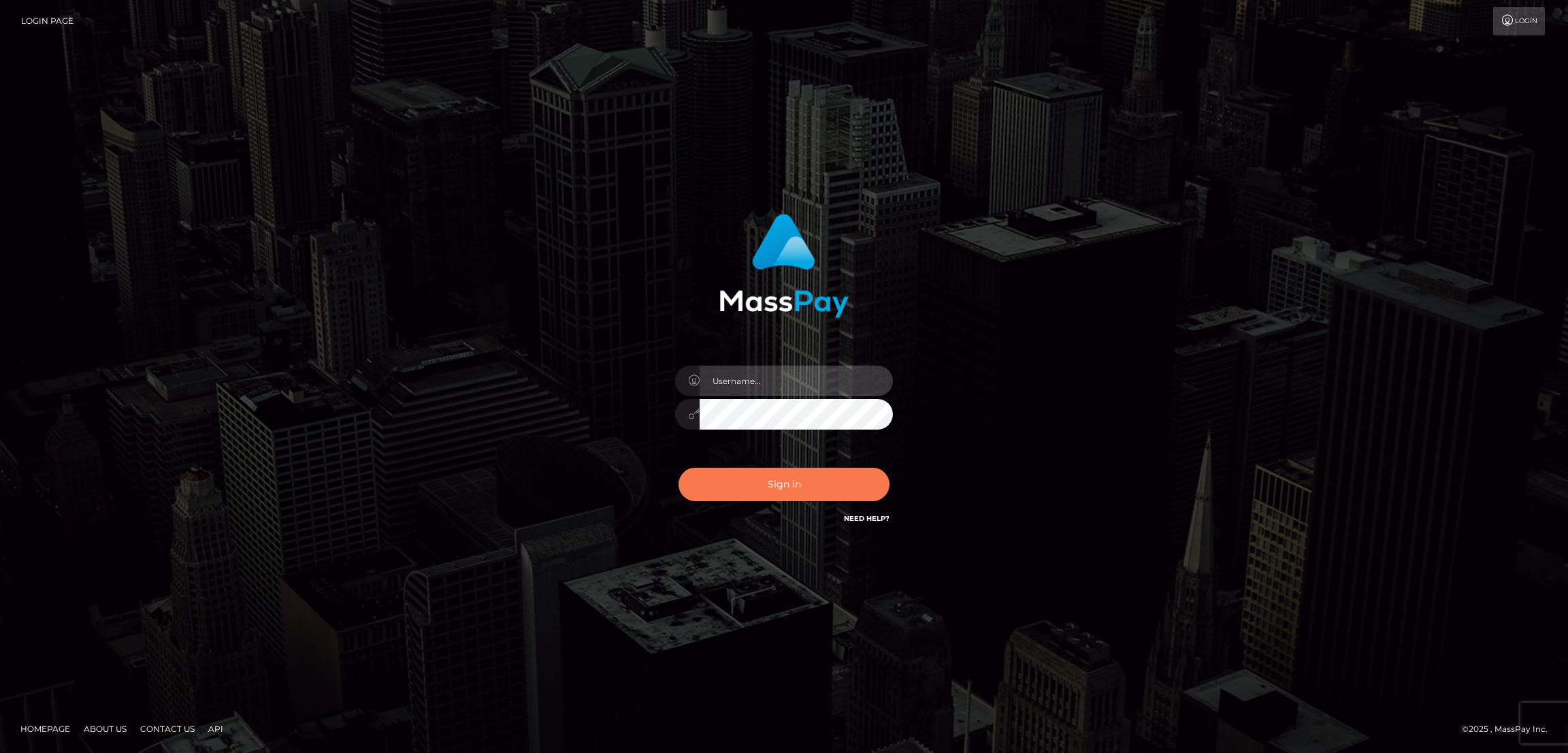
type input "[DOMAIN_NAME]"
click at [782, 478] on button "Sign in" at bounding box center [784, 485] width 211 height 33
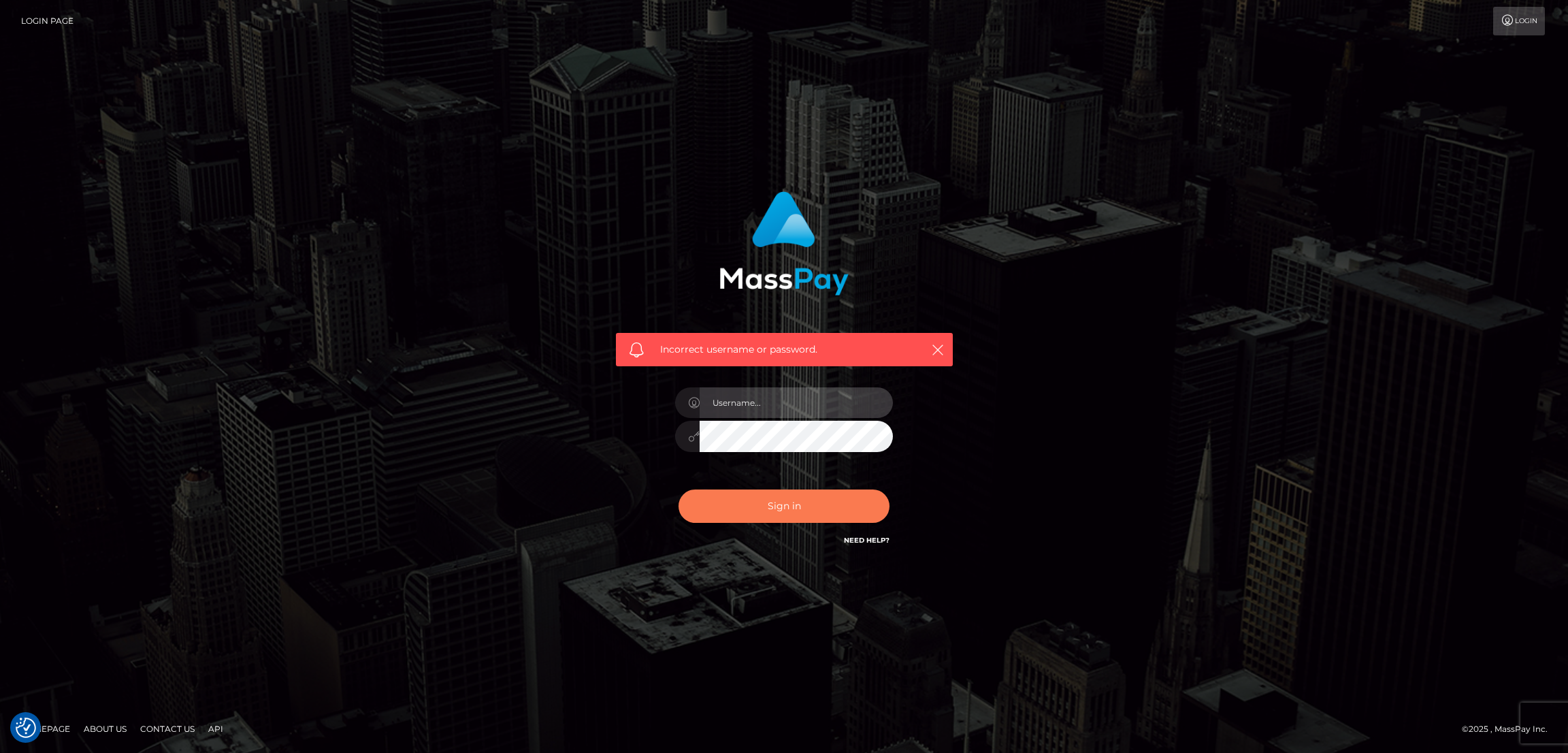
type input "[DOMAIN_NAME]"
click at [795, 507] on button "Sign in" at bounding box center [784, 506] width 211 height 33
type input "[DOMAIN_NAME]"
click at [765, 508] on button "Sign in" at bounding box center [784, 506] width 211 height 33
